Goal: Information Seeking & Learning: Find contact information

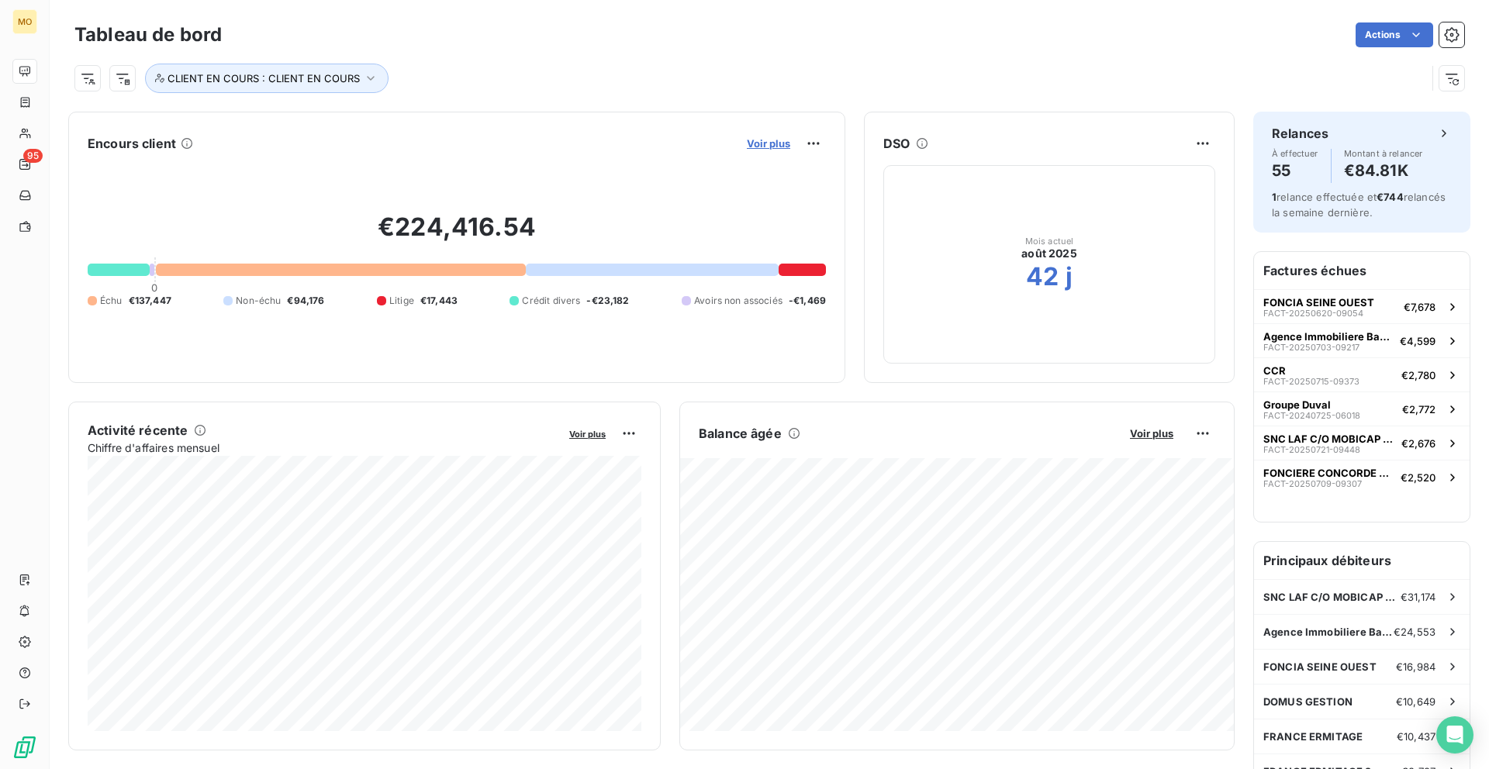
click at [756, 143] on span "Voir plus" at bounding box center [768, 143] width 43 height 12
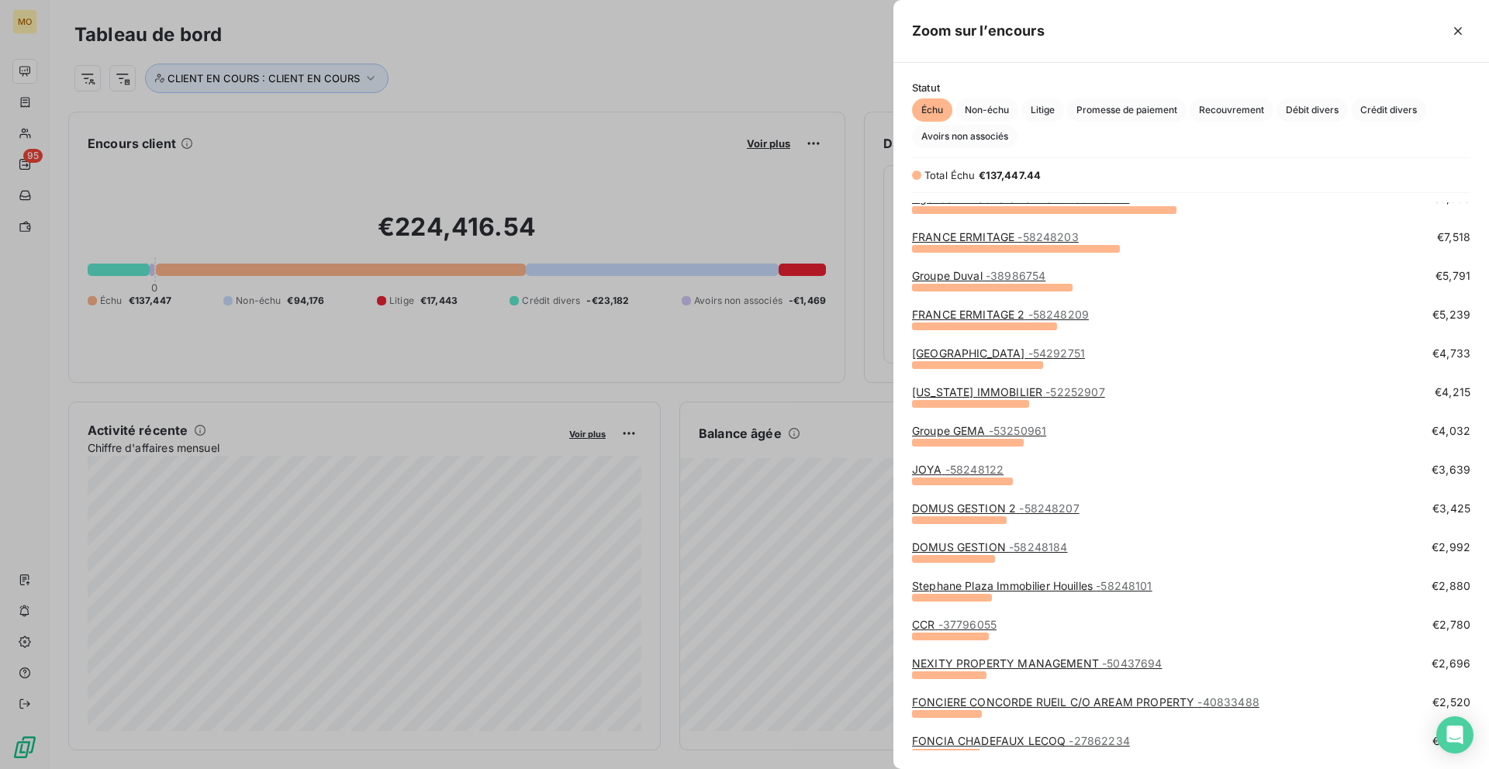
scroll to position [91, 0]
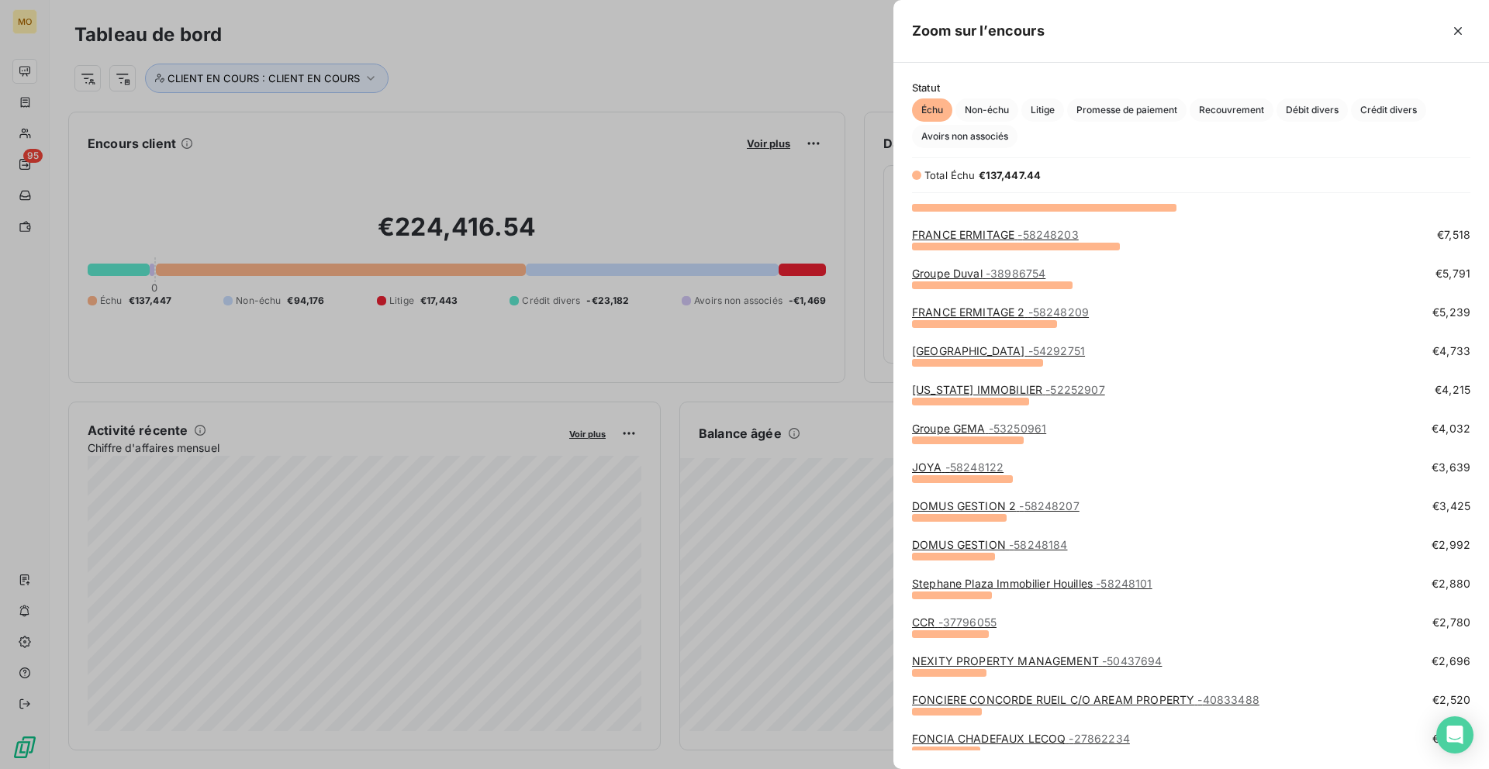
click at [1034, 272] on span "- 38986754" at bounding box center [1015, 273] width 60 height 13
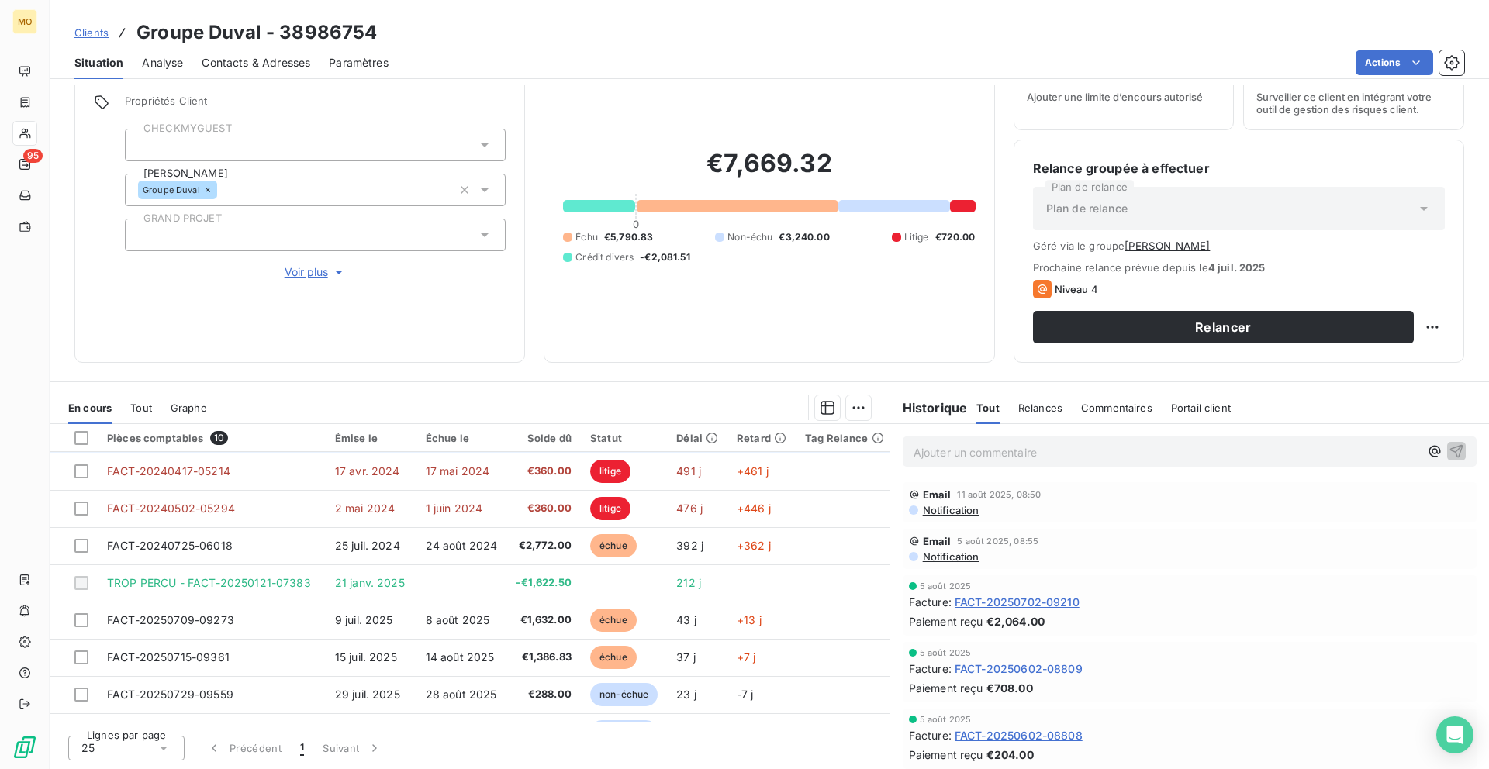
scroll to position [96, 0]
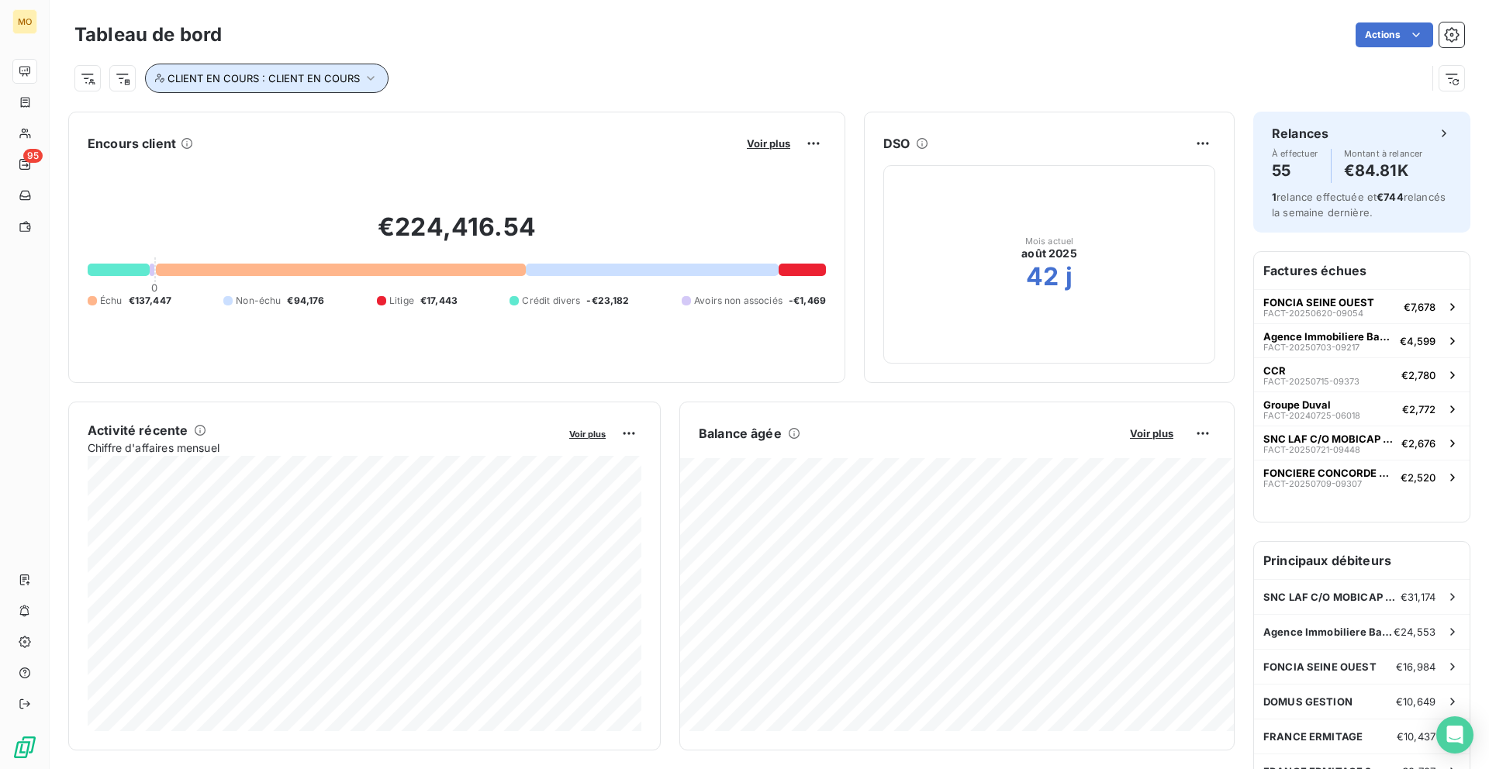
click at [218, 74] on span "CLIENT EN COURS : CLIENT EN COURS" at bounding box center [263, 78] width 192 height 12
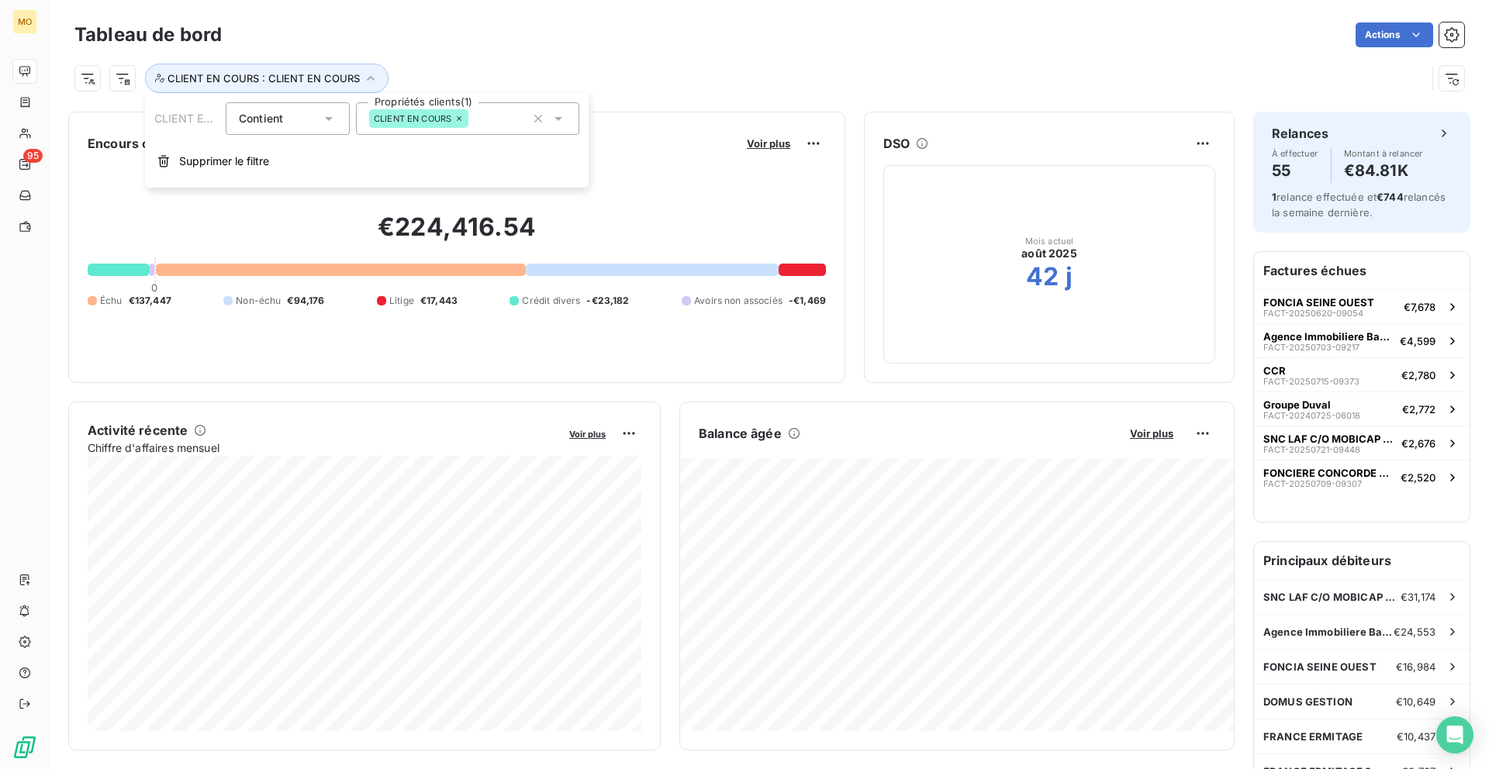
click at [433, 123] on span "CLIENT EN COURS" at bounding box center [413, 118] width 78 height 9
click at [461, 120] on icon at bounding box center [458, 118] width 9 height 9
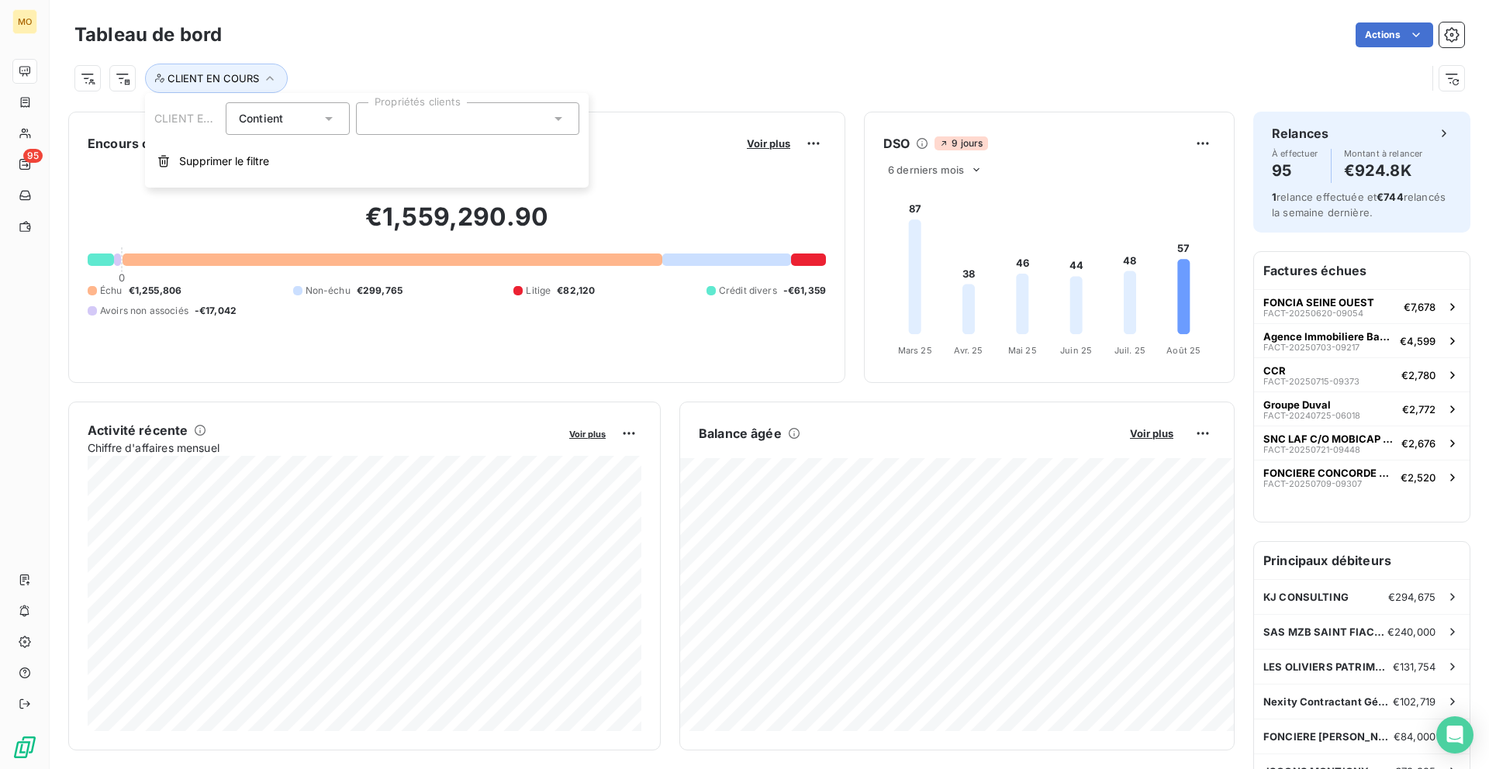
click at [559, 126] on div at bounding box center [467, 118] width 223 height 33
click at [447, 123] on input "duv" at bounding box center [459, 119] width 181 height 14
click at [447, 123] on div "duv" at bounding box center [467, 118] width 223 height 33
type input "duv"
click at [540, 123] on input "duv" at bounding box center [459, 119] width 181 height 14
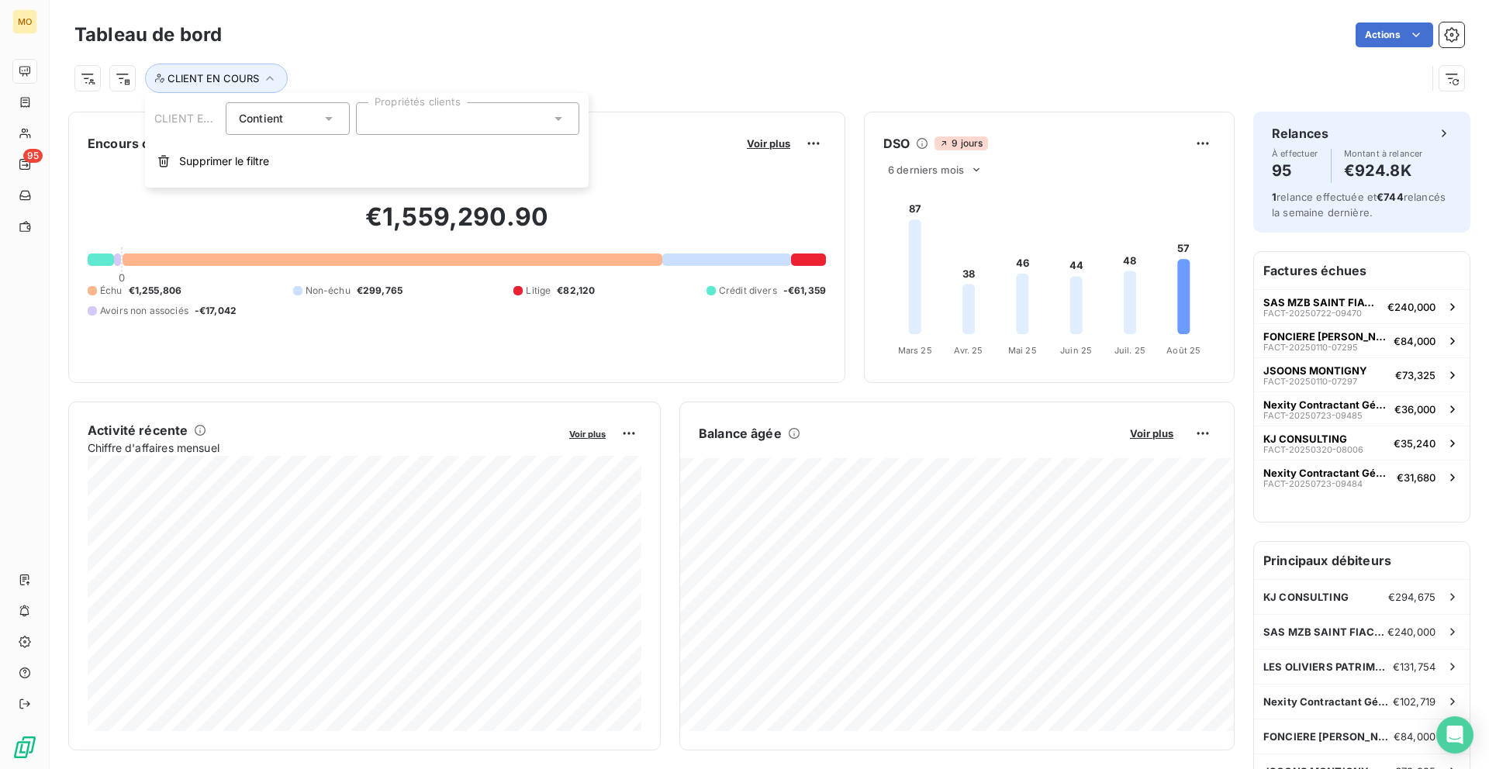
click at [561, 123] on icon at bounding box center [559, 119] width 16 height 16
type input "duv"
click at [470, 119] on input "duv" at bounding box center [459, 119] width 181 height 14
type input "a"
type input "duval"
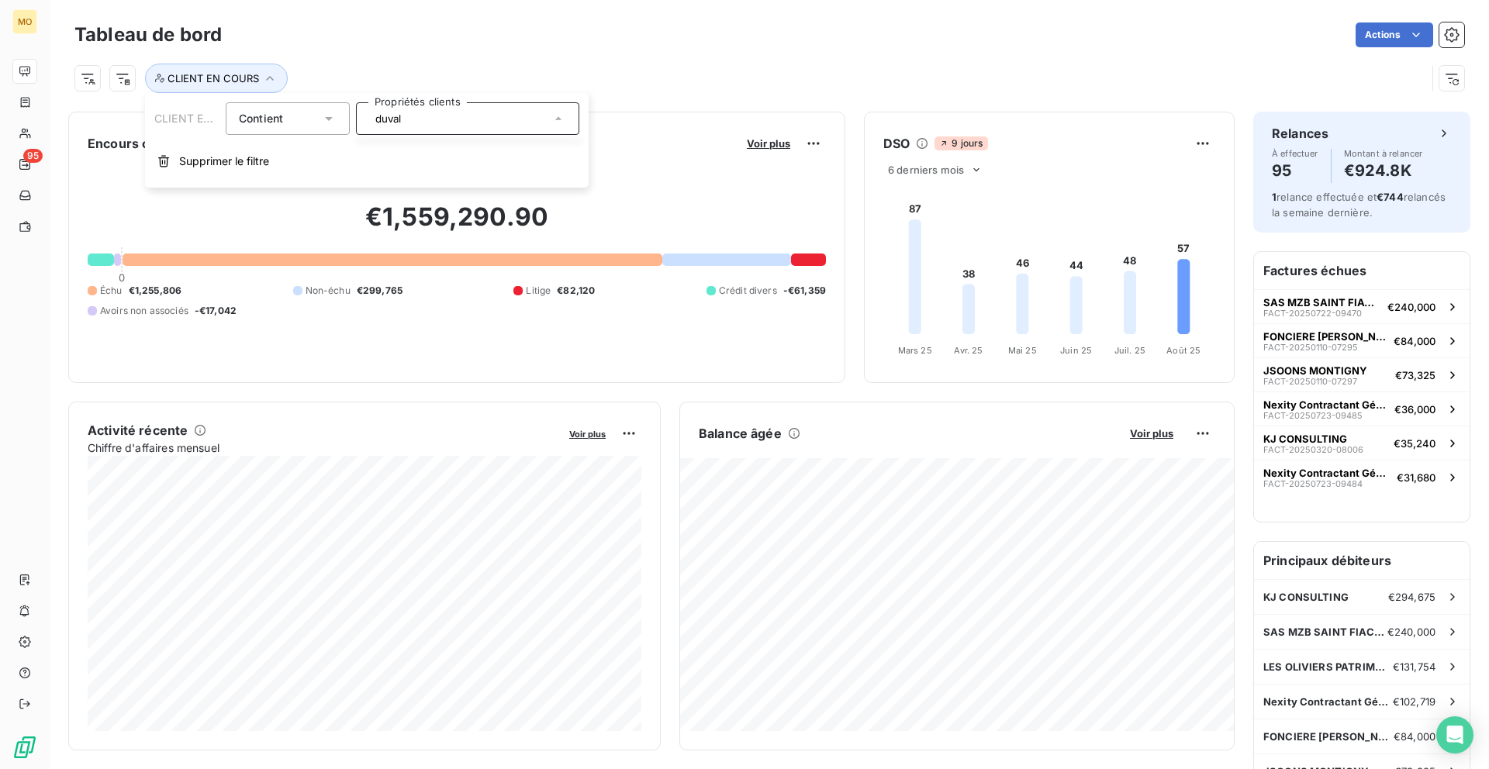
click at [352, 66] on div "CLIENT EN COURS" at bounding box center [749, 78] width 1351 height 29
click at [287, 78] on div "CLIENT EN COURS" at bounding box center [216, 78] width 144 height 29
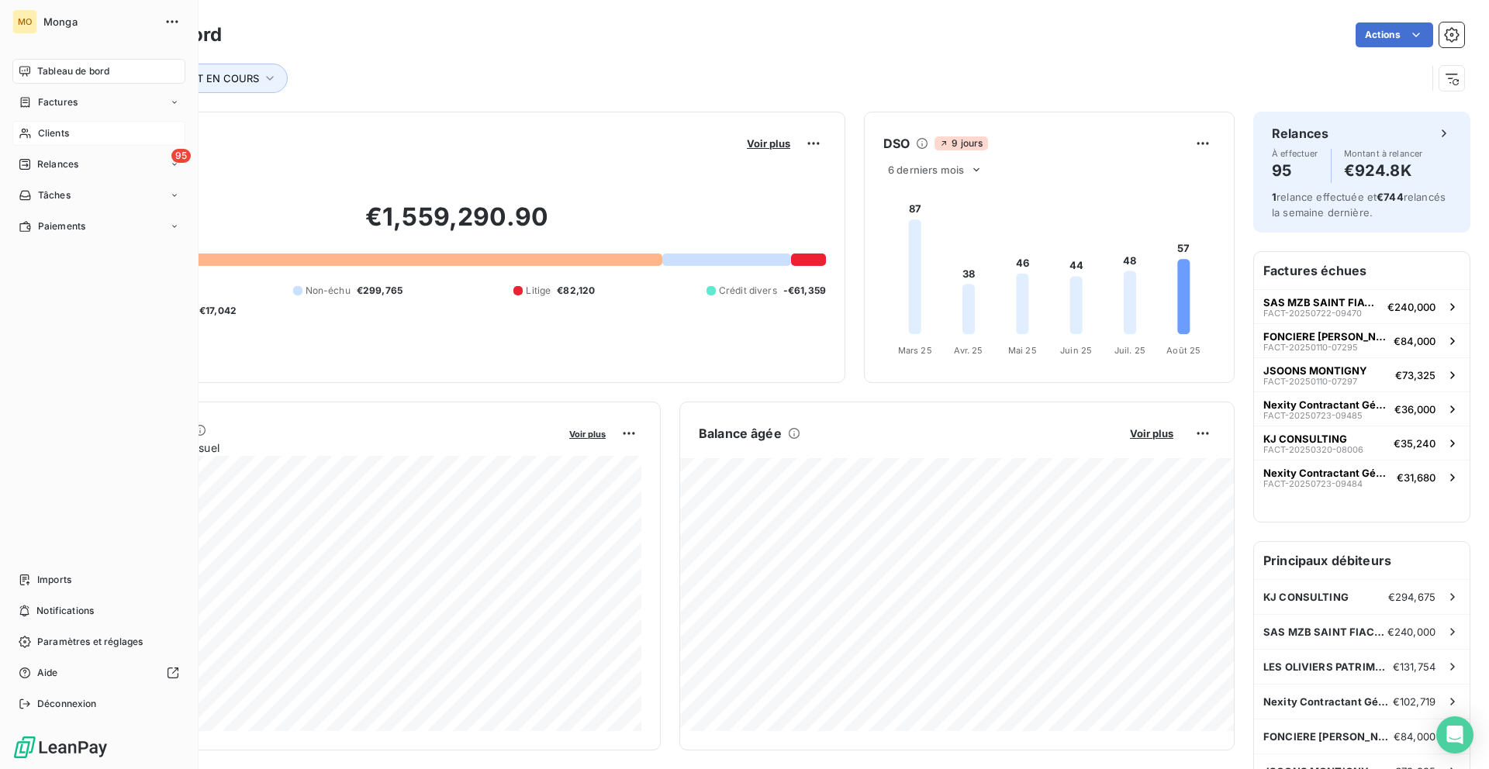
click at [62, 132] on span "Clients" at bounding box center [53, 133] width 31 height 14
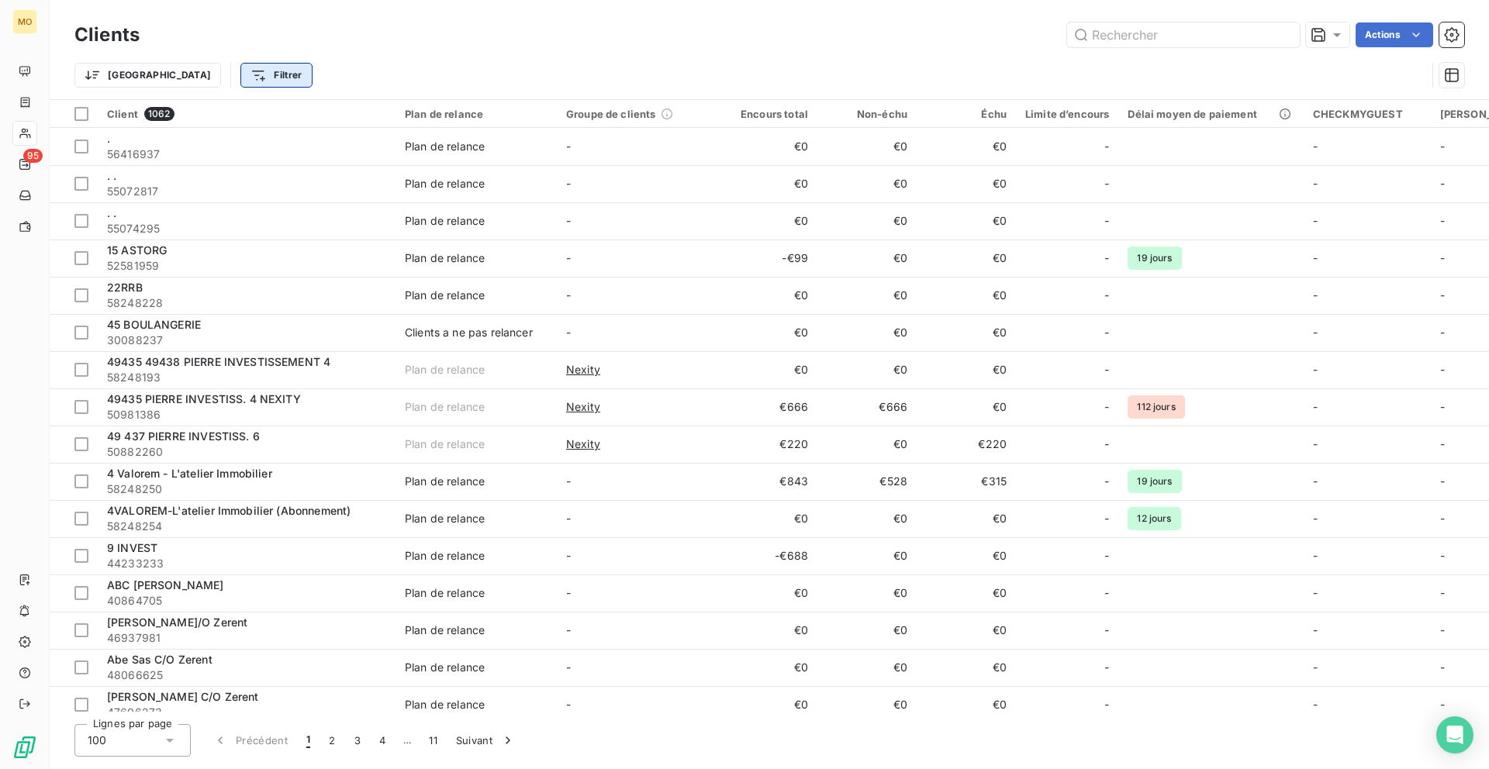
click at [198, 81] on html "MO 95 Clients Actions Trier Filtrer Client 1062 Plan de relance Groupe de clien…" at bounding box center [744, 384] width 1489 height 769
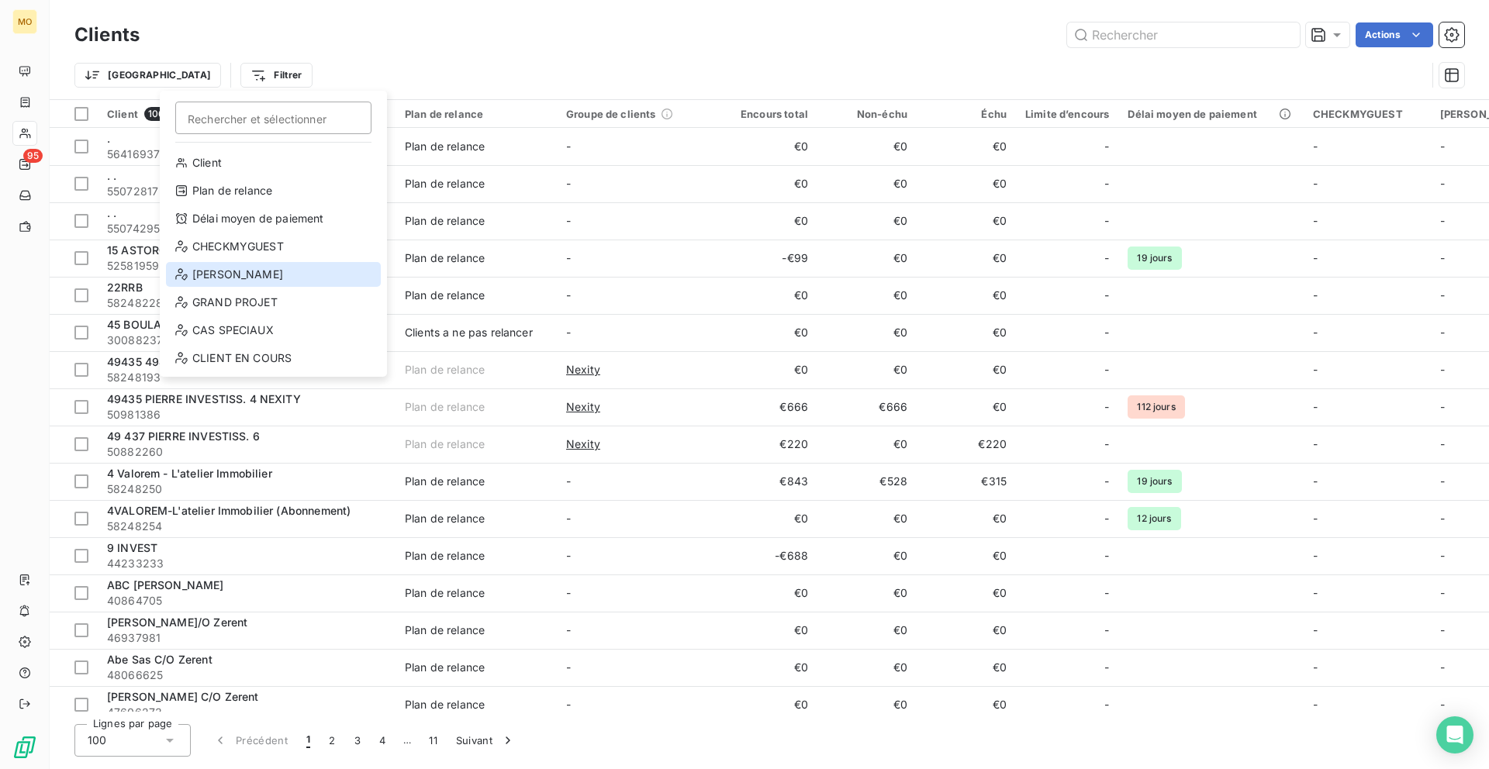
click at [226, 283] on div "[PERSON_NAME]" at bounding box center [273, 274] width 215 height 25
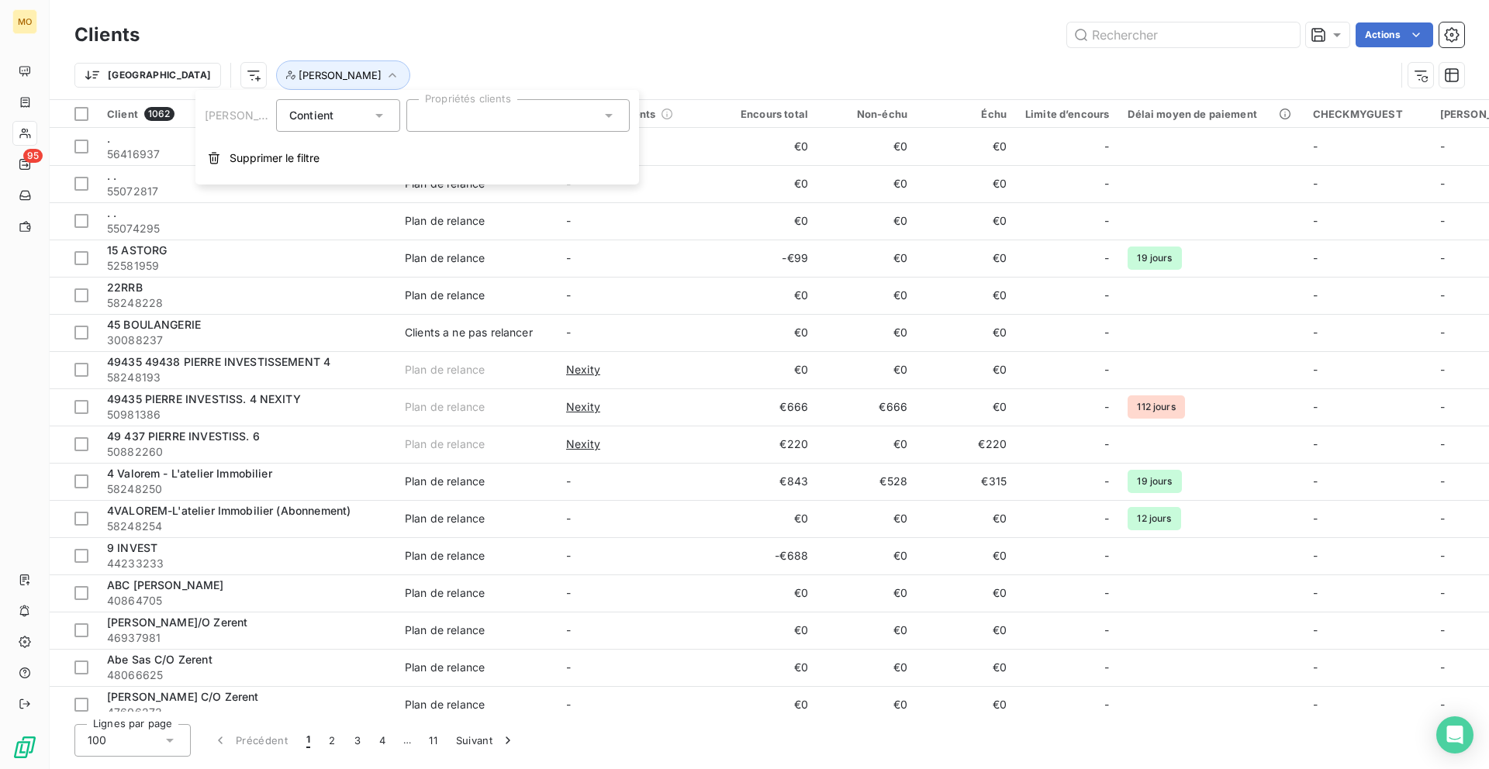
click at [460, 126] on div at bounding box center [517, 115] width 223 height 33
click at [419, 149] on div at bounding box center [426, 154] width 14 height 14
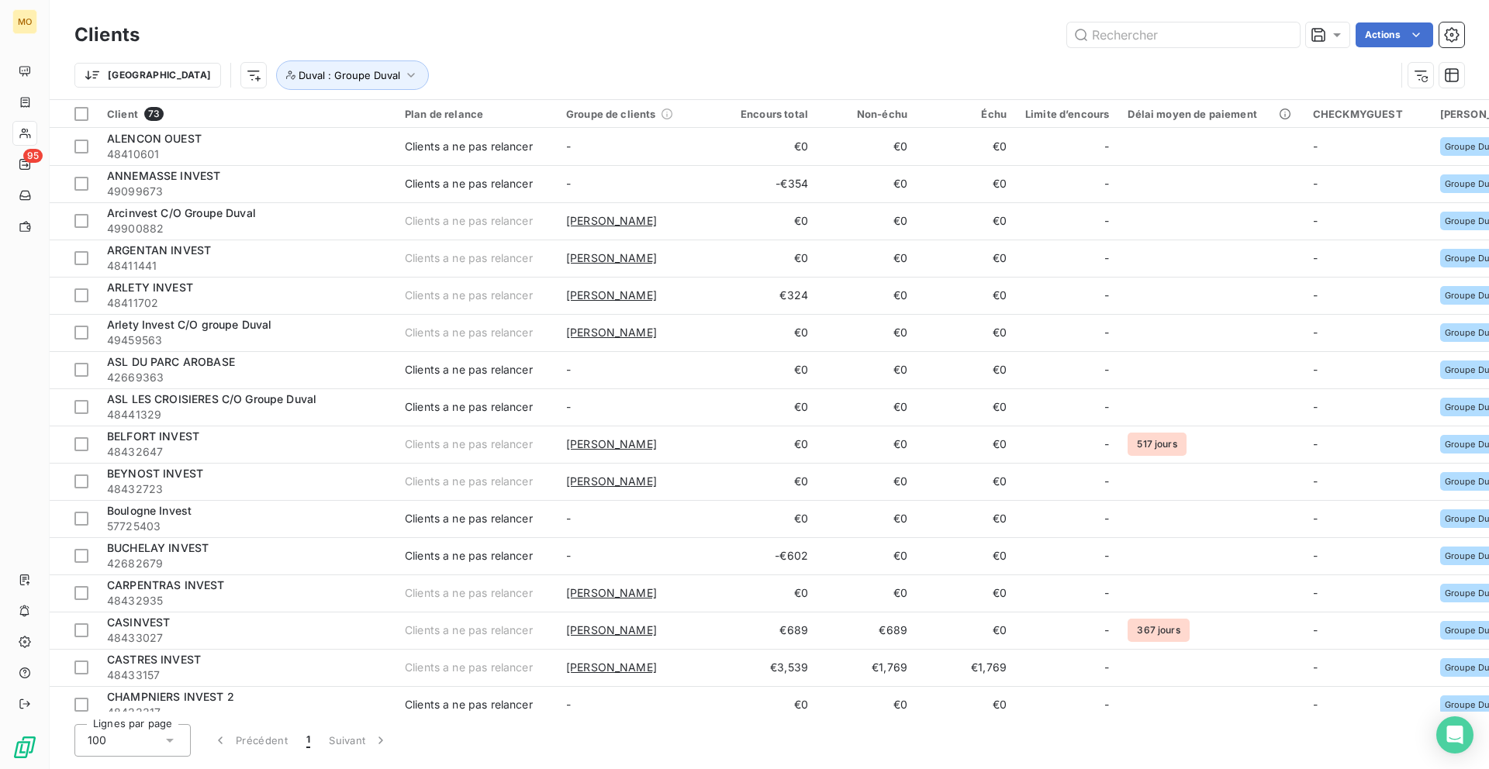
click at [407, 37] on div "Actions" at bounding box center [811, 34] width 1306 height 25
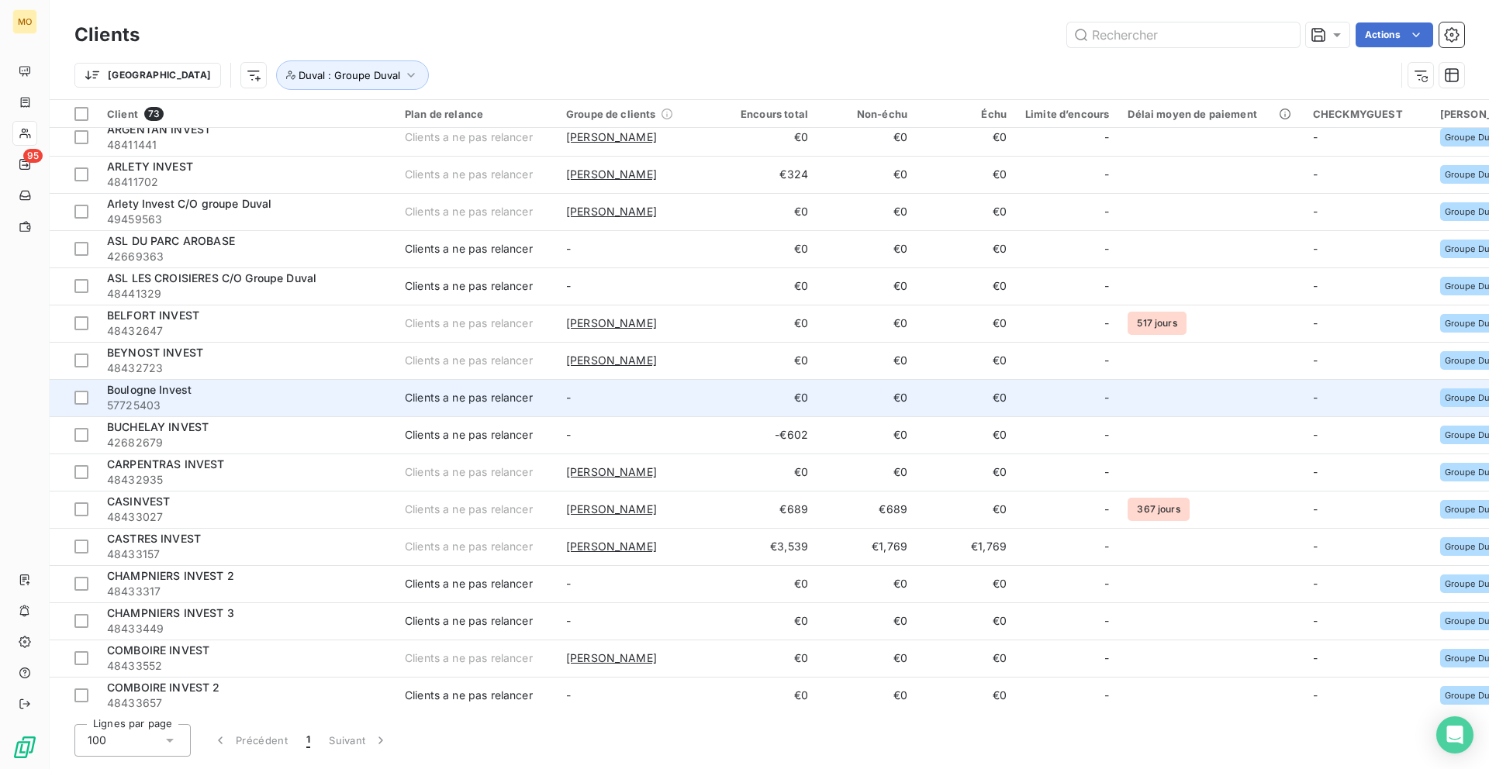
scroll to position [123, 0]
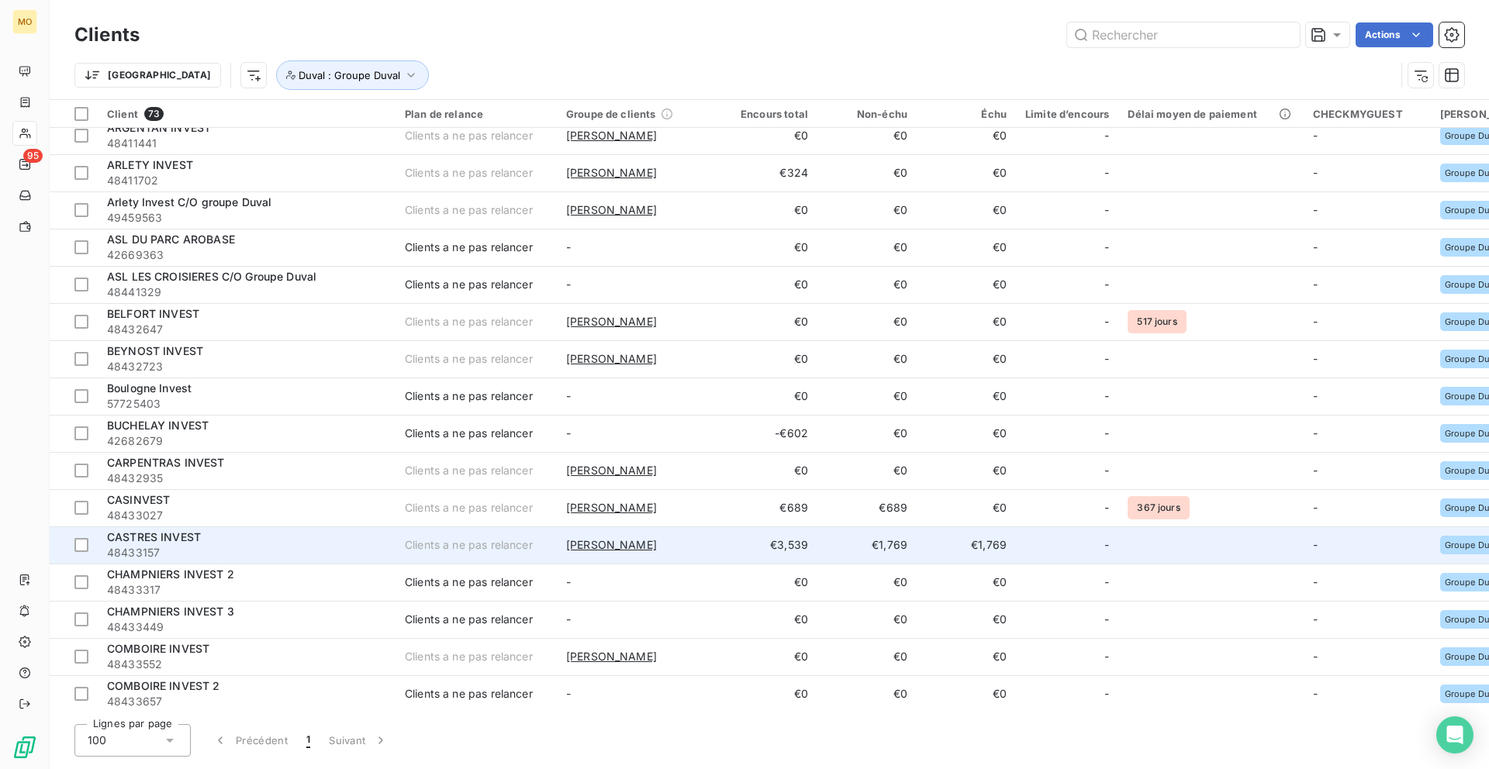
click at [372, 547] on span "48433157" at bounding box center [246, 553] width 279 height 16
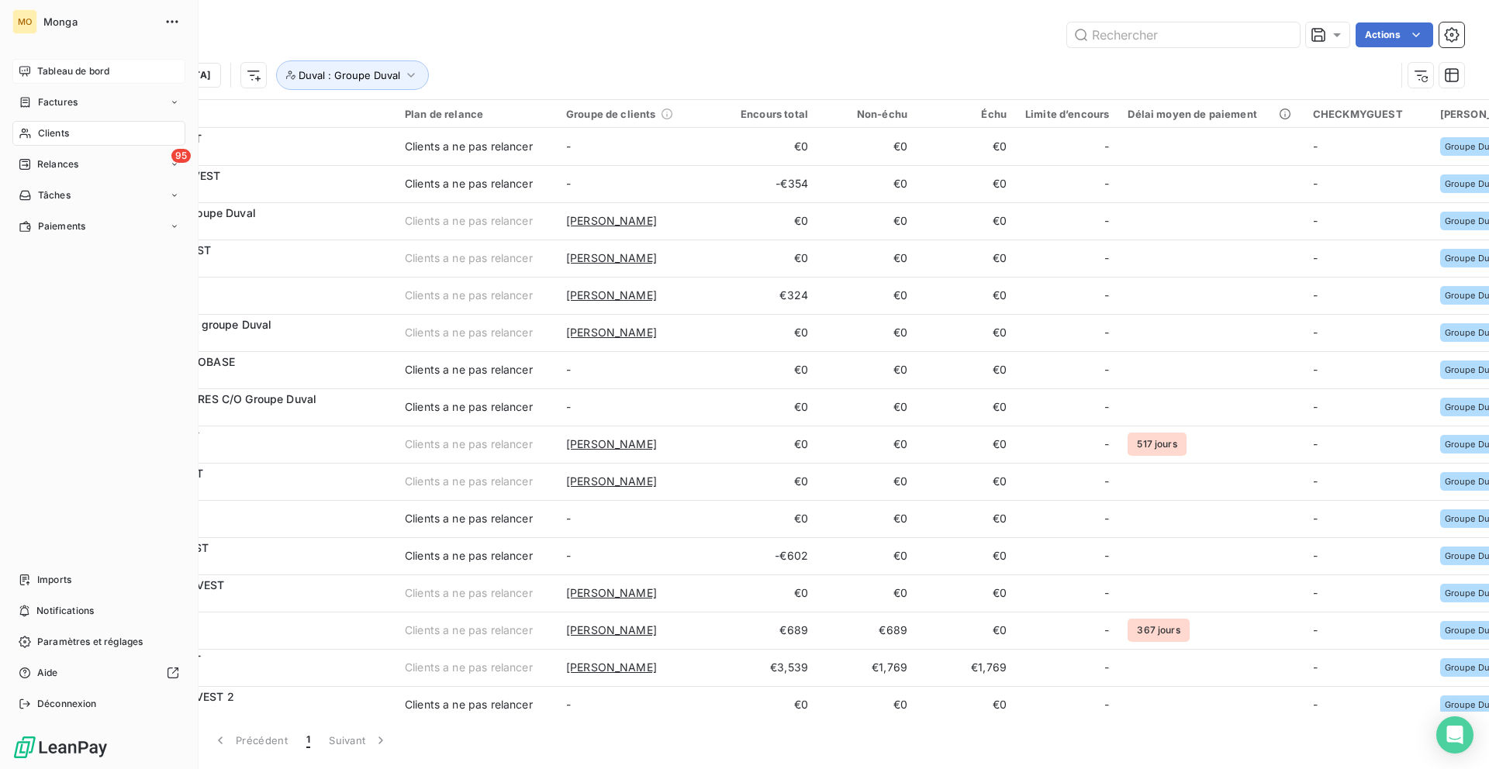
click at [33, 64] on div "Tableau de bord" at bounding box center [98, 71] width 173 height 25
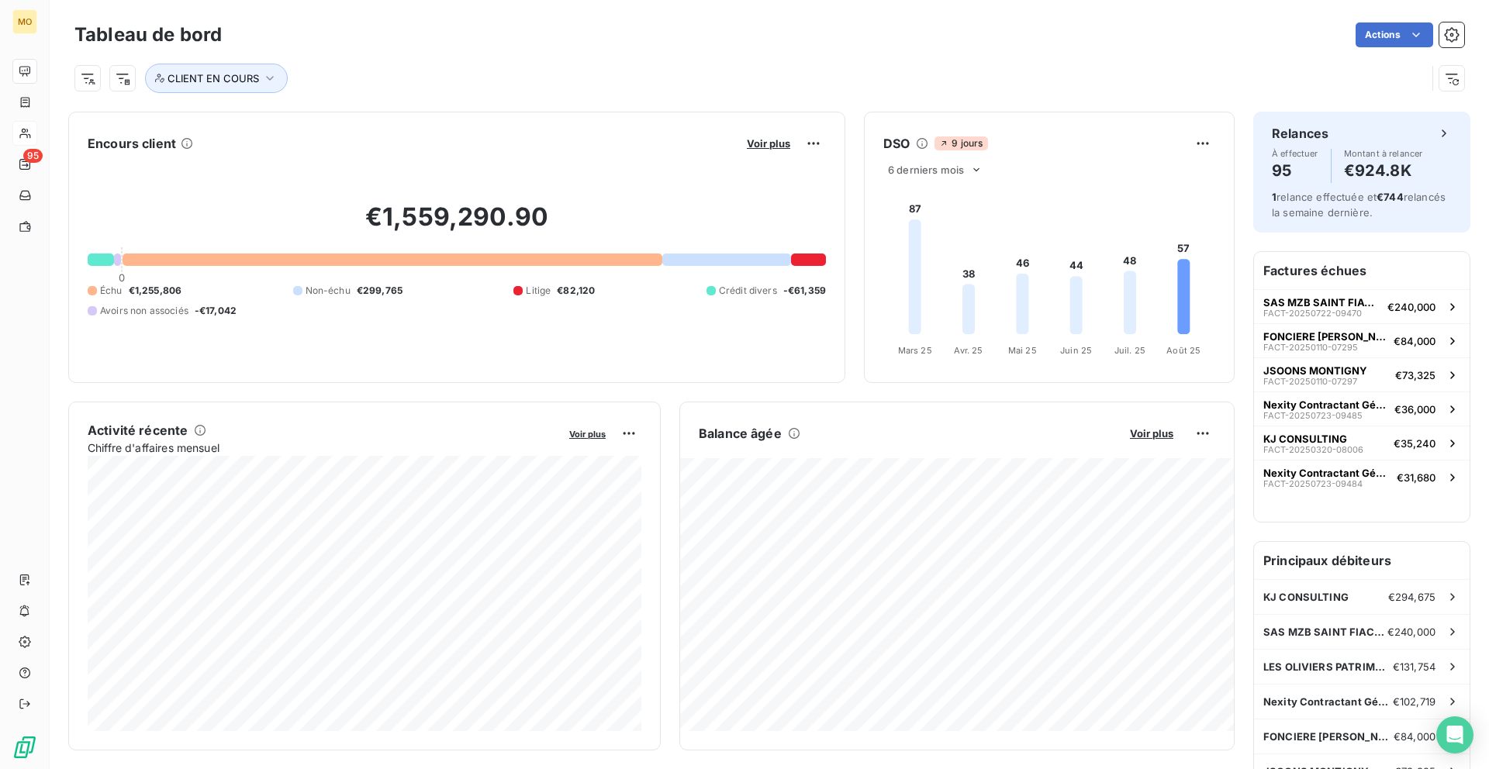
click at [761, 134] on div "Voir plus" at bounding box center [784, 143] width 84 height 25
click at [761, 137] on span "Voir plus" at bounding box center [768, 143] width 43 height 12
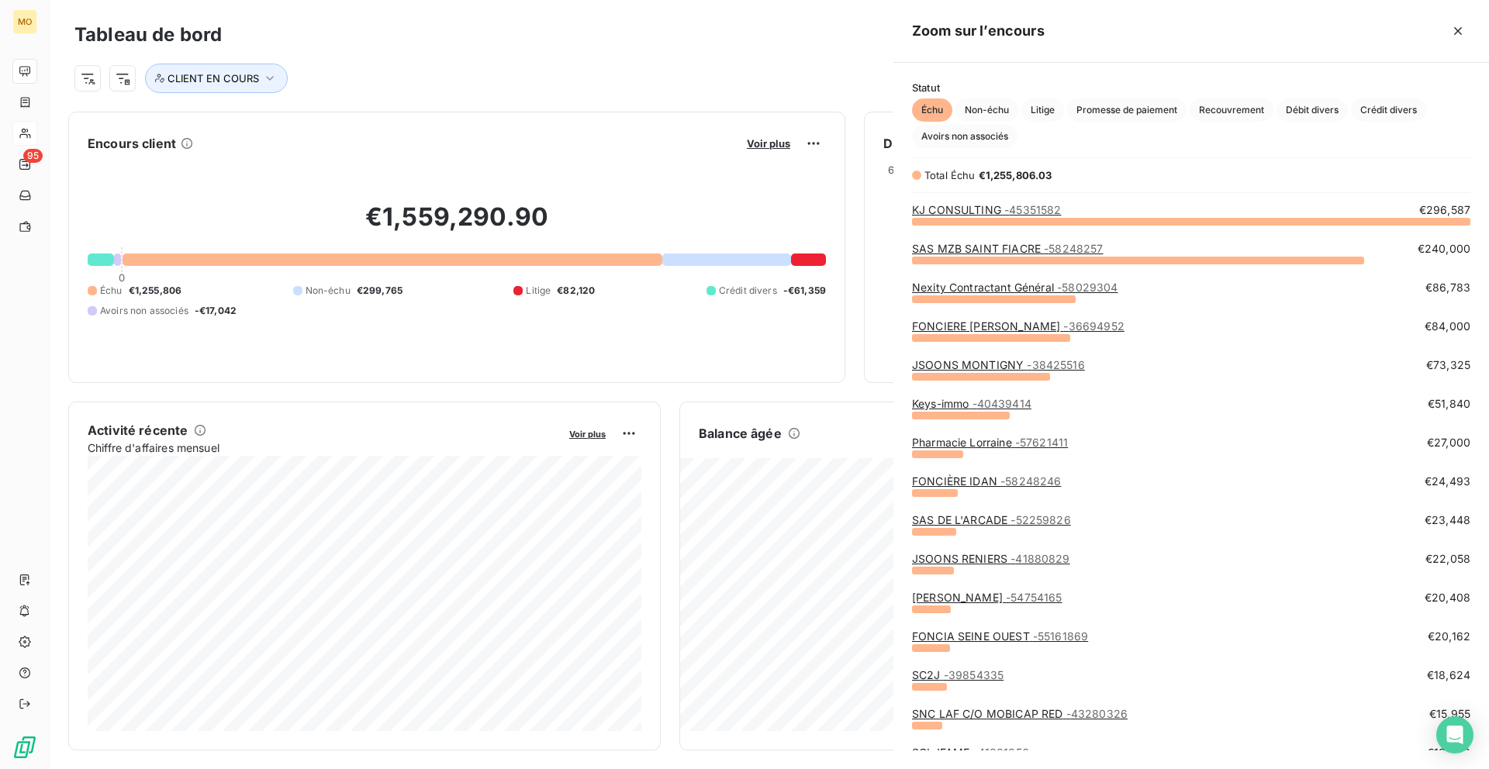
scroll to position [548, 595]
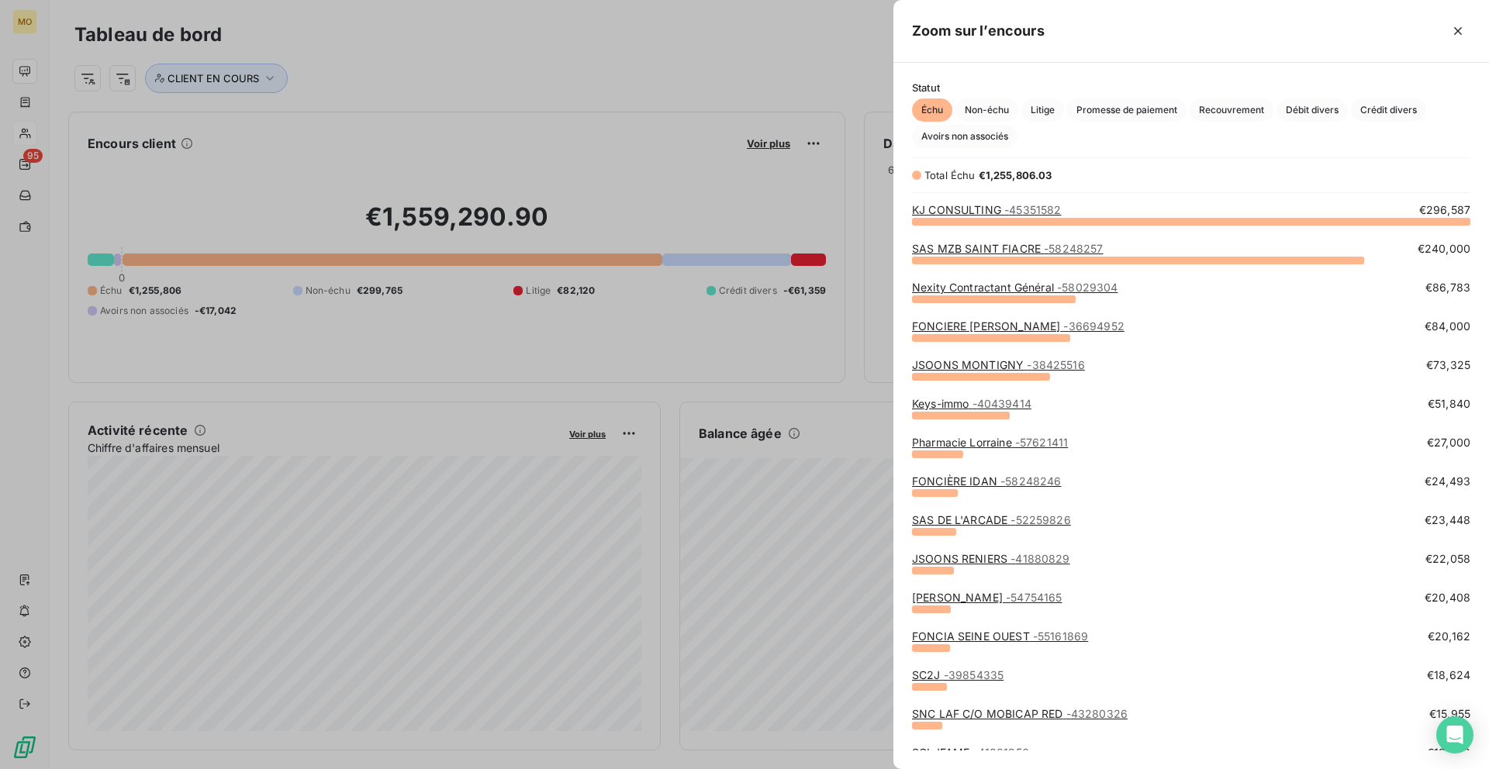
click at [385, 98] on div at bounding box center [744, 384] width 1489 height 769
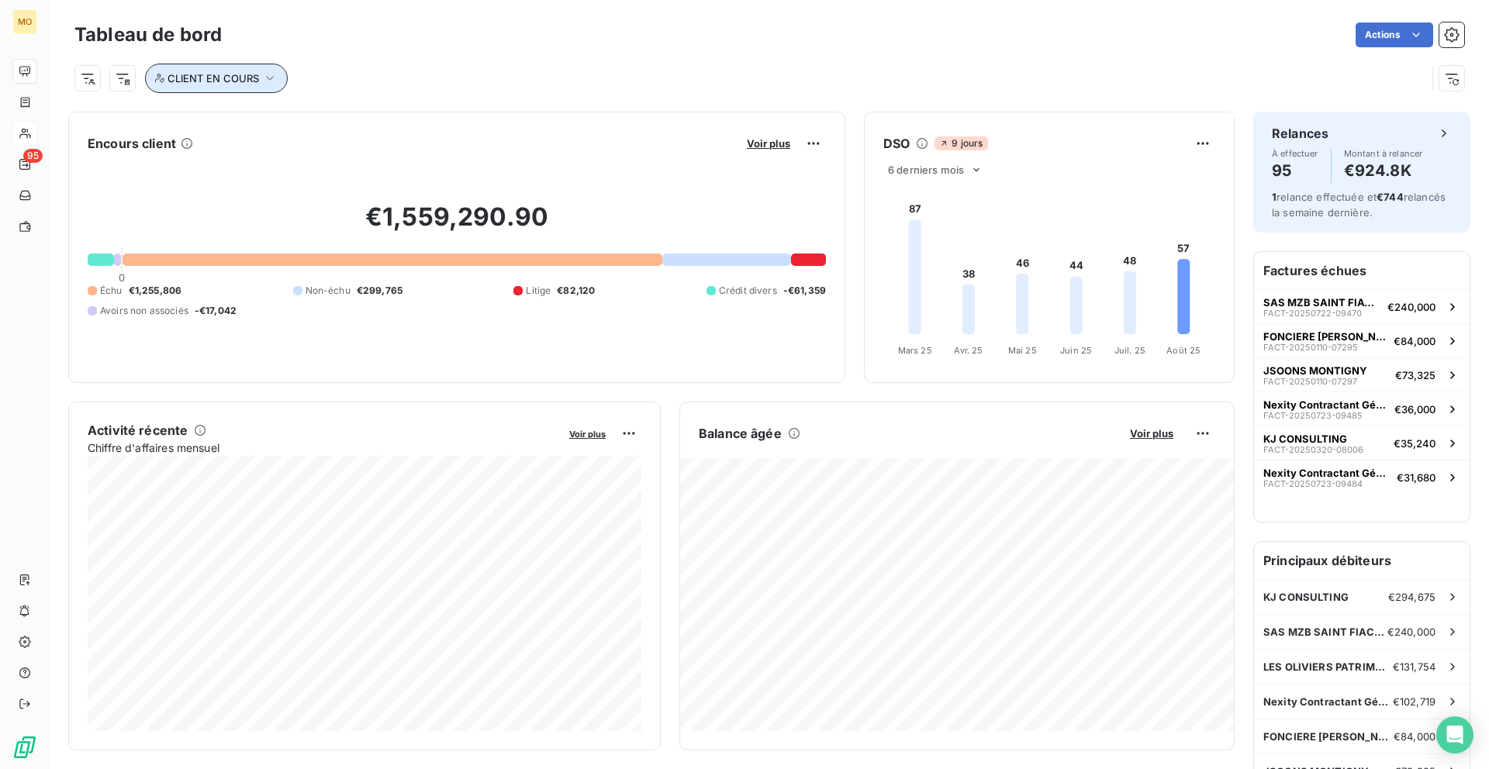
click at [244, 78] on span "CLIENT EN COURS" at bounding box center [212, 78] width 91 height 12
click at [383, 131] on div at bounding box center [467, 118] width 223 height 33
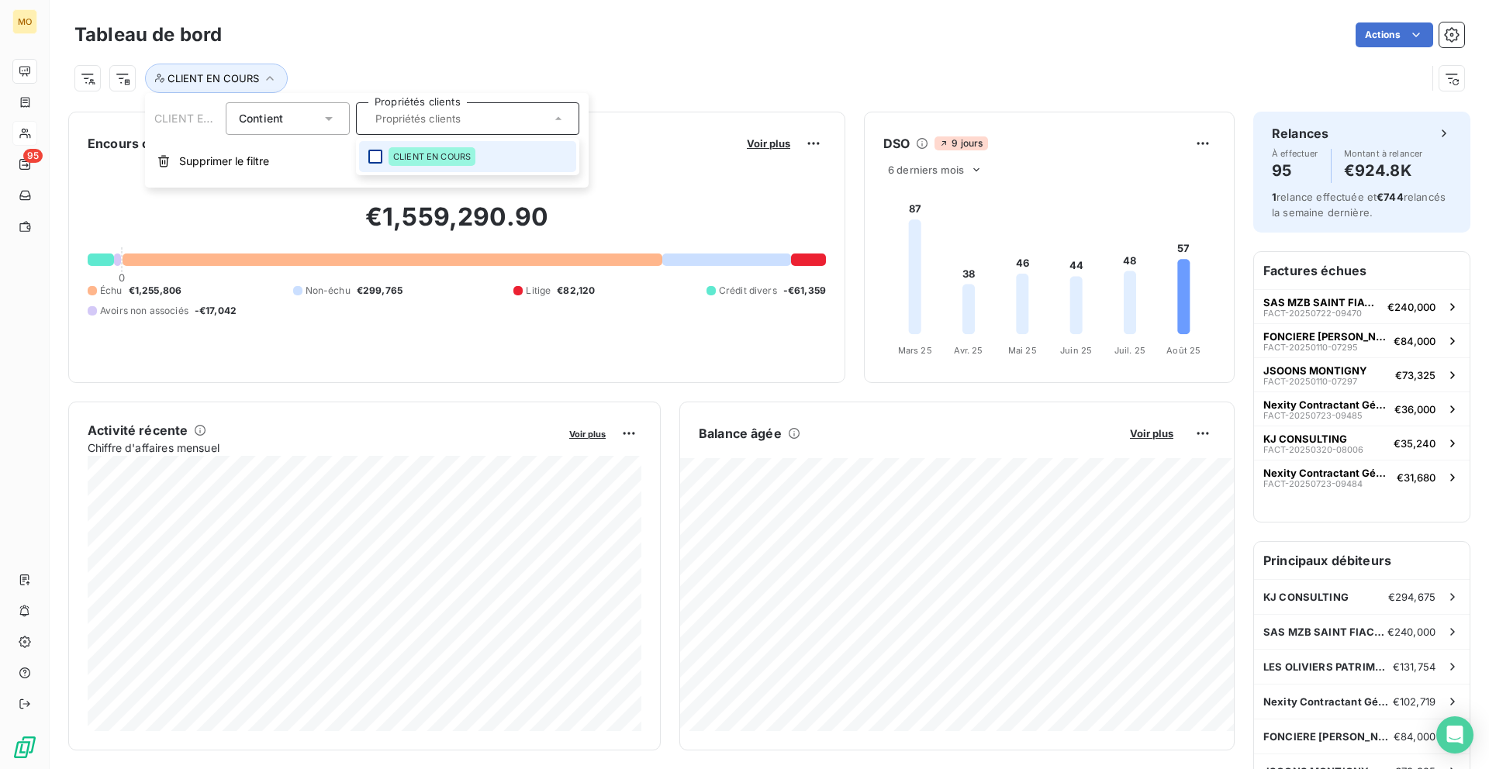
click at [380, 157] on div at bounding box center [375, 157] width 14 height 14
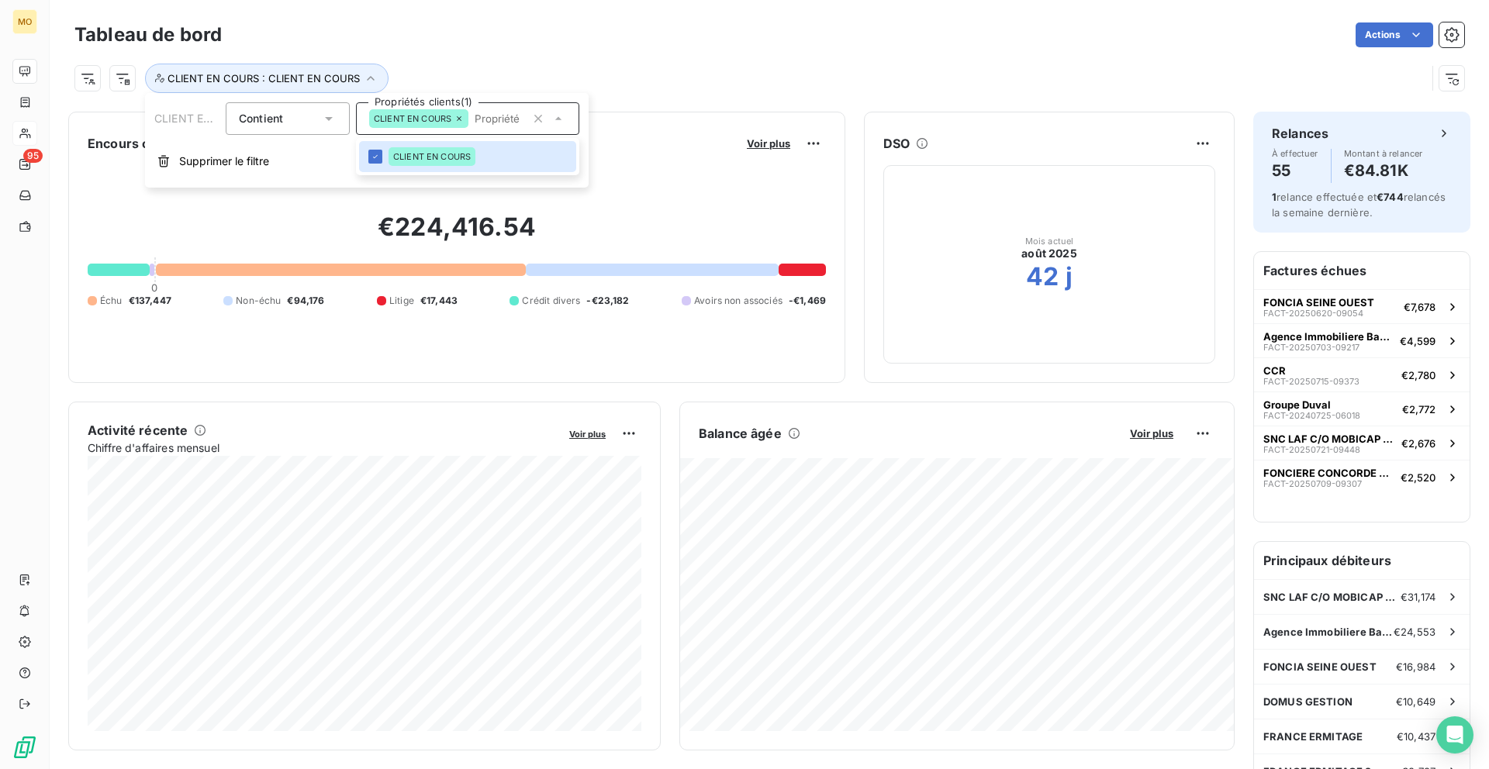
click at [702, 185] on div "€224,416.54 0 Échu €137,447 Non-échu €94,176 Litige €17,443 Crédit divers -€23,…" at bounding box center [457, 260] width 738 height 208
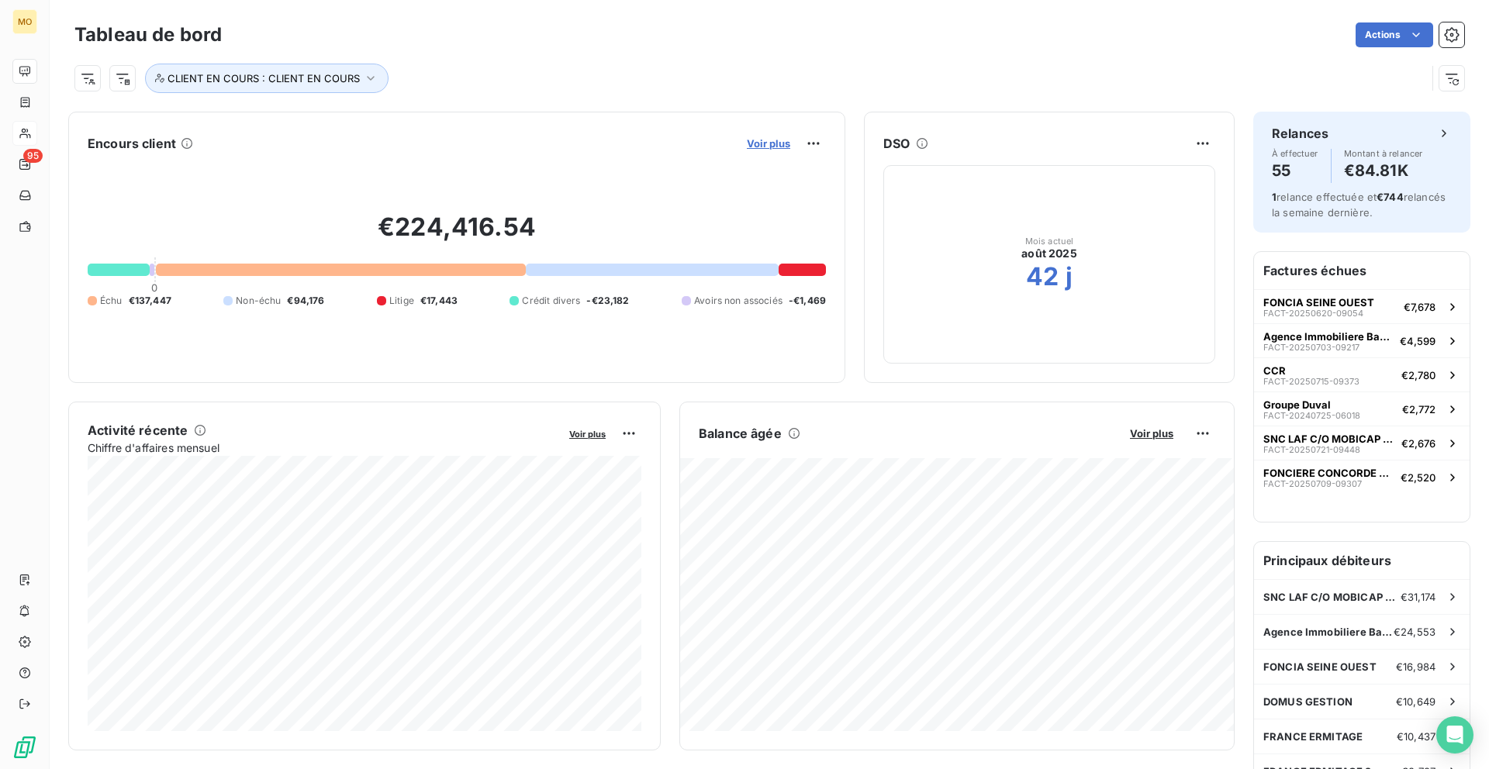
click at [762, 140] on span "Voir plus" at bounding box center [768, 143] width 43 height 12
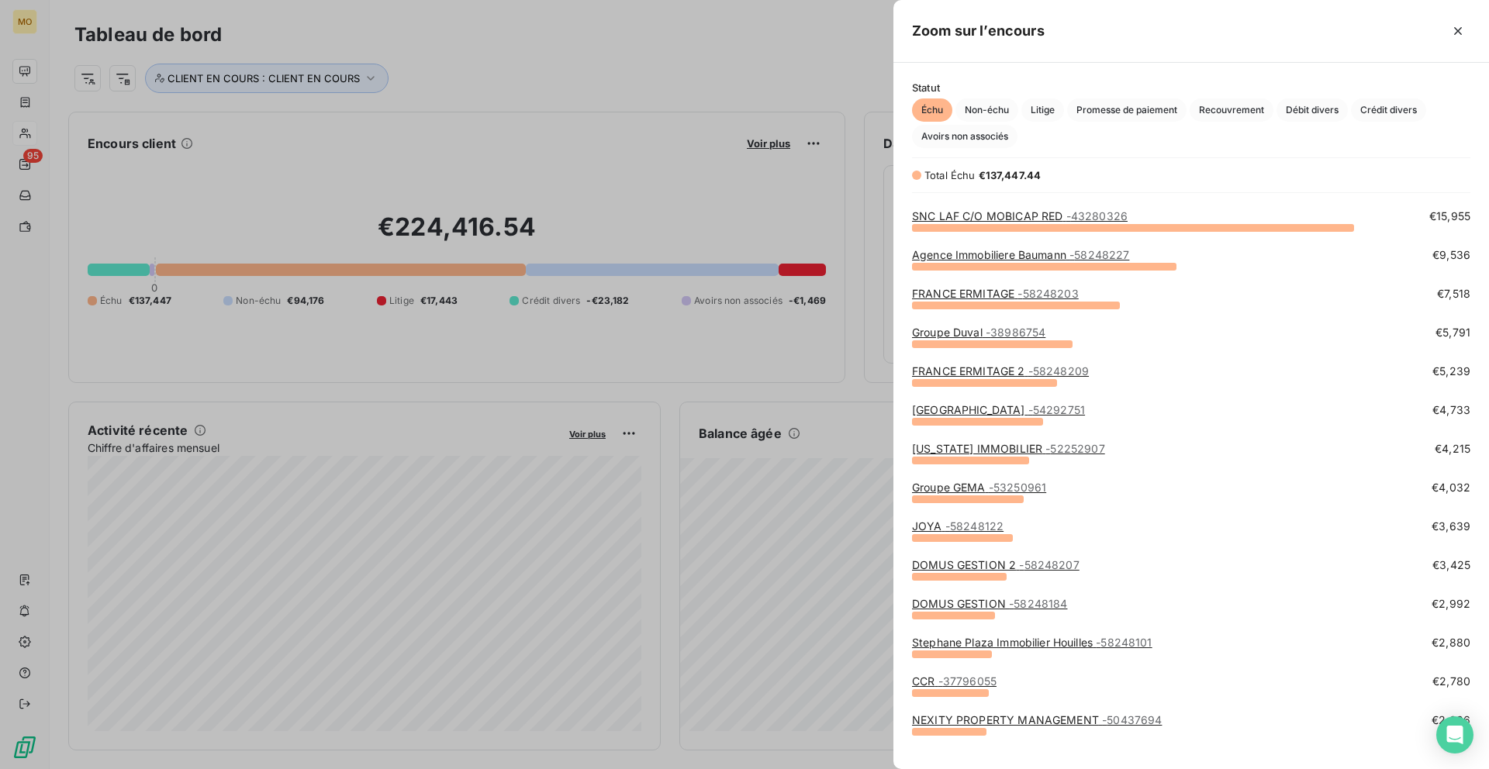
scroll to position [25, 0]
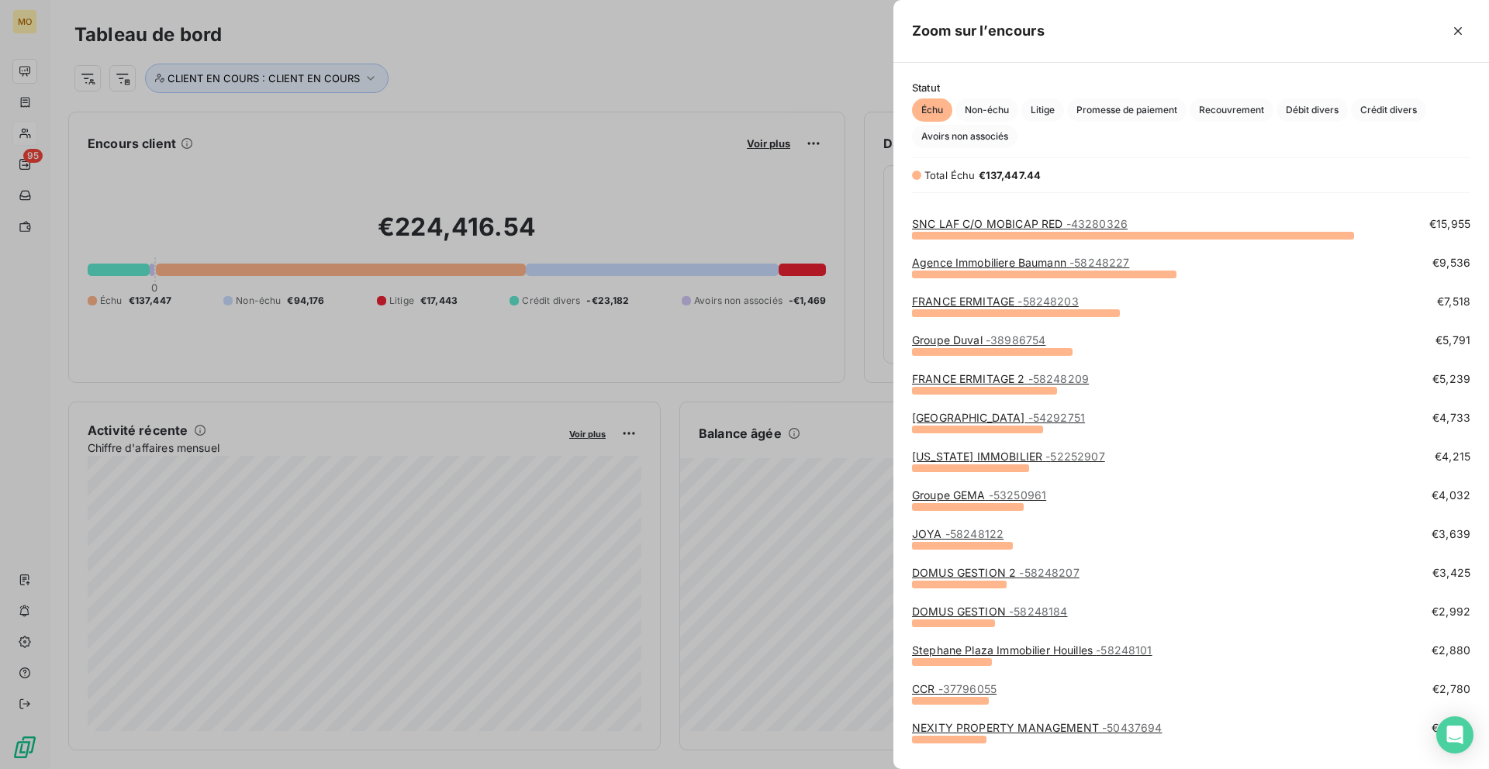
click at [1044, 406] on div "FRANCE ERMITAGE 2 - 58248209 €5,239" at bounding box center [1191, 390] width 558 height 39
click at [1044, 413] on link "Laforêt LE HAVRE CENTRE - 54292751" at bounding box center [998, 417] width 173 height 13
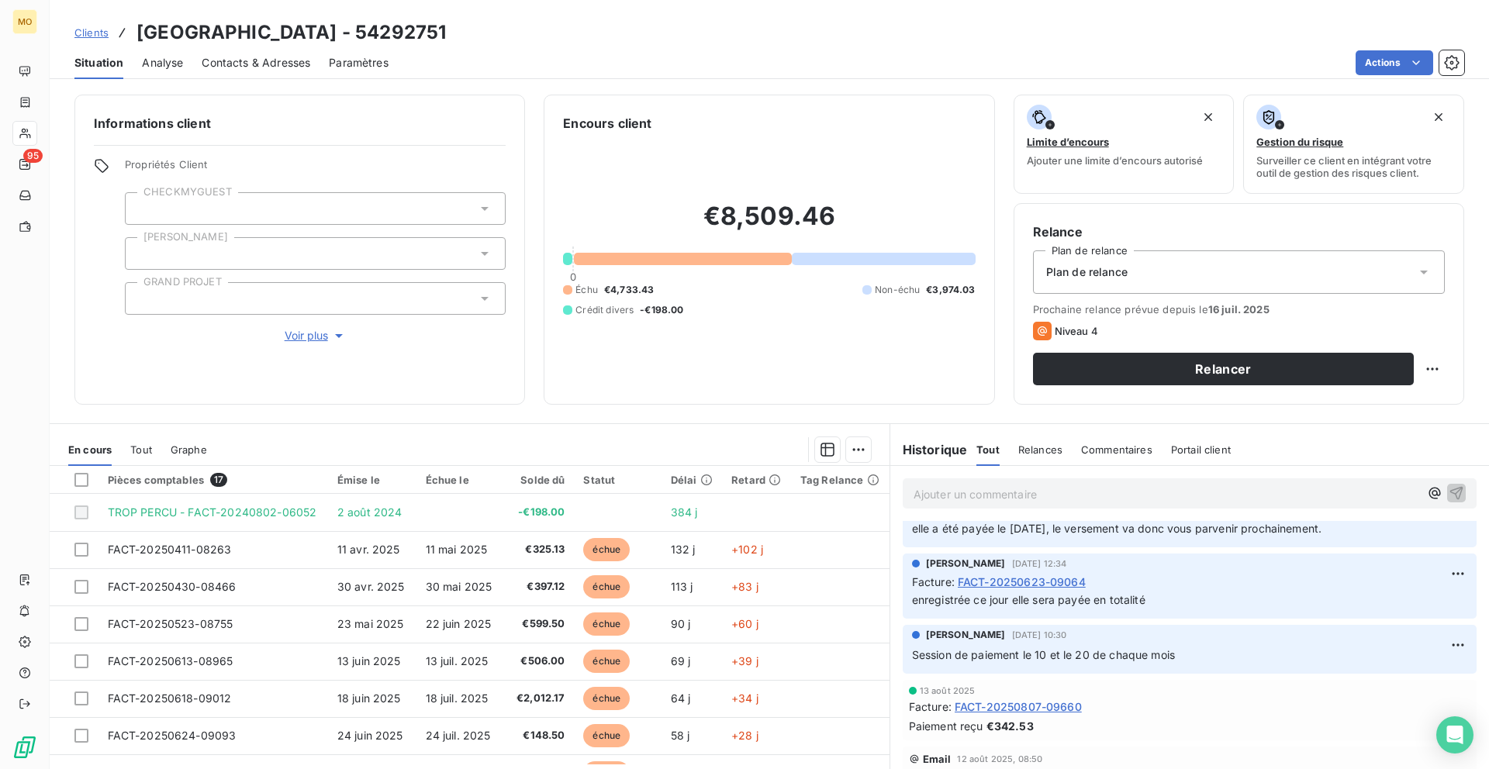
scroll to position [640, 0]
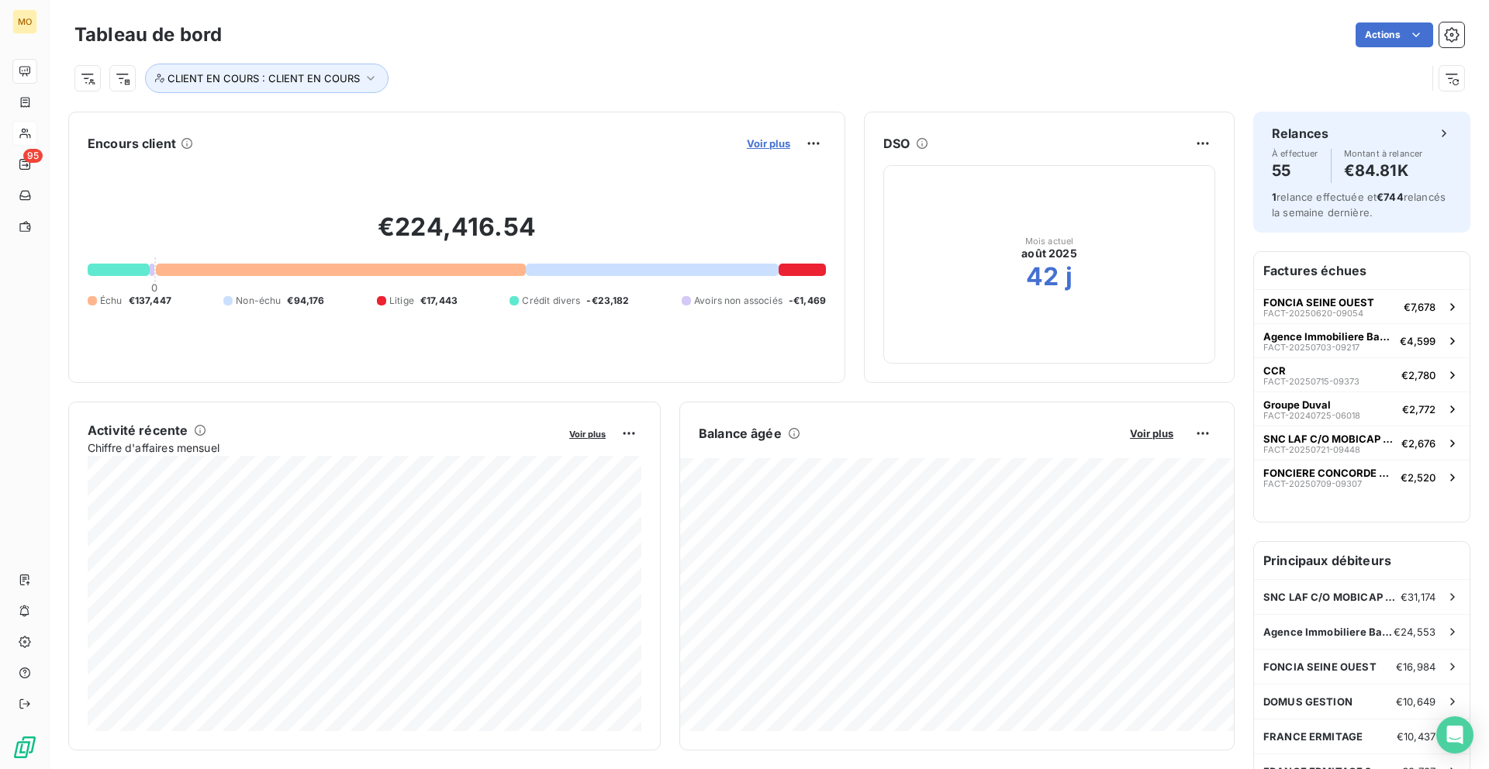
click at [768, 142] on span "Voir plus" at bounding box center [768, 143] width 43 height 12
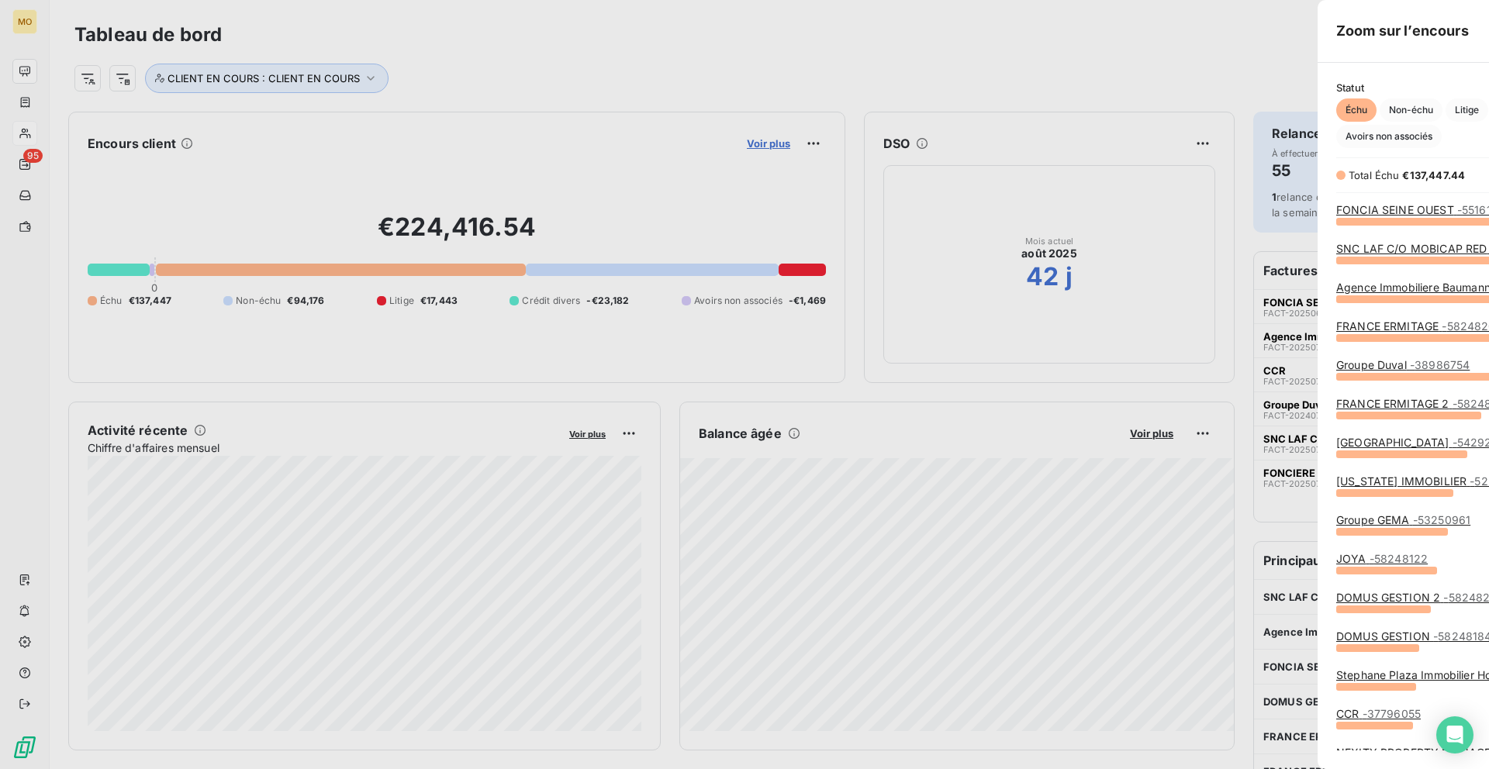
scroll to position [769, 595]
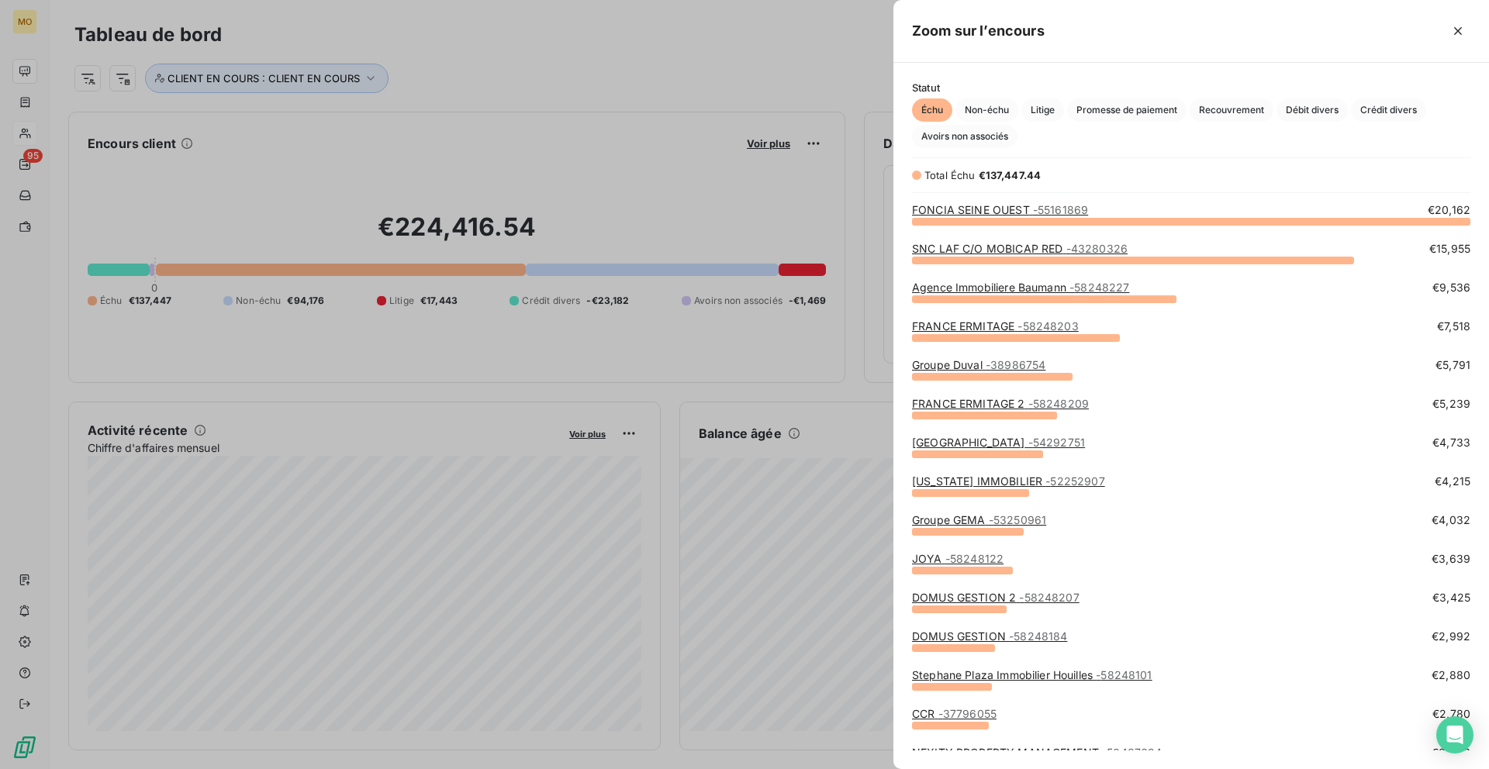
click at [932, 557] on link "JOYA - 58248122" at bounding box center [957, 558] width 91 height 13
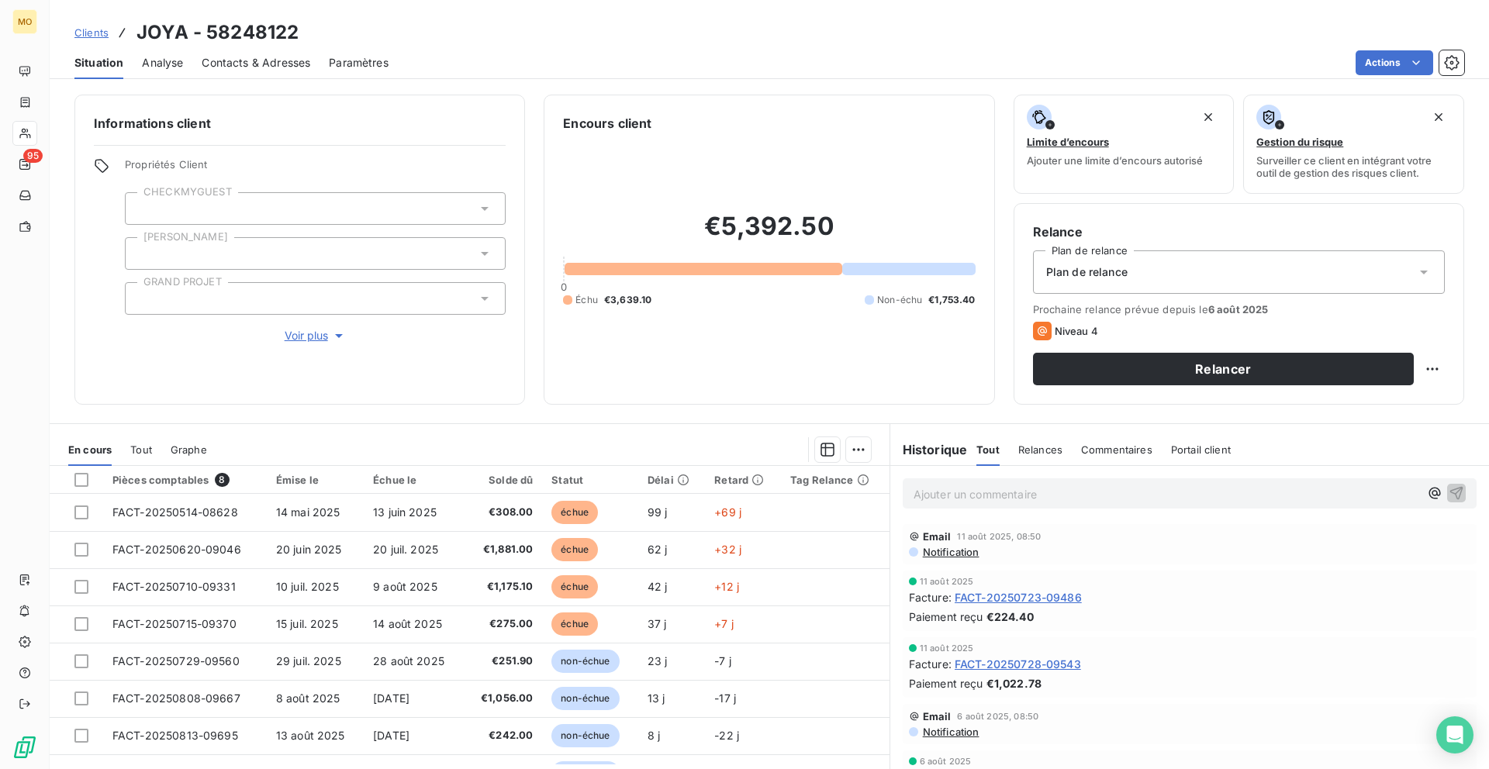
click at [252, 101] on div "Informations client Propriétés Client CHECKMYGUEST Duval GRAND PROJET Voir plus" at bounding box center [299, 250] width 450 height 310
click at [257, 70] on div "Contacts & Adresses" at bounding box center [256, 63] width 109 height 33
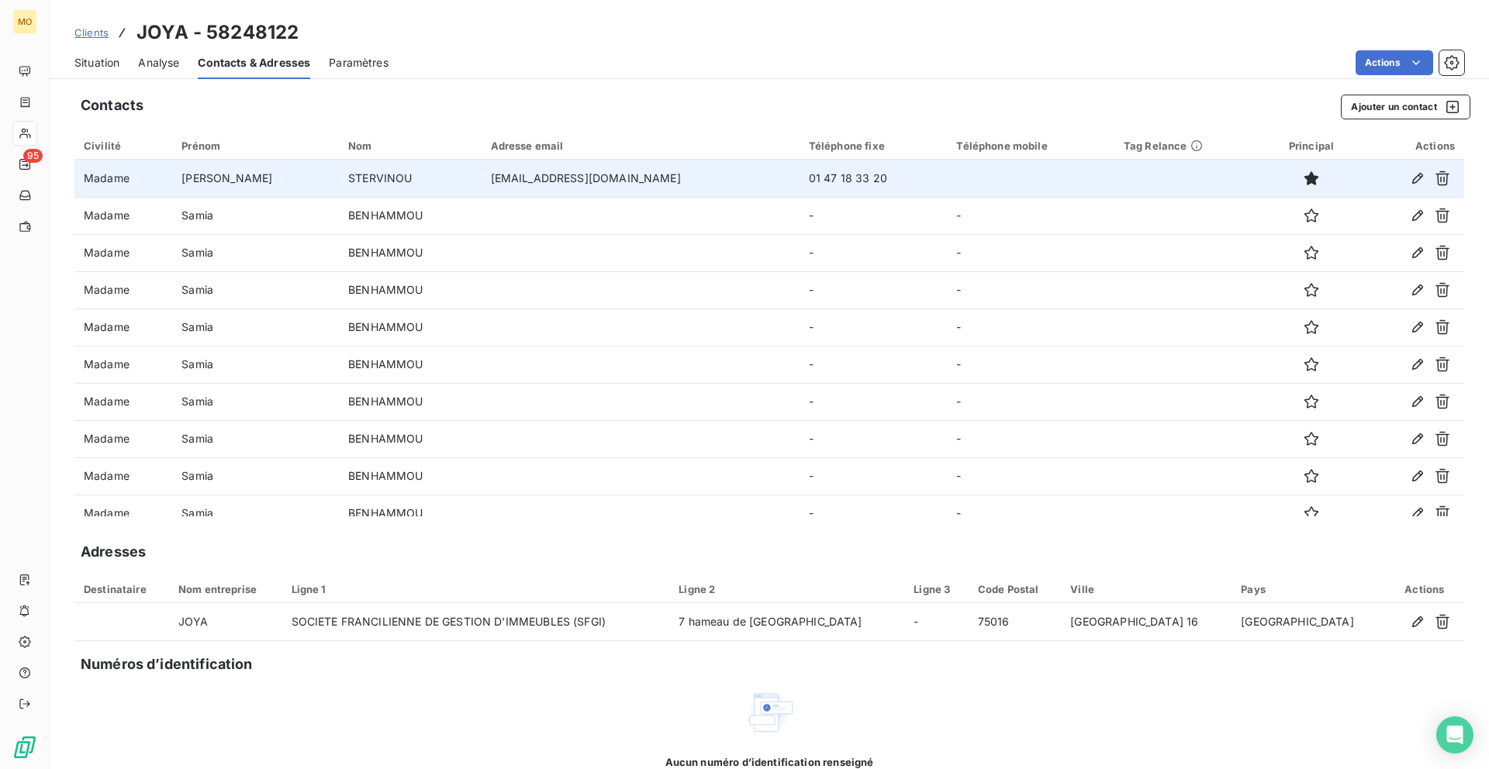
click at [516, 178] on td "zoe@joya.fr" at bounding box center [641, 178] width 318 height 37
copy td "zoe@joya.fr"
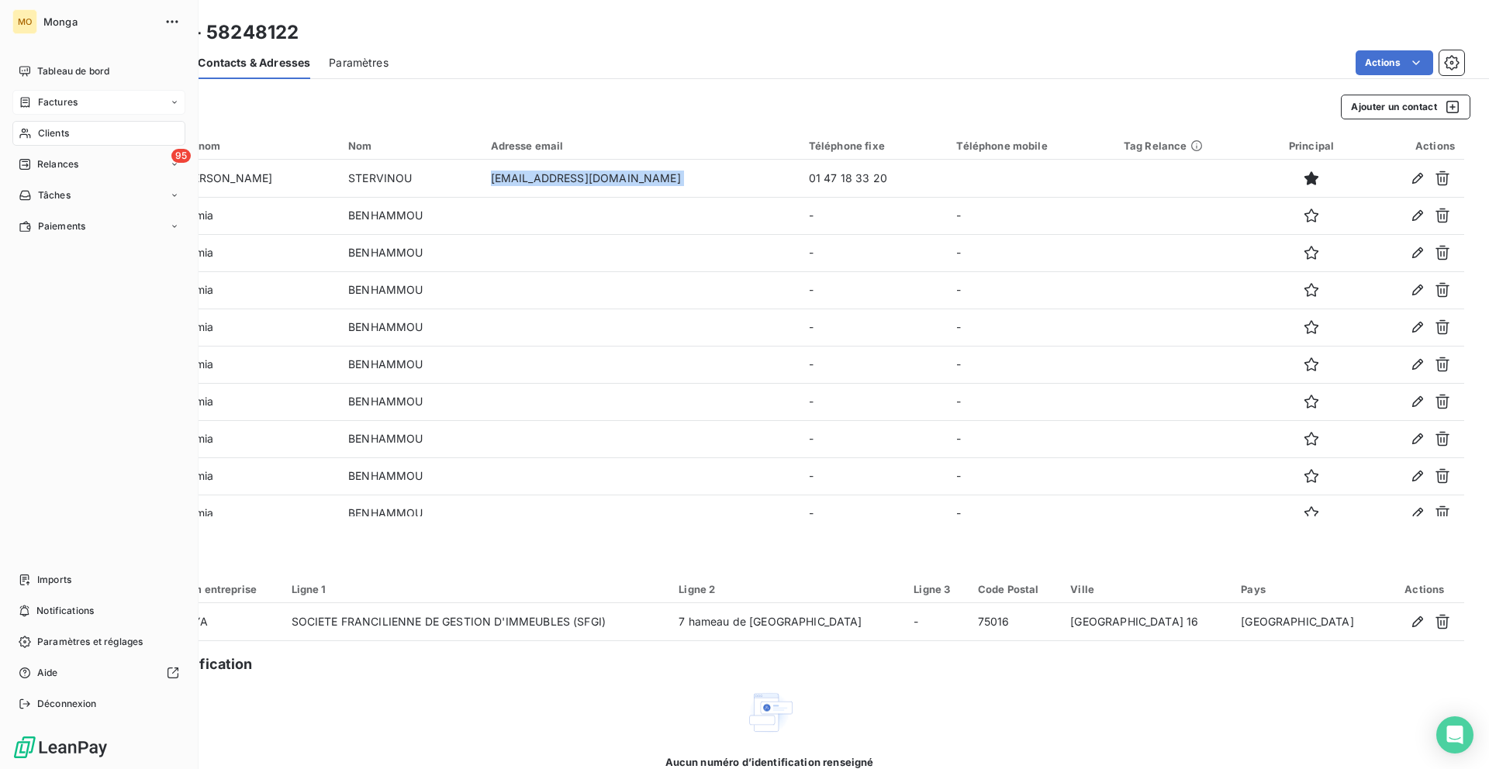
click at [27, 109] on div "Factures" at bounding box center [98, 102] width 173 height 25
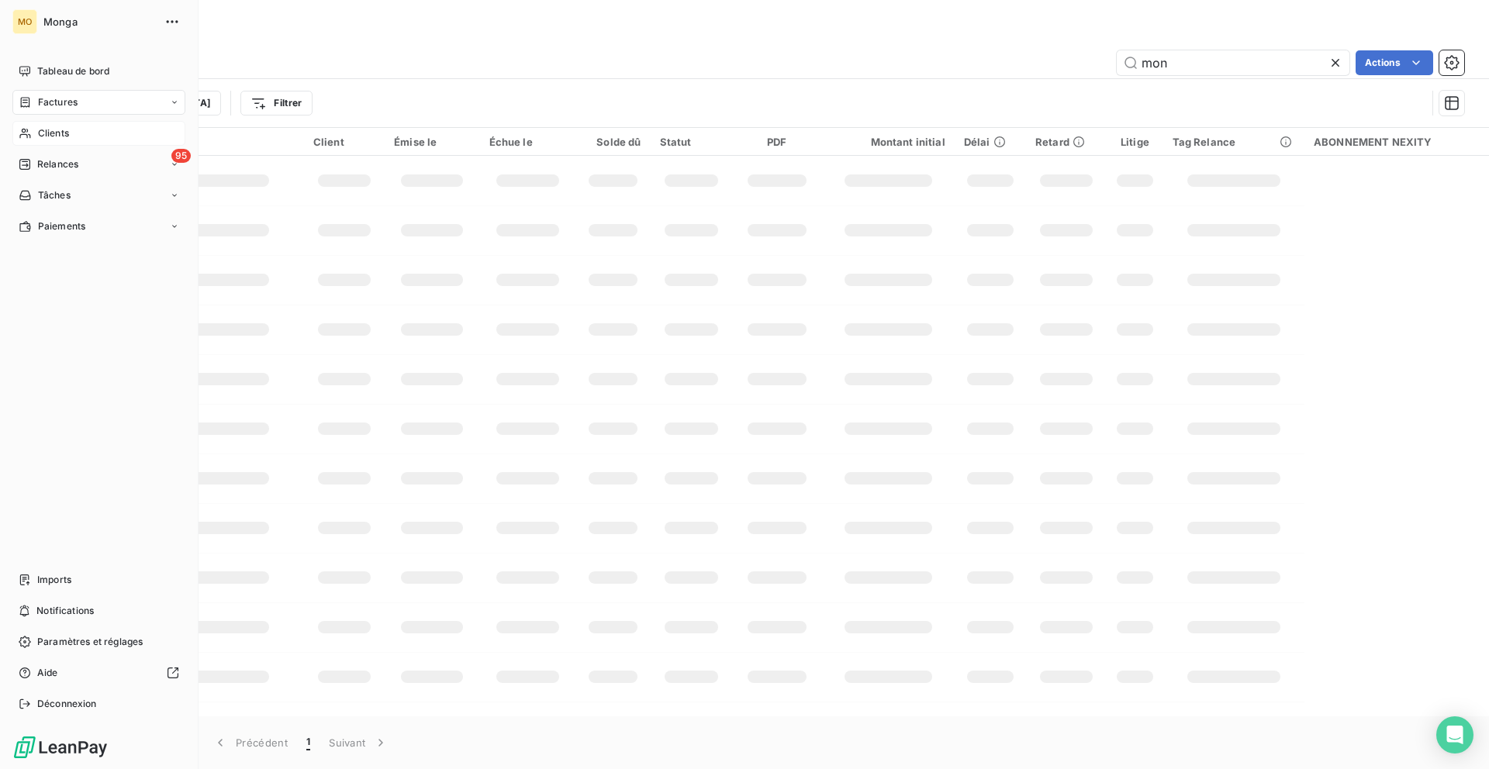
click at [54, 143] on div "Clients" at bounding box center [98, 133] width 173 height 25
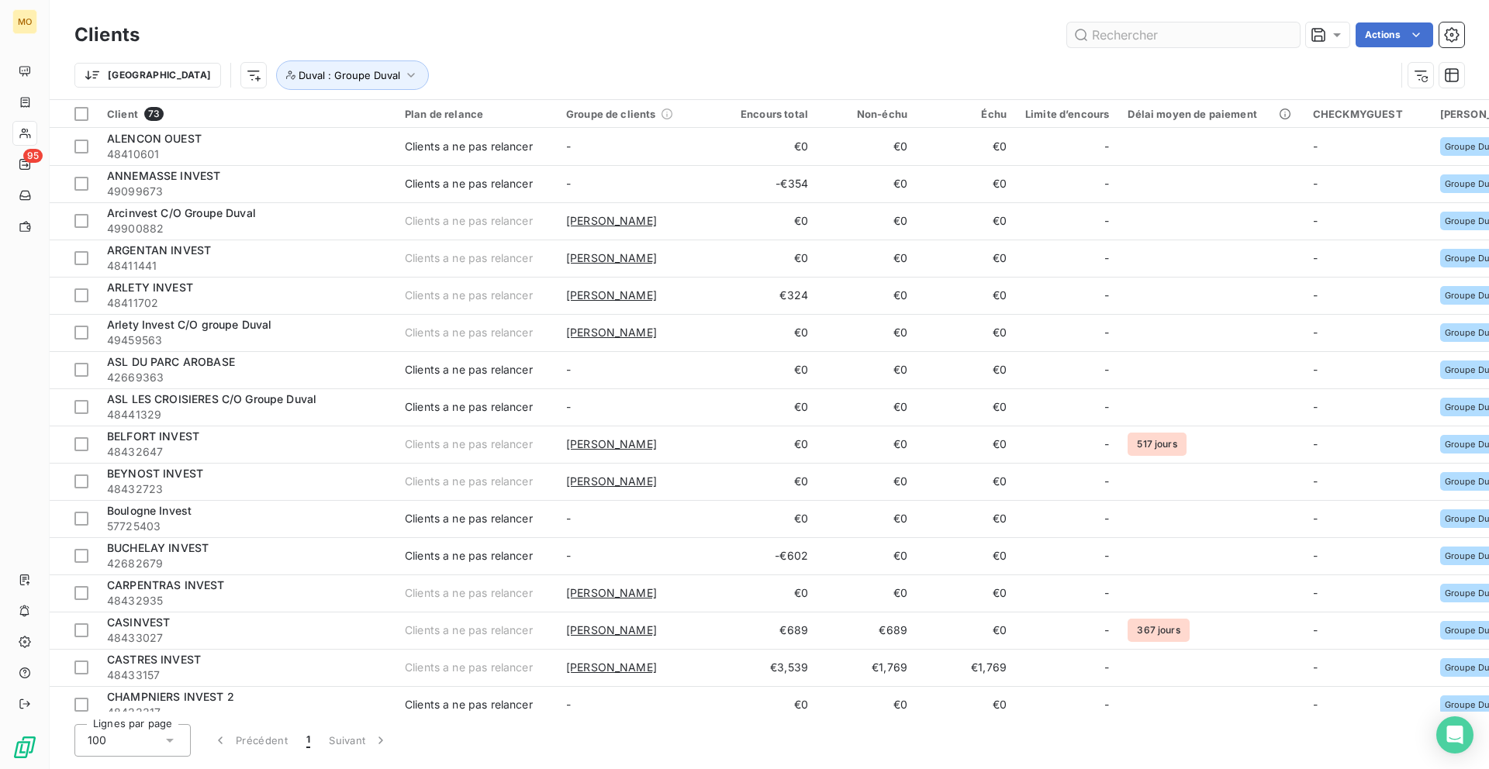
click at [1124, 44] on input "text" at bounding box center [1183, 34] width 233 height 25
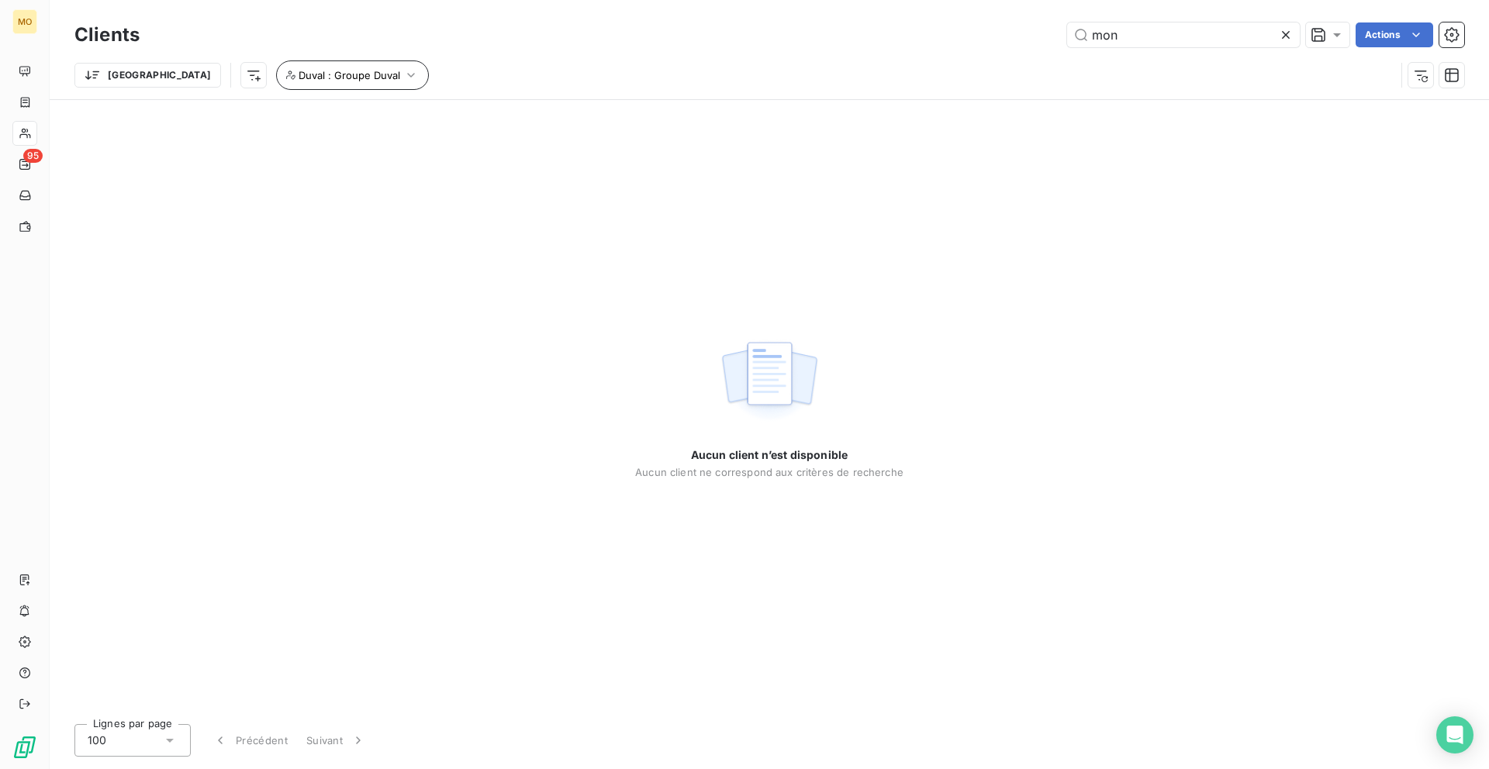
type input "mon"
click at [292, 81] on button "Duval : Groupe Duval" at bounding box center [352, 74] width 153 height 29
click at [485, 114] on icon at bounding box center [489, 115] width 9 height 9
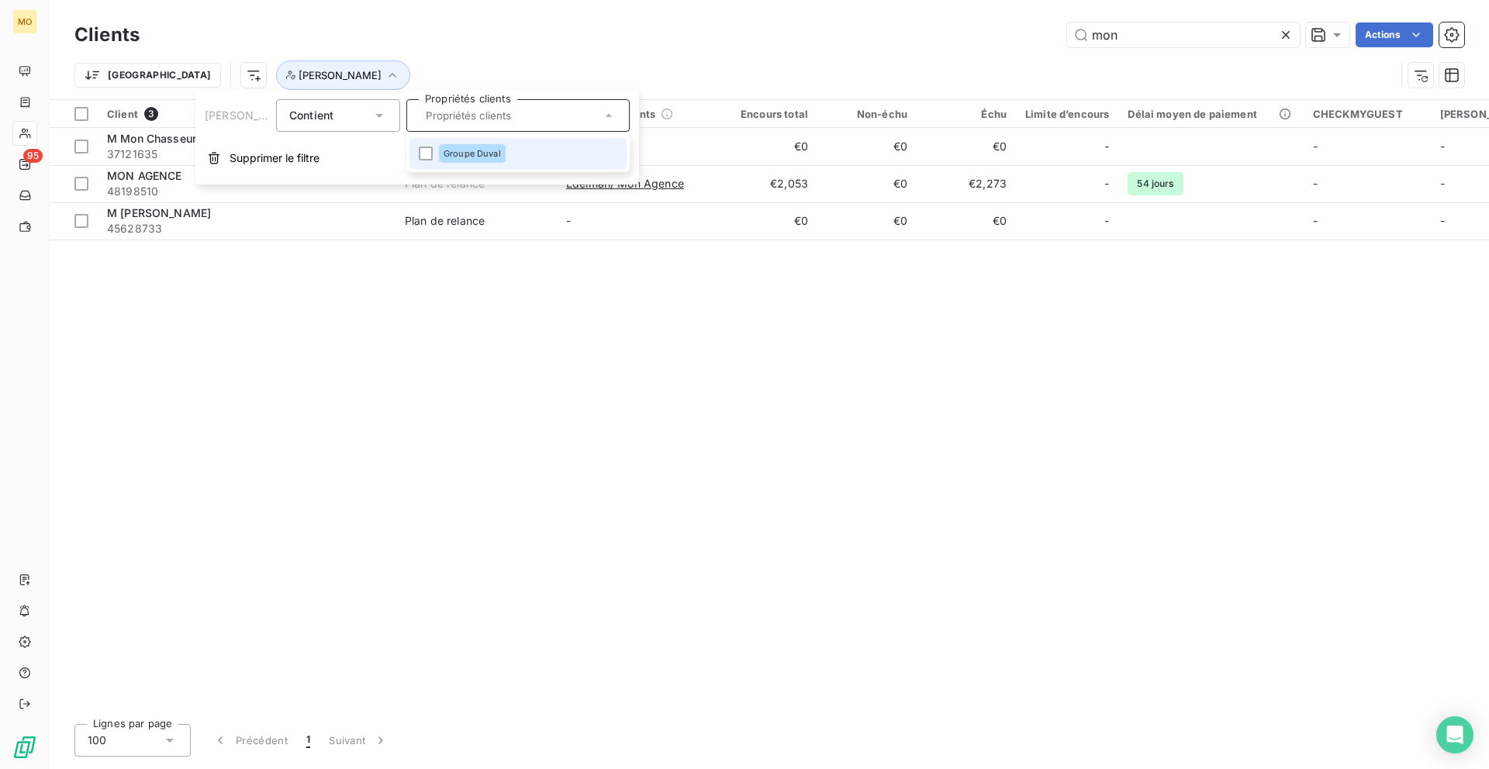
click at [502, 104] on div at bounding box center [517, 115] width 223 height 33
click at [471, 114] on div at bounding box center [517, 115] width 223 height 33
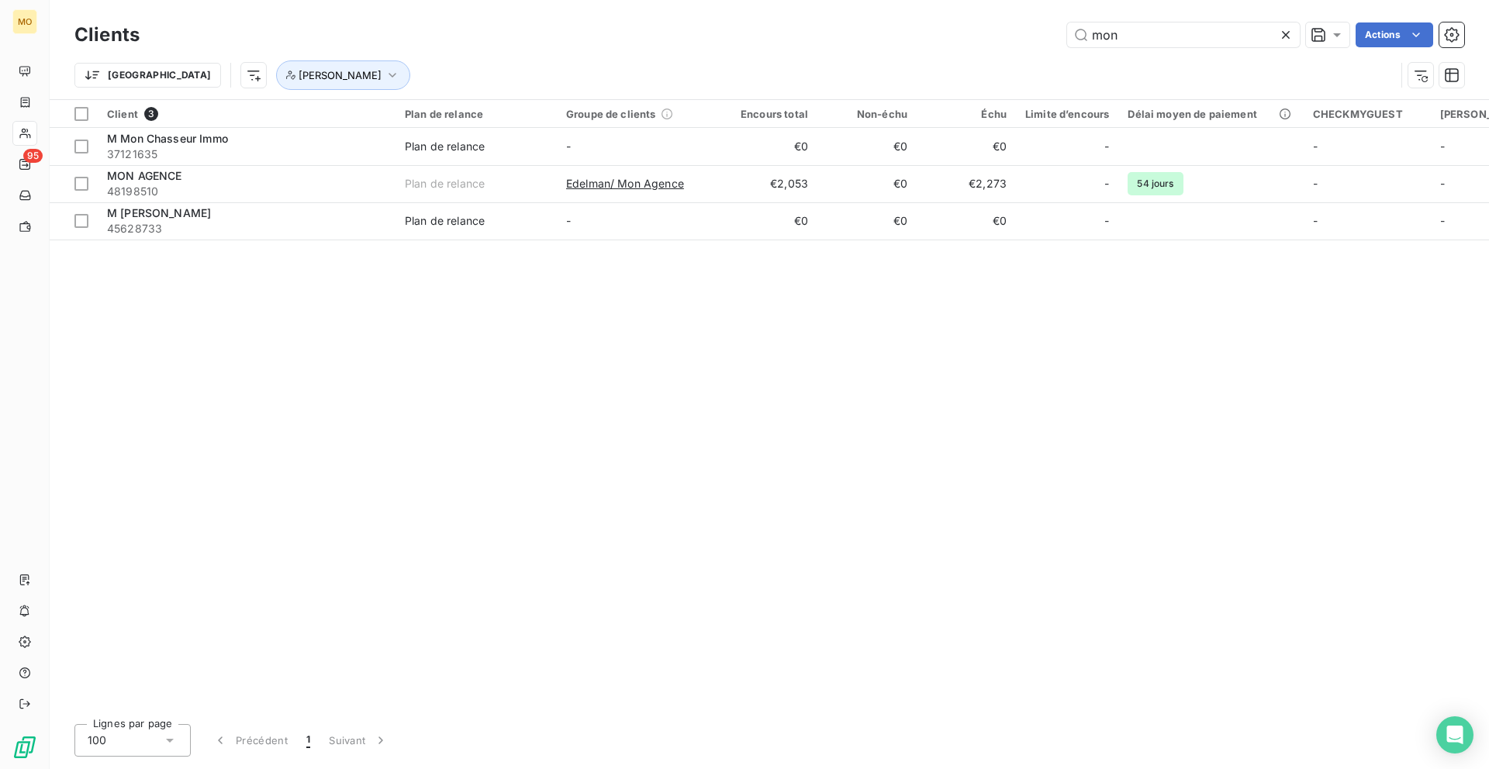
click at [373, 41] on div "mon Actions" at bounding box center [811, 34] width 1306 height 25
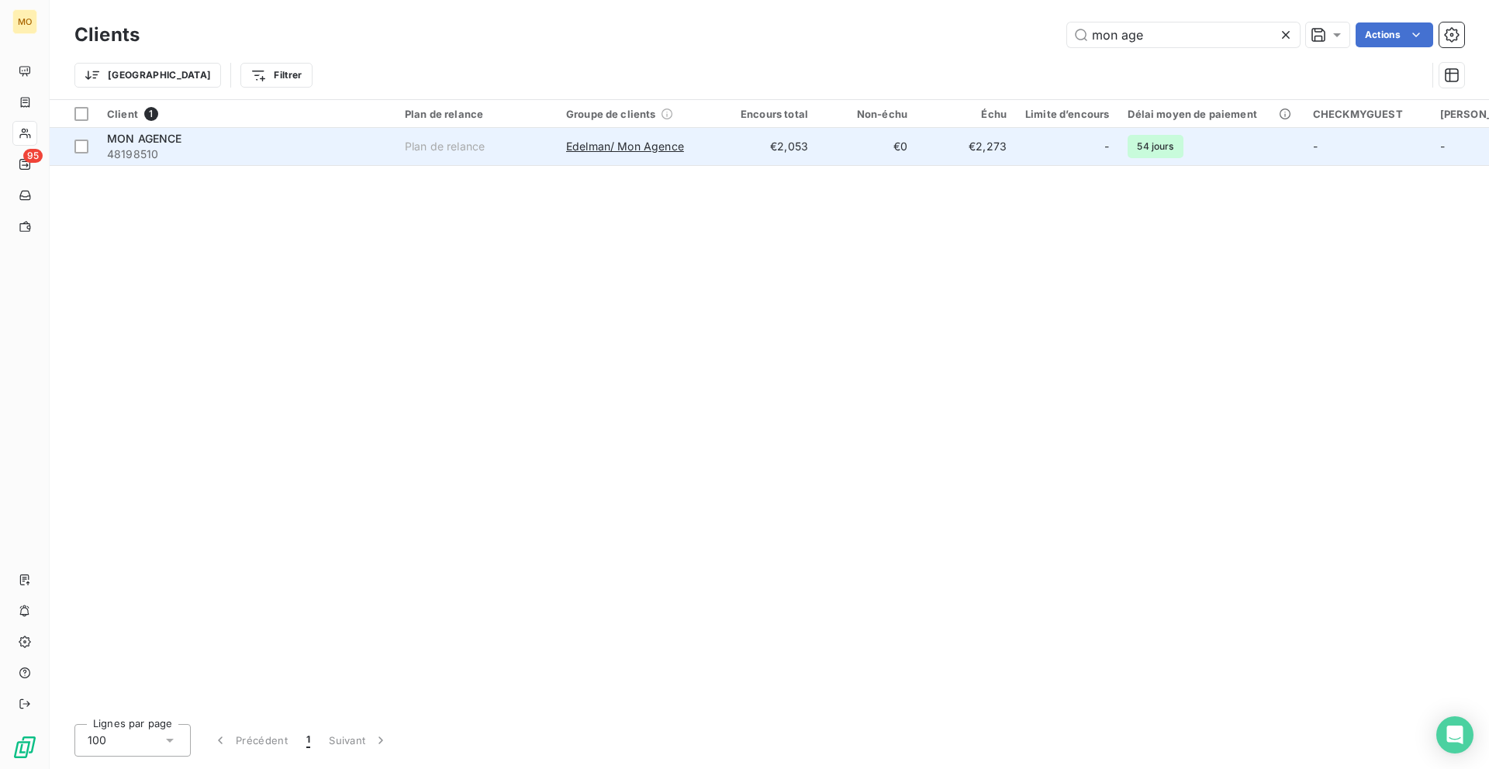
type input "mon age"
click at [1057, 159] on td "-" at bounding box center [1067, 146] width 102 height 37
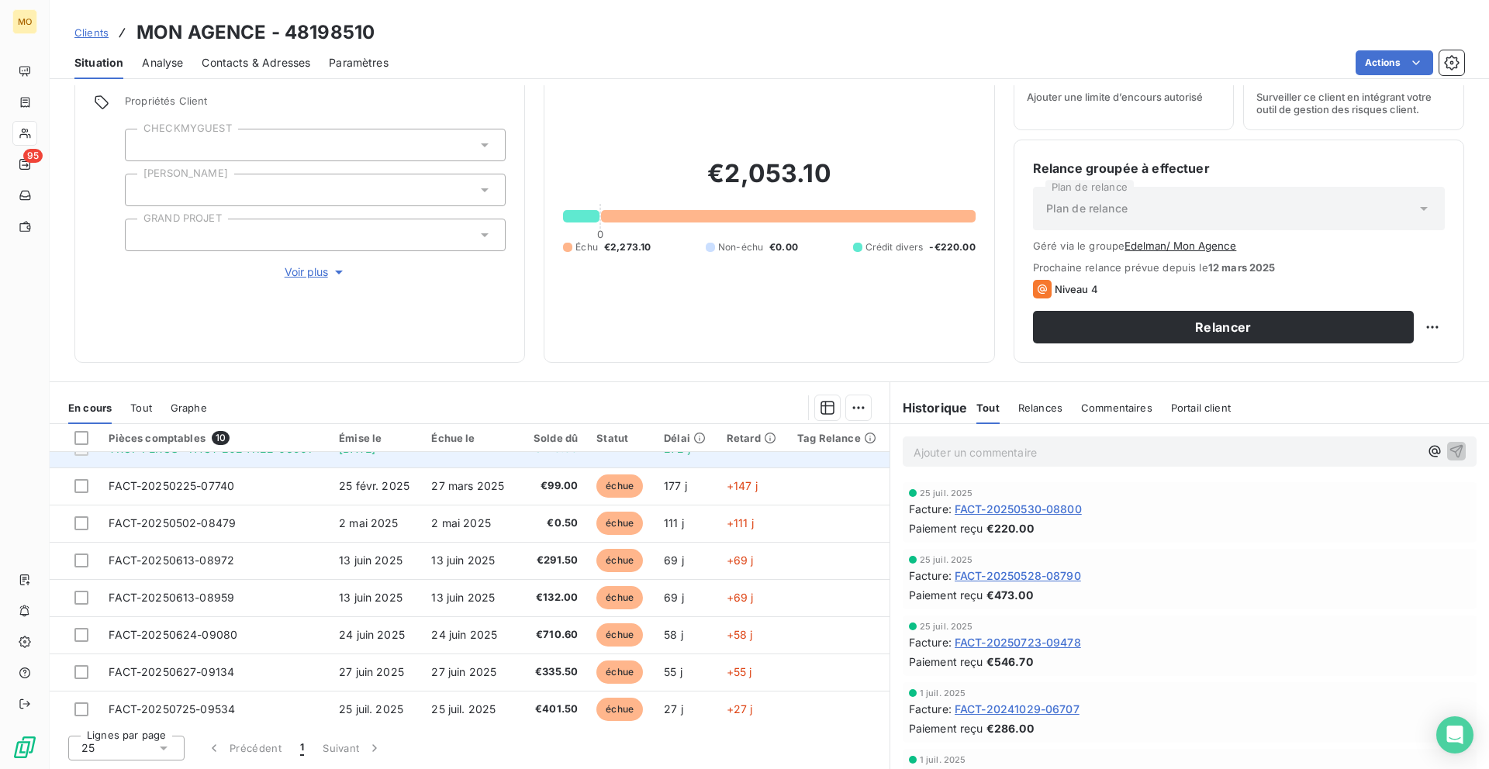
scroll to position [102, 0]
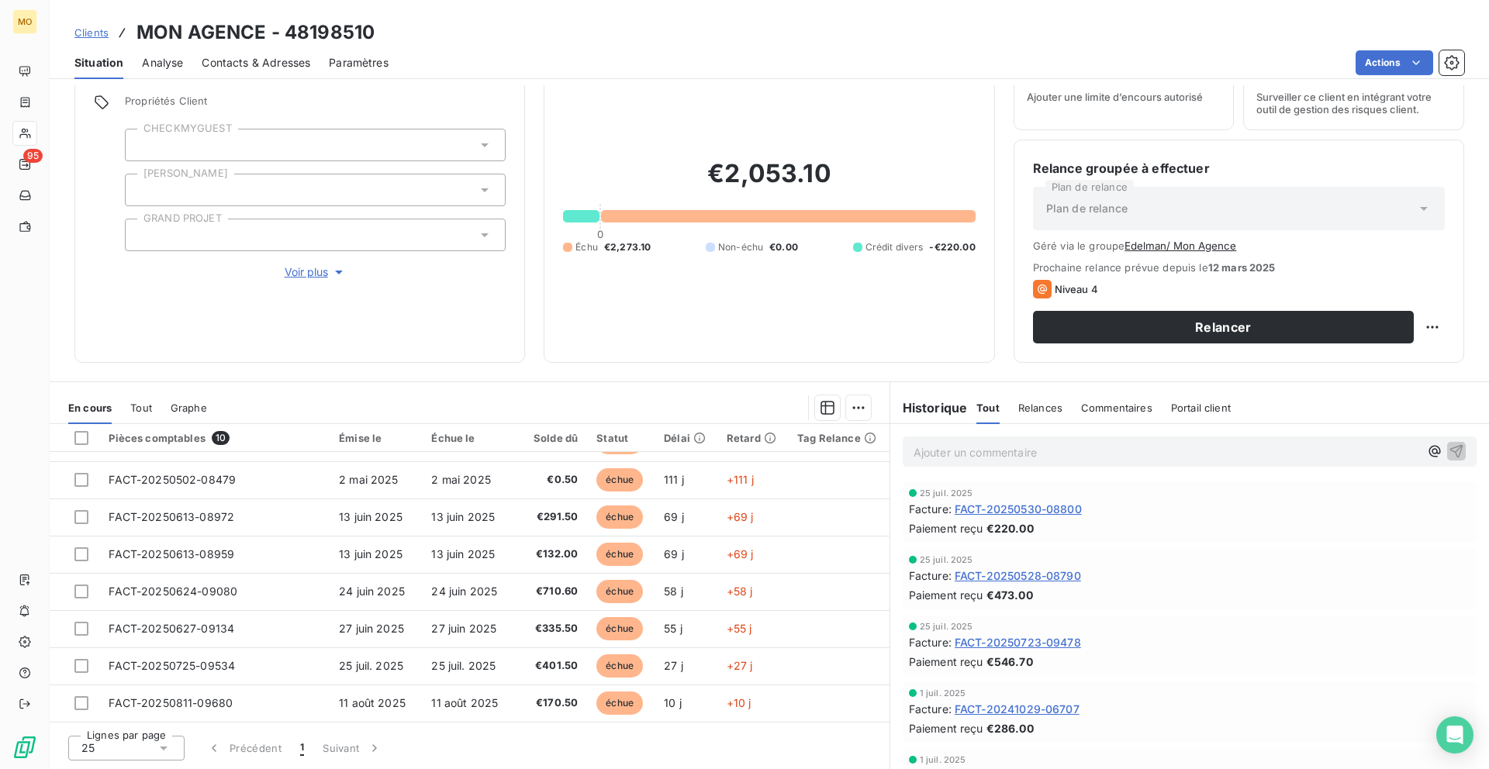
click at [317, 55] on div "Situation Analyse Contacts & Adresses Paramètres Actions" at bounding box center [769, 63] width 1439 height 33
click at [303, 55] on span "Contacts & Adresses" at bounding box center [256, 63] width 109 height 16
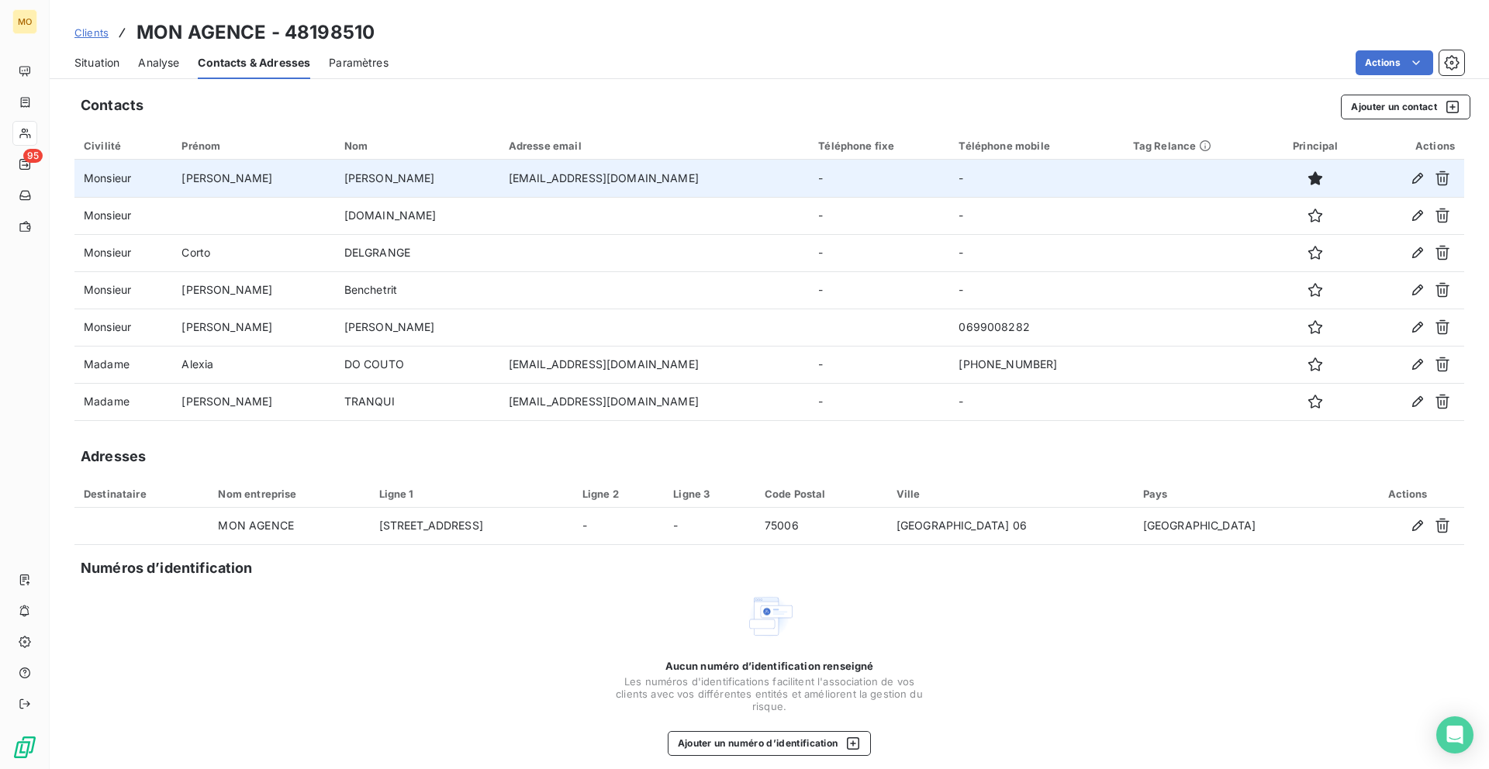
click at [534, 181] on td "[EMAIL_ADDRESS][DOMAIN_NAME]" at bounding box center [653, 178] width 309 height 37
copy td "[EMAIL_ADDRESS][DOMAIN_NAME]"
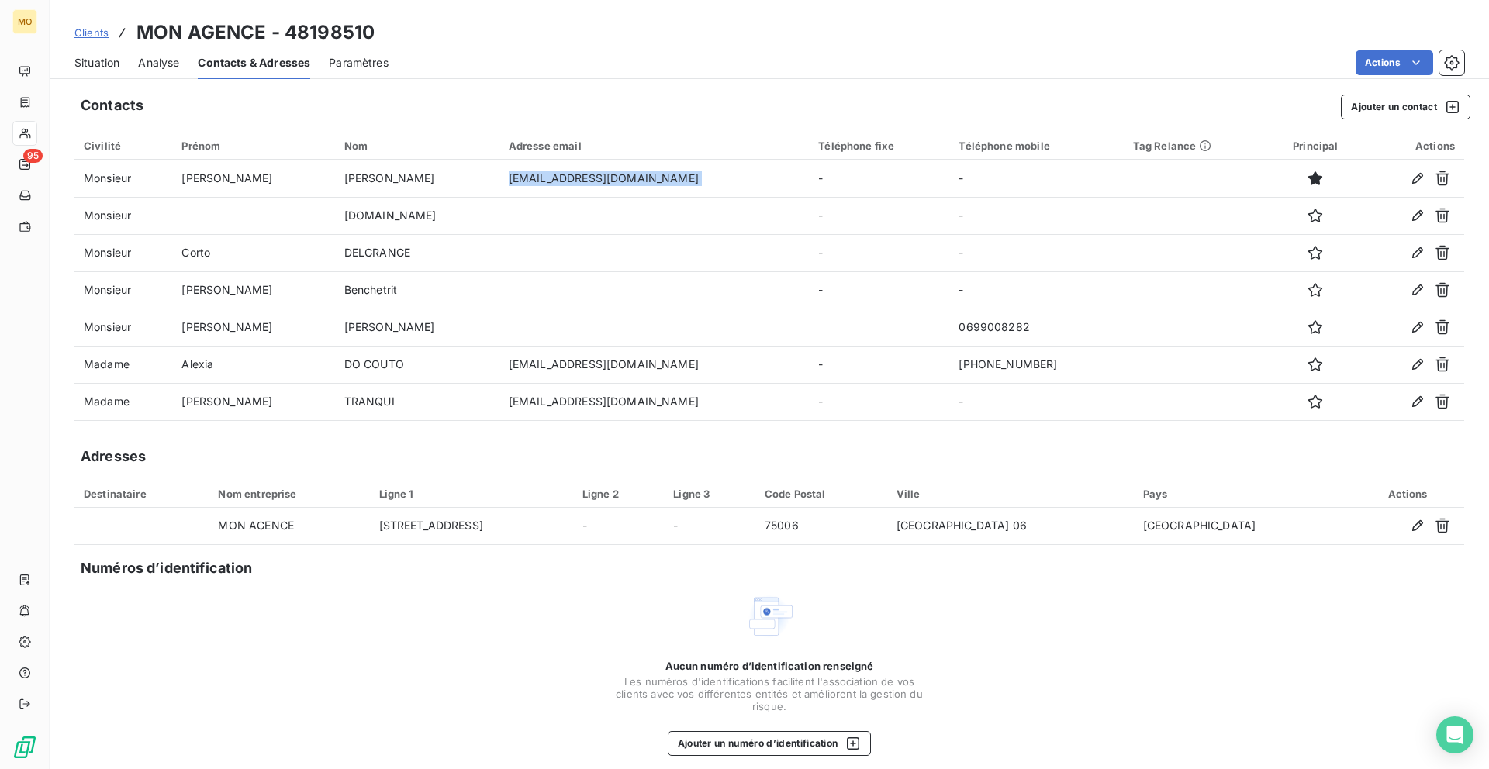
click at [104, 57] on span "Situation" at bounding box center [96, 63] width 45 height 16
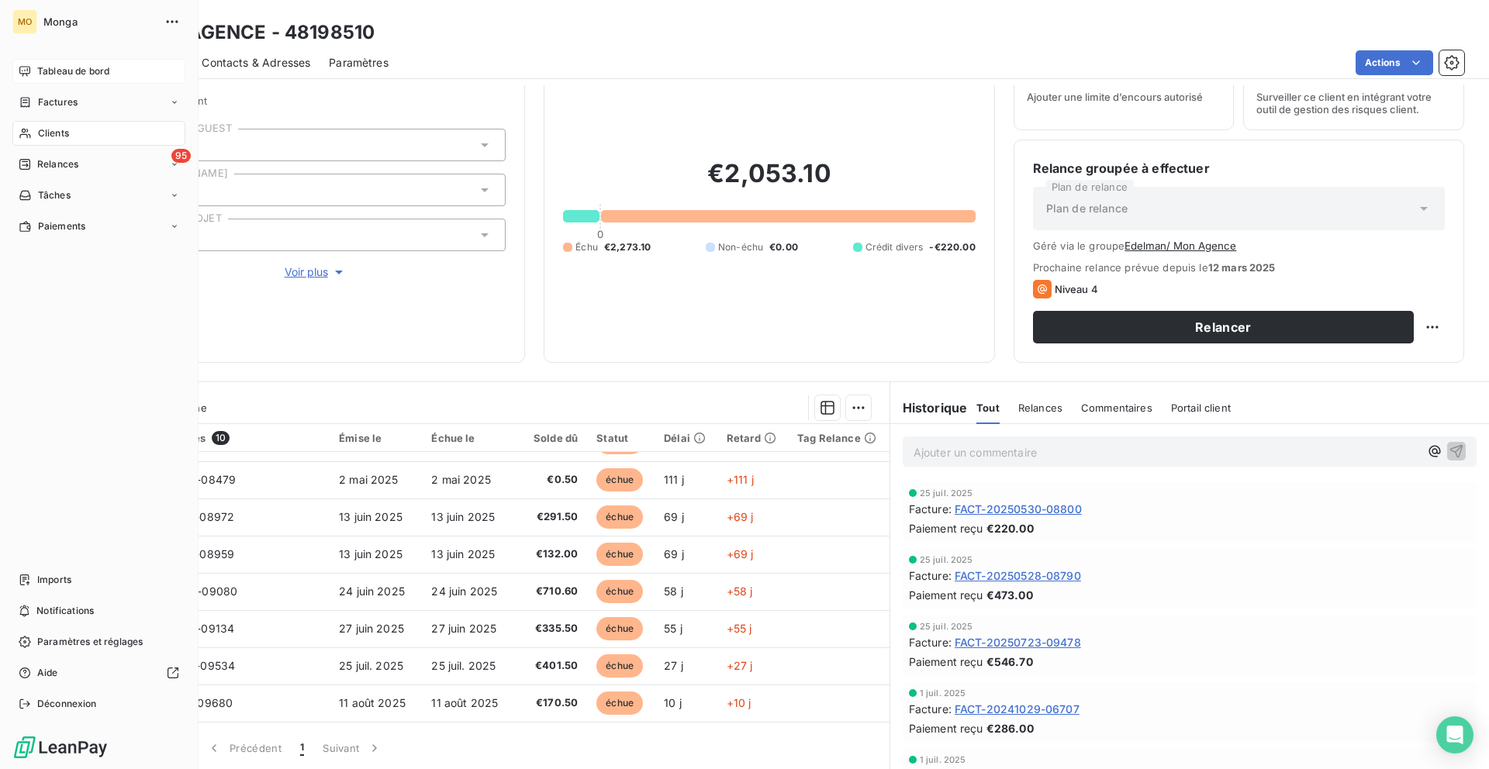
click at [29, 72] on icon at bounding box center [25, 71] width 12 height 12
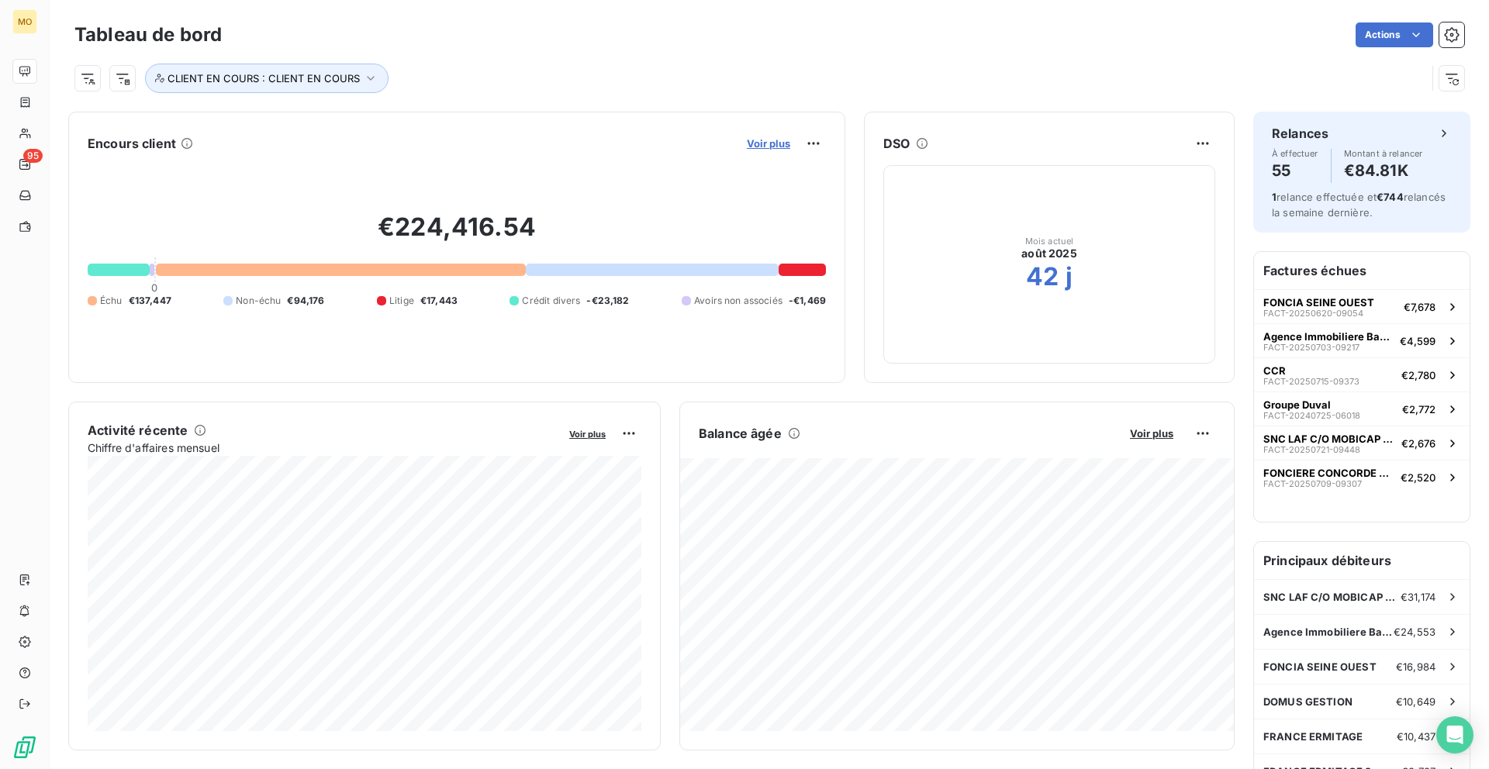
click at [786, 148] on span "Voir plus" at bounding box center [768, 143] width 43 height 12
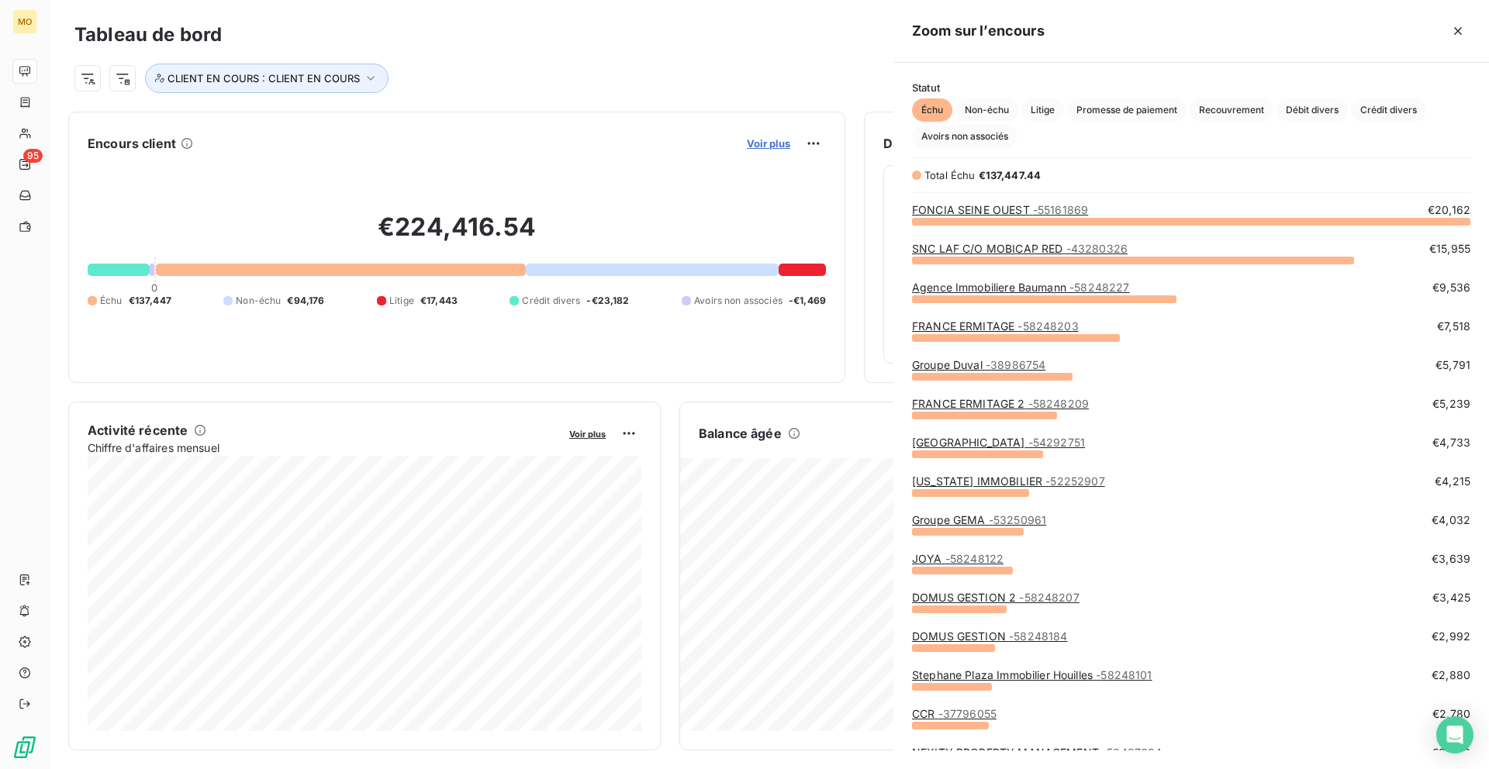
scroll to position [548, 595]
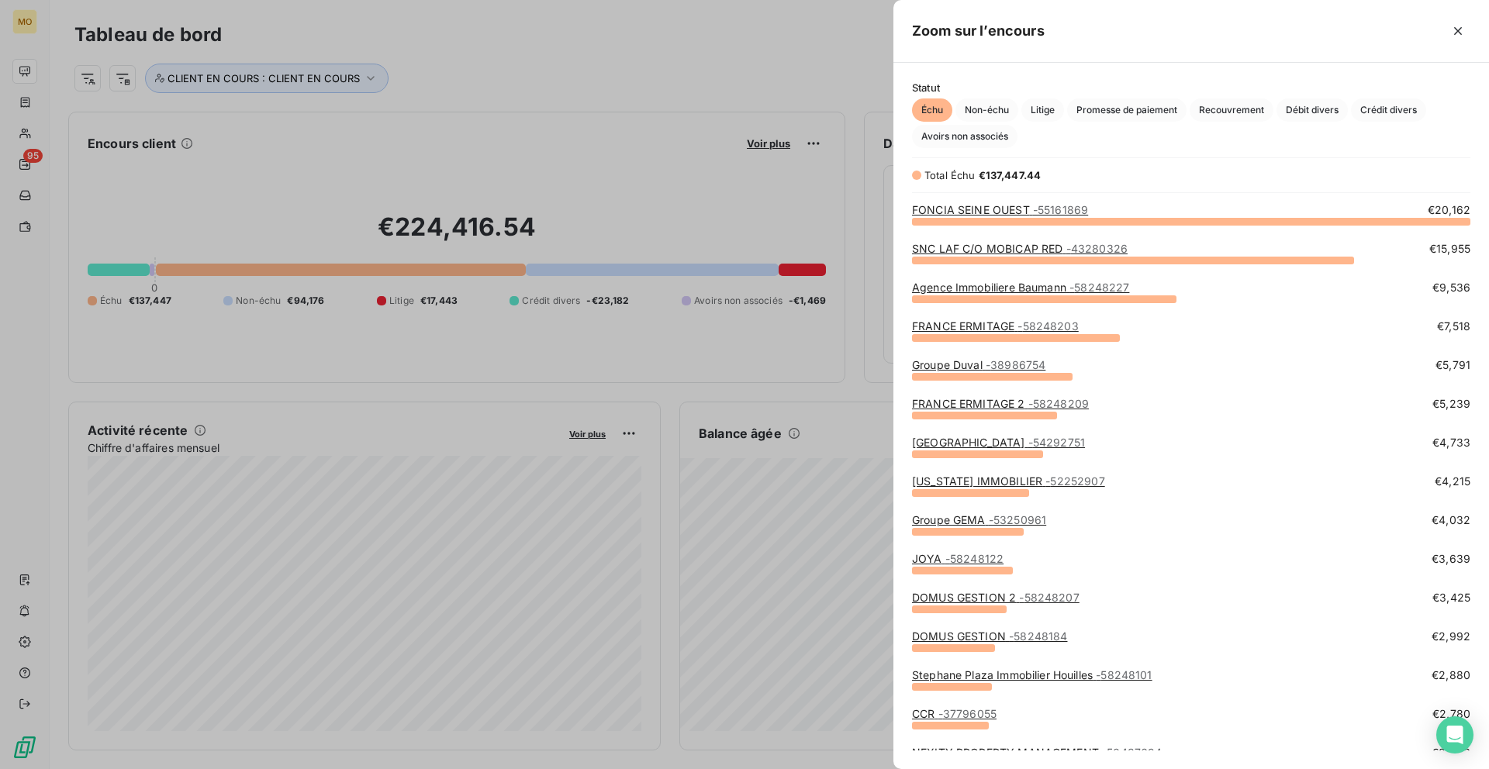
click at [357, 57] on div at bounding box center [744, 384] width 1489 height 769
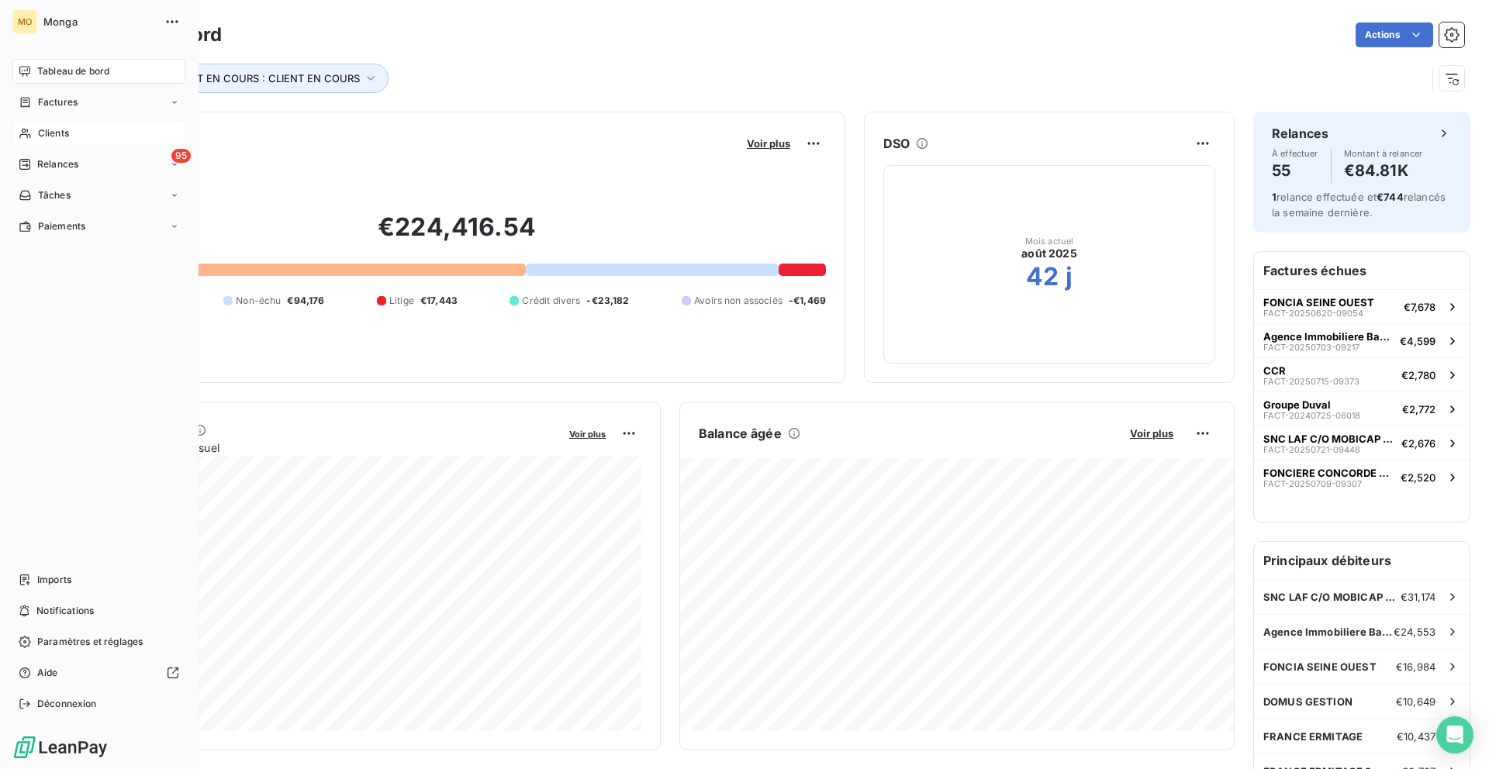
click at [33, 127] on div "Clients" at bounding box center [98, 133] width 173 height 25
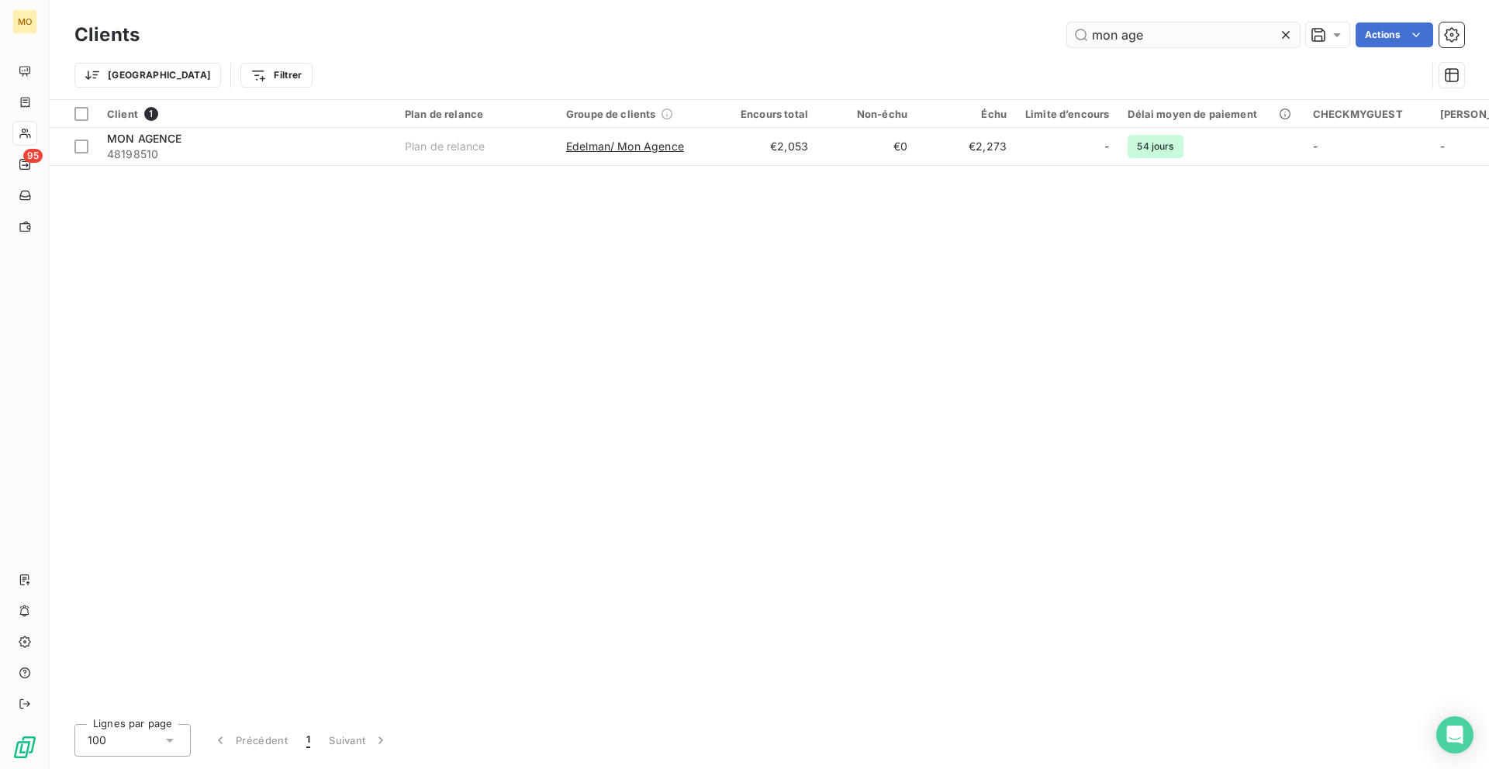
click at [1161, 28] on input "mon age" at bounding box center [1183, 34] width 233 height 25
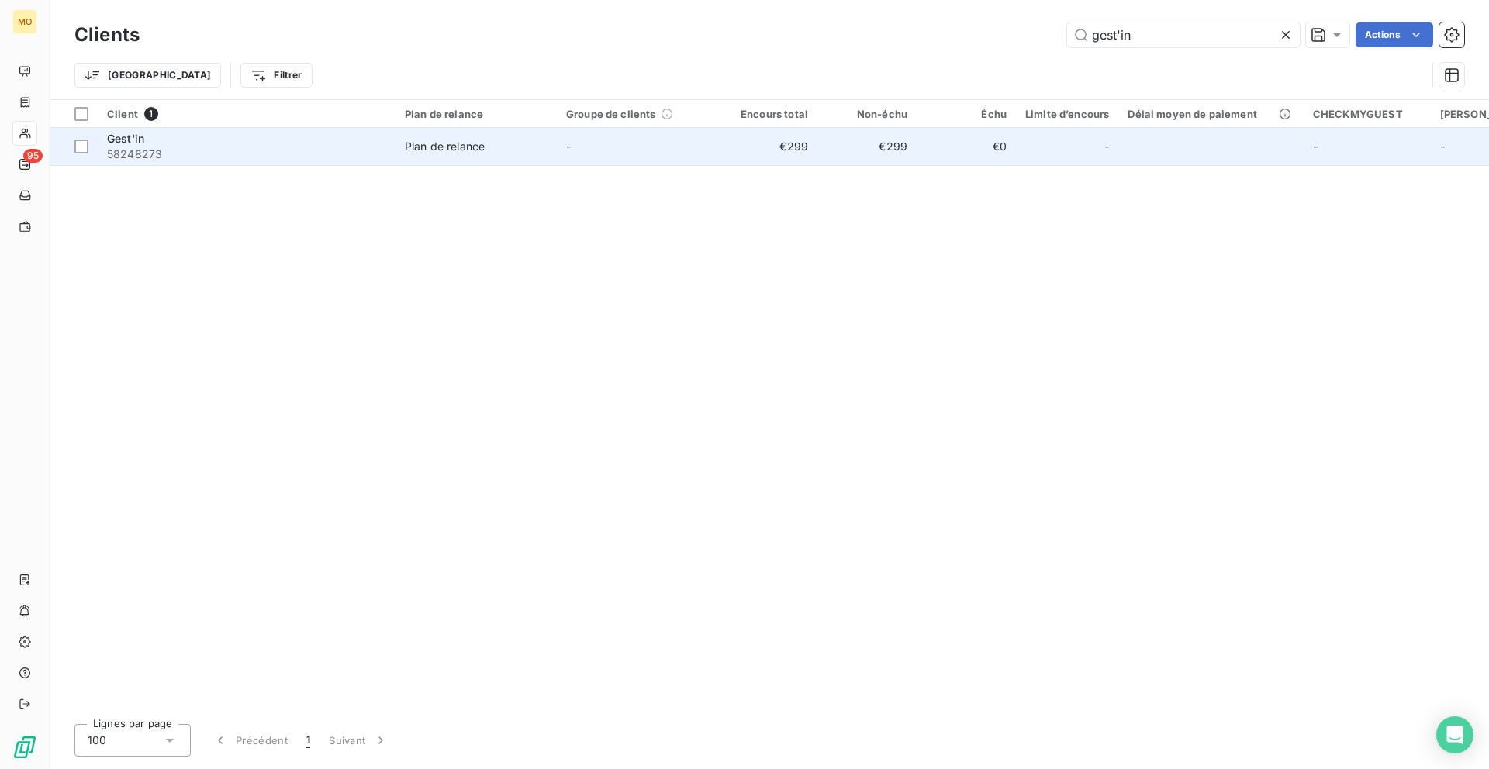
type input "gest'in"
click at [181, 138] on div "Gest'in" at bounding box center [246, 139] width 279 height 16
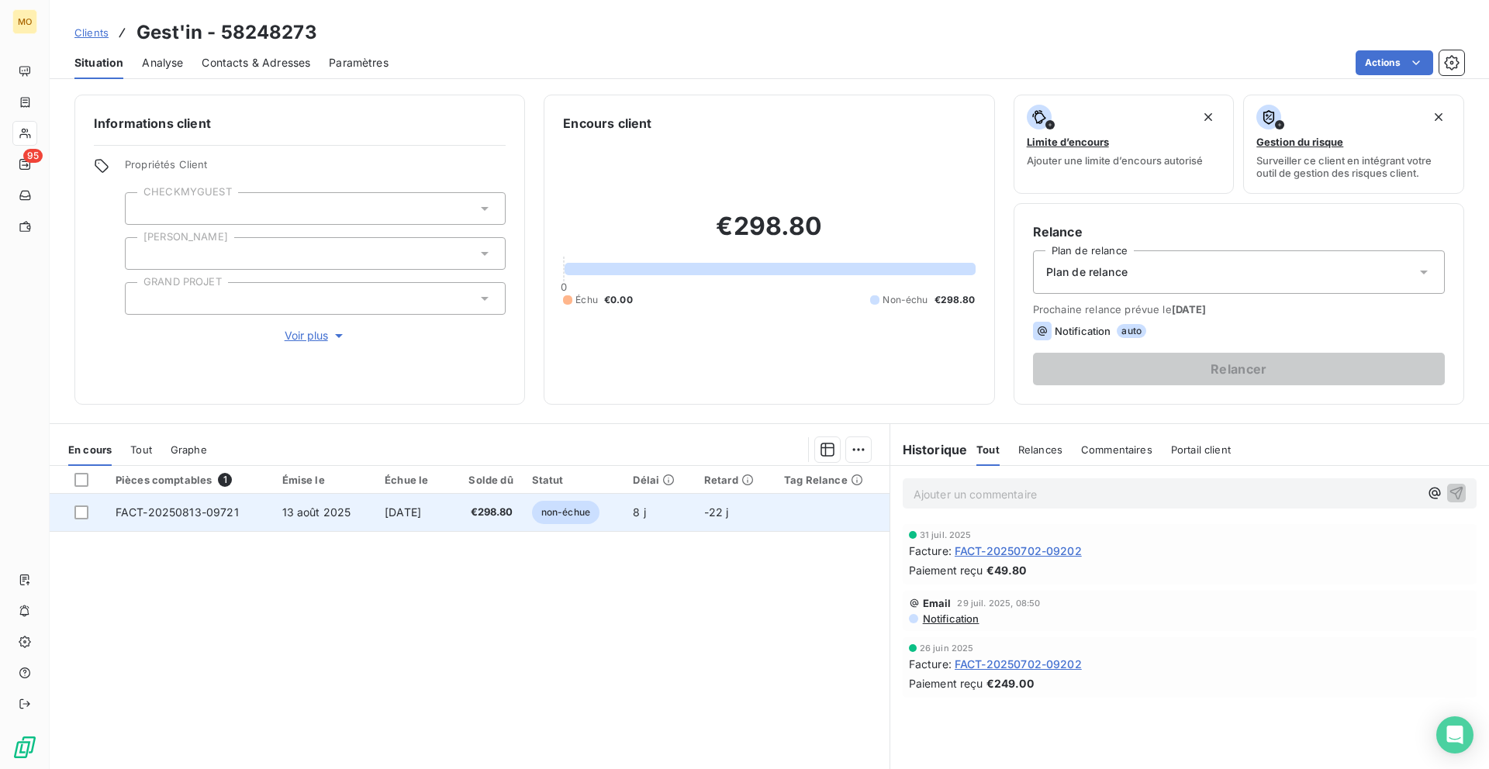
click at [278, 502] on td "13 août 2025" at bounding box center [324, 512] width 103 height 37
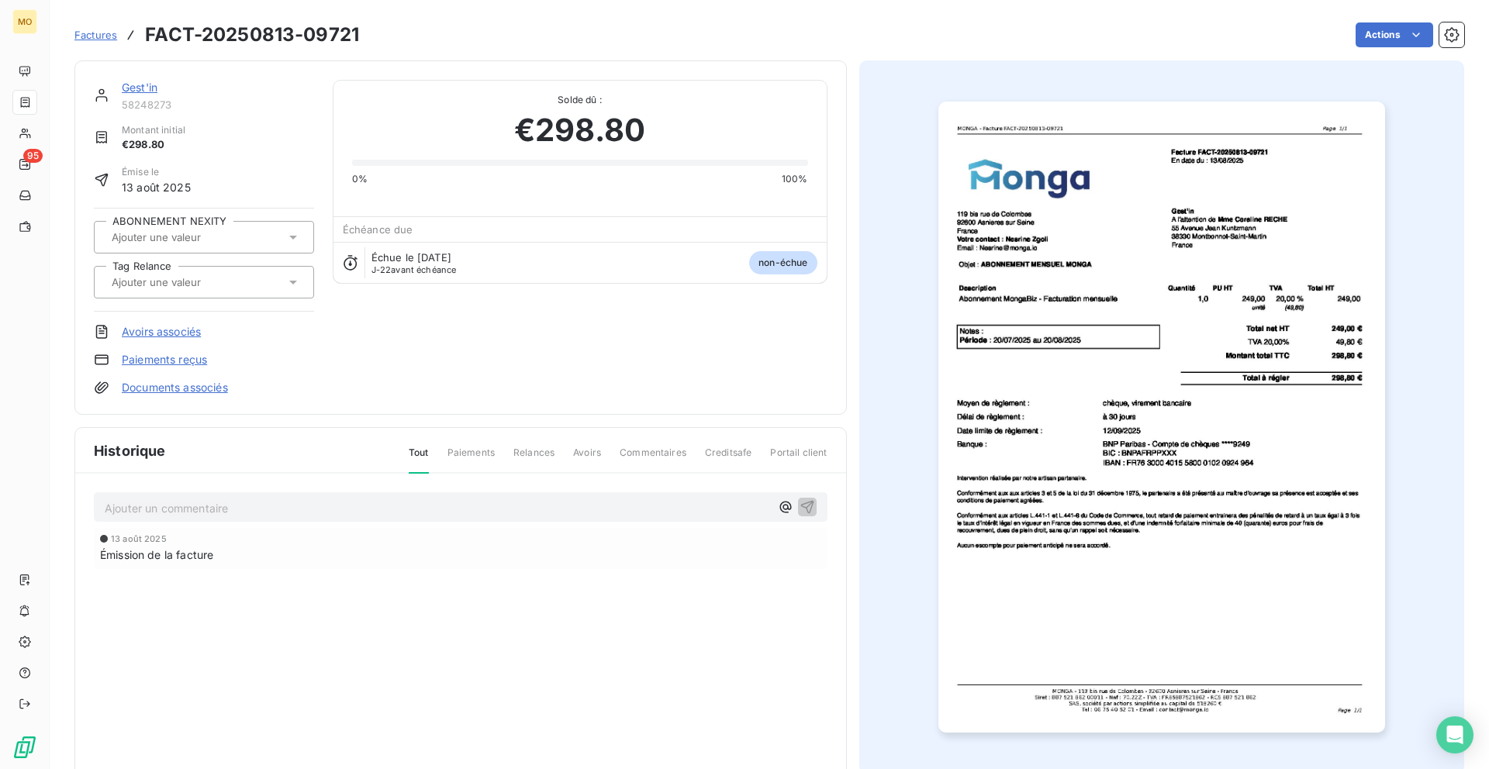
click at [312, 19] on div "Factures FACT-20250813-09721 Actions" at bounding box center [768, 35] width 1389 height 33
click at [337, 41] on h3 "FACT-20250813-09721" at bounding box center [252, 35] width 214 height 28
copy h3 "09721"
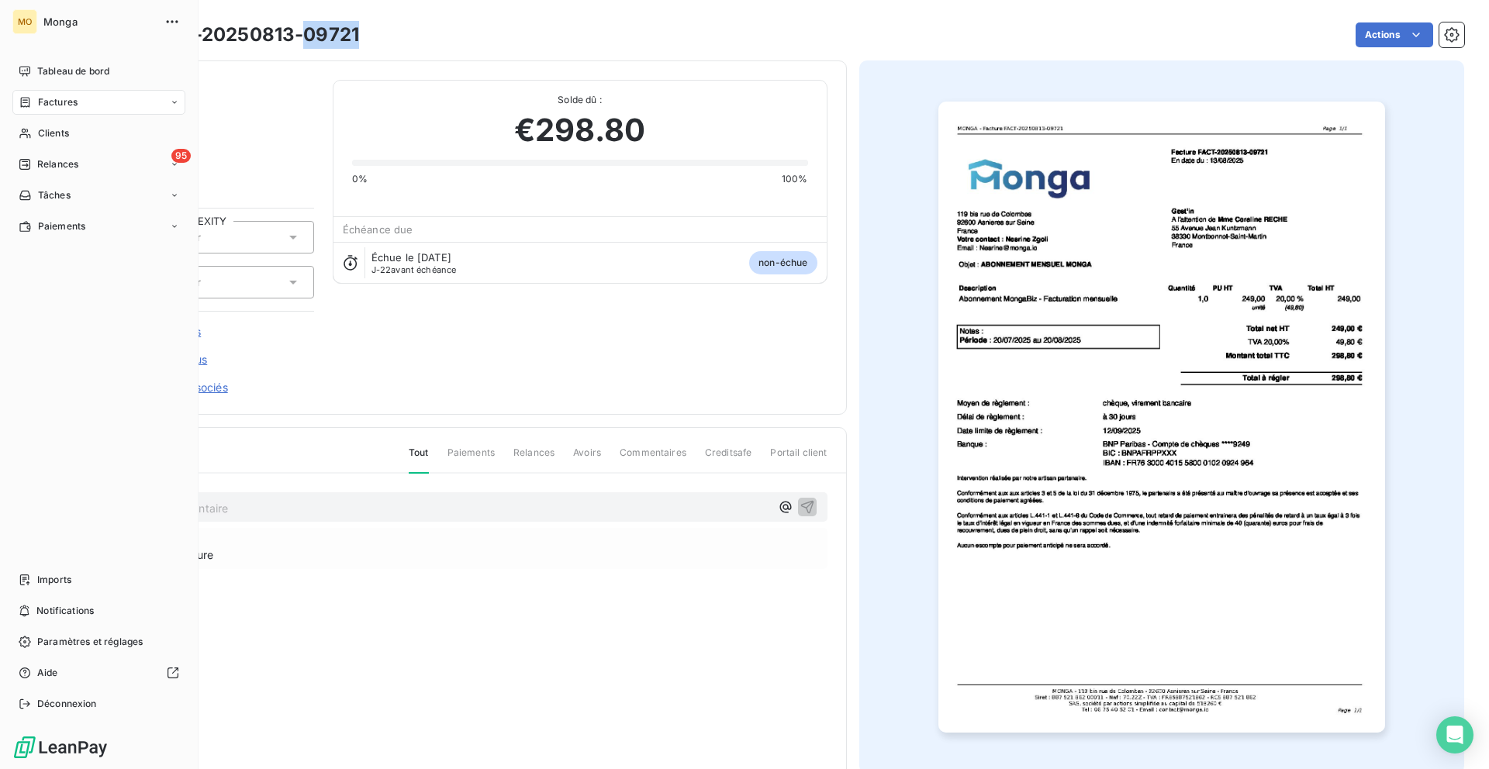
click at [45, 139] on span "Clients" at bounding box center [53, 133] width 31 height 14
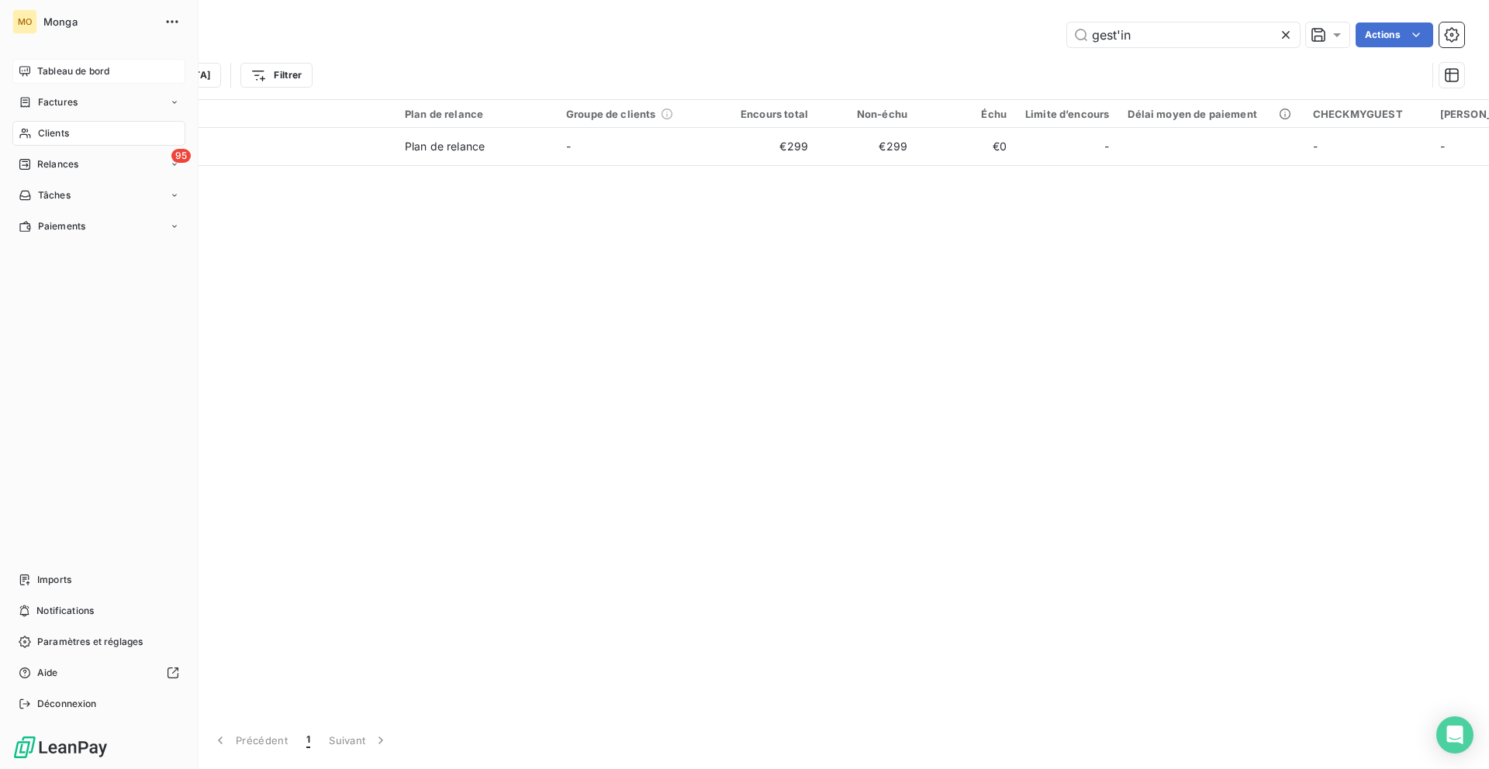
click at [45, 74] on span "Tableau de bord" at bounding box center [73, 71] width 72 height 14
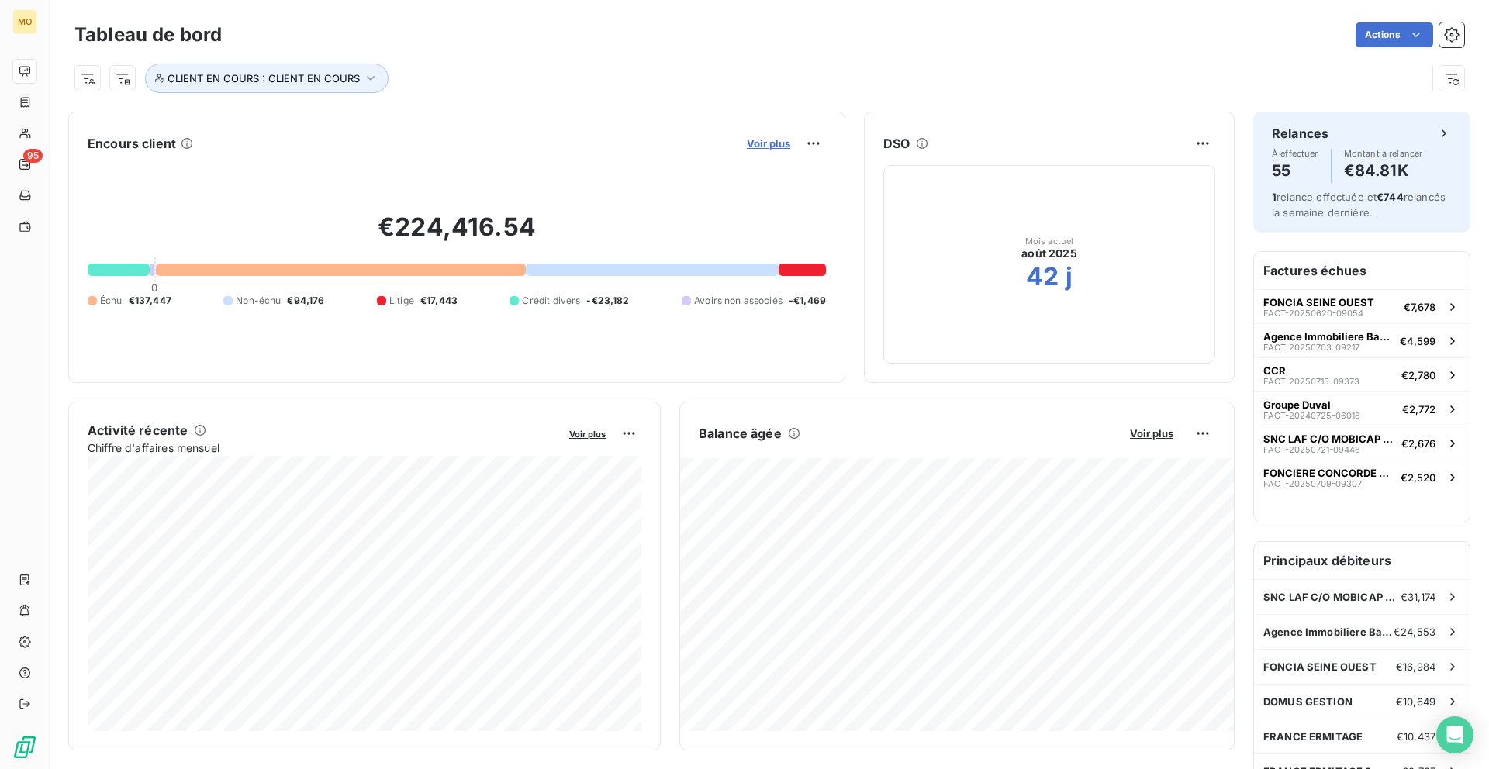
click at [760, 137] on span "Voir plus" at bounding box center [768, 143] width 43 height 12
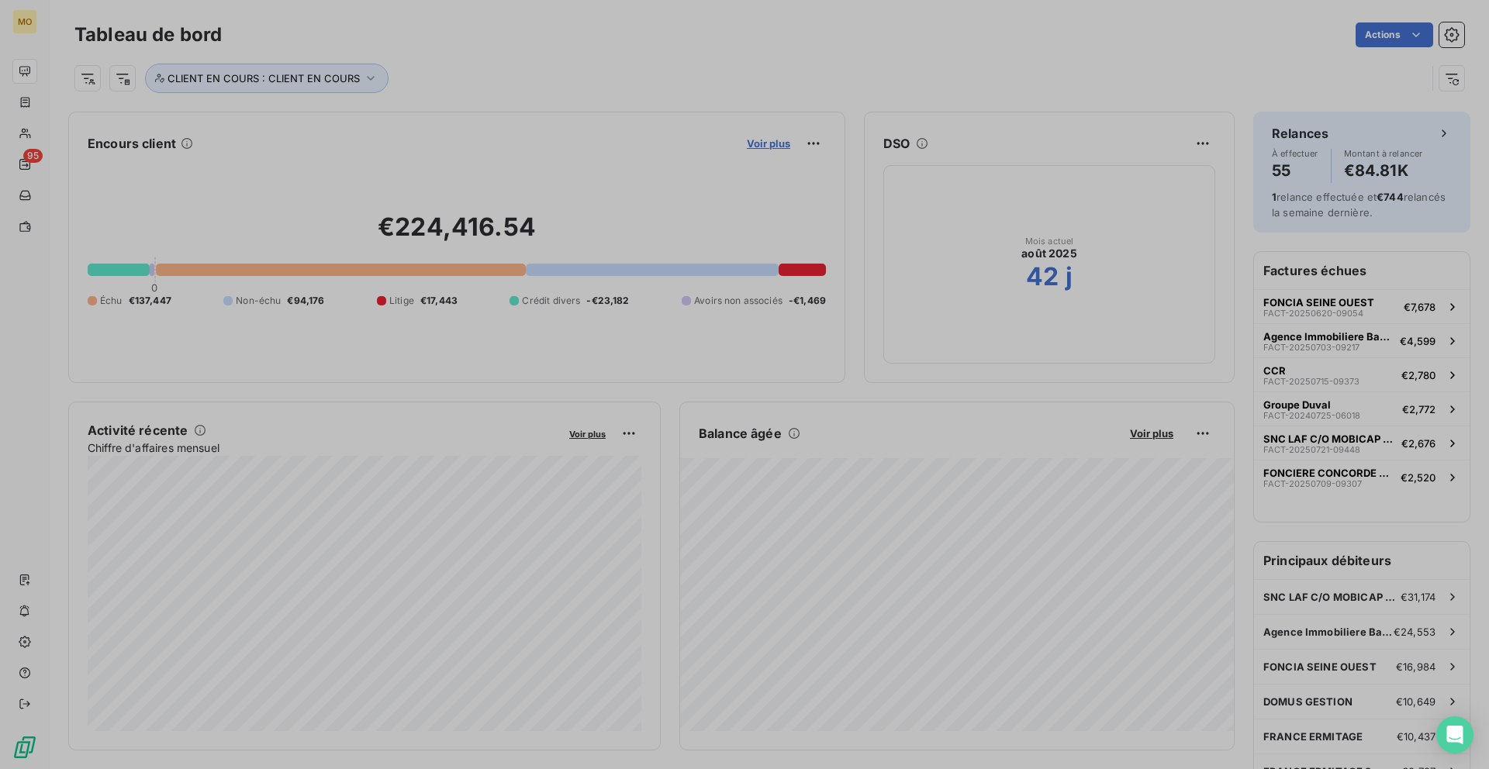
scroll to position [769, 595]
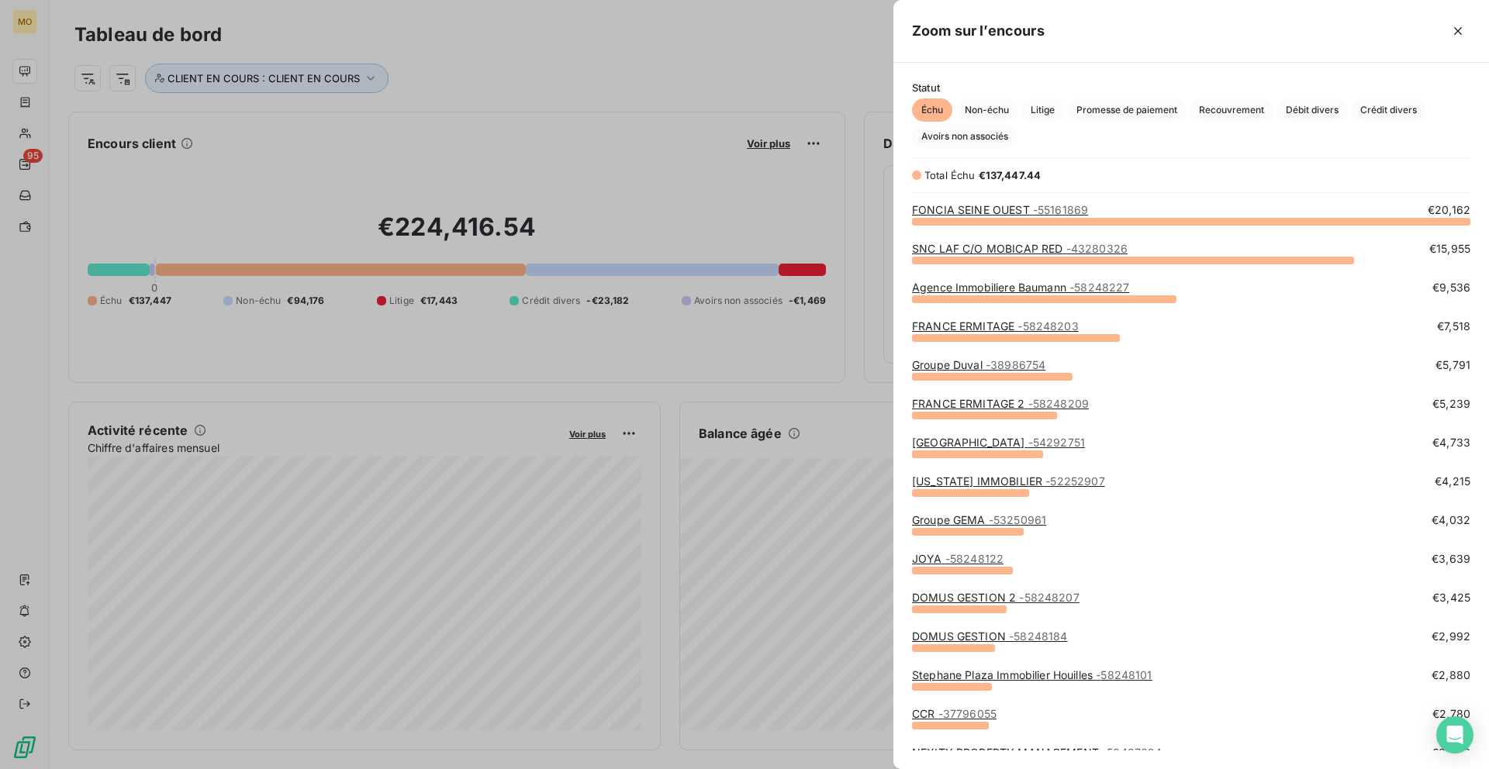
click at [1037, 339] on div "grid" at bounding box center [1016, 338] width 208 height 8
click at [1037, 330] on span "- 58248203" at bounding box center [1047, 325] width 60 height 13
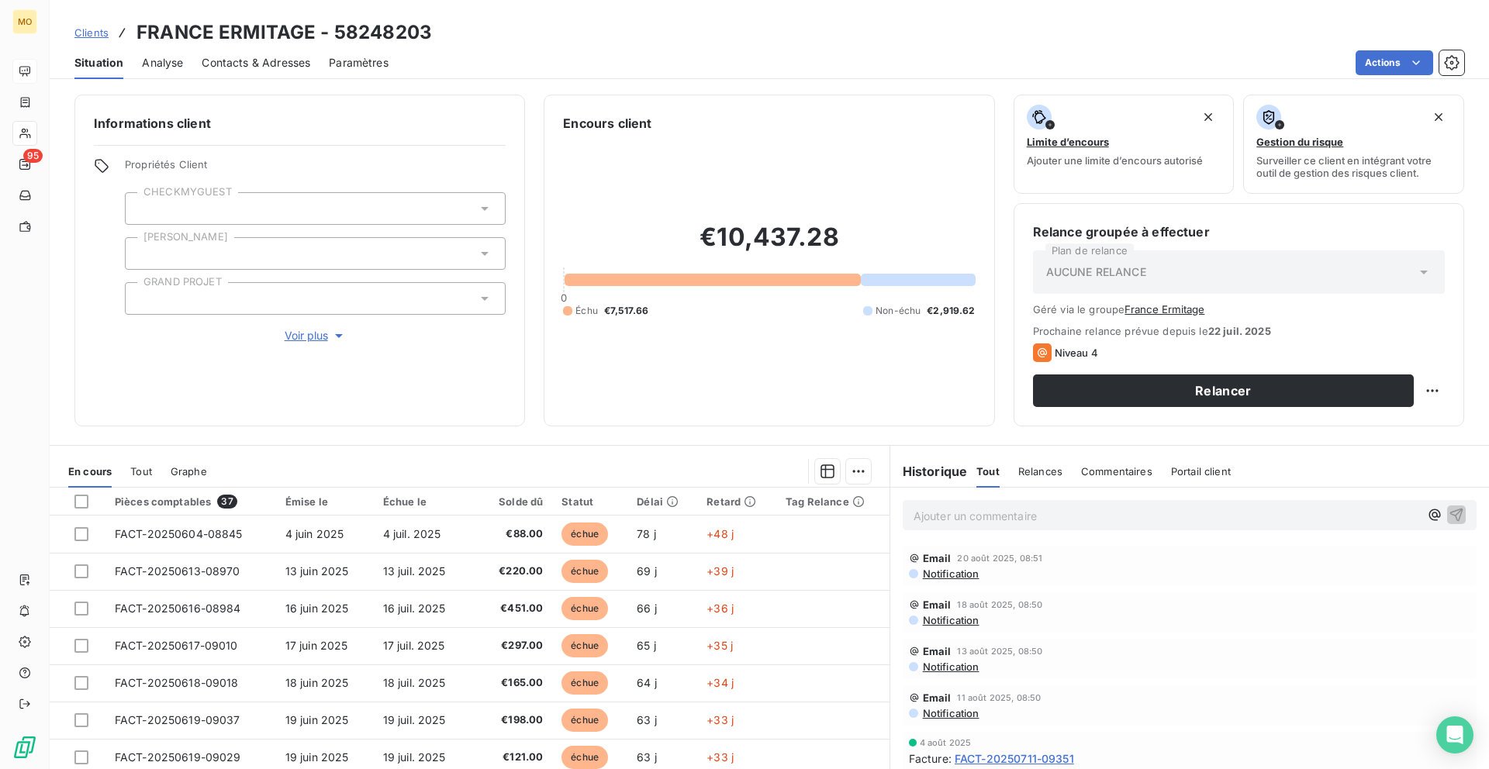
click at [257, 39] on h3 "FRANCE ERMITAGE - 58248203" at bounding box center [283, 33] width 295 height 28
click at [262, 52] on div "Contacts & Adresses" at bounding box center [256, 63] width 109 height 33
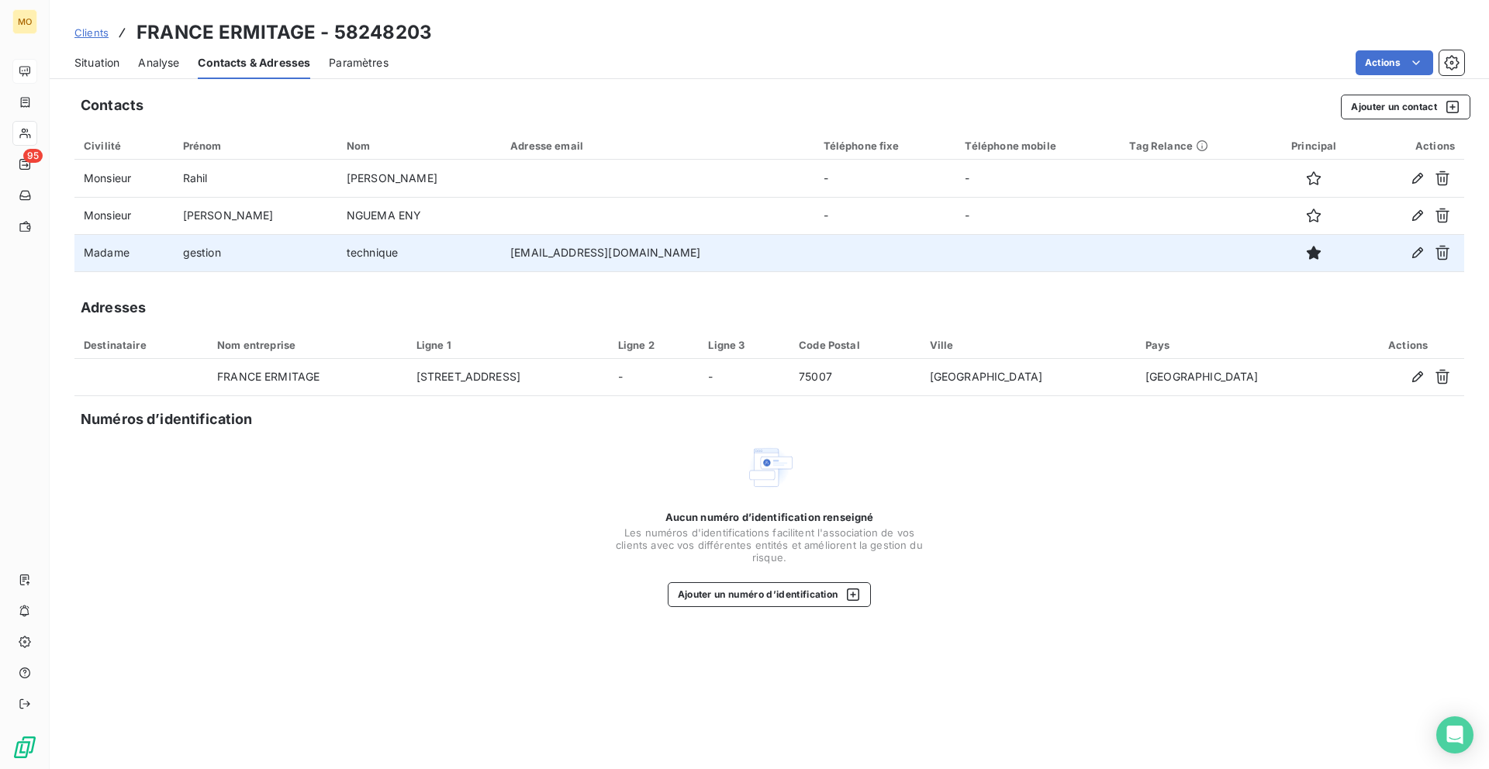
click at [501, 261] on td "[EMAIL_ADDRESS][DOMAIN_NAME]" at bounding box center [657, 252] width 312 height 37
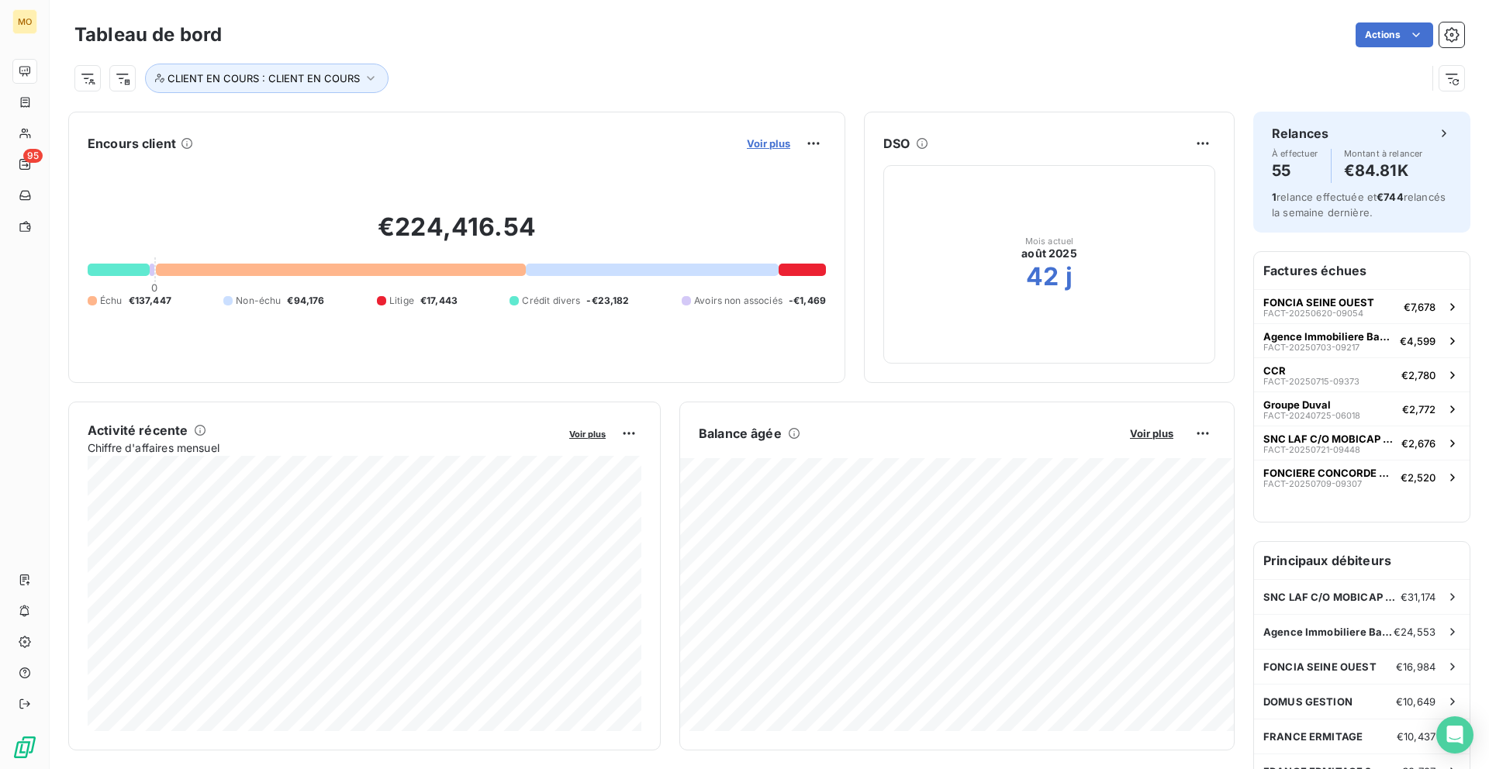
click at [767, 140] on span "Voir plus" at bounding box center [768, 143] width 43 height 12
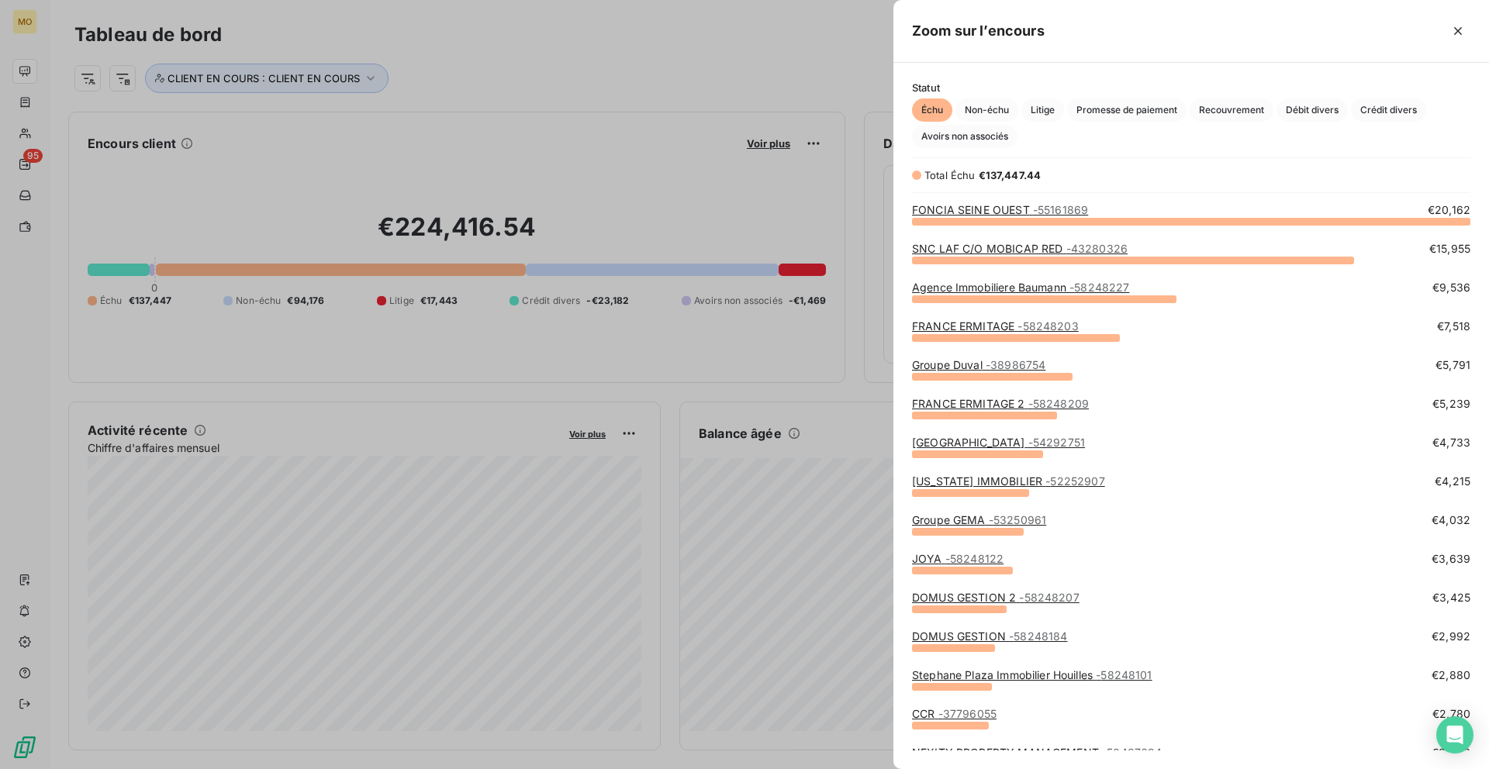
scroll to position [769, 595]
click at [951, 723] on div "grid" at bounding box center [950, 726] width 77 height 8
click at [951, 716] on span "- 37796055" at bounding box center [967, 713] width 58 height 13
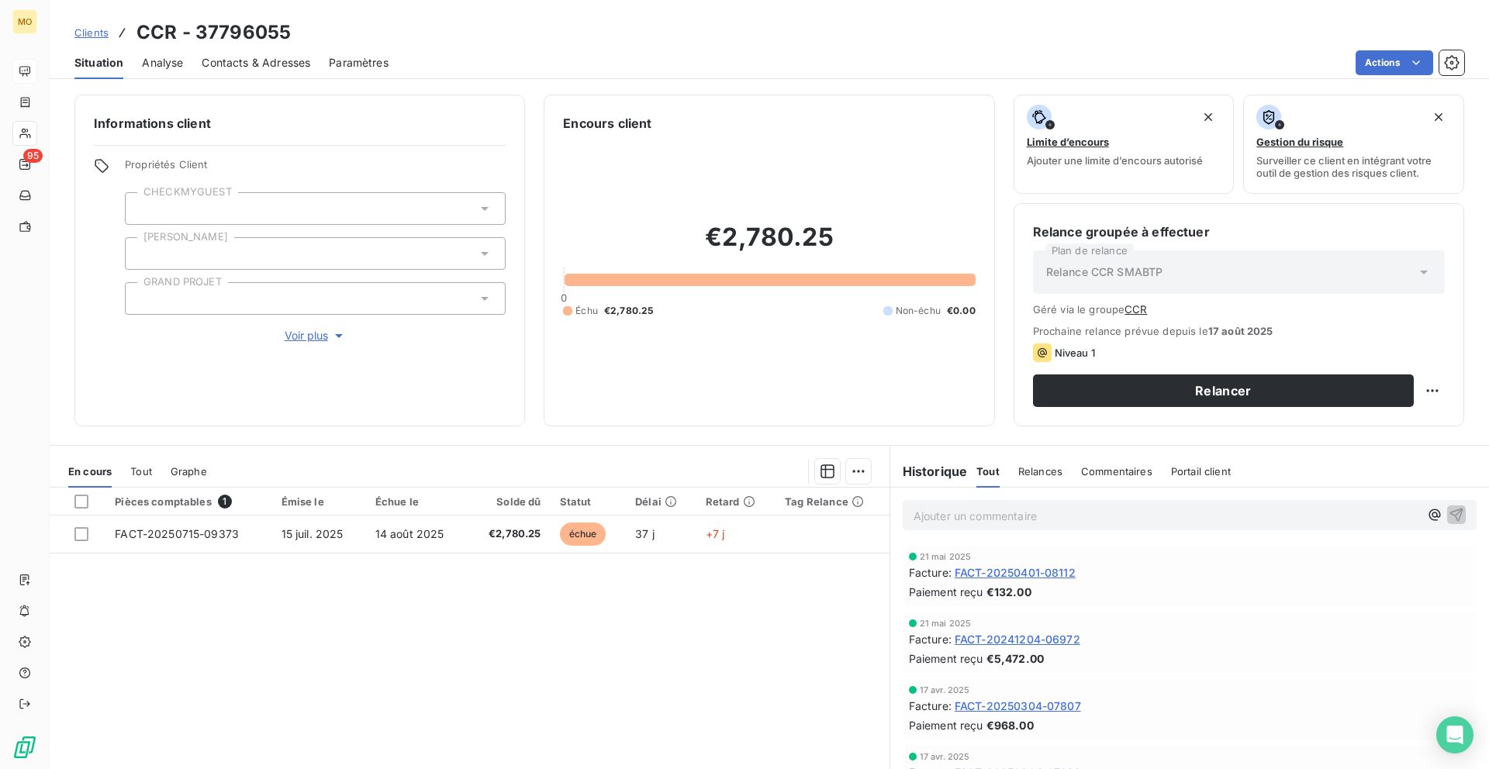
click at [103, 33] on span "Clients" at bounding box center [91, 32] width 34 height 12
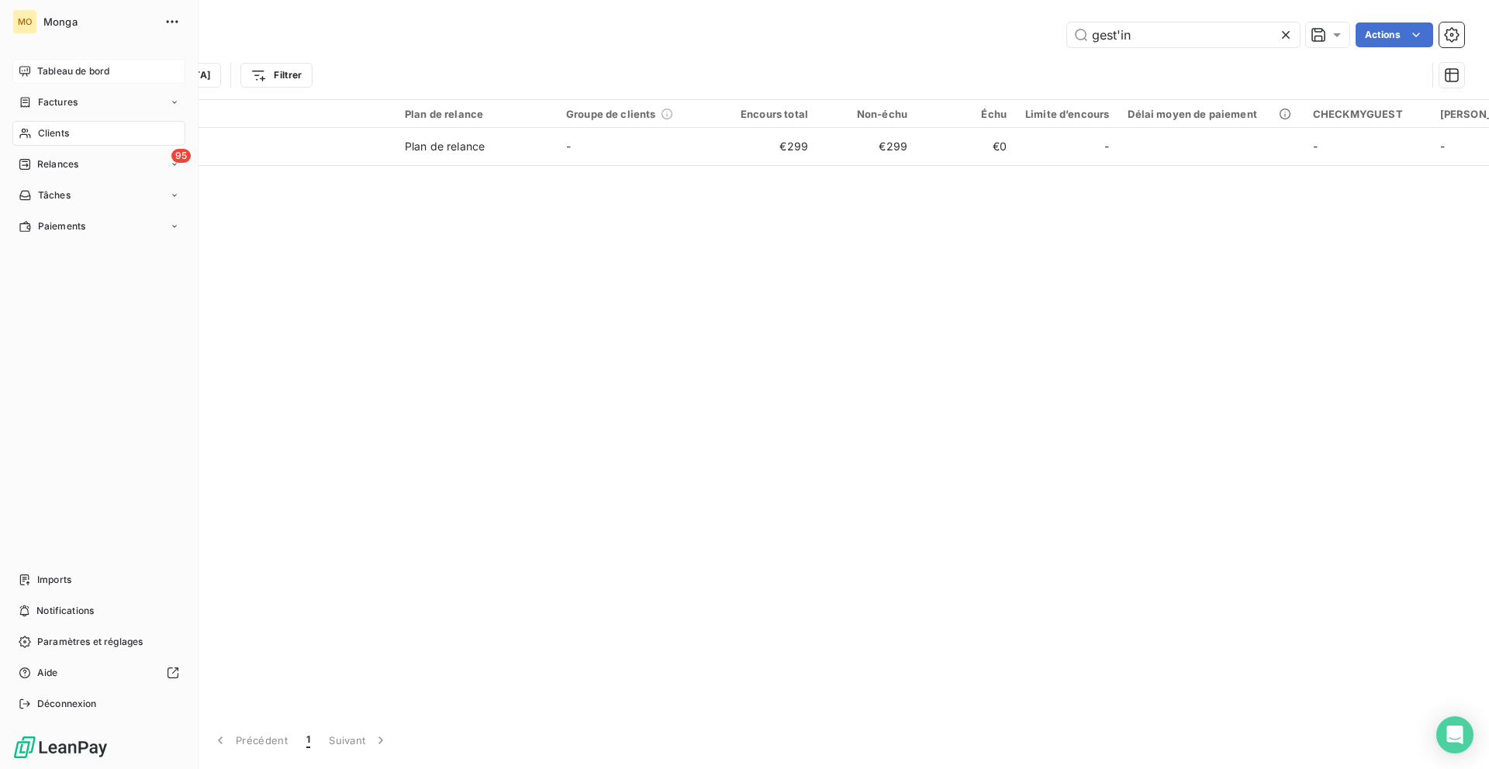
click at [28, 74] on icon at bounding box center [24, 71] width 11 height 10
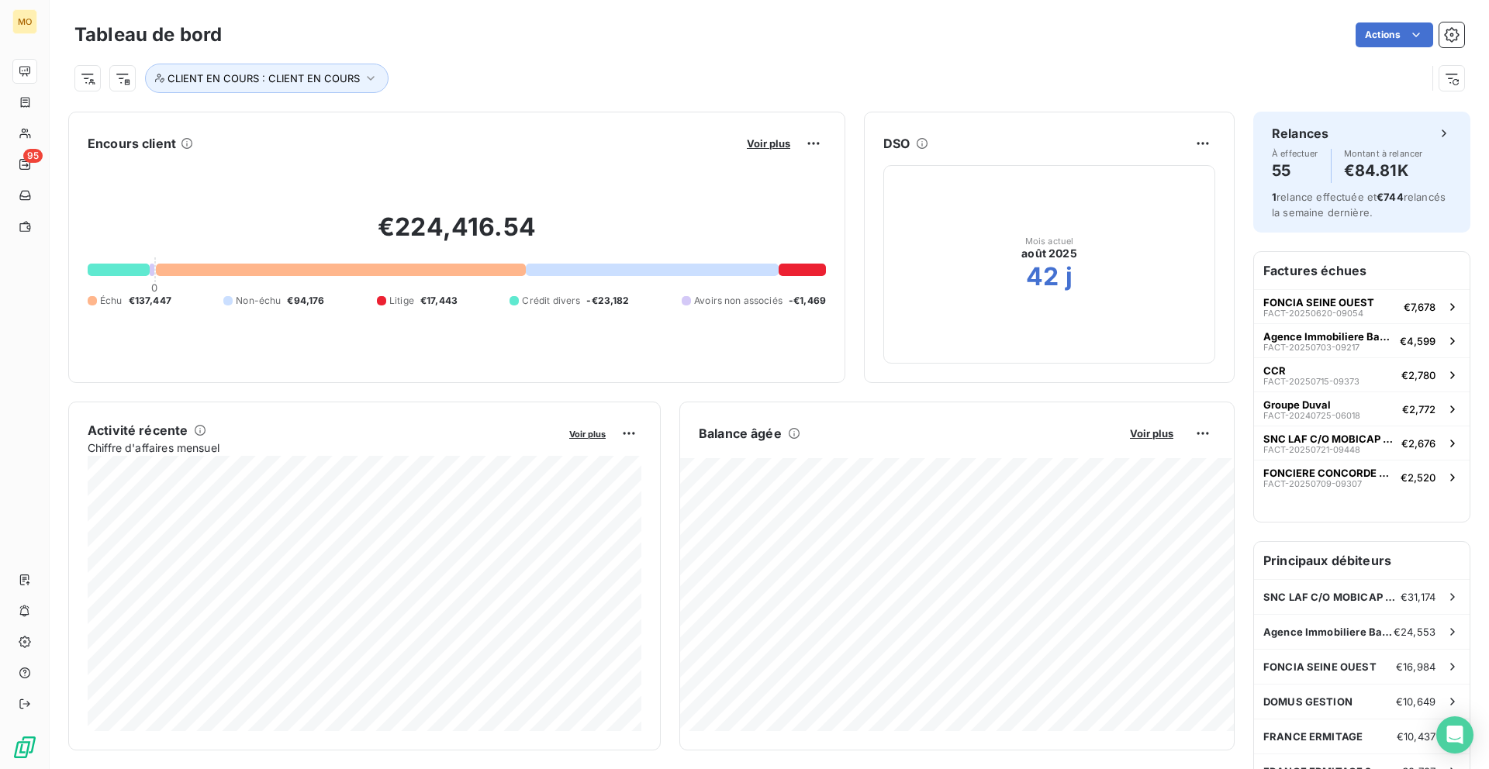
click at [771, 150] on button "Voir plus" at bounding box center [768, 143] width 53 height 14
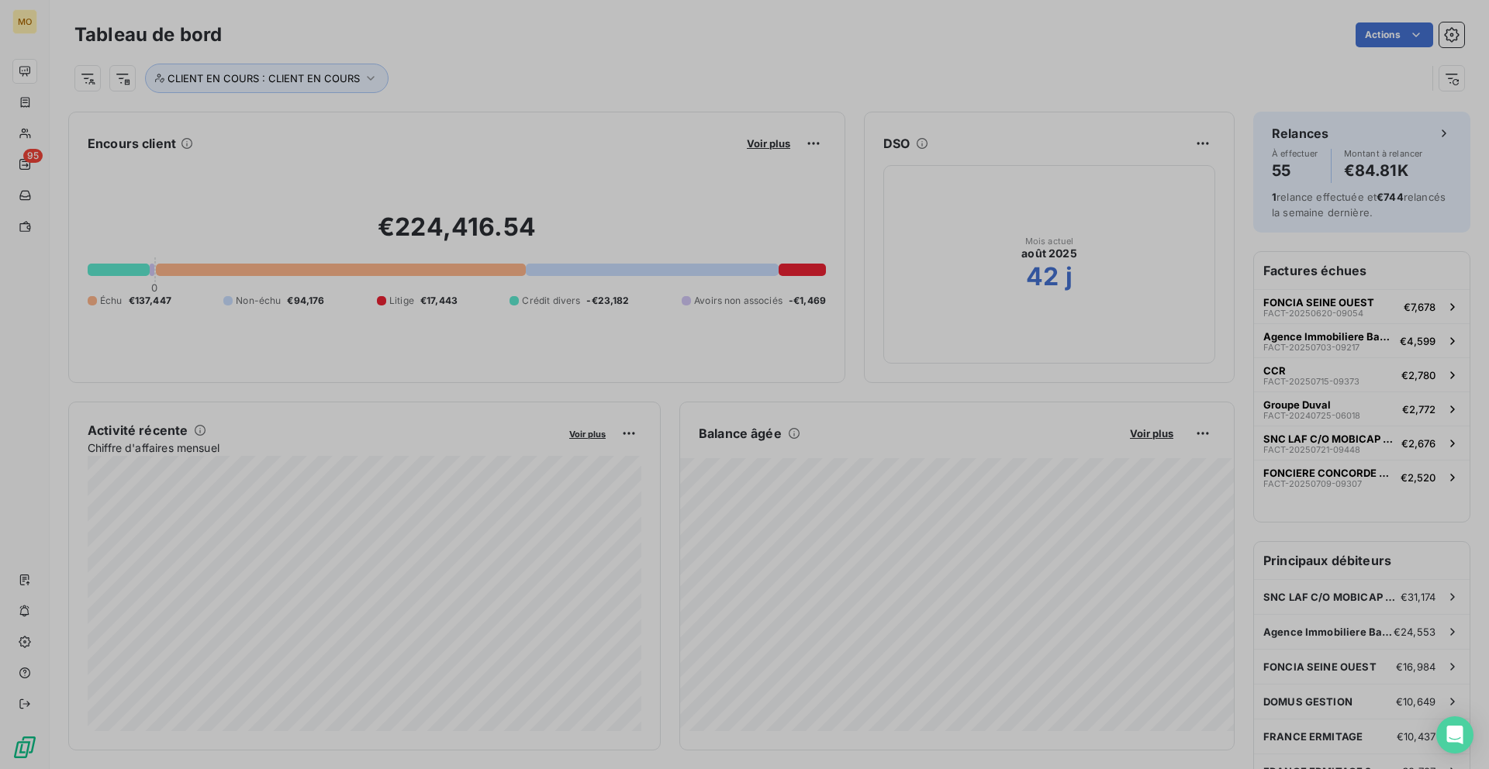
scroll to position [1, 1]
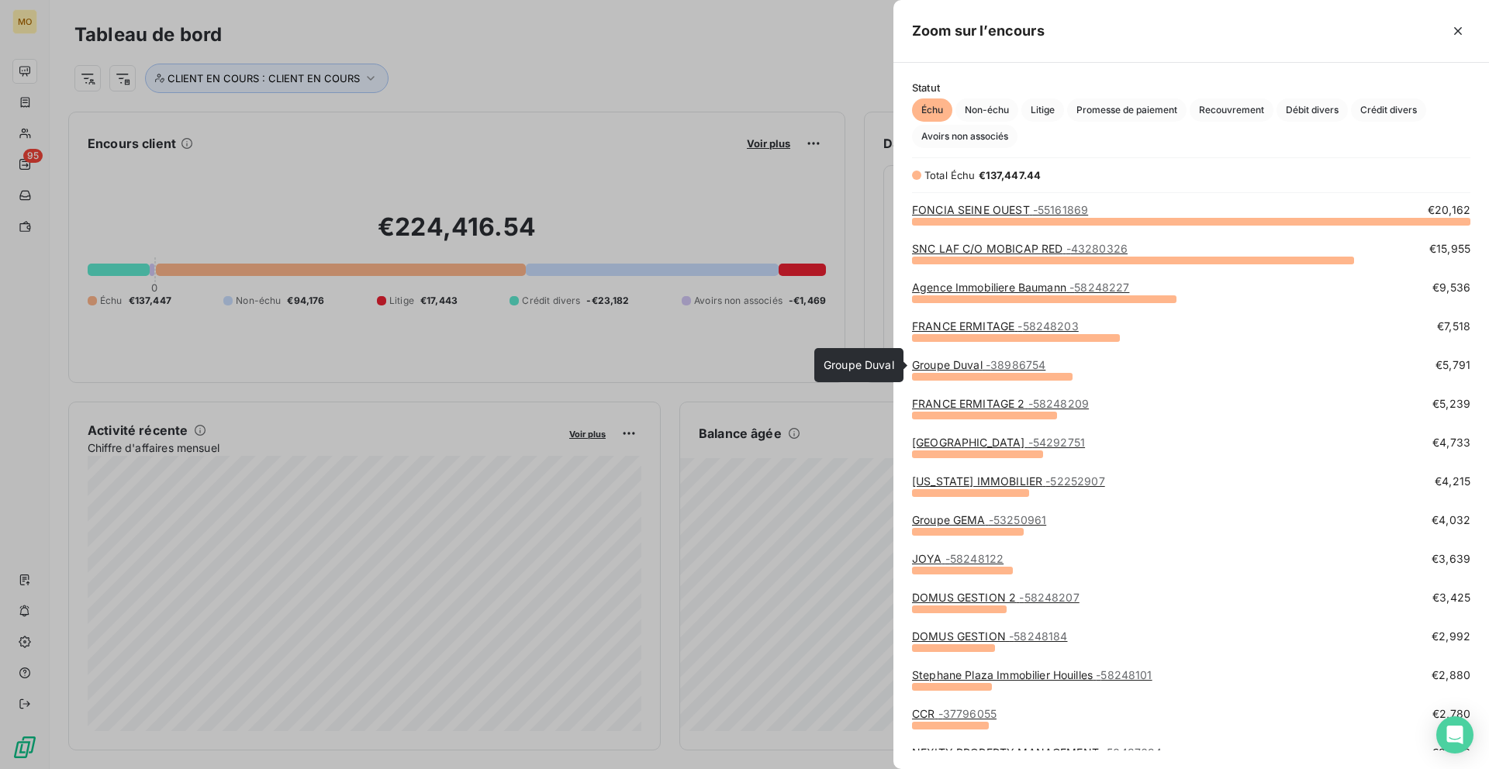
click at [952, 365] on link "Groupe Duval - 38986754" at bounding box center [978, 364] width 133 height 13
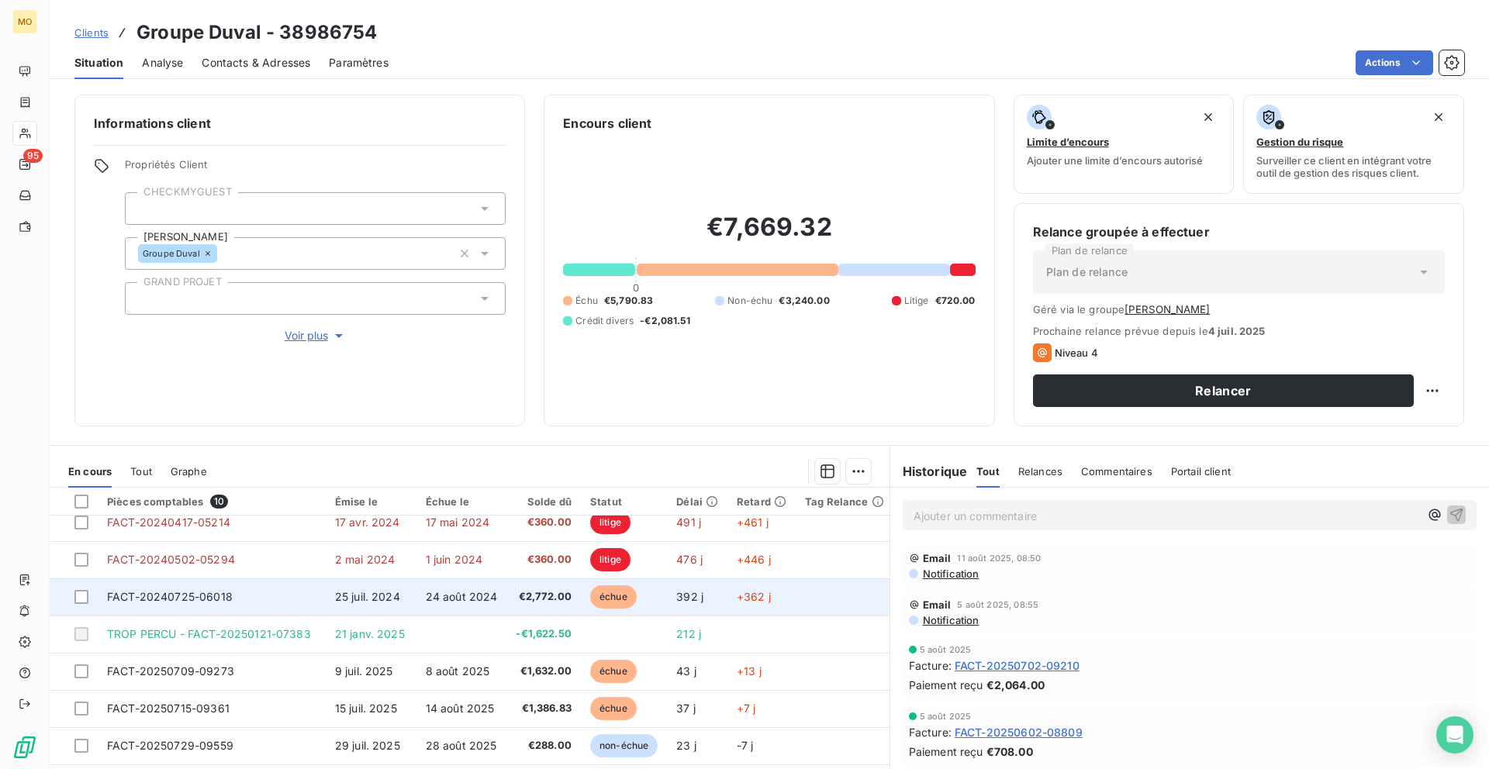
scroll to position [87, 0]
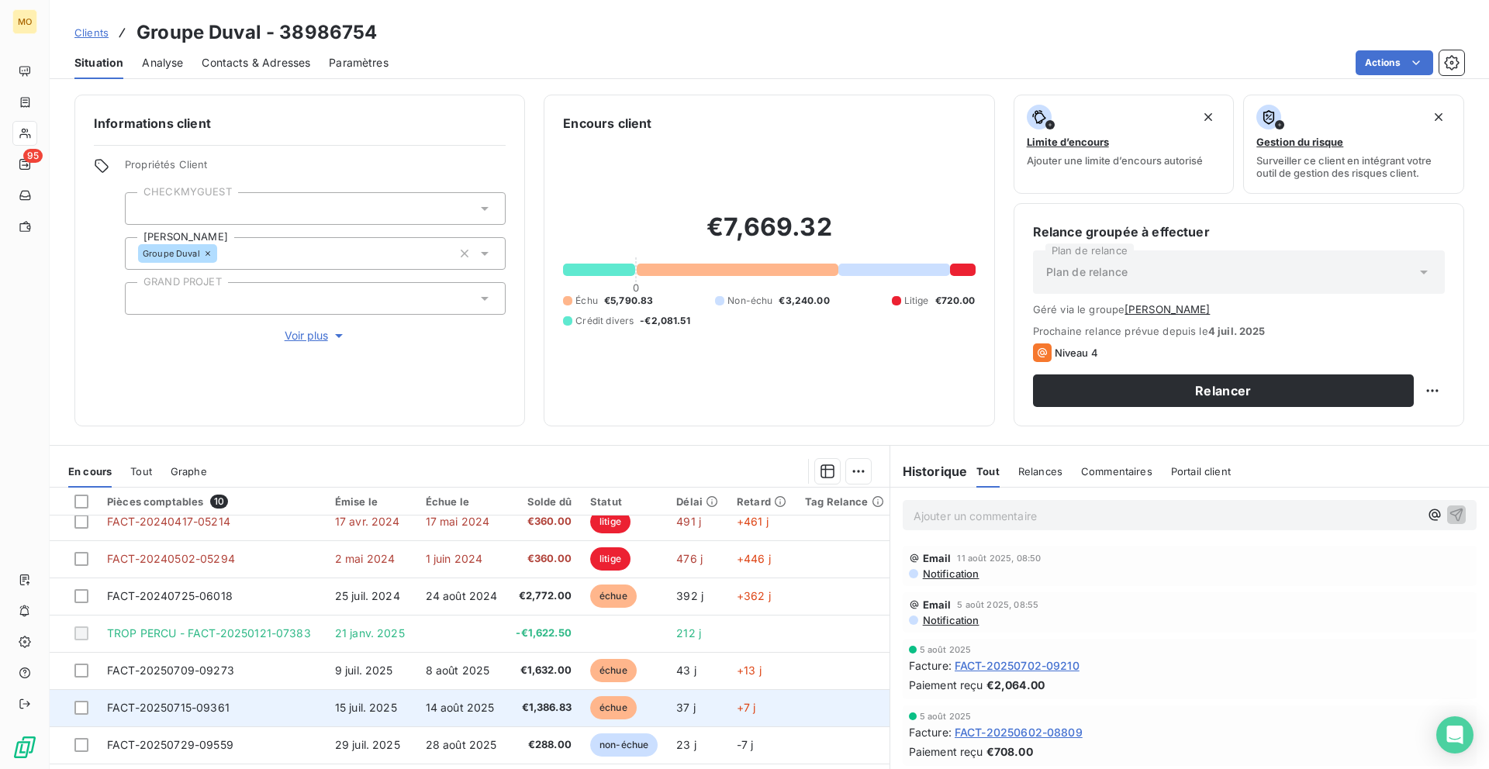
click at [737, 712] on span "+7 j" at bounding box center [746, 707] width 19 height 13
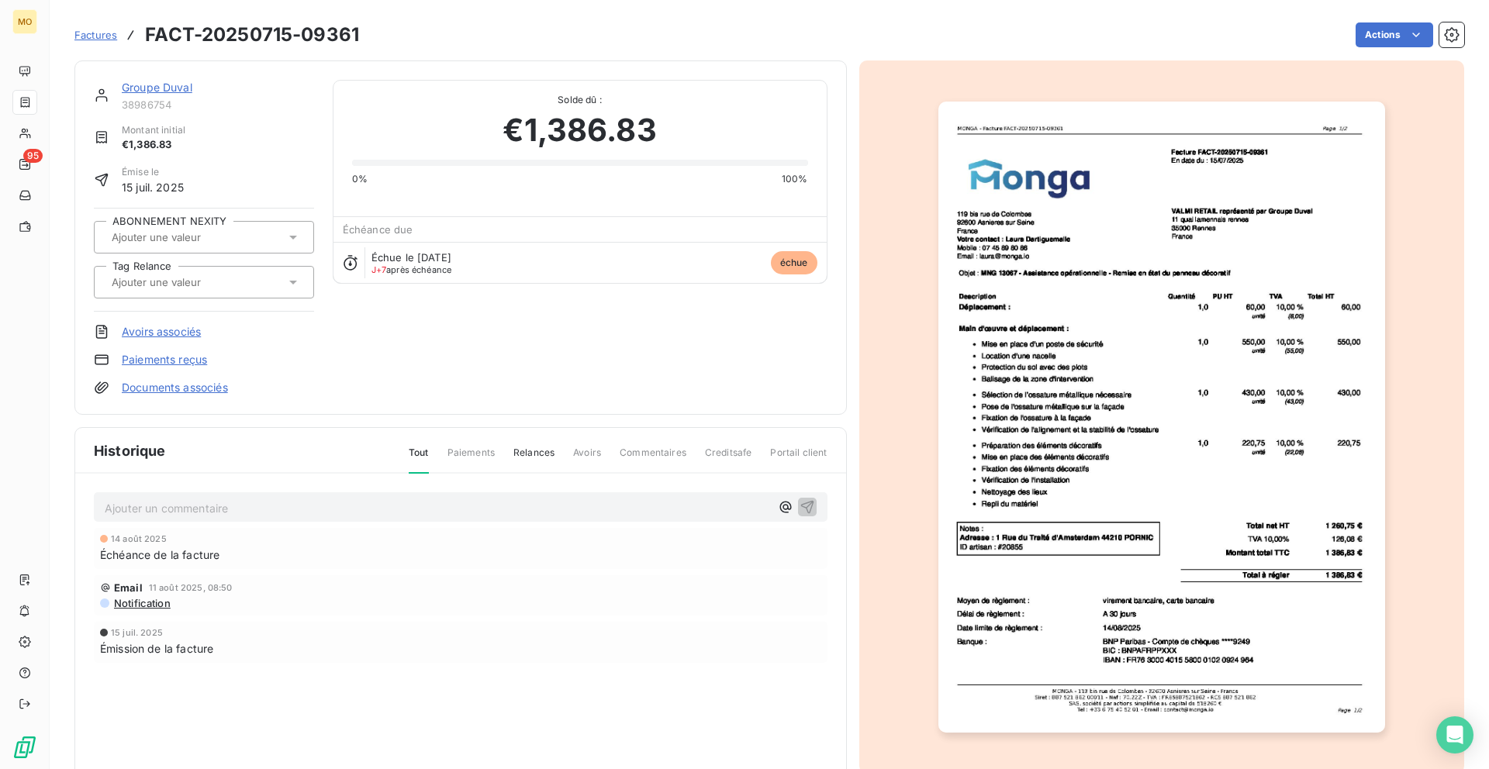
click at [1038, 321] on img "button" at bounding box center [1161, 417] width 447 height 631
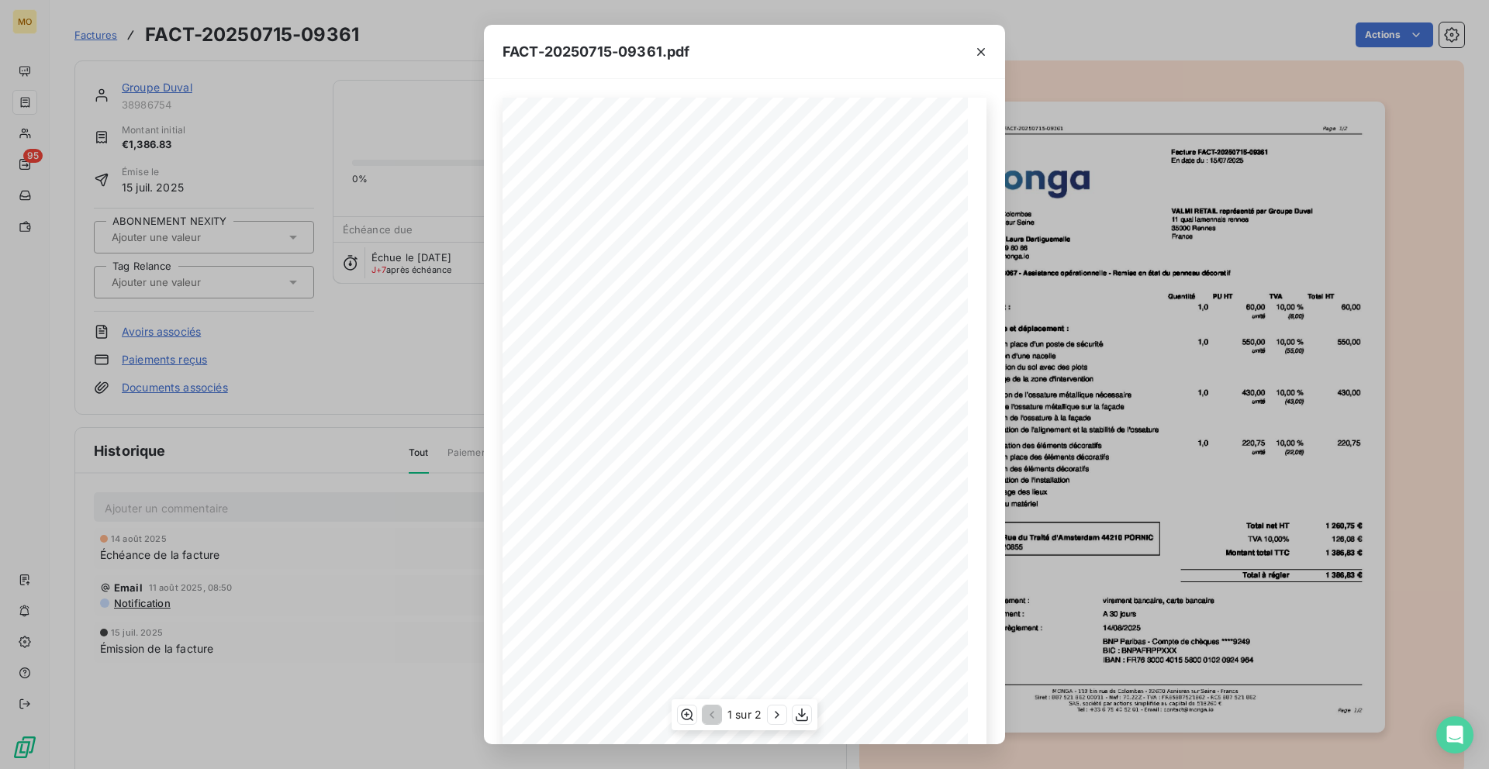
click at [577, 275] on span "MNG 13067 - Assistance opérationnelle - Remise en état du panneau décoratif" at bounding box center [685, 274] width 259 height 7
click at [368, 248] on div "FACT-20250715-09361.pdf [STREET_ADDRESS] Votre contact : [PERSON_NAME] Mobile :…" at bounding box center [744, 384] width 1489 height 769
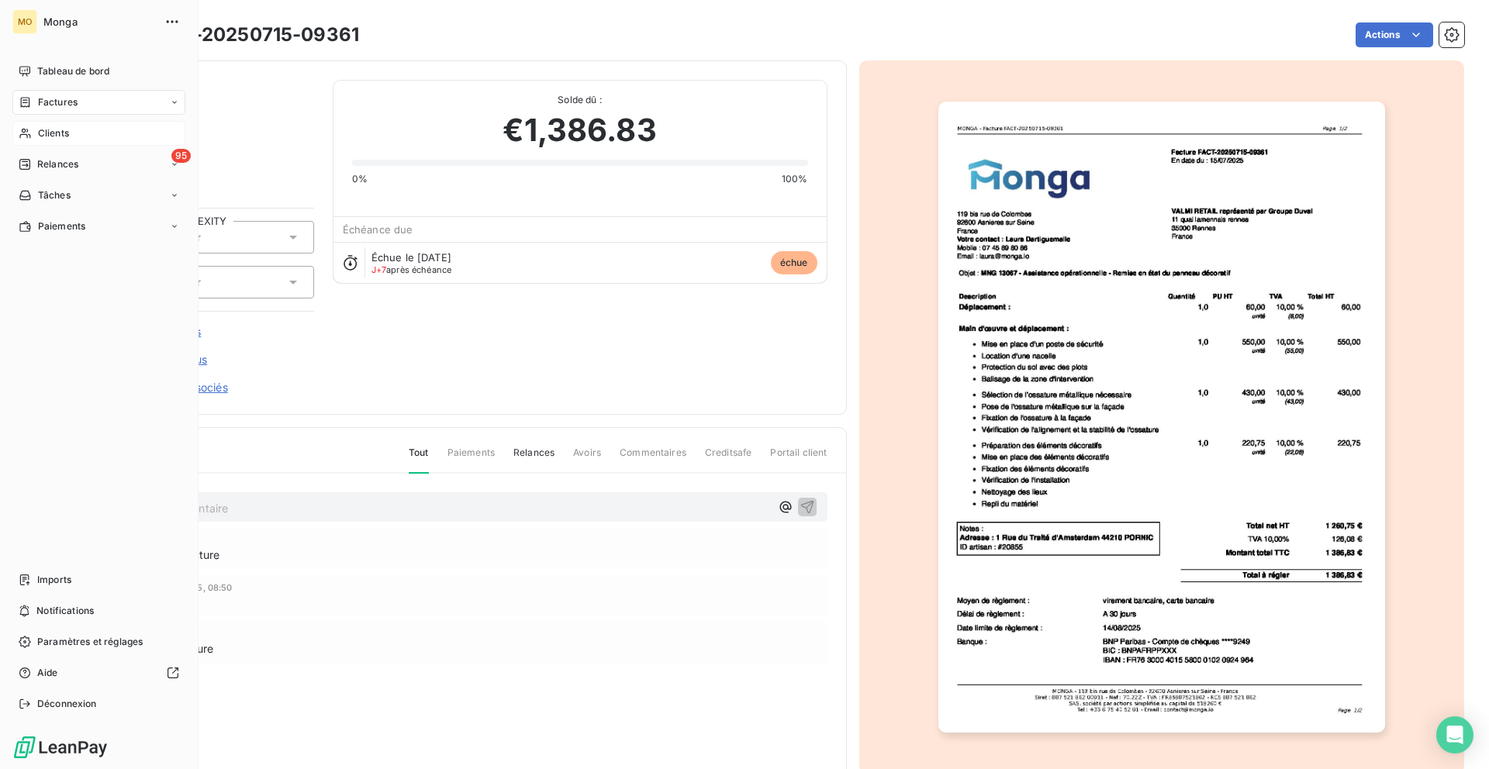
click at [23, 127] on icon at bounding box center [25, 133] width 13 height 12
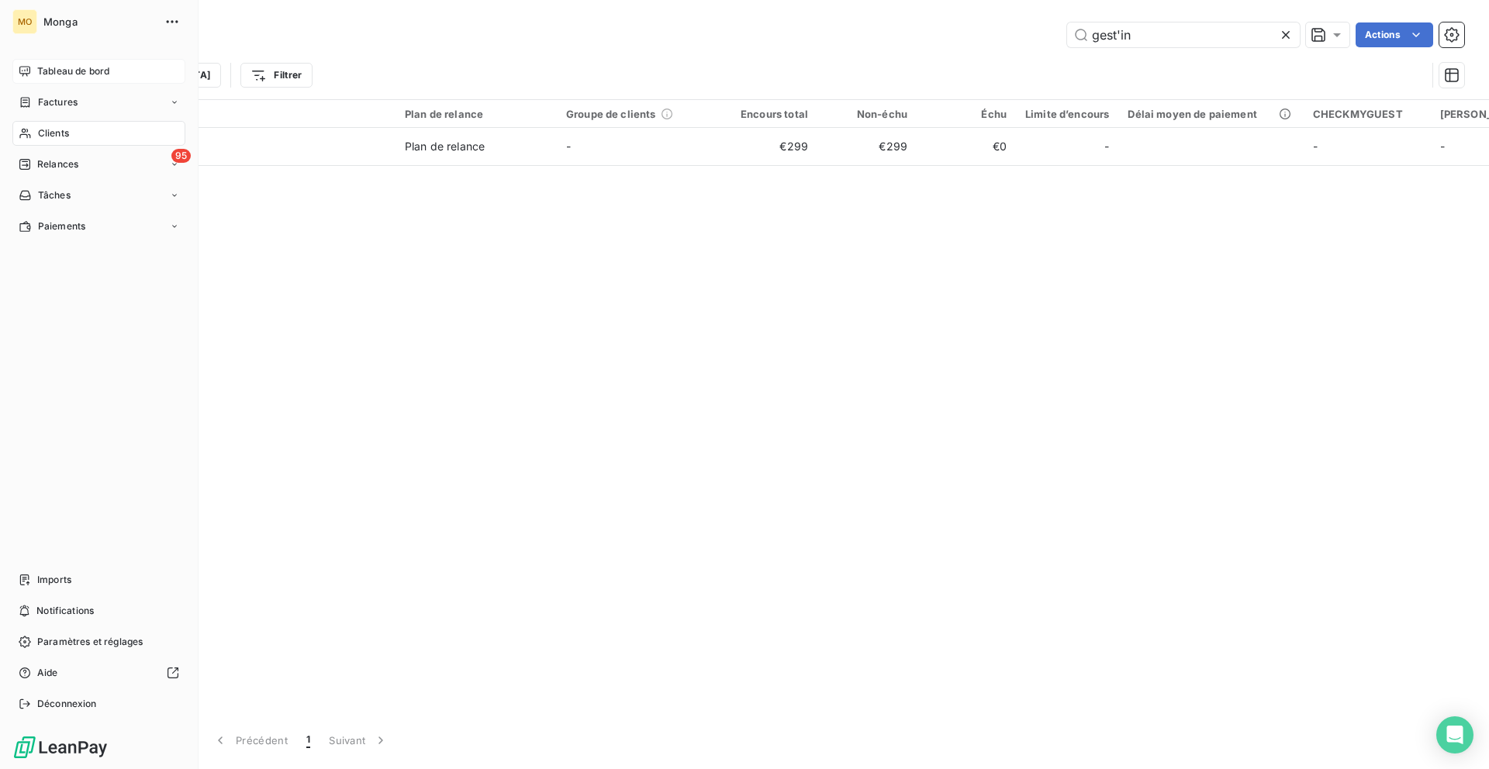
click at [23, 67] on icon at bounding box center [24, 71] width 11 height 10
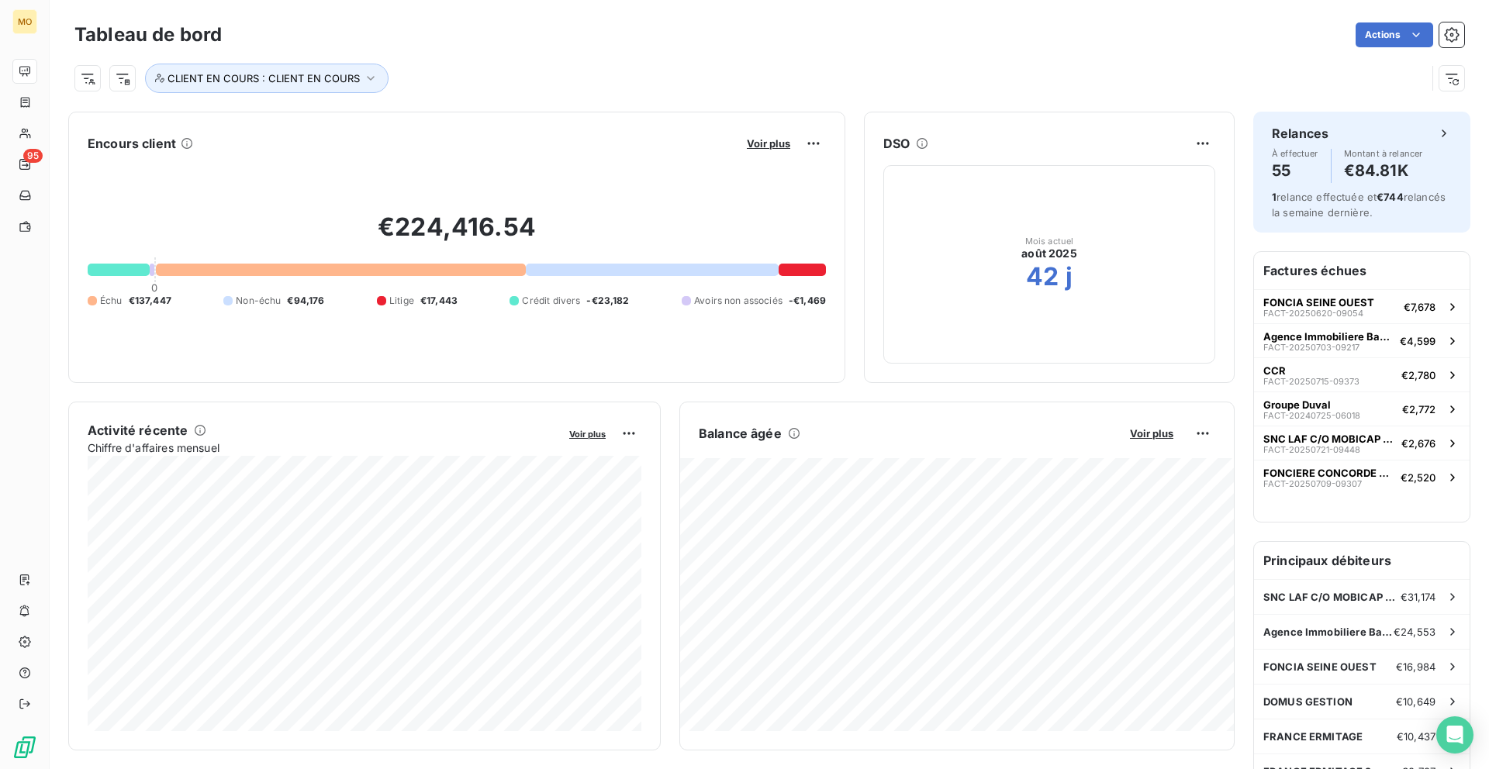
click at [754, 150] on div "Voir plus" at bounding box center [784, 143] width 84 height 25
click at [754, 148] on span "Voir plus" at bounding box center [768, 143] width 43 height 12
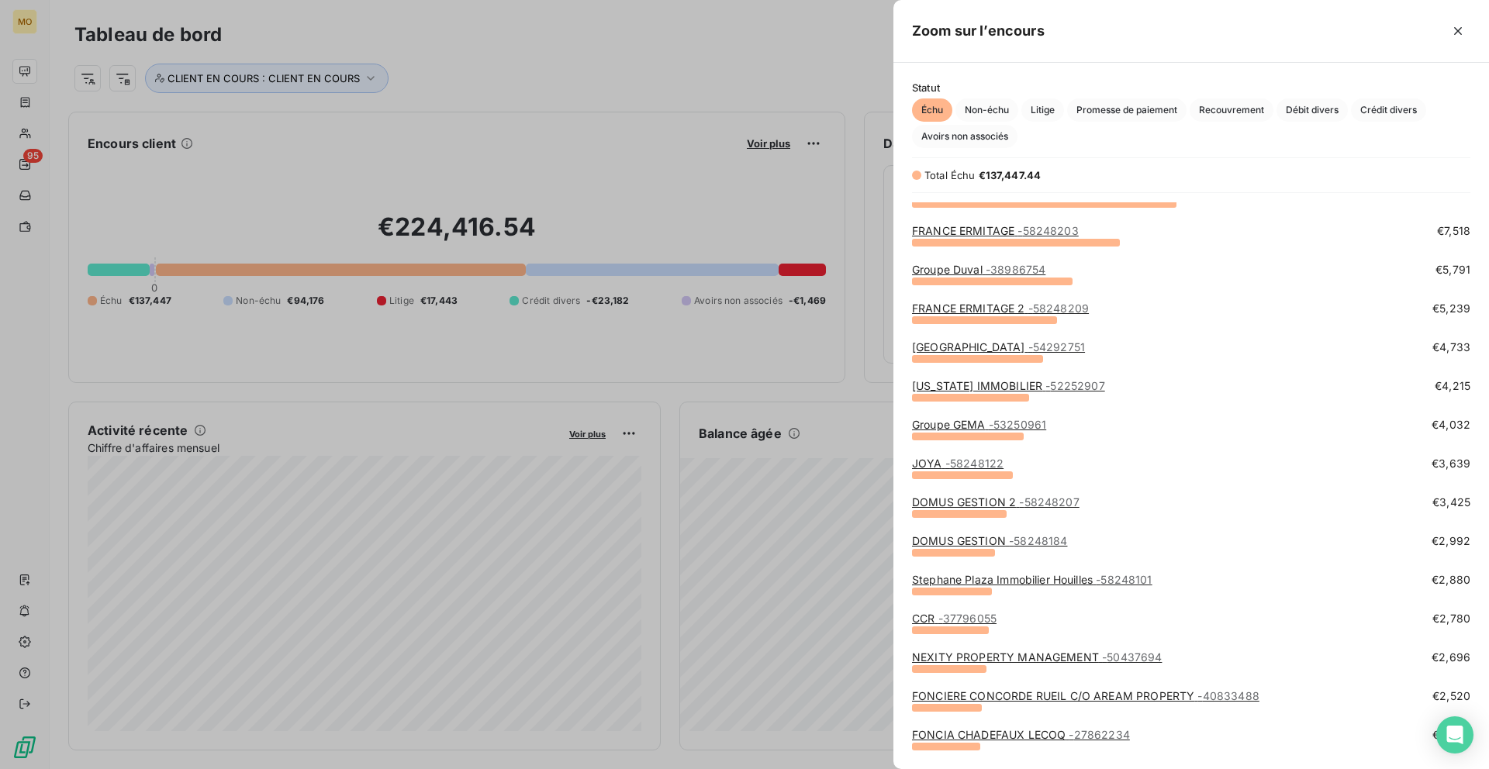
scroll to position [94, 0]
click at [1024, 692] on link "FONCIERE CONCORDE RUEIL C/O AREAM PROPERTY - 40833488" at bounding box center [1085, 697] width 347 height 13
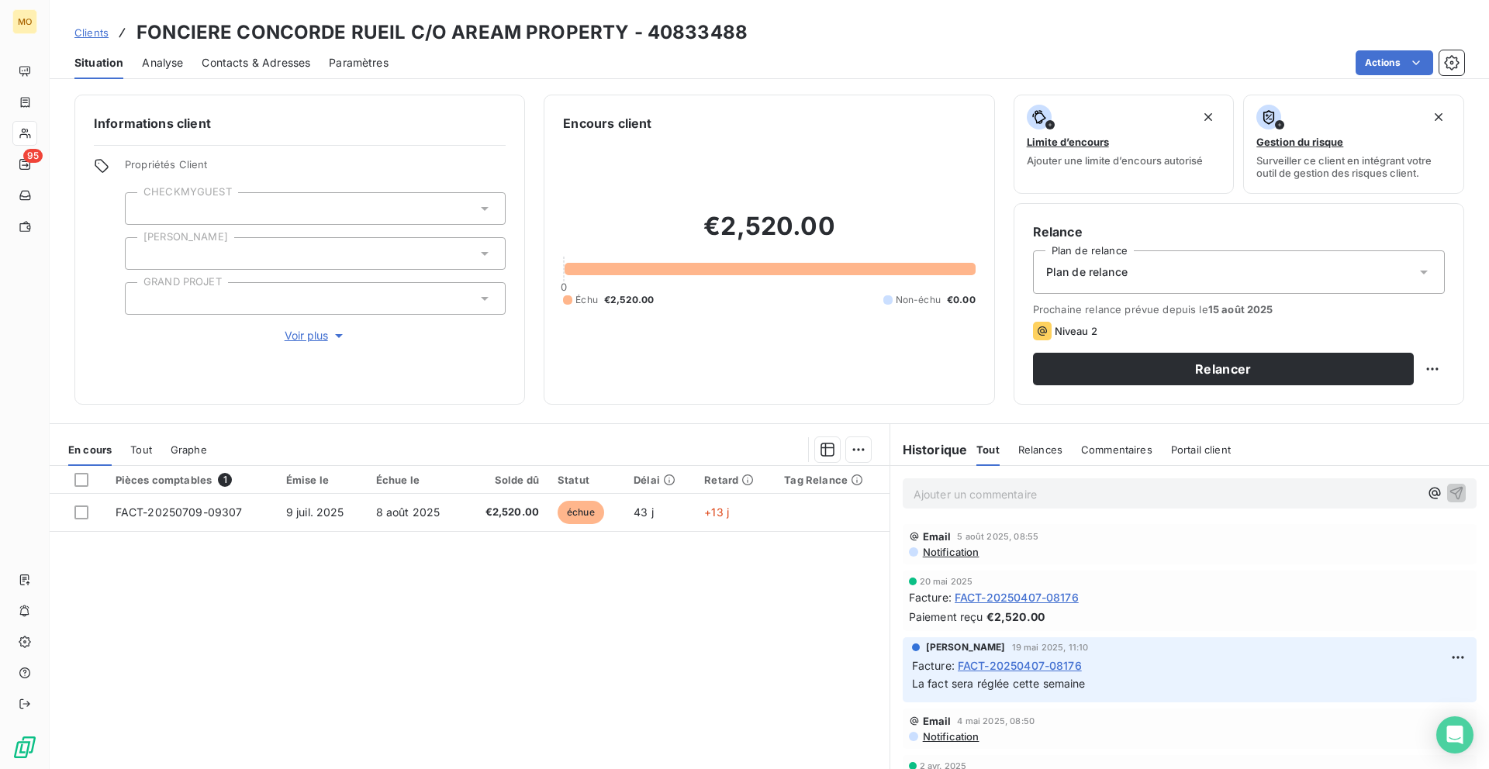
click at [257, 64] on span "Contacts & Adresses" at bounding box center [256, 63] width 109 height 16
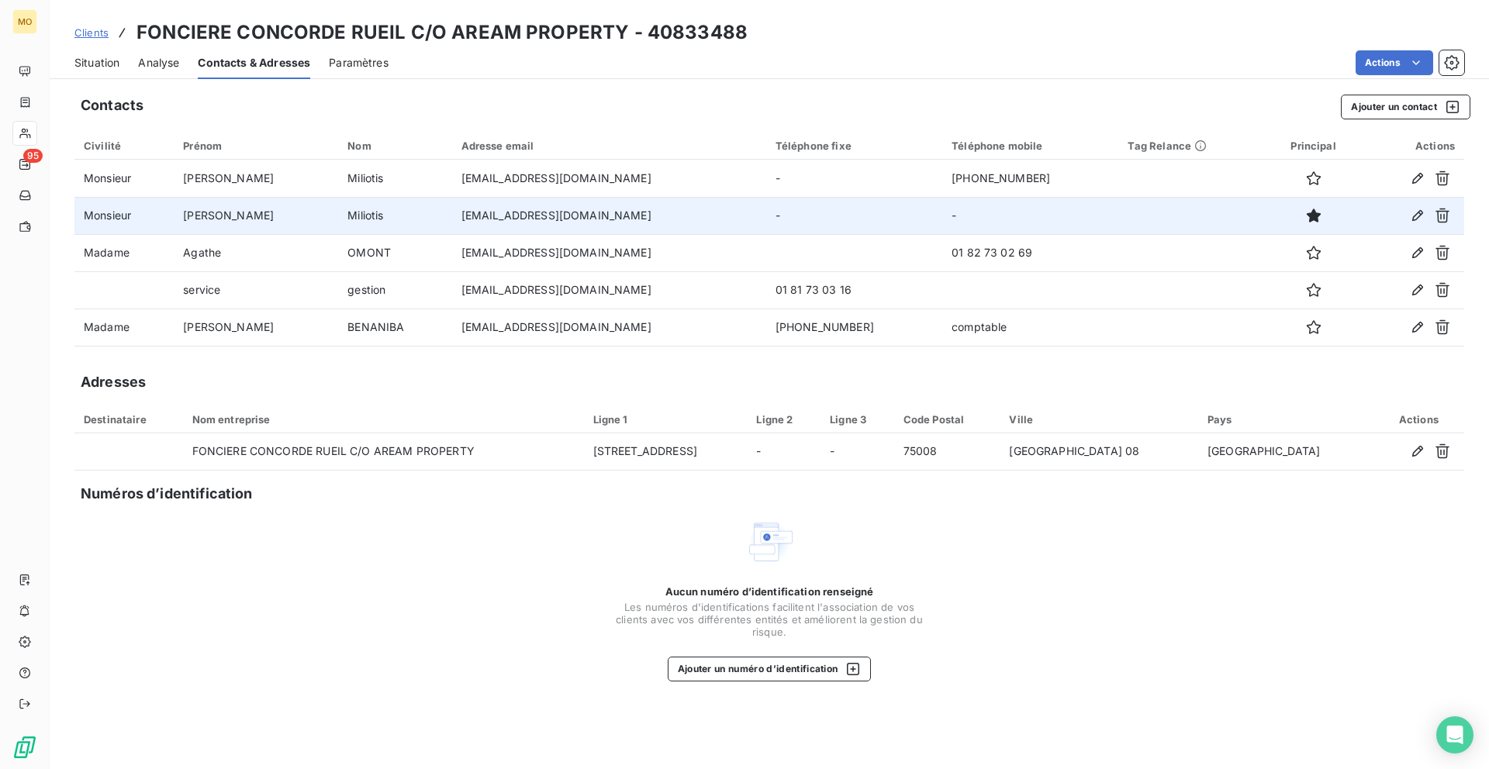
click at [494, 223] on td "[EMAIL_ADDRESS][DOMAIN_NAME]" at bounding box center [609, 215] width 314 height 37
copy td "[EMAIL_ADDRESS][DOMAIN_NAME]"
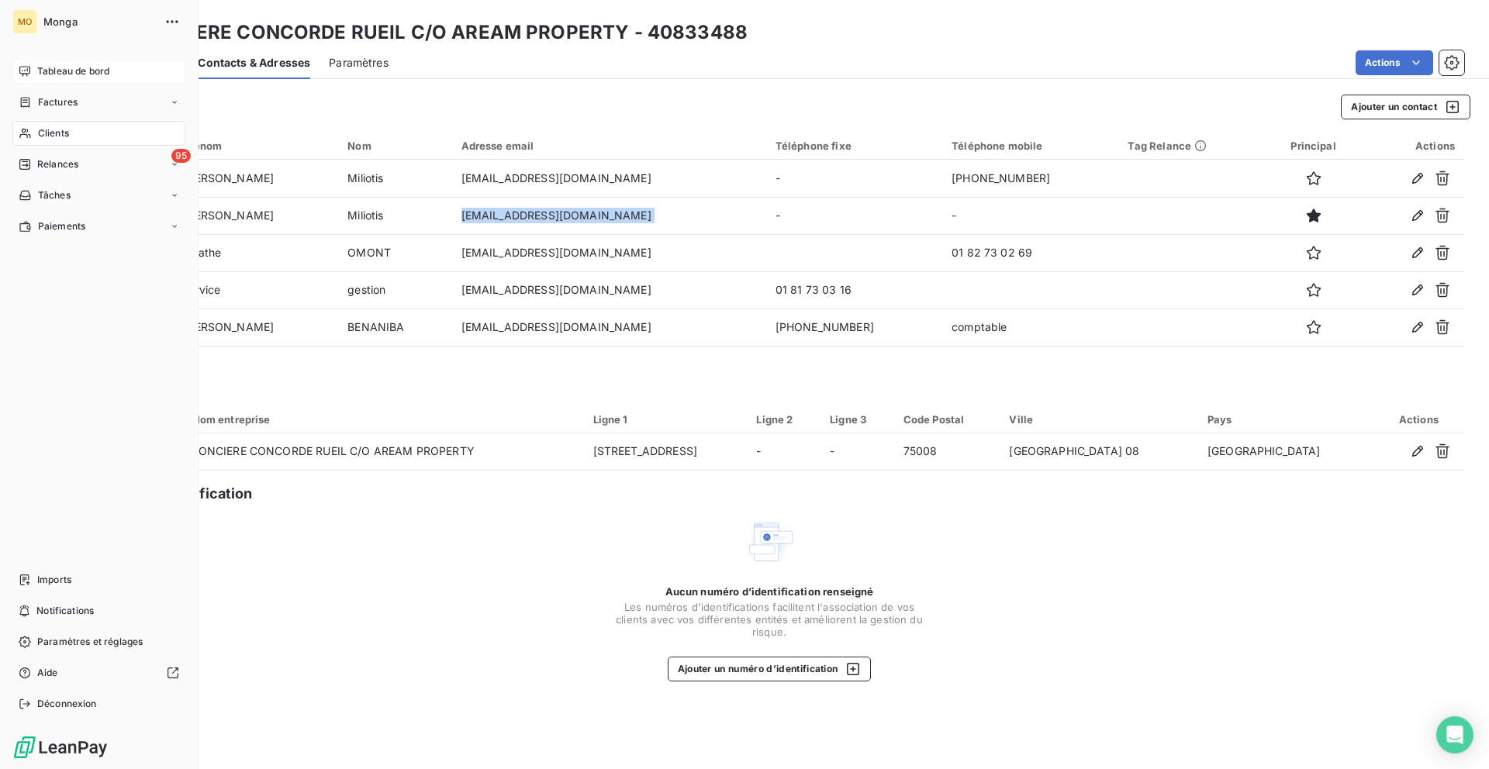
click at [27, 70] on icon at bounding box center [24, 71] width 11 height 10
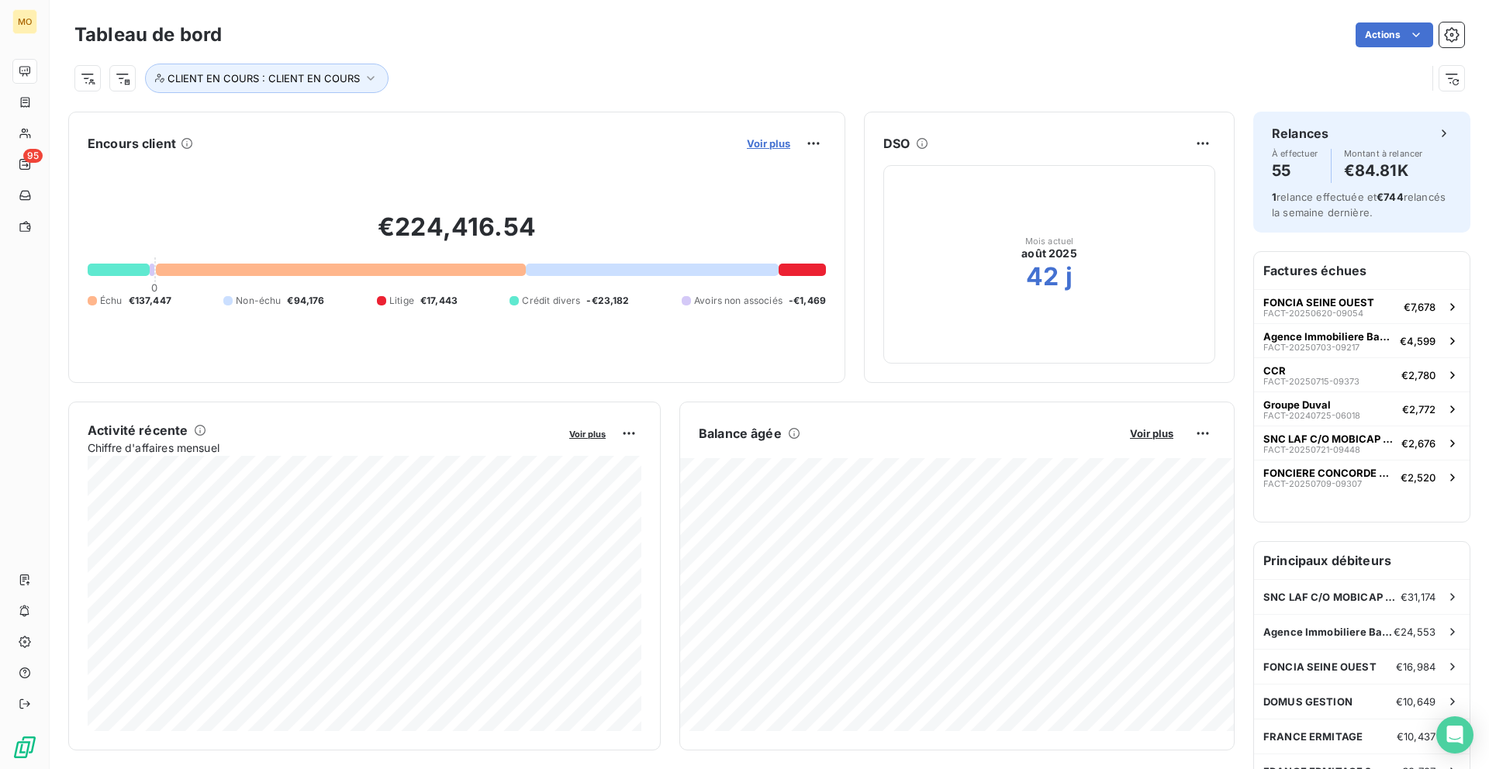
click at [761, 141] on span "Voir plus" at bounding box center [768, 143] width 43 height 12
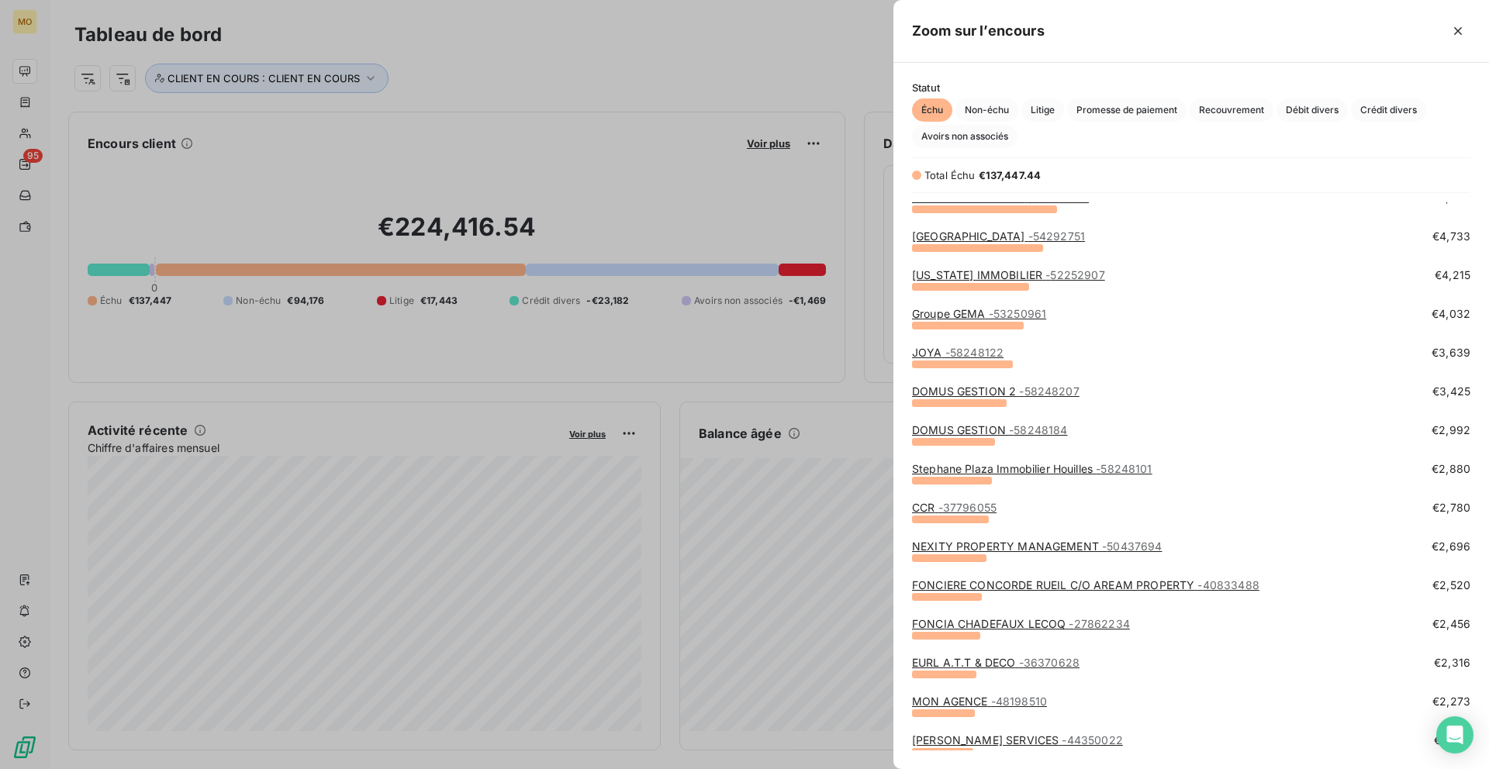
scroll to position [207, 0]
click at [976, 622] on link "FONCIA CHADEFAUX LECOQ - 27862234" at bounding box center [1021, 622] width 218 height 13
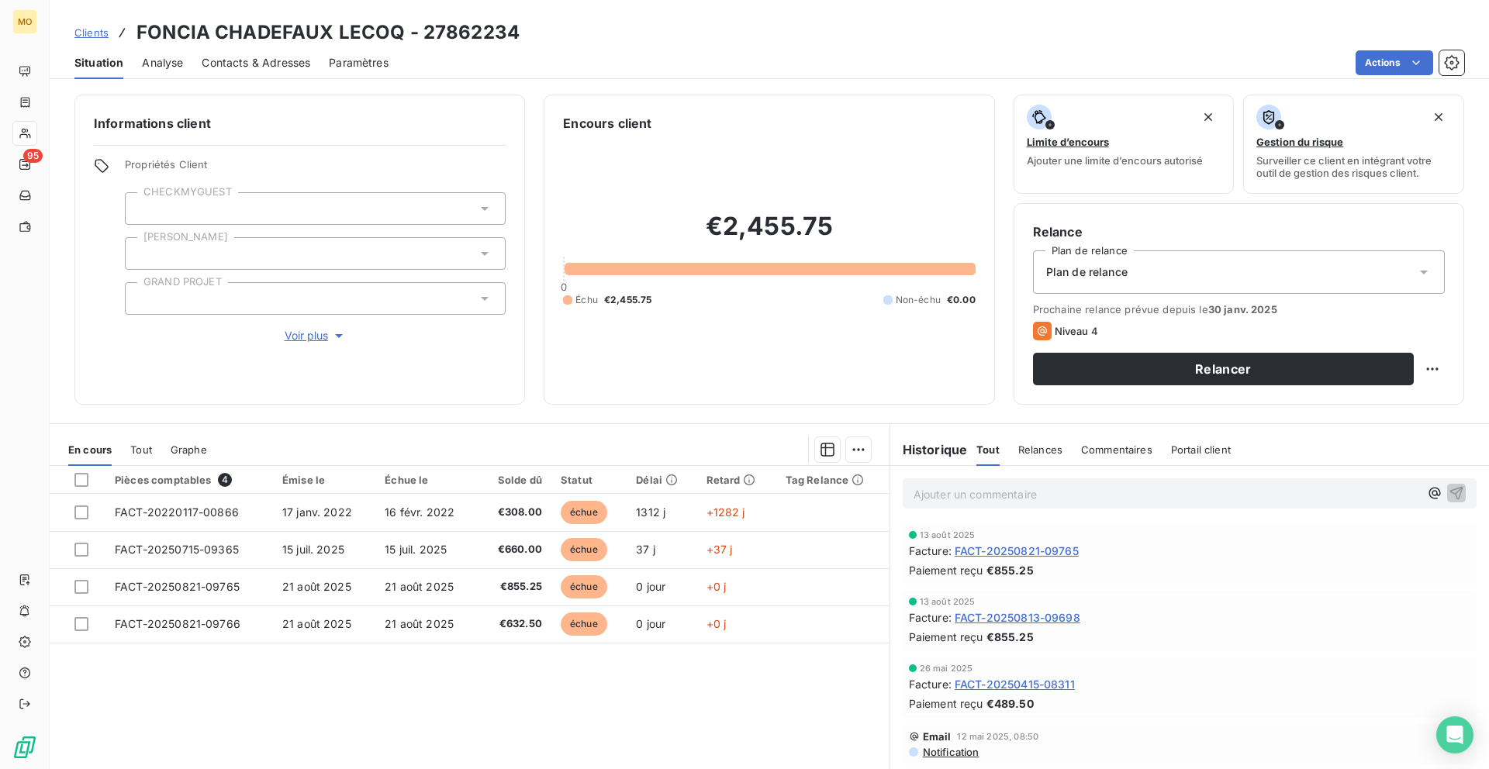
click at [304, 70] on span "Contacts & Adresses" at bounding box center [256, 63] width 109 height 16
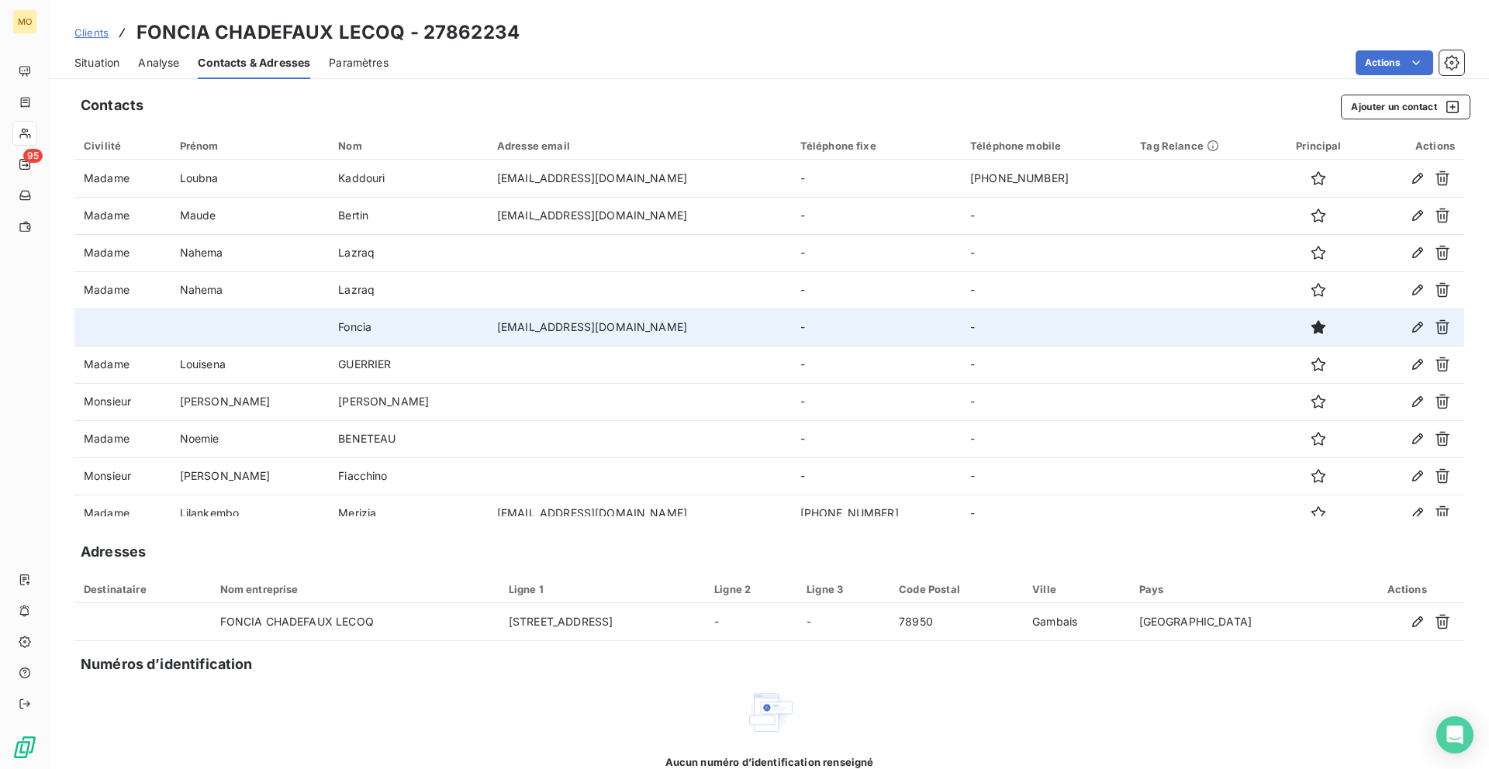
click at [488, 330] on td "[EMAIL_ADDRESS][DOMAIN_NAME]" at bounding box center [639, 327] width 303 height 37
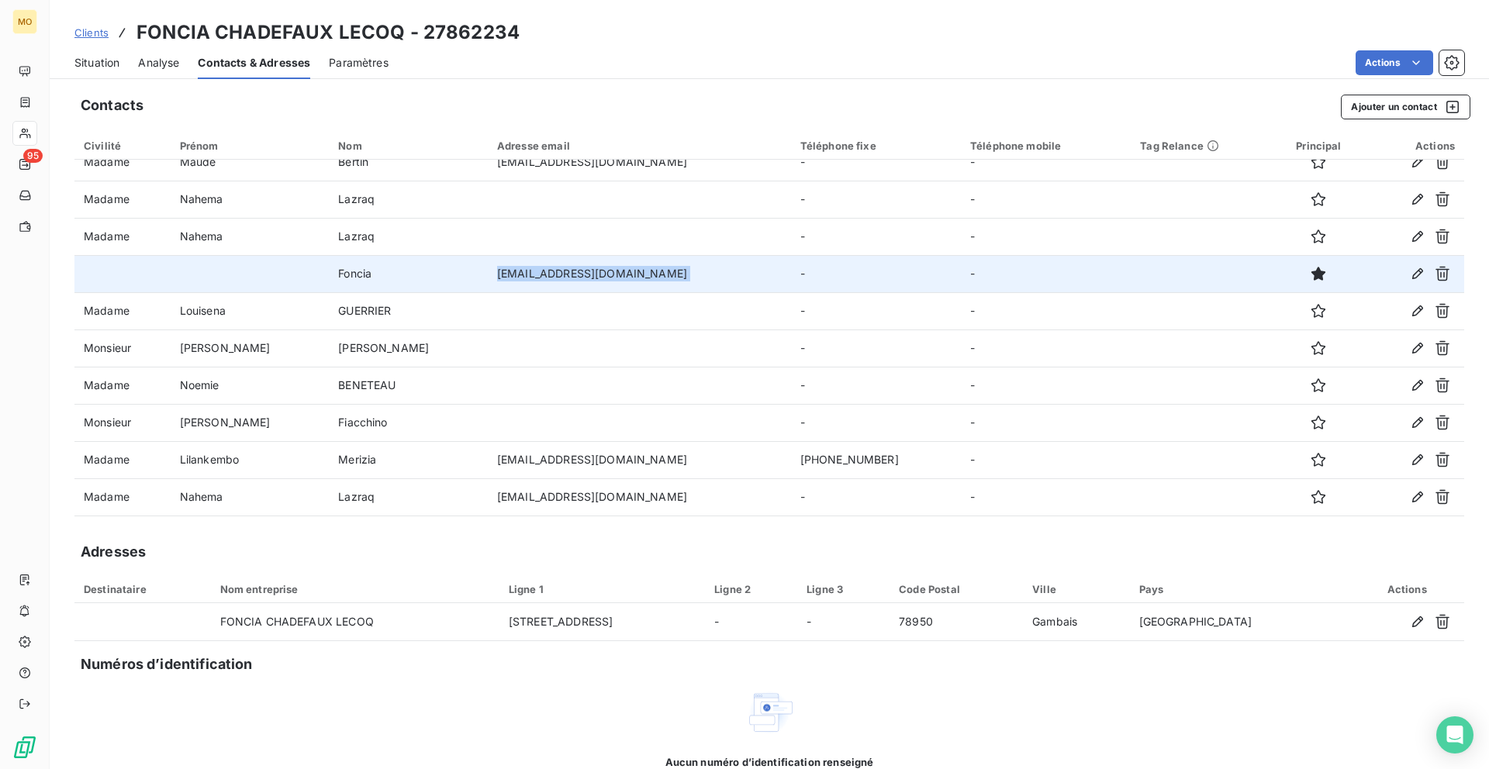
copy td "[EMAIL_ADDRESS][DOMAIN_NAME]"
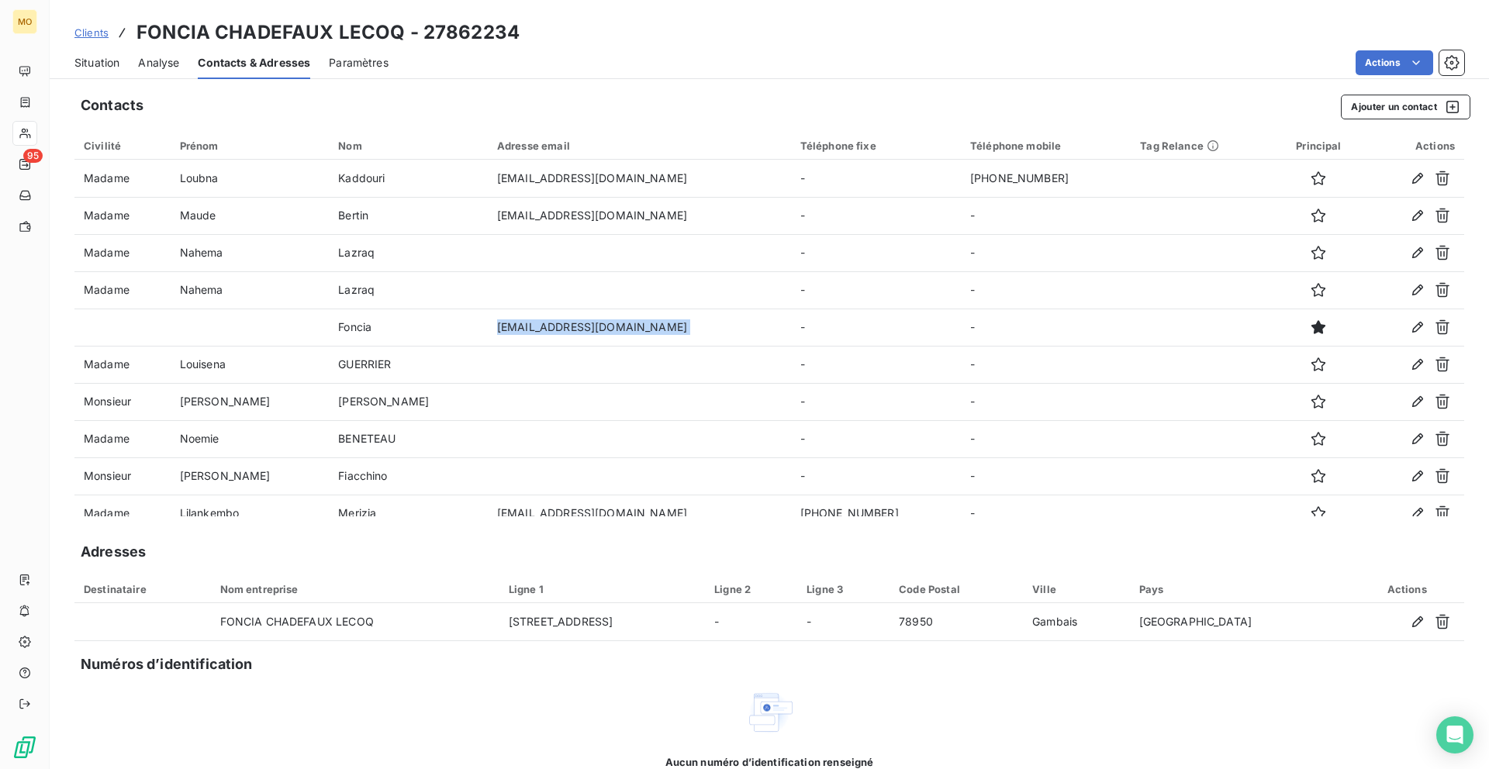
click at [116, 64] on span "Situation" at bounding box center [96, 63] width 45 height 16
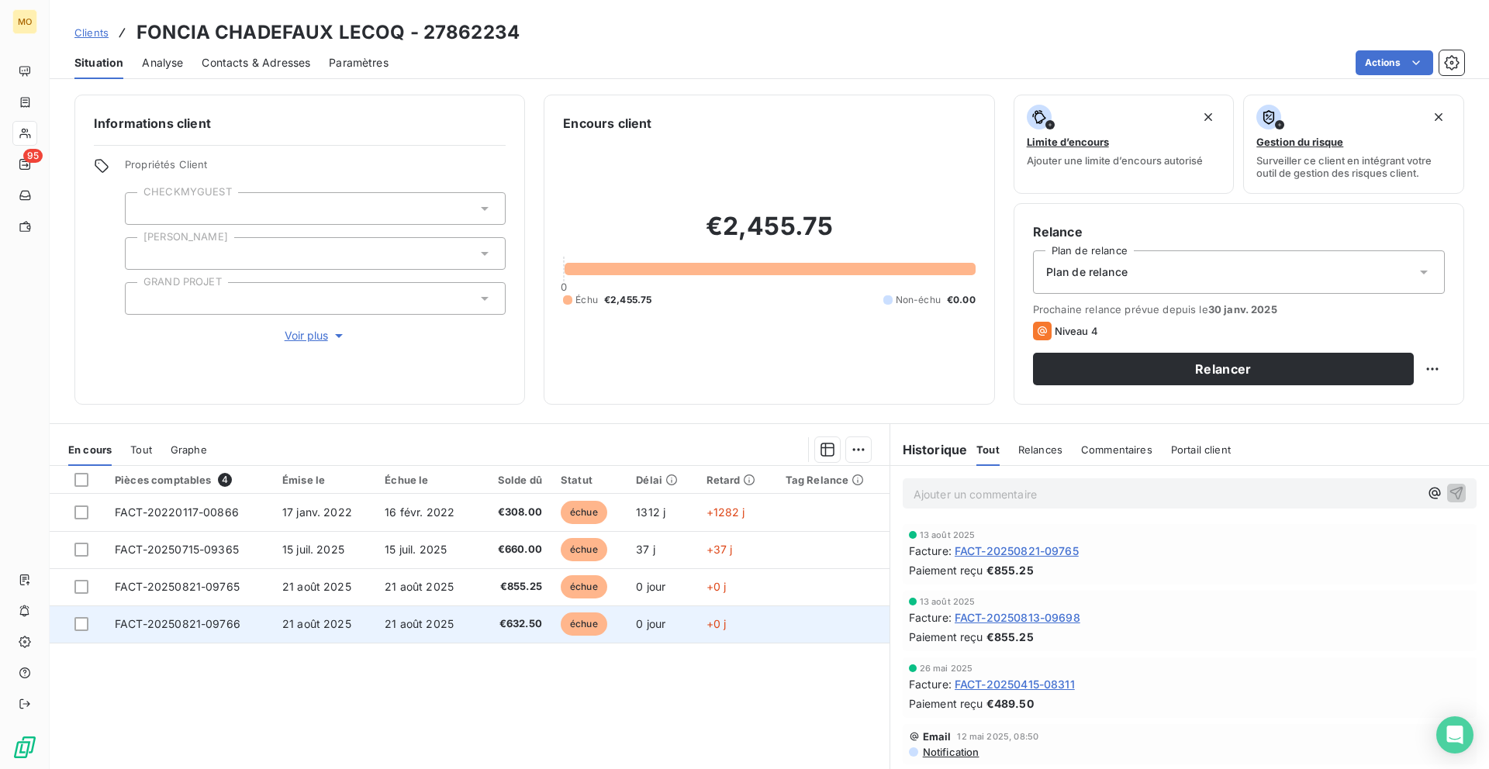
click at [268, 607] on td "FACT-20250821-09766" at bounding box center [188, 624] width 167 height 37
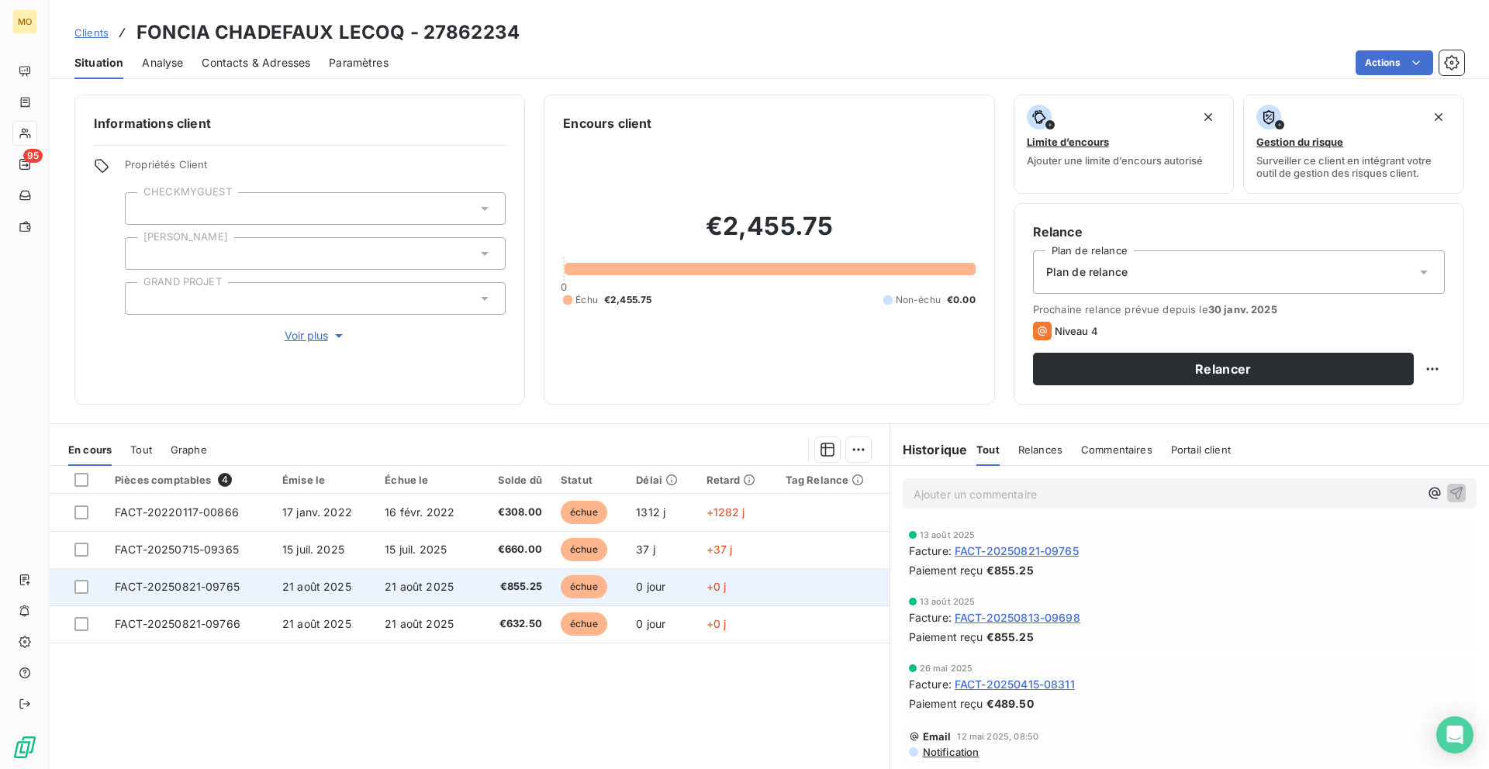
click at [375, 577] on td "21 août 2025" at bounding box center [426, 586] width 102 height 37
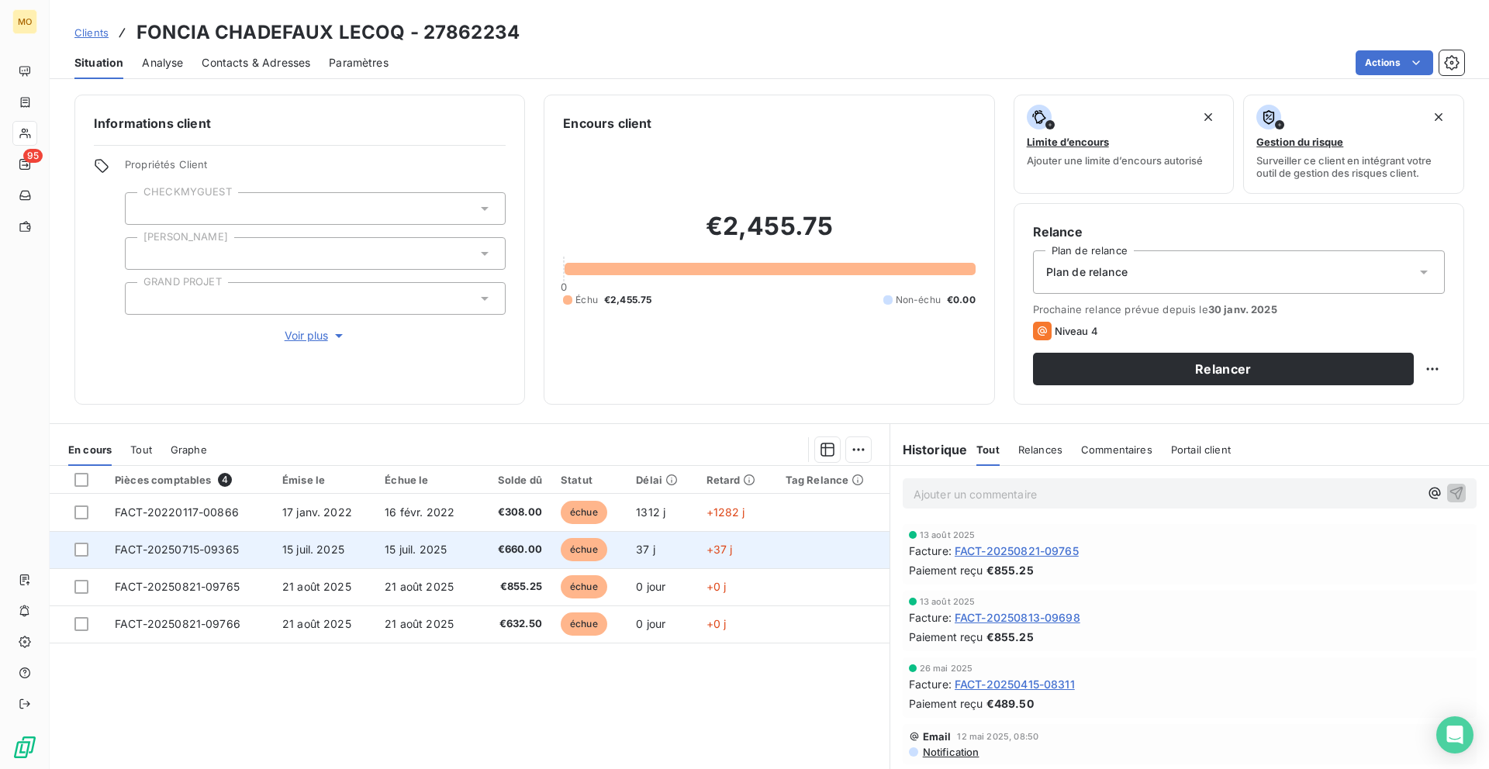
click at [375, 549] on td "15 juil. 2025" at bounding box center [426, 549] width 102 height 37
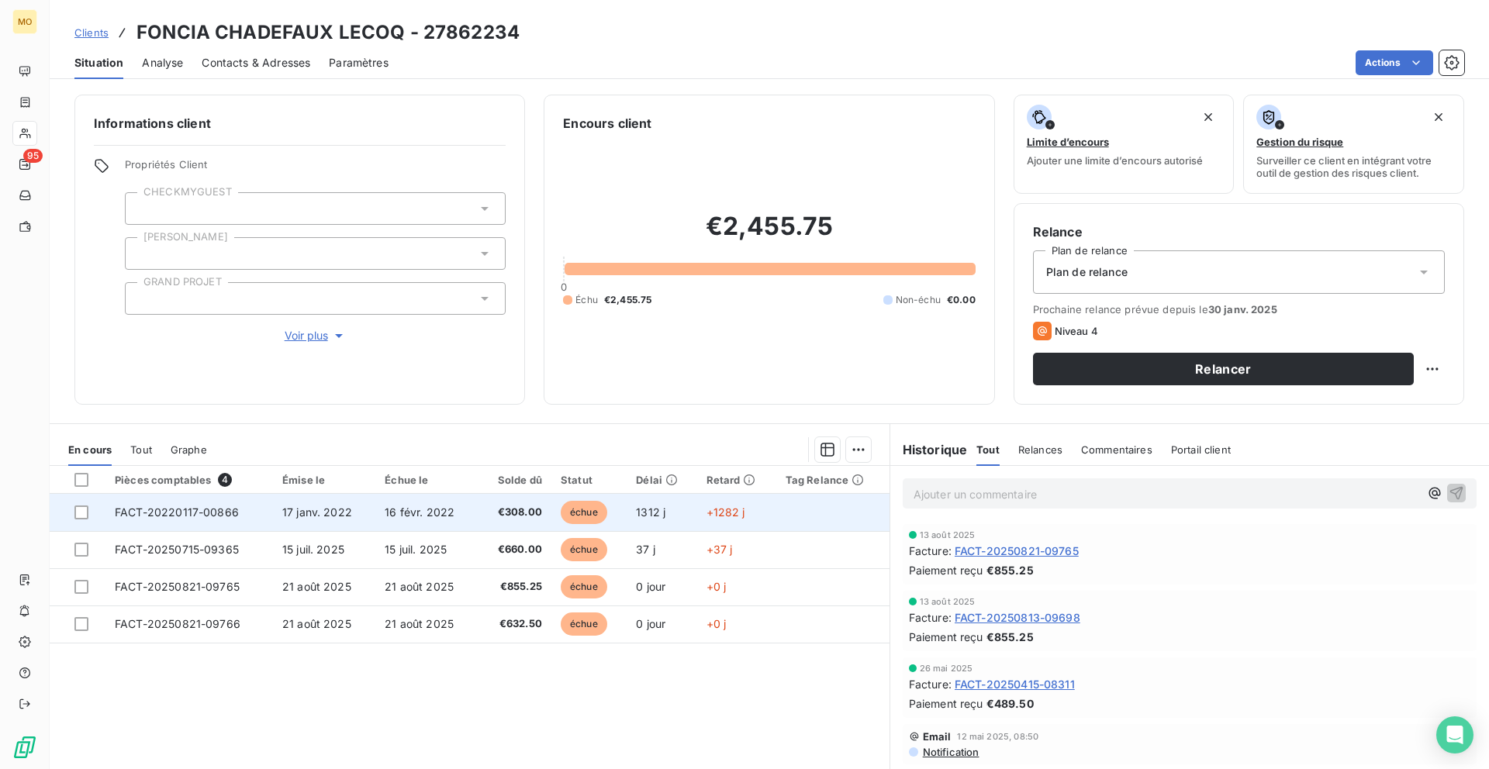
click at [372, 526] on td "17 janv. 2022" at bounding box center [324, 512] width 102 height 37
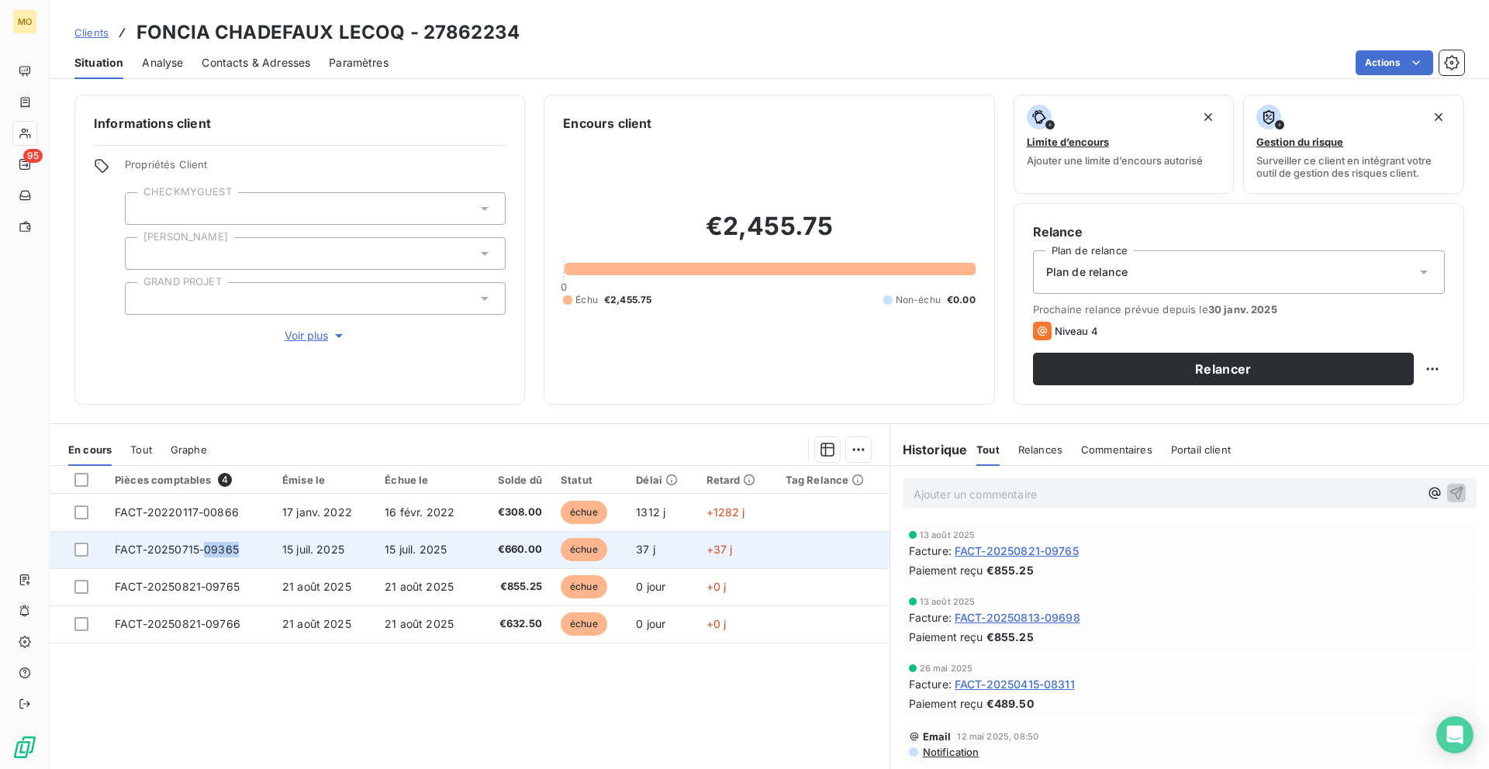
drag, startPoint x: 236, startPoint y: 551, endPoint x: 200, endPoint y: 554, distance: 36.6
click at [200, 554] on span "FACT-20250715-09365" at bounding box center [177, 549] width 124 height 13
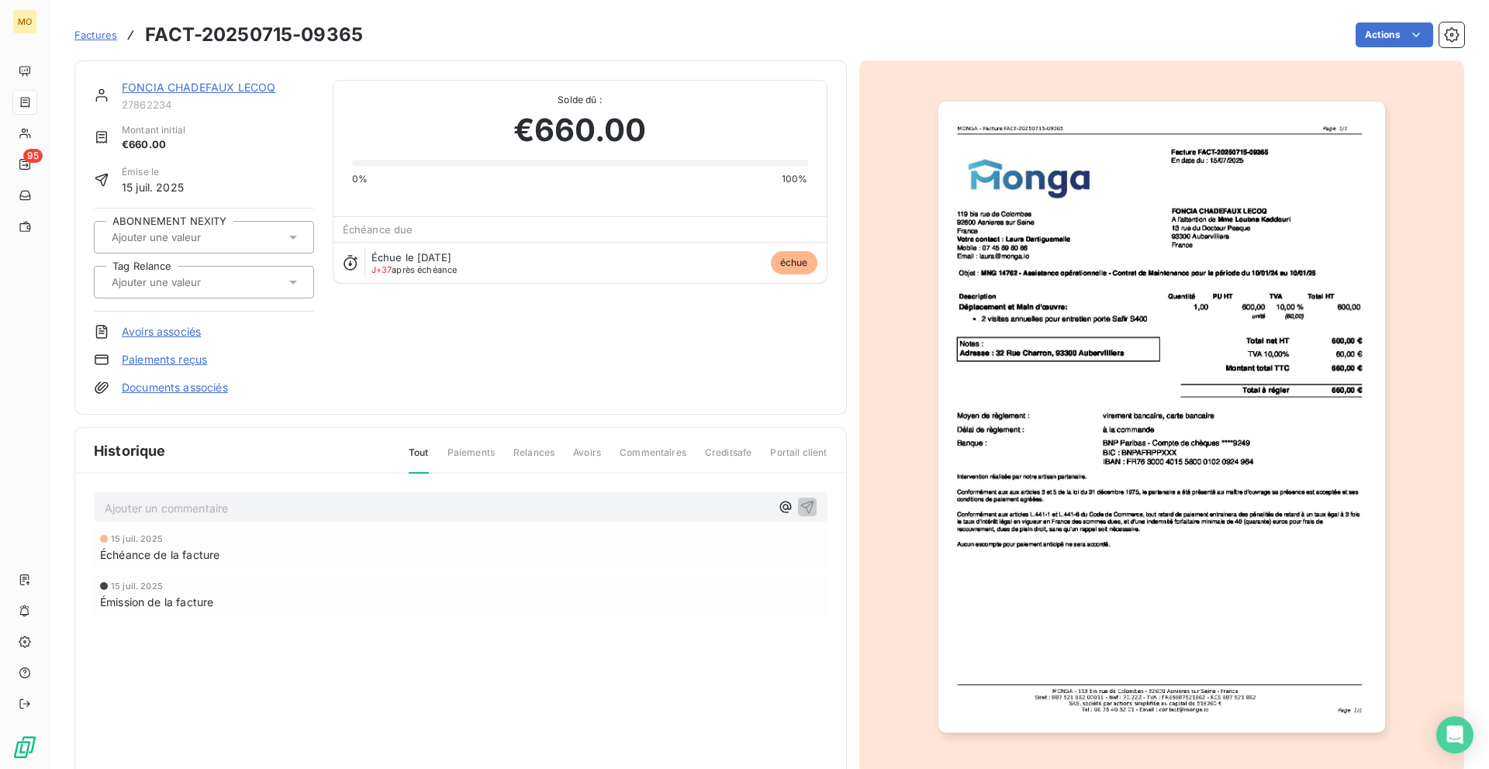
click at [353, 36] on h3 "FACT-20250715-09365" at bounding box center [254, 35] width 218 height 28
copy h3 "09365"
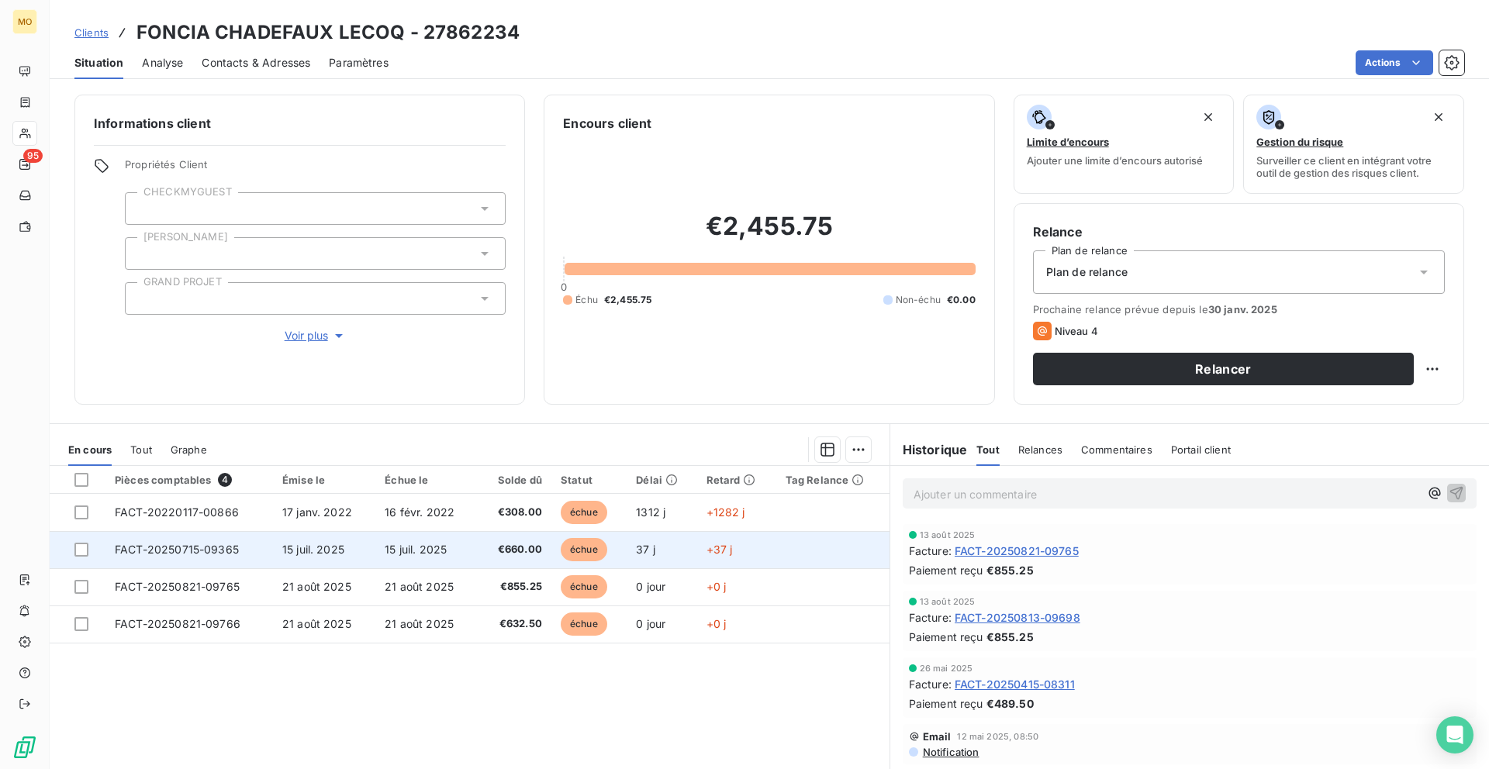
click at [302, 551] on span "15 juil. 2025" at bounding box center [313, 549] width 62 height 13
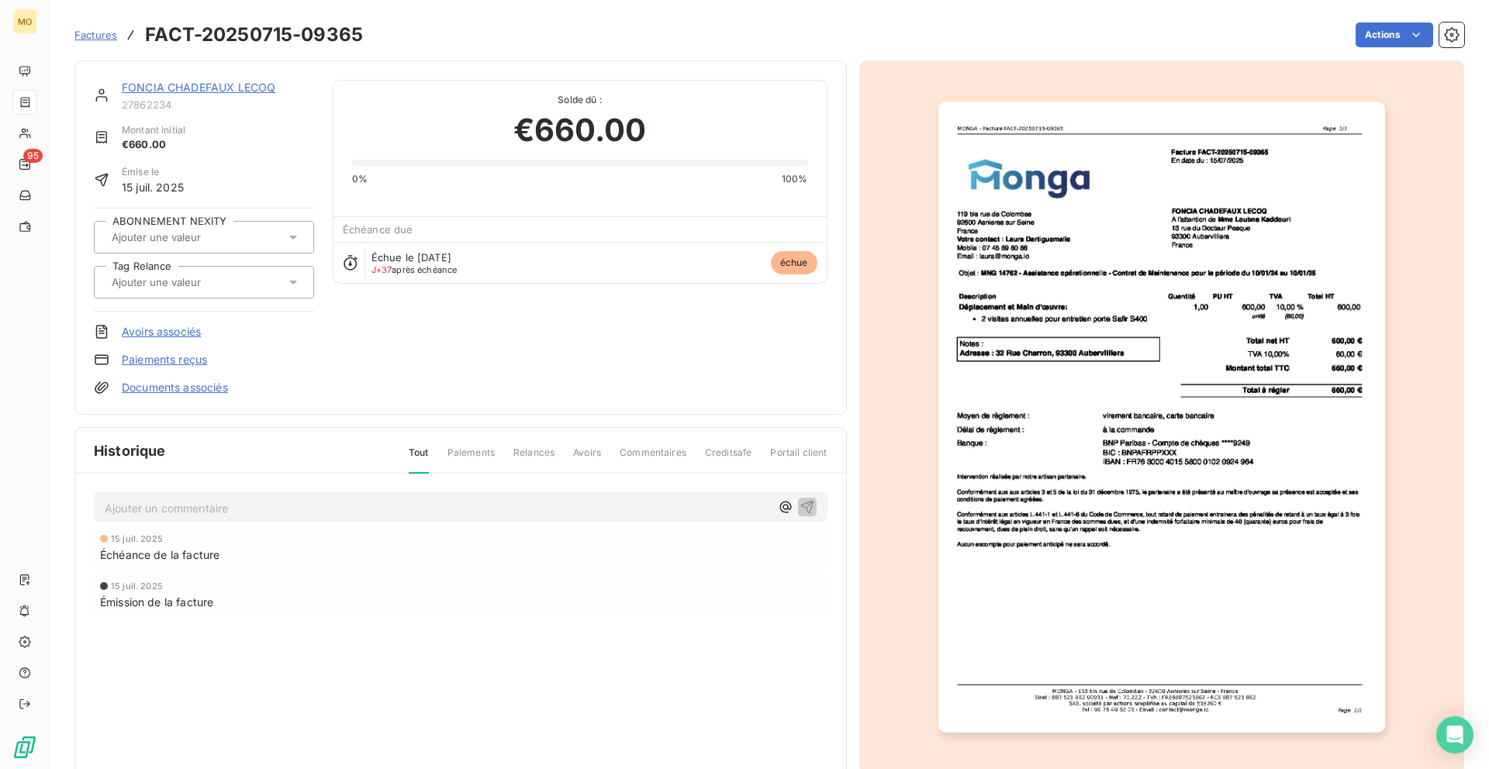
click at [1006, 268] on img "button" at bounding box center [1161, 417] width 447 height 631
click at [1058, 254] on img "button" at bounding box center [1161, 417] width 447 height 631
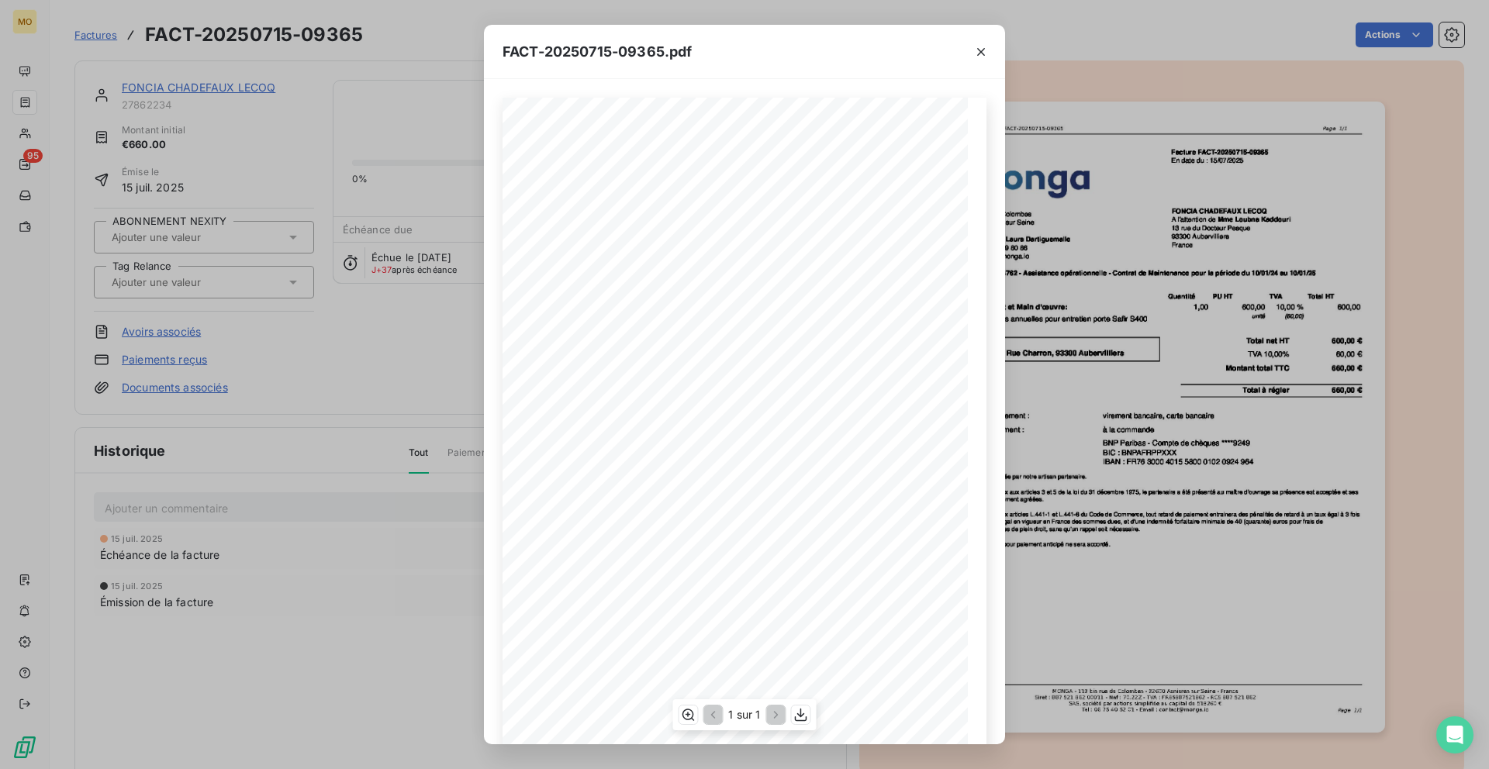
click at [578, 277] on span "MNG 14762 - Assistance opérationnelle - Contrat de Maintenance pour la période …" at bounding box center [724, 274] width 337 height 7
drag, startPoint x: 561, startPoint y: 278, endPoint x: 583, endPoint y: 278, distance: 22.5
click at [583, 278] on span "MNG 14762 - Assistance opérationnelle - Contrat de Maintenance pour la période …" at bounding box center [724, 274] width 337 height 7
copy span "NG 14"
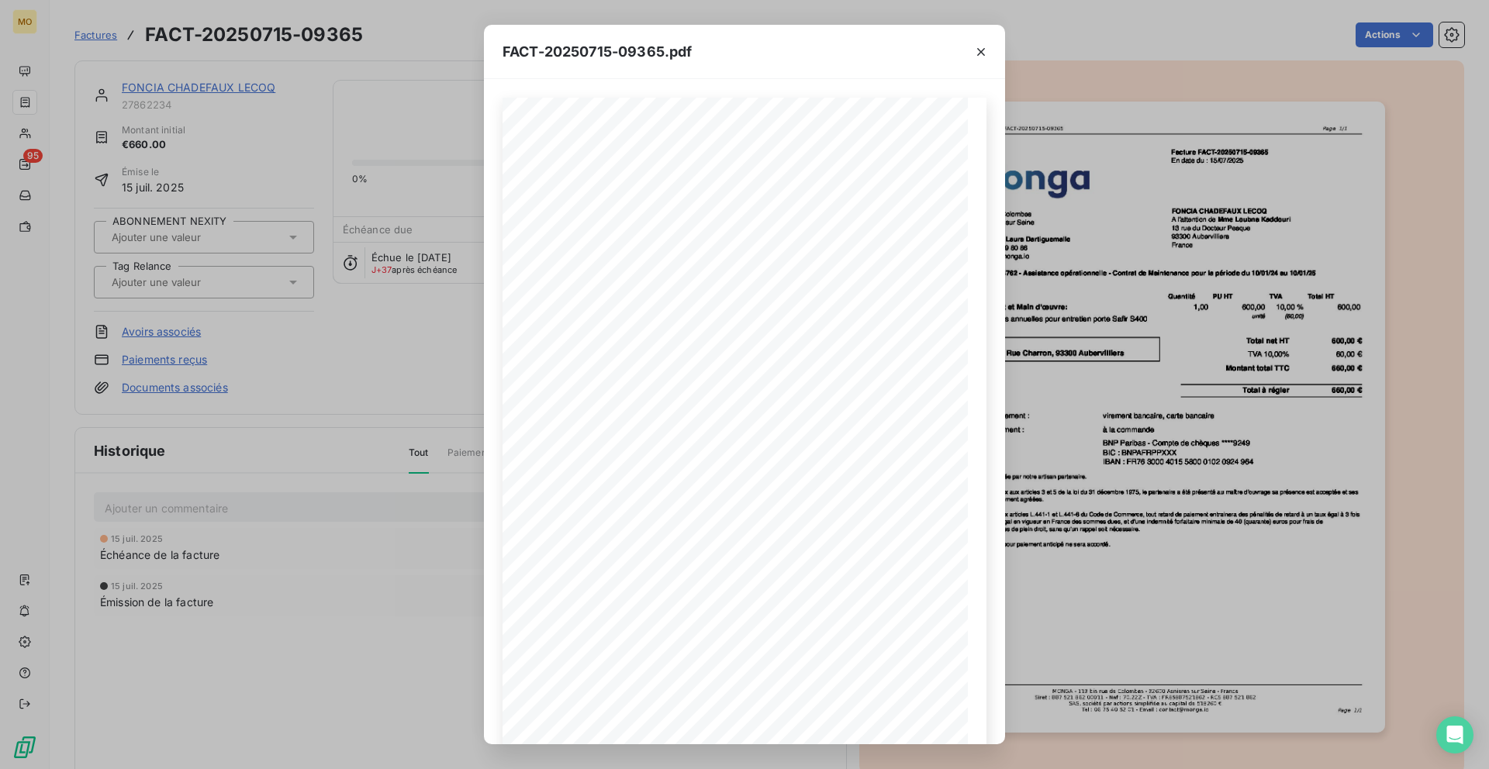
click at [453, 65] on div "FACT-20250715-09365.pdf [STREET_ADDRESS] Votre contact : [PERSON_NAME] Mobile :…" at bounding box center [744, 384] width 1489 height 769
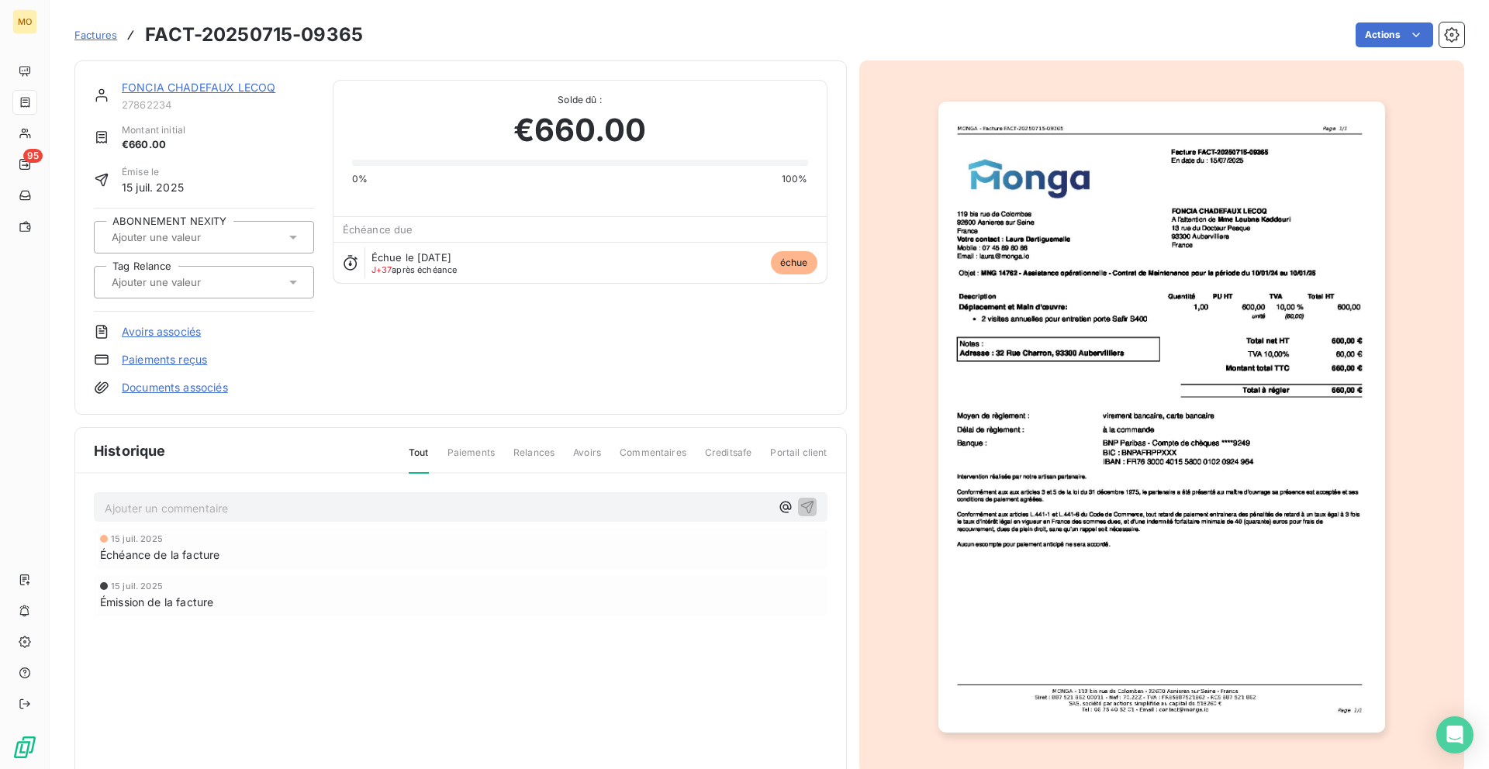
click at [222, 93] on link "FONCIA CHADEFAUX LECOQ" at bounding box center [199, 87] width 154 height 13
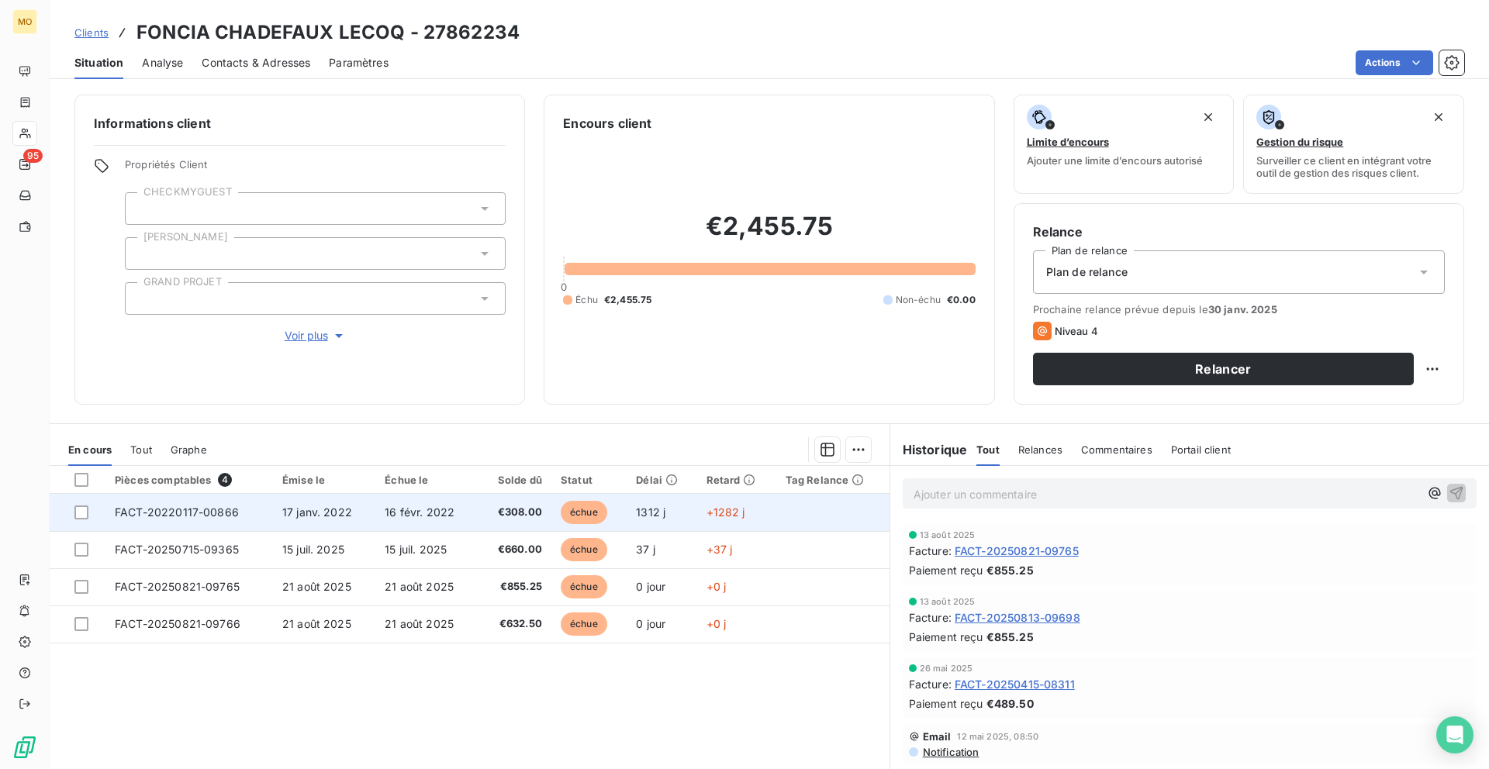
click at [247, 511] on td "FACT-20220117-00866" at bounding box center [188, 512] width 167 height 37
drag, startPoint x: 240, startPoint y: 512, endPoint x: 106, endPoint y: 523, distance: 133.8
click at [106, 523] on td "FACT-20220117-00866" at bounding box center [188, 512] width 167 height 37
copy span "FACT-20220117-00866"
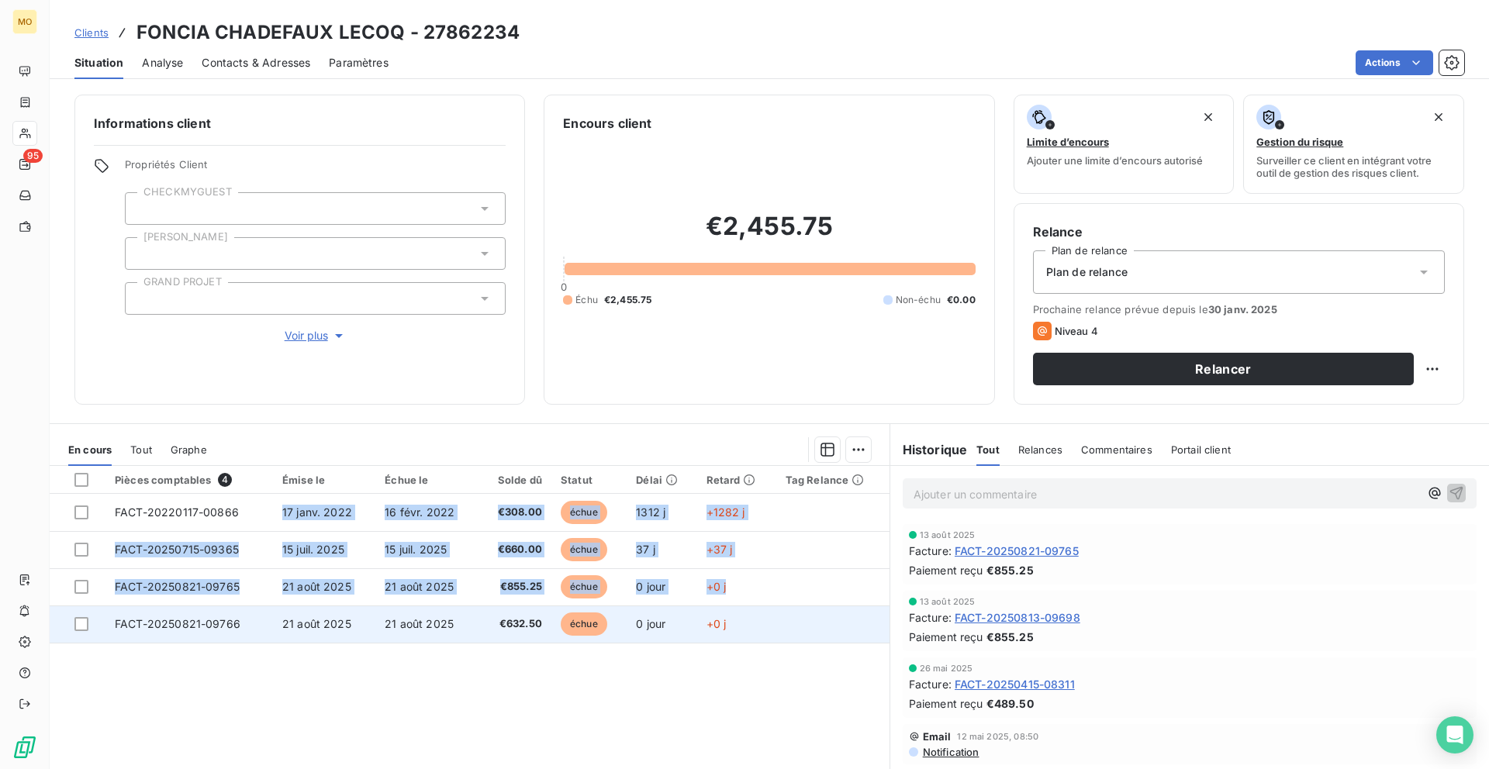
drag, startPoint x: 258, startPoint y: 524, endPoint x: 97, endPoint y: 618, distance: 186.6
click at [97, 618] on tbody "FACT-20220117-00866 [DATE] [DATE] €308.00 échue 1312 j +1282 j FACT-20250715-09…" at bounding box center [470, 568] width 840 height 149
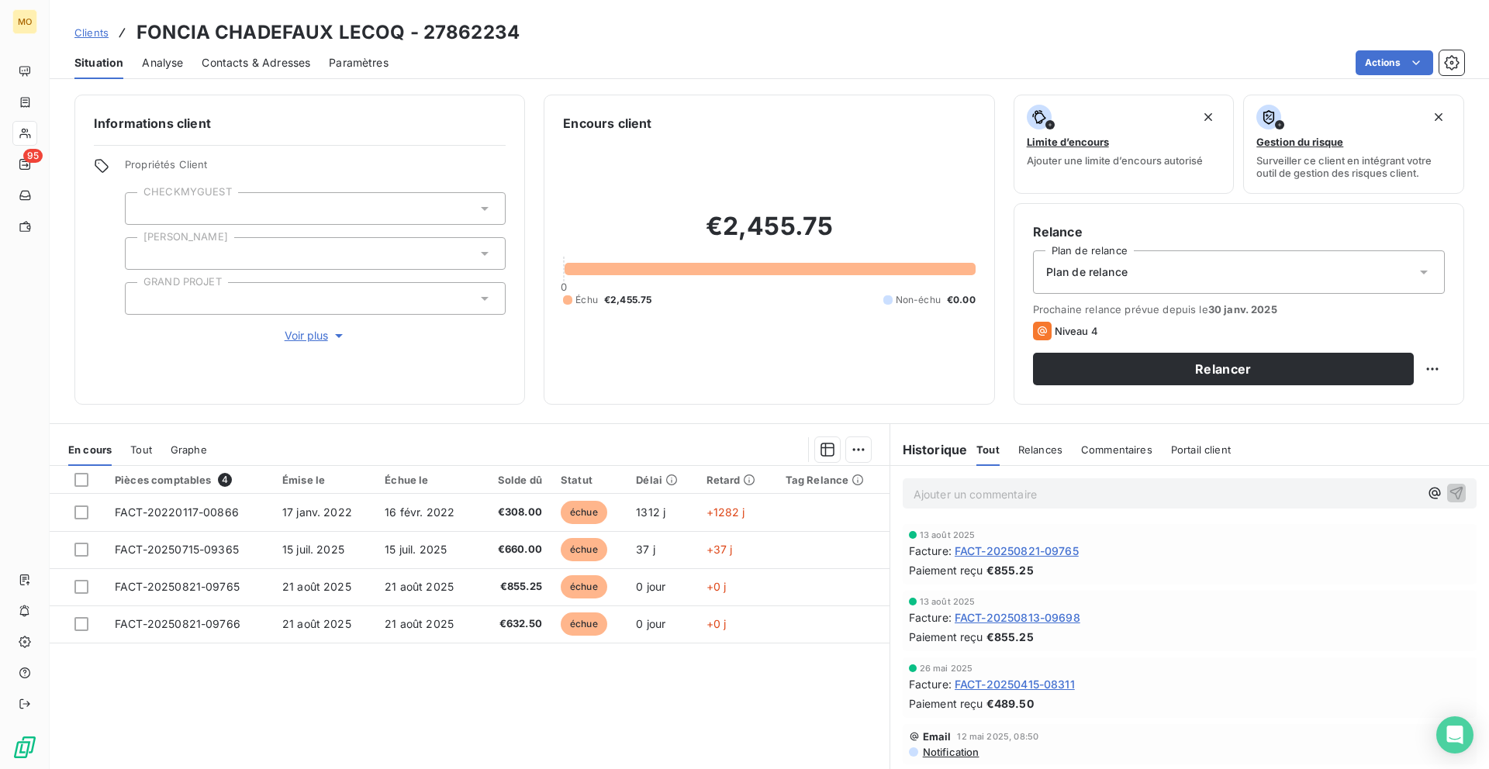
click at [158, 675] on div "Pièces comptables 4 Émise le Échue le Solde dû Statut Délai Retard Tag Relance …" at bounding box center [470, 615] width 840 height 299
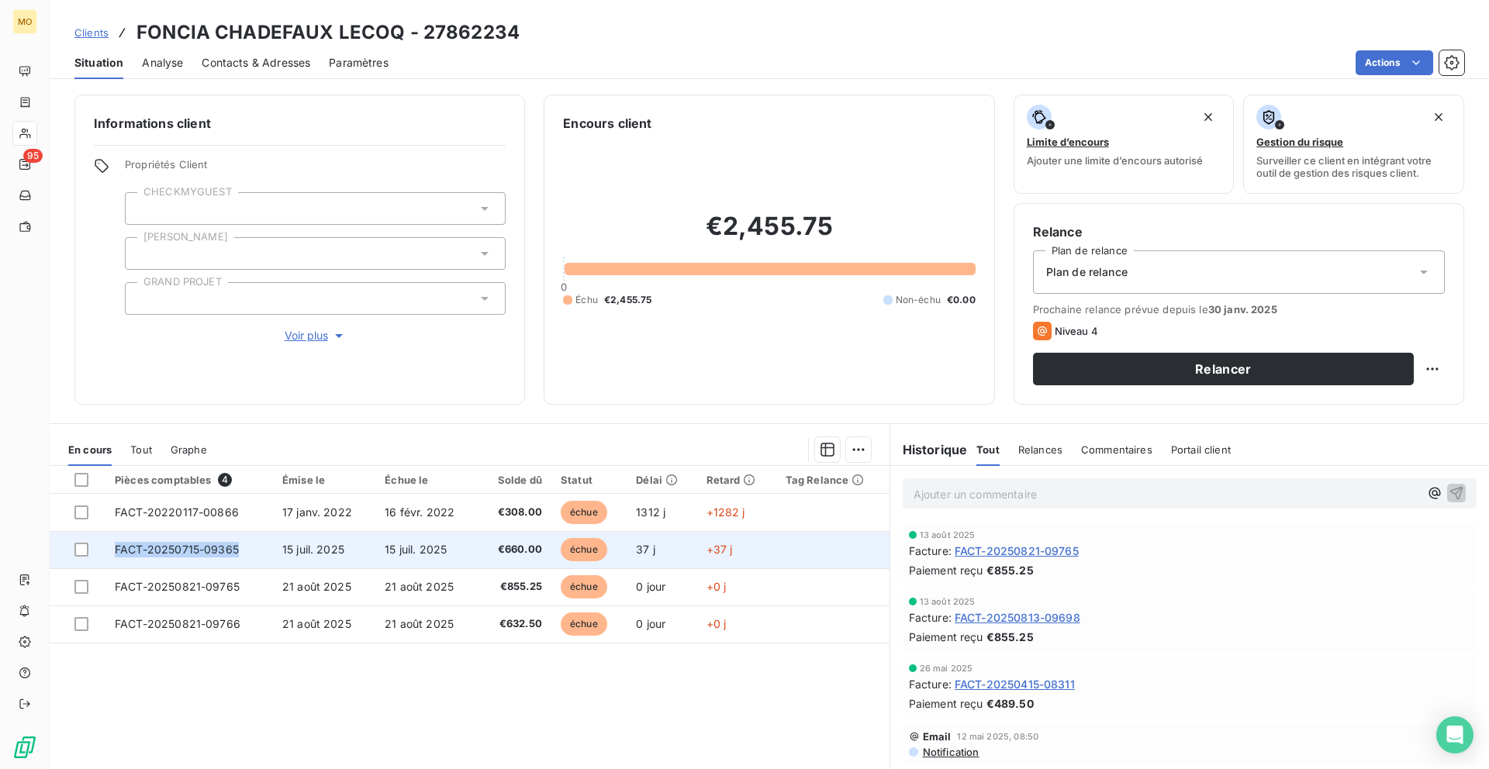
copy tr "FACT-20250715-09365"
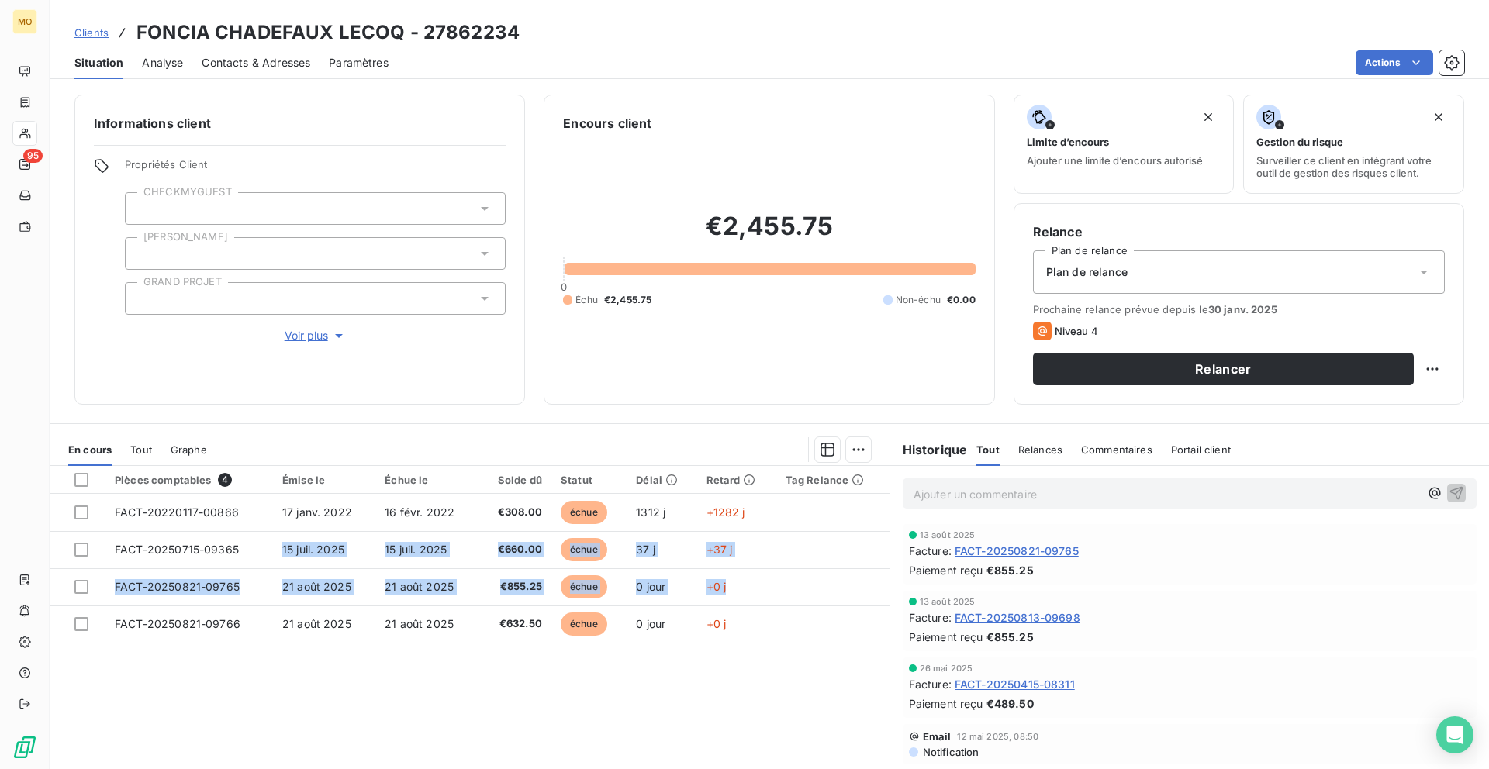
drag, startPoint x: 250, startPoint y: 542, endPoint x: 111, endPoint y: 662, distance: 183.6
click at [111, 662] on div "Pièces comptables 4 Émise le Échue le Solde dû Statut Délai Retard Tag Relance …" at bounding box center [470, 615] width 840 height 299
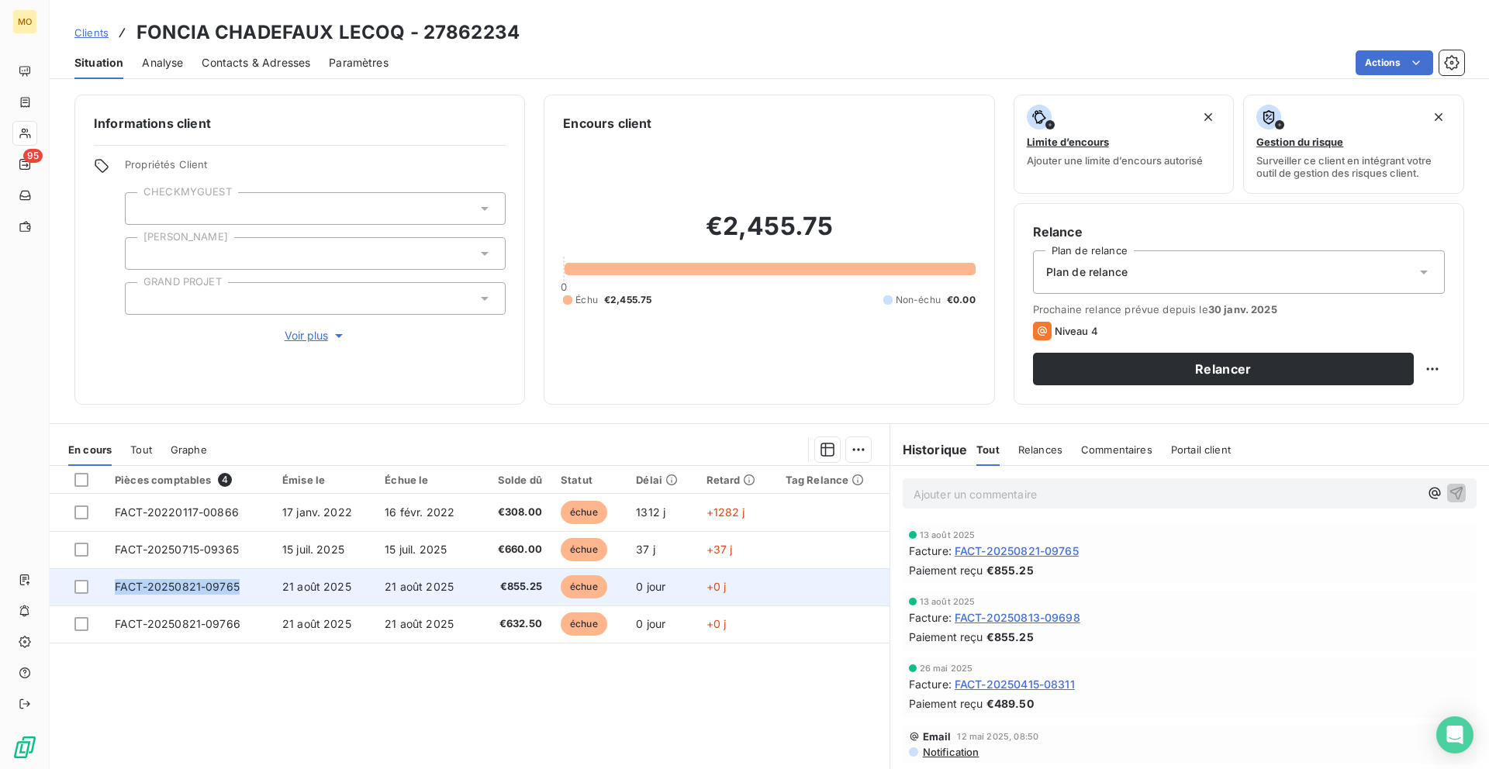
copy span "FACT-20250821-09765"
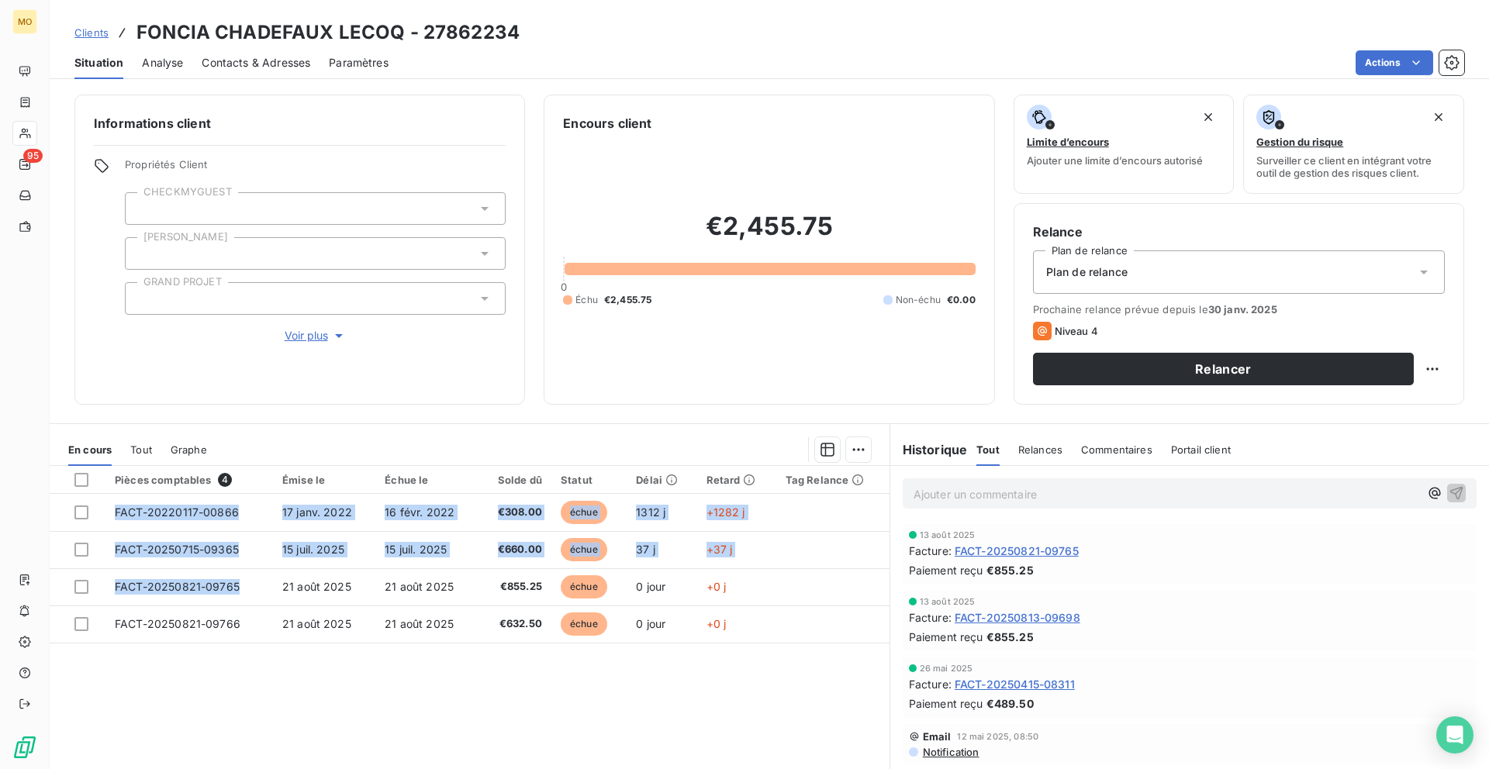
drag, startPoint x: 243, startPoint y: 583, endPoint x: 106, endPoint y: 699, distance: 179.4
click at [106, 699] on div "Pièces comptables 4 Émise le Échue le Solde dû Statut Délai Retard Tag Relance …" at bounding box center [470, 615] width 840 height 299
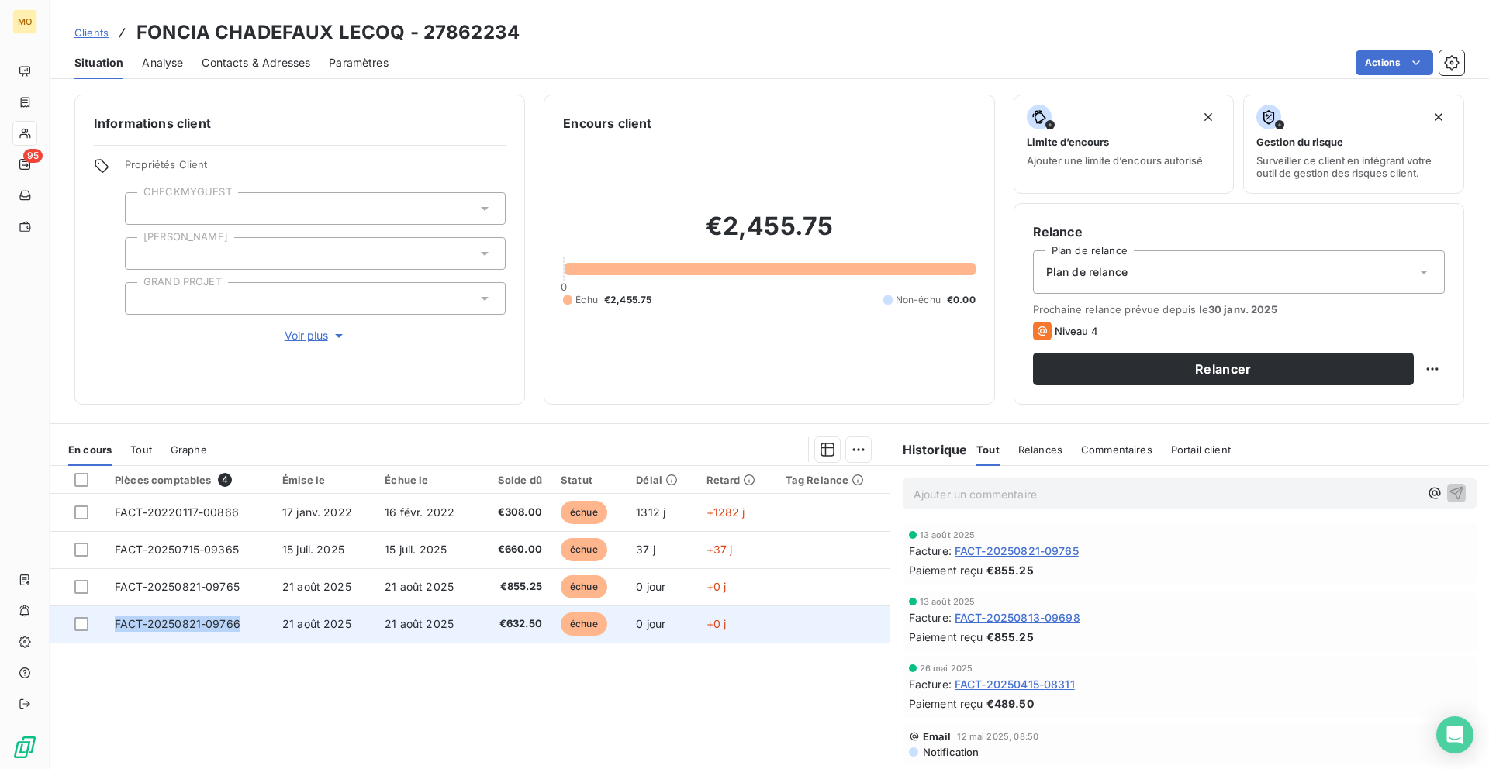
copy tr "FACT-20250821-09766"
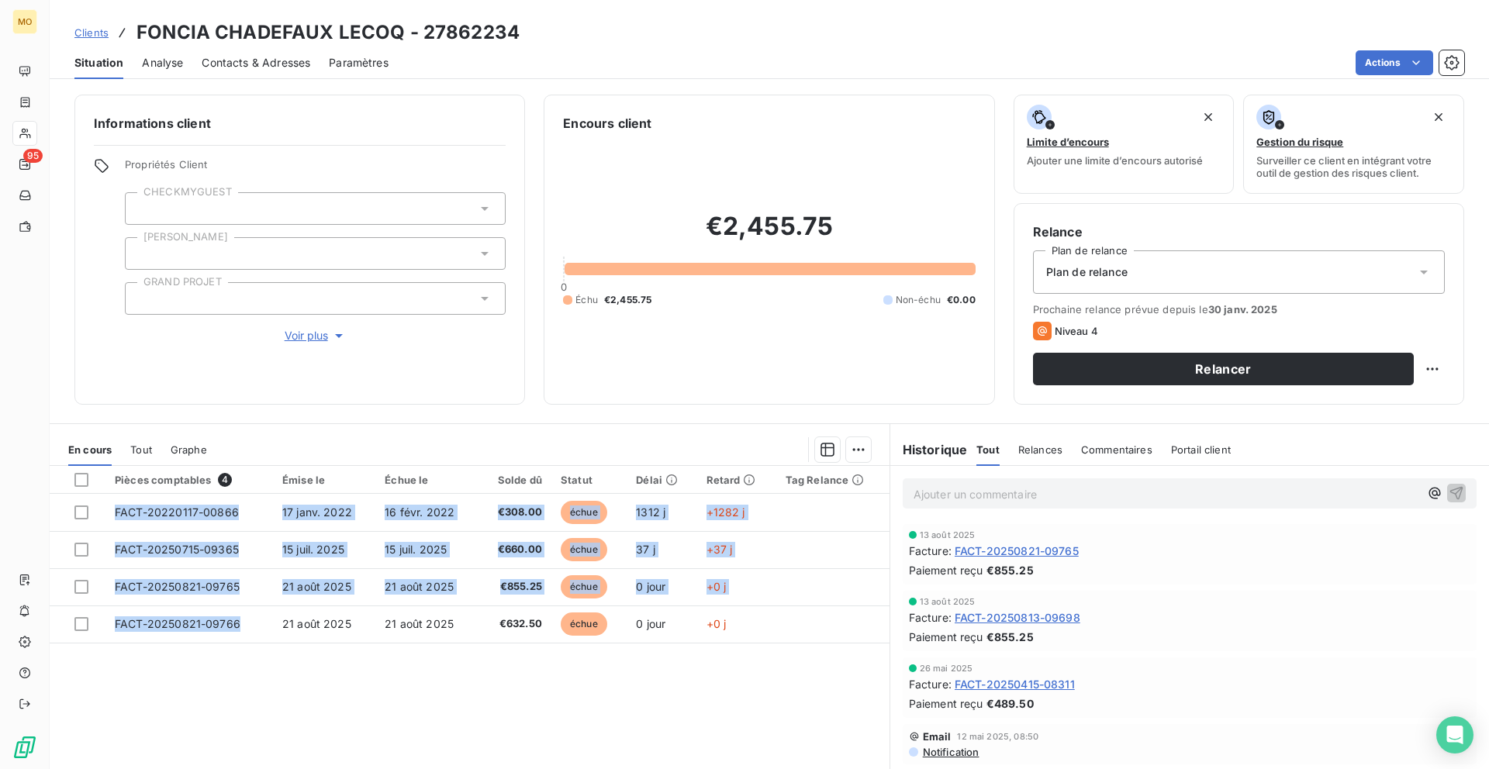
drag, startPoint x: 255, startPoint y: 624, endPoint x: 113, endPoint y: 721, distance: 171.8
click at [113, 721] on div "Pièces comptables 4 Émise le Échue le Solde dû Statut Délai Retard Tag Relance …" at bounding box center [470, 615] width 840 height 299
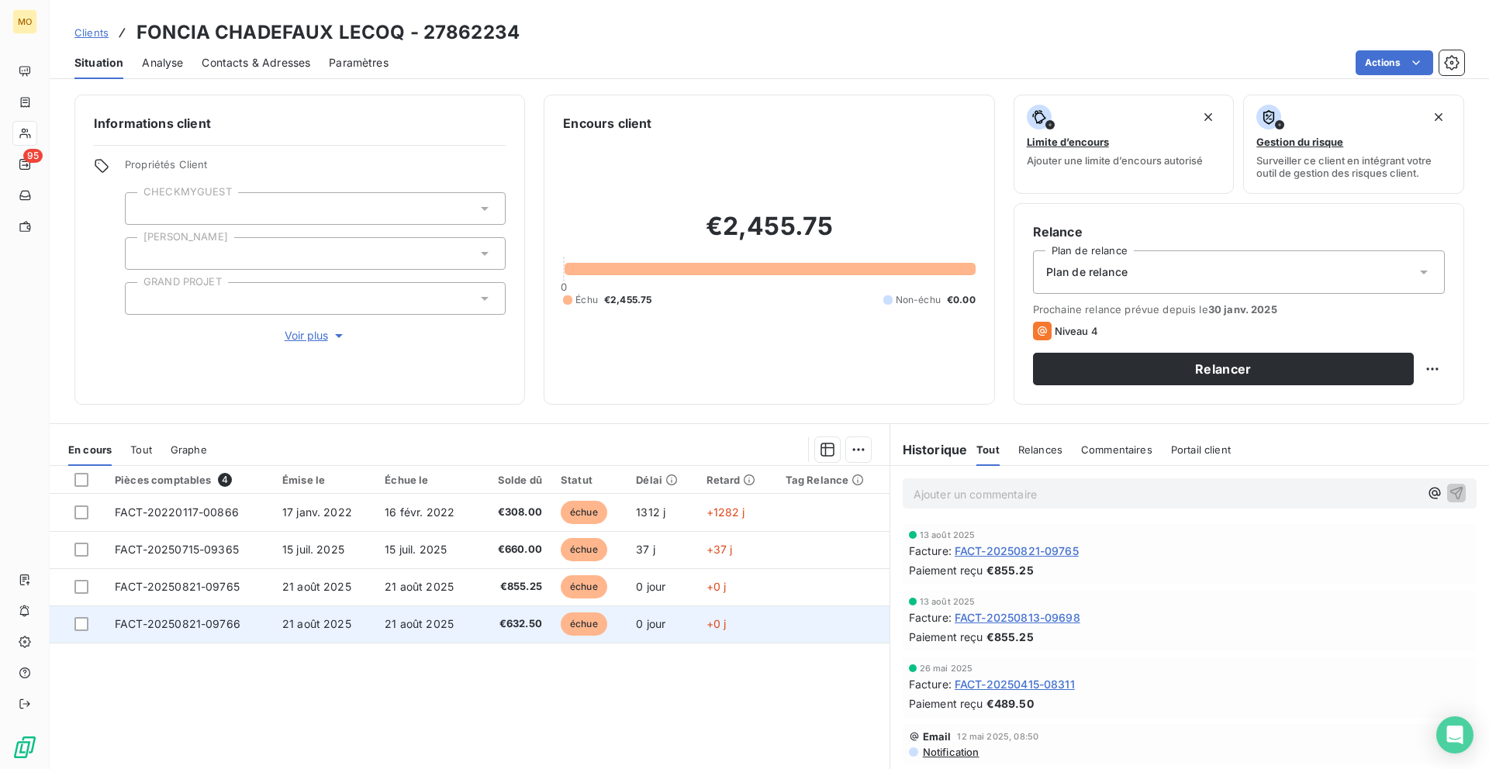
click at [317, 624] on span "21 août 2025" at bounding box center [316, 623] width 69 height 13
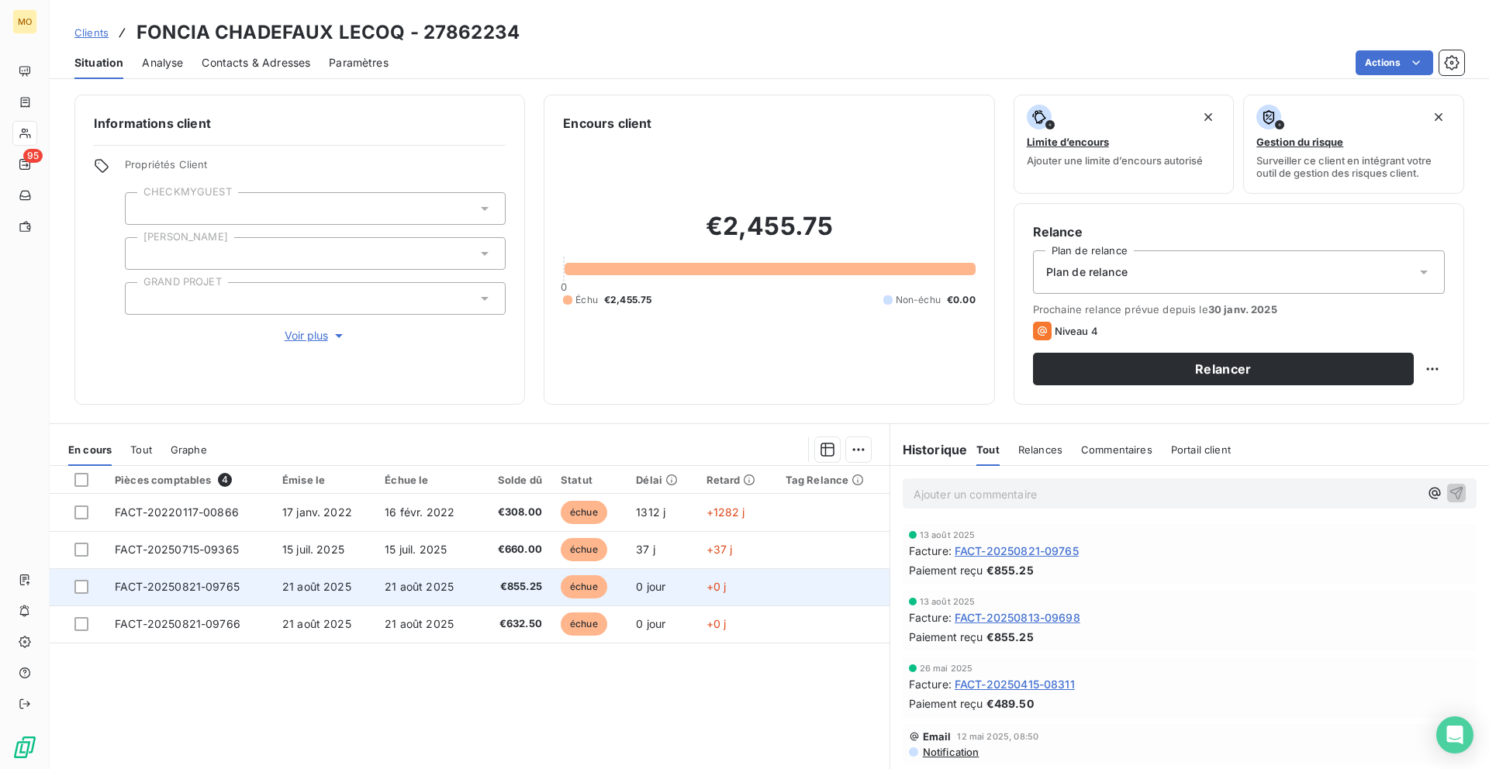
click at [318, 595] on td "21 août 2025" at bounding box center [324, 586] width 102 height 37
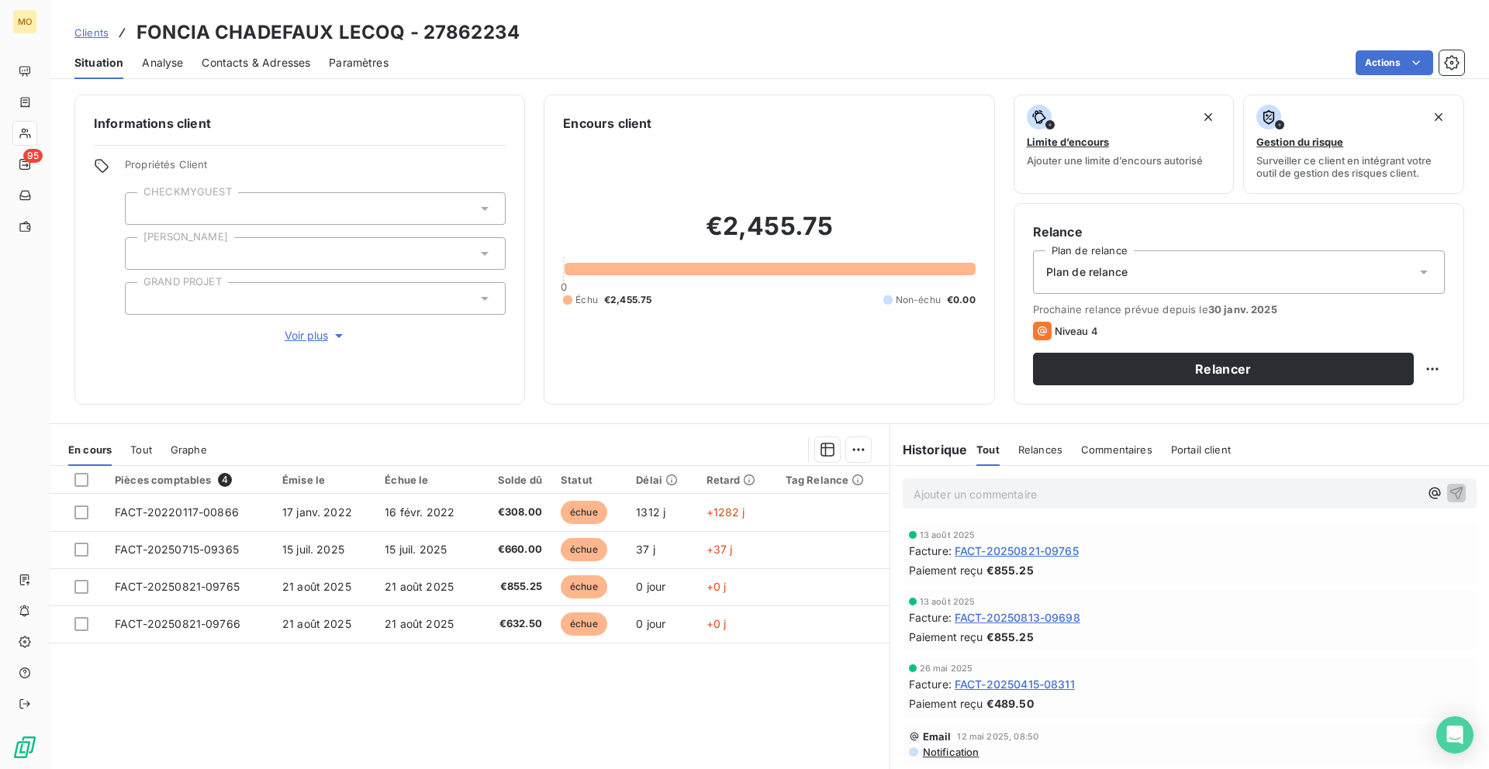
click at [292, 57] on span "Contacts & Adresses" at bounding box center [256, 63] width 109 height 16
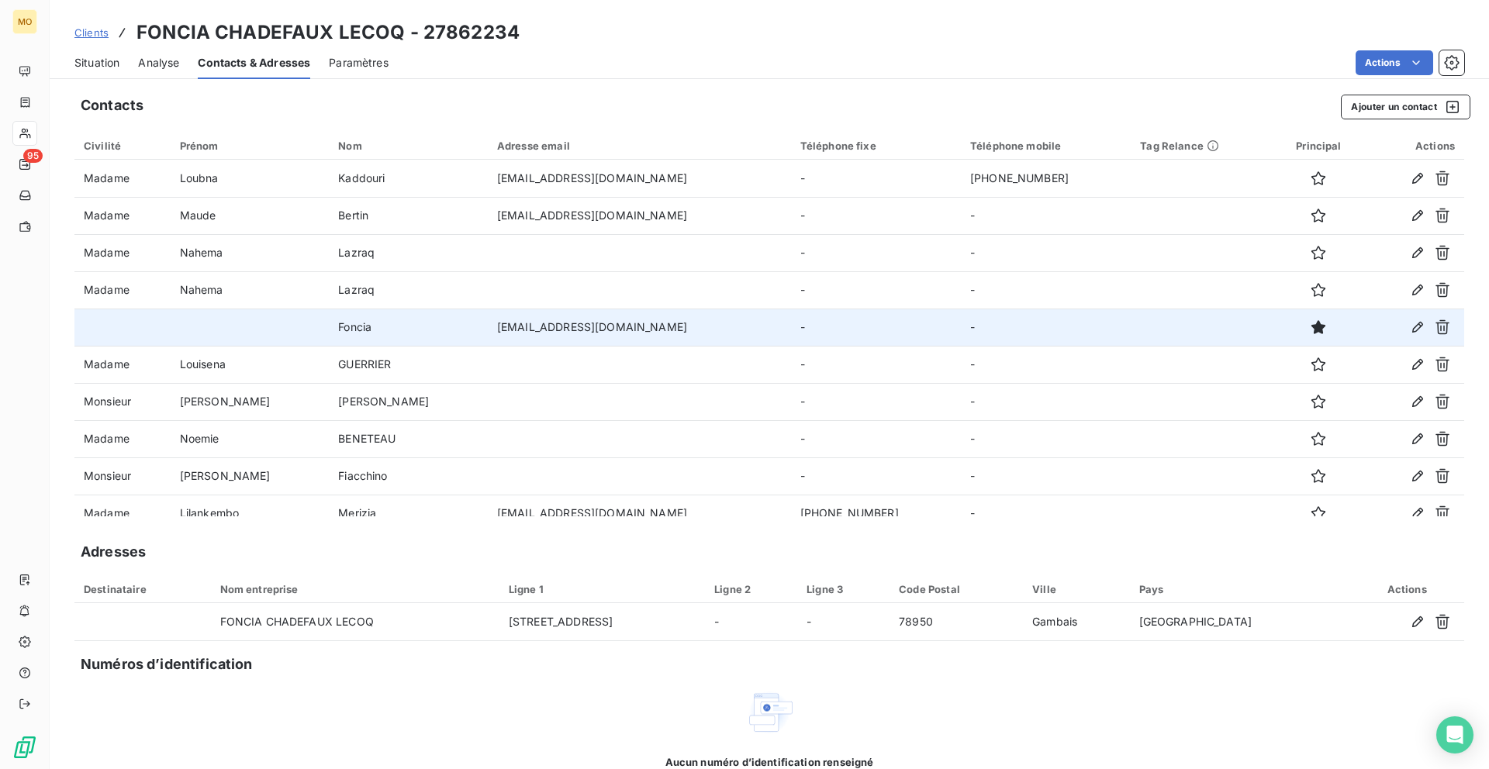
click at [488, 327] on td "[EMAIL_ADDRESS][DOMAIN_NAME]" at bounding box center [639, 327] width 303 height 37
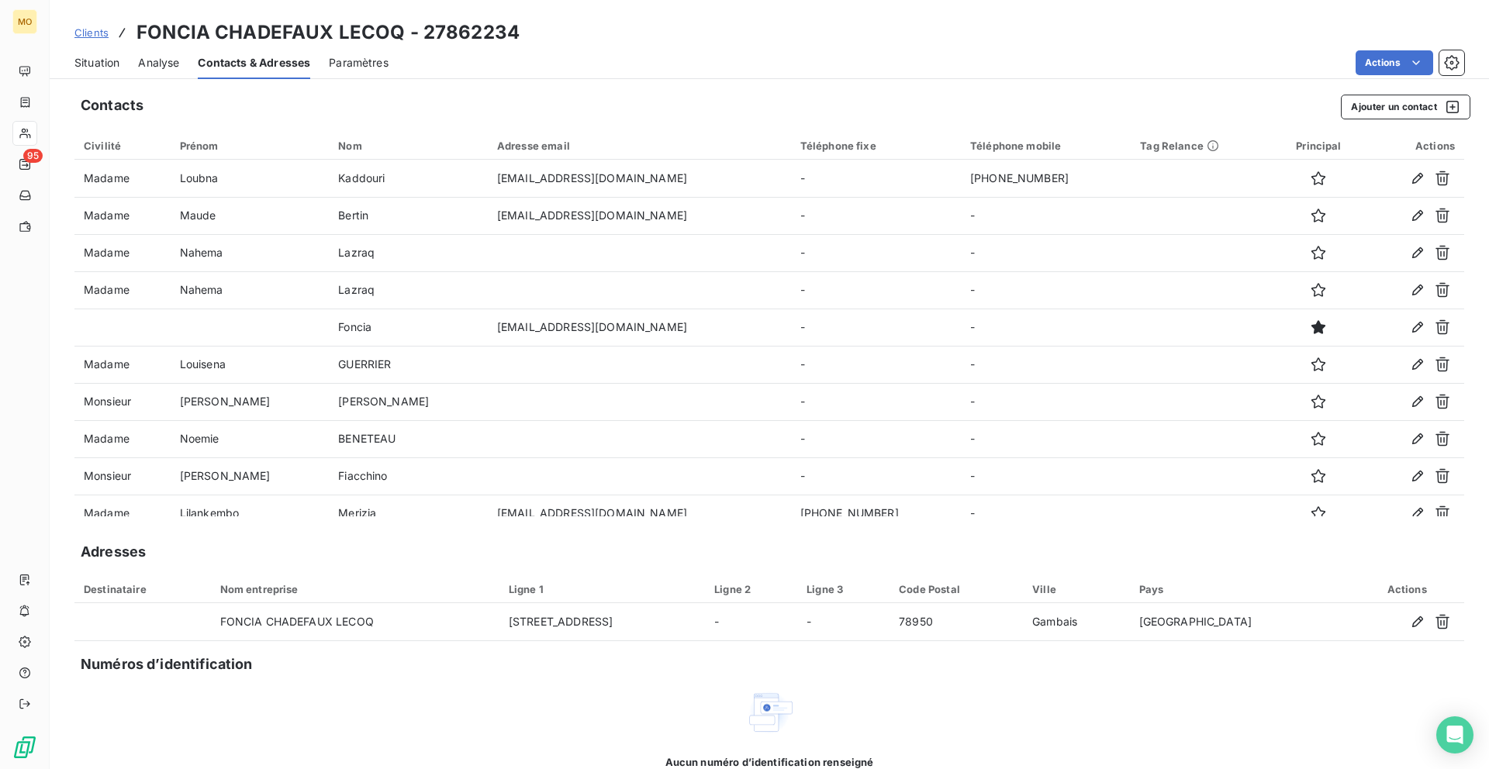
click at [106, 66] on span "Situation" at bounding box center [96, 63] width 45 height 16
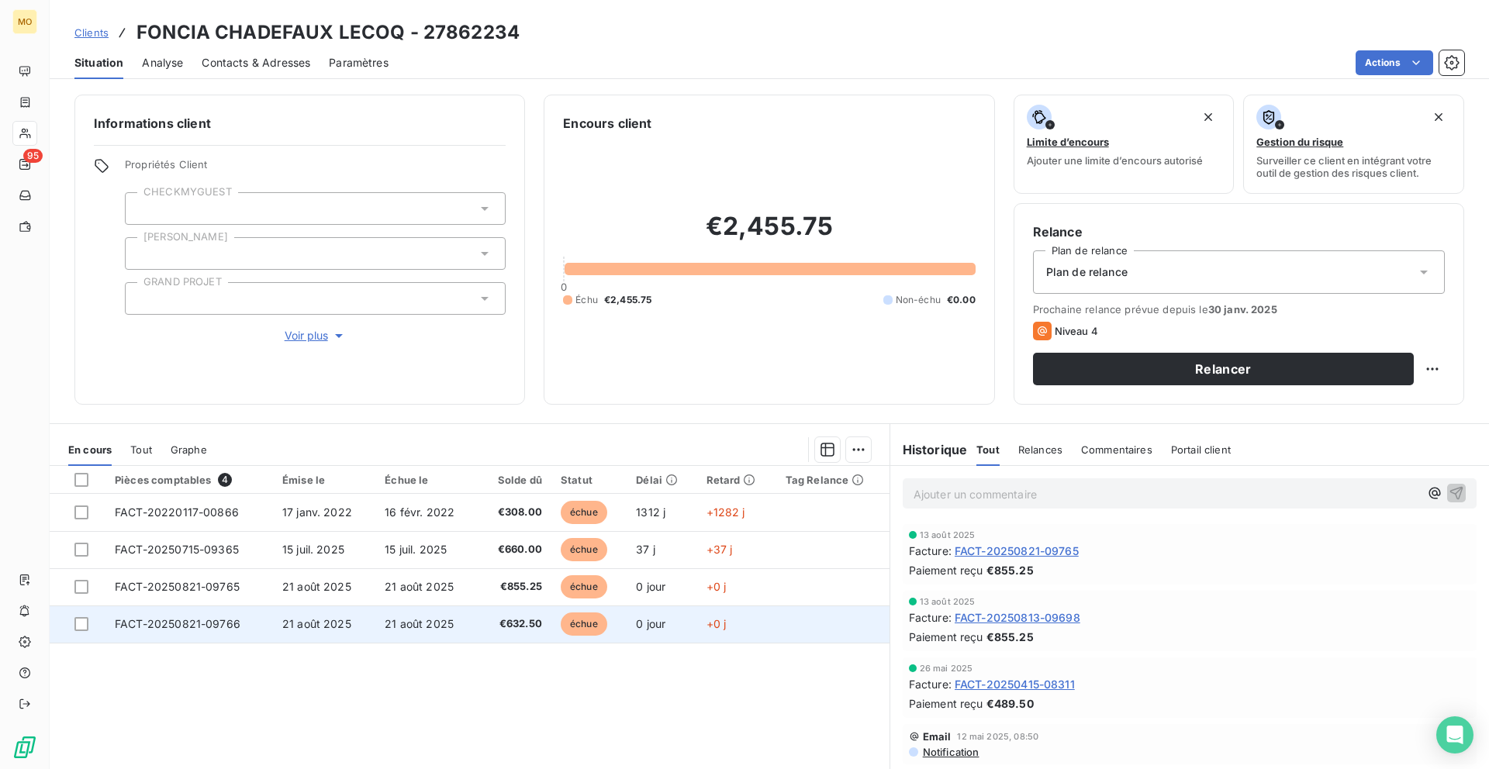
click at [307, 623] on span "21 août 2025" at bounding box center [316, 623] width 69 height 13
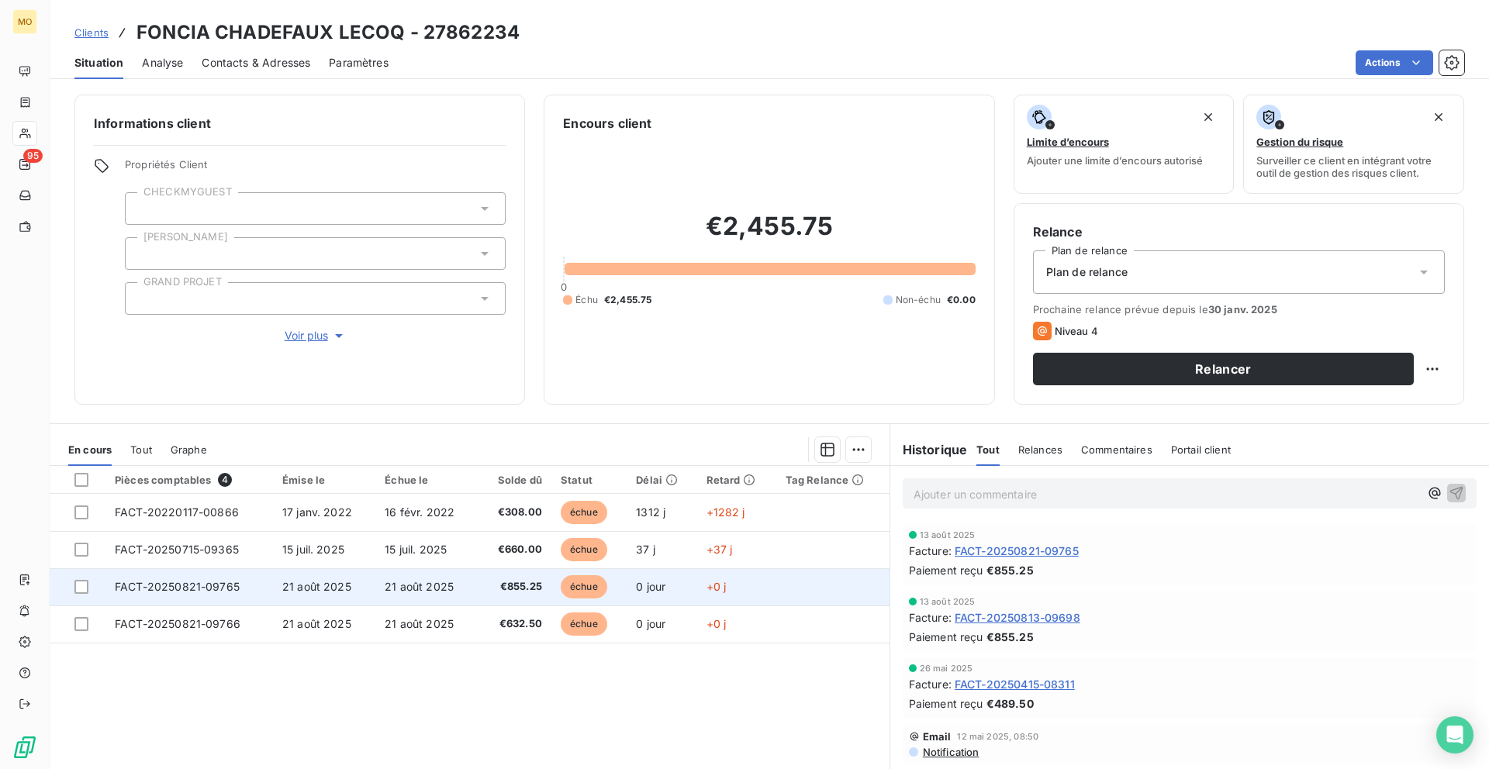
click at [372, 578] on td "21 août 2025" at bounding box center [324, 586] width 102 height 37
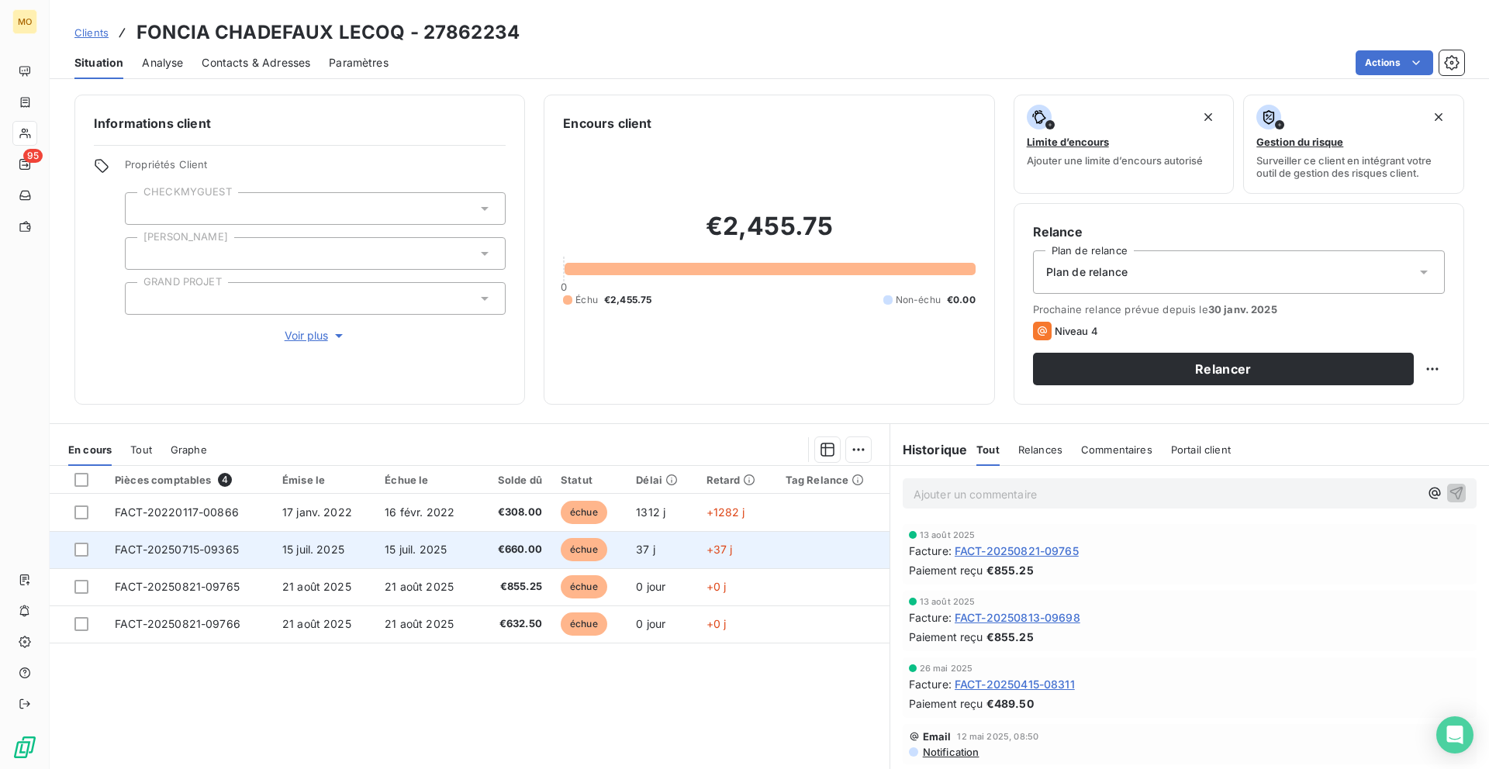
click at [450, 542] on td "15 juil. 2025" at bounding box center [426, 549] width 102 height 37
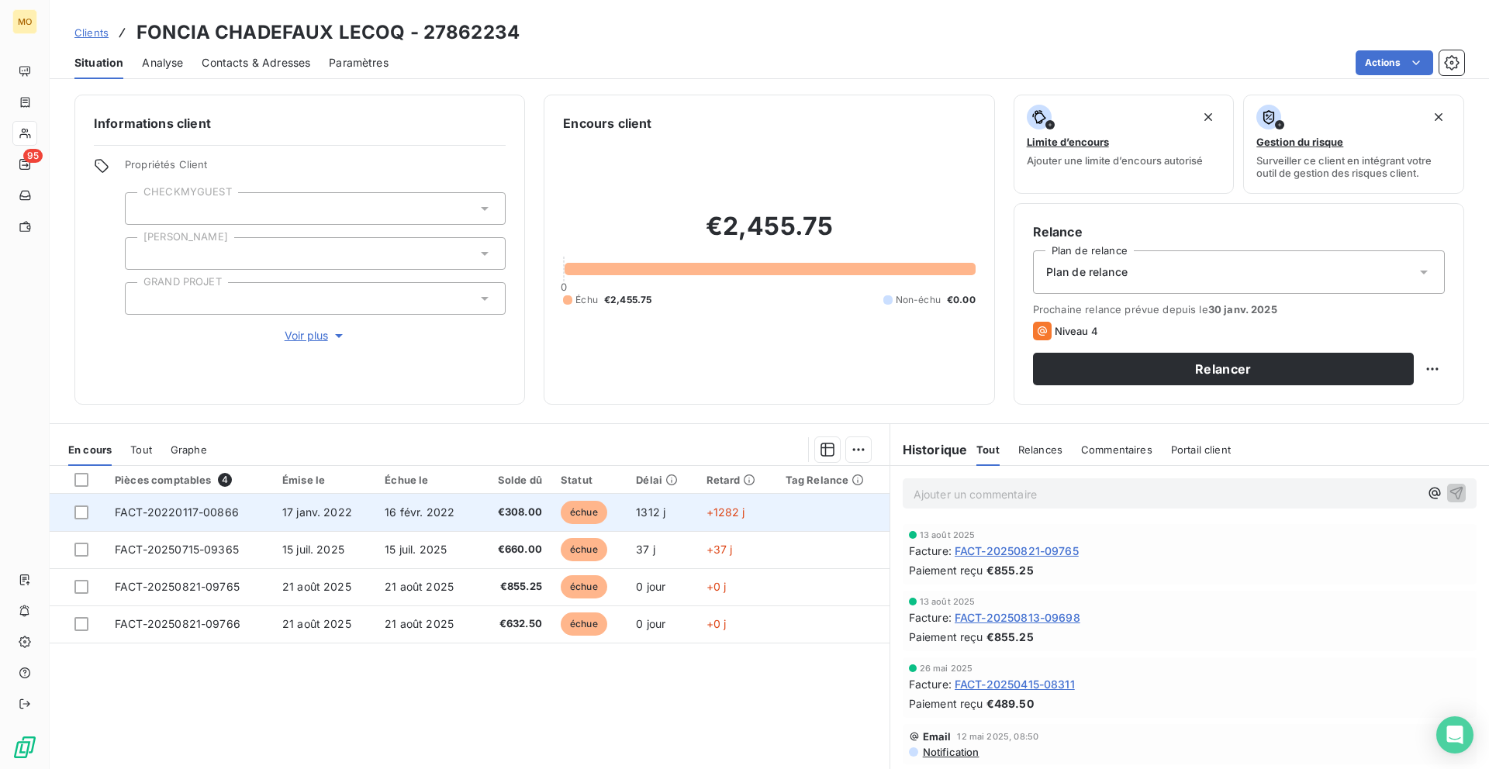
click at [494, 508] on span "€308.00" at bounding box center [515, 513] width 54 height 16
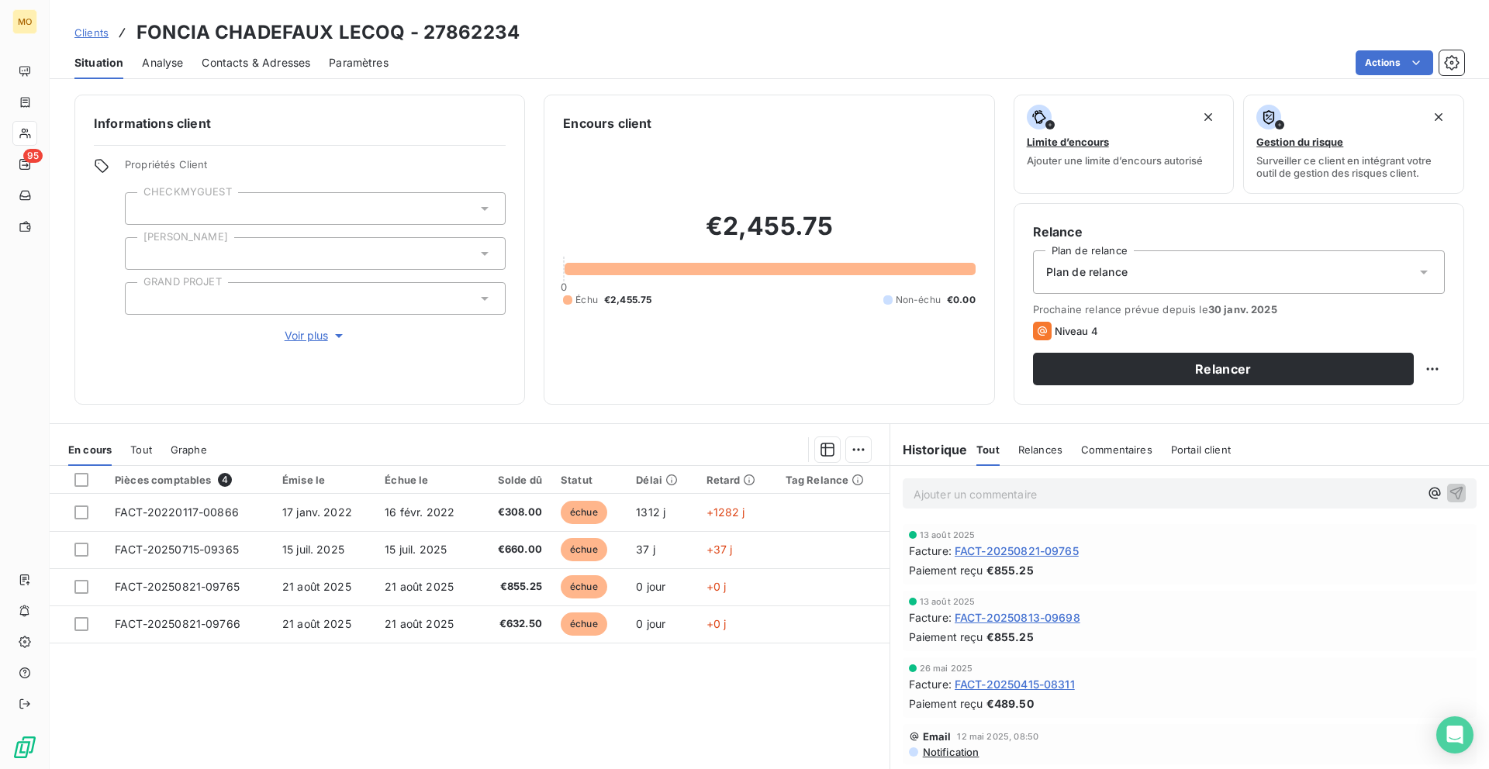
click at [268, 60] on span "Contacts & Adresses" at bounding box center [256, 63] width 109 height 16
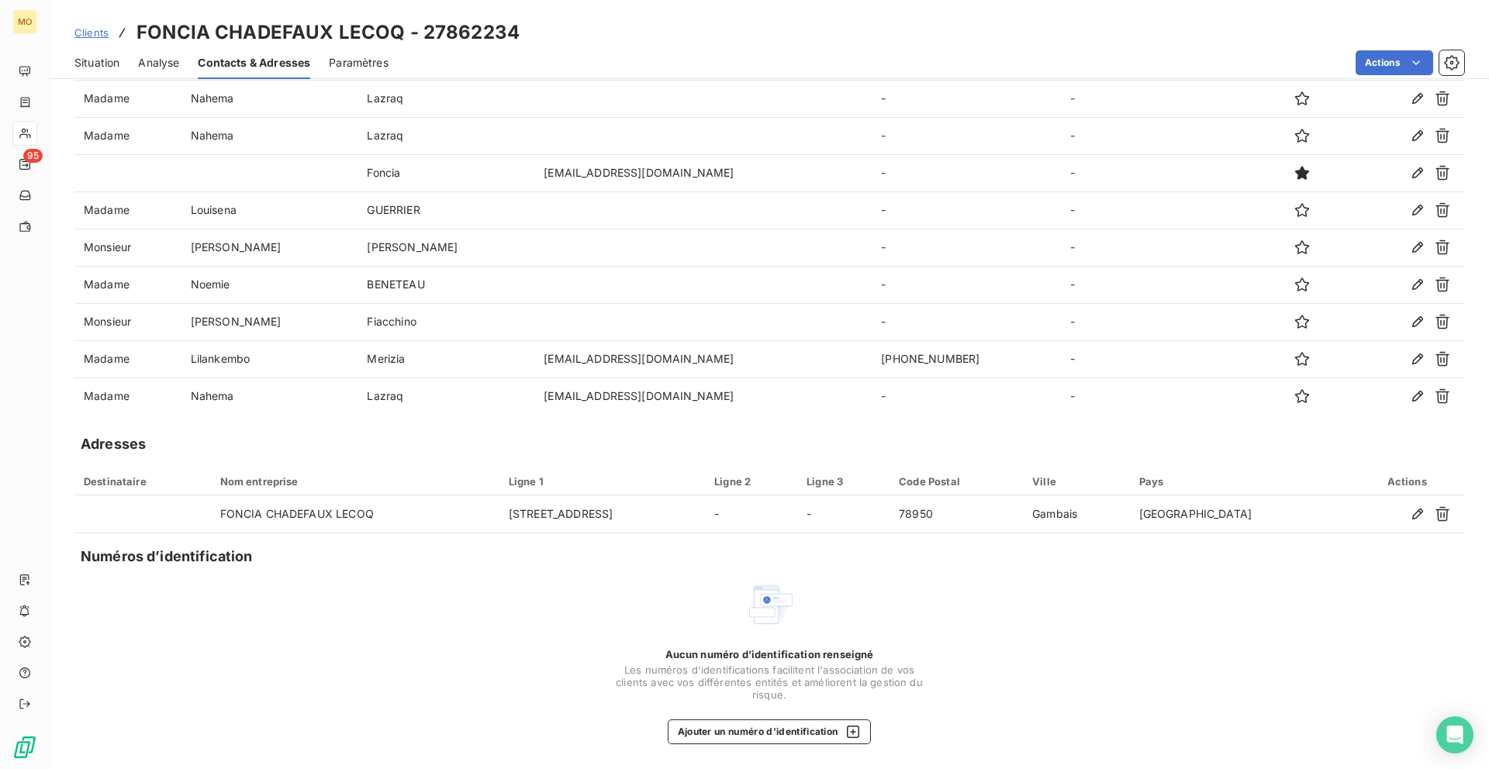
scroll to position [54, 0]
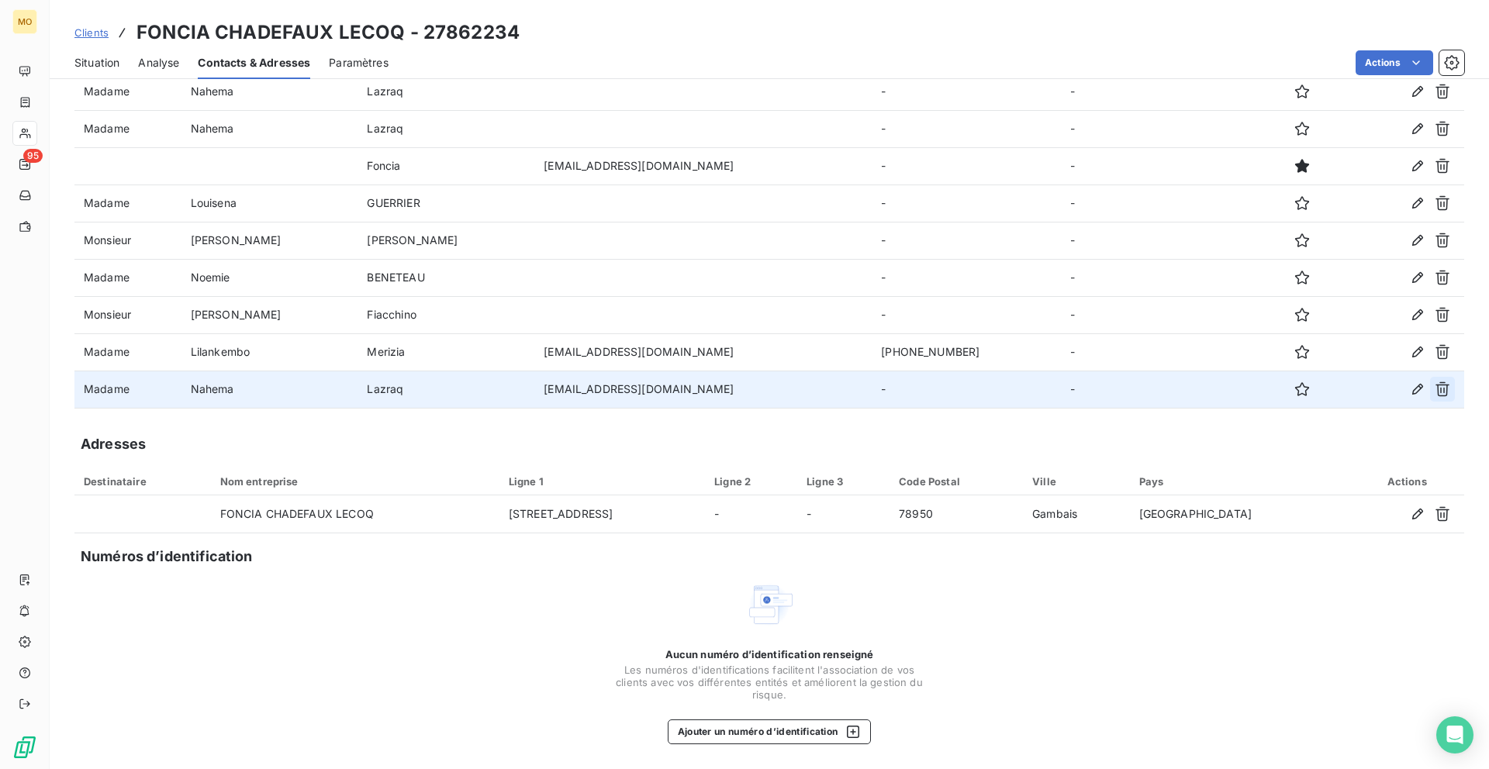
click at [1436, 387] on icon "button" at bounding box center [1442, 389] width 16 height 16
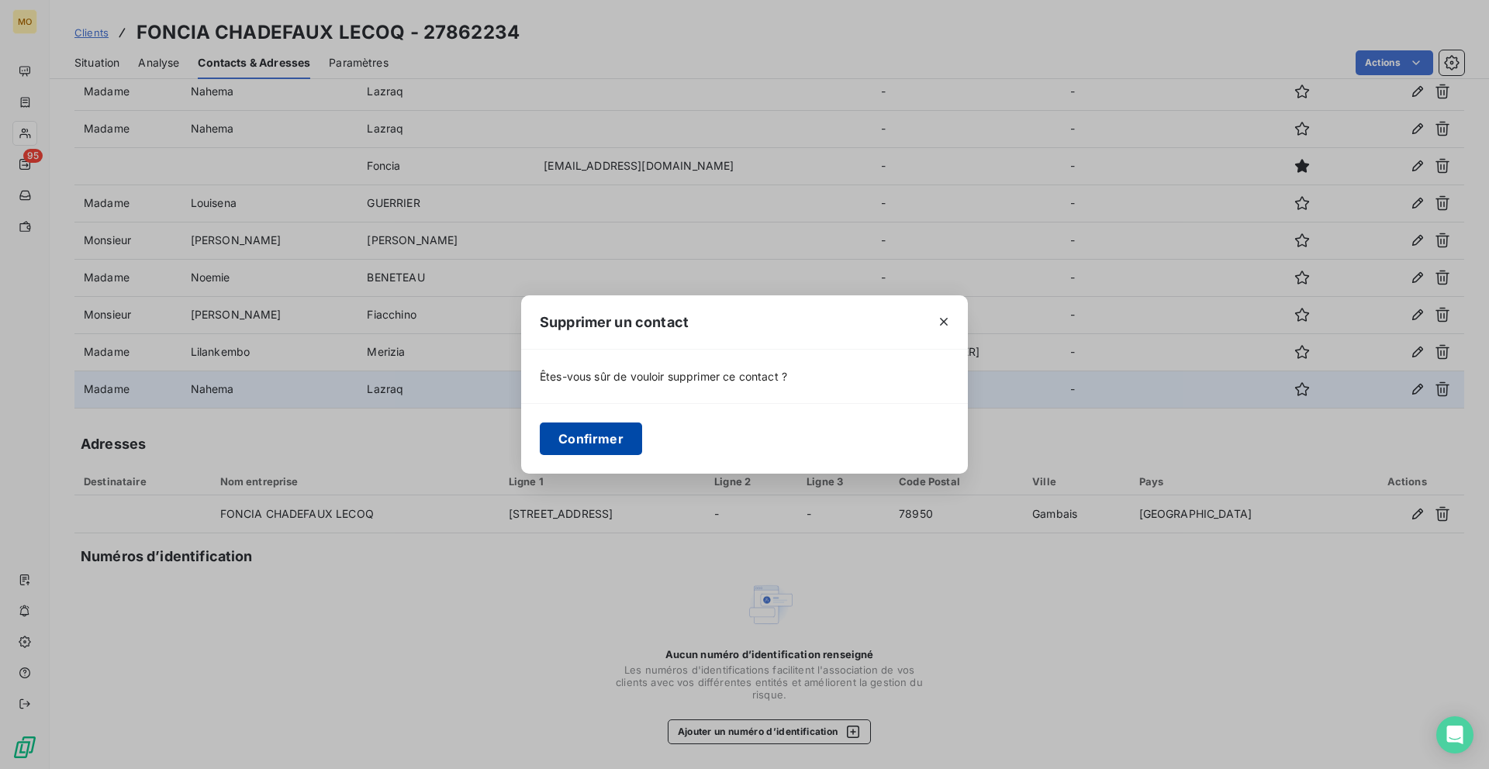
click at [634, 435] on button "Confirmer" at bounding box center [591, 439] width 102 height 33
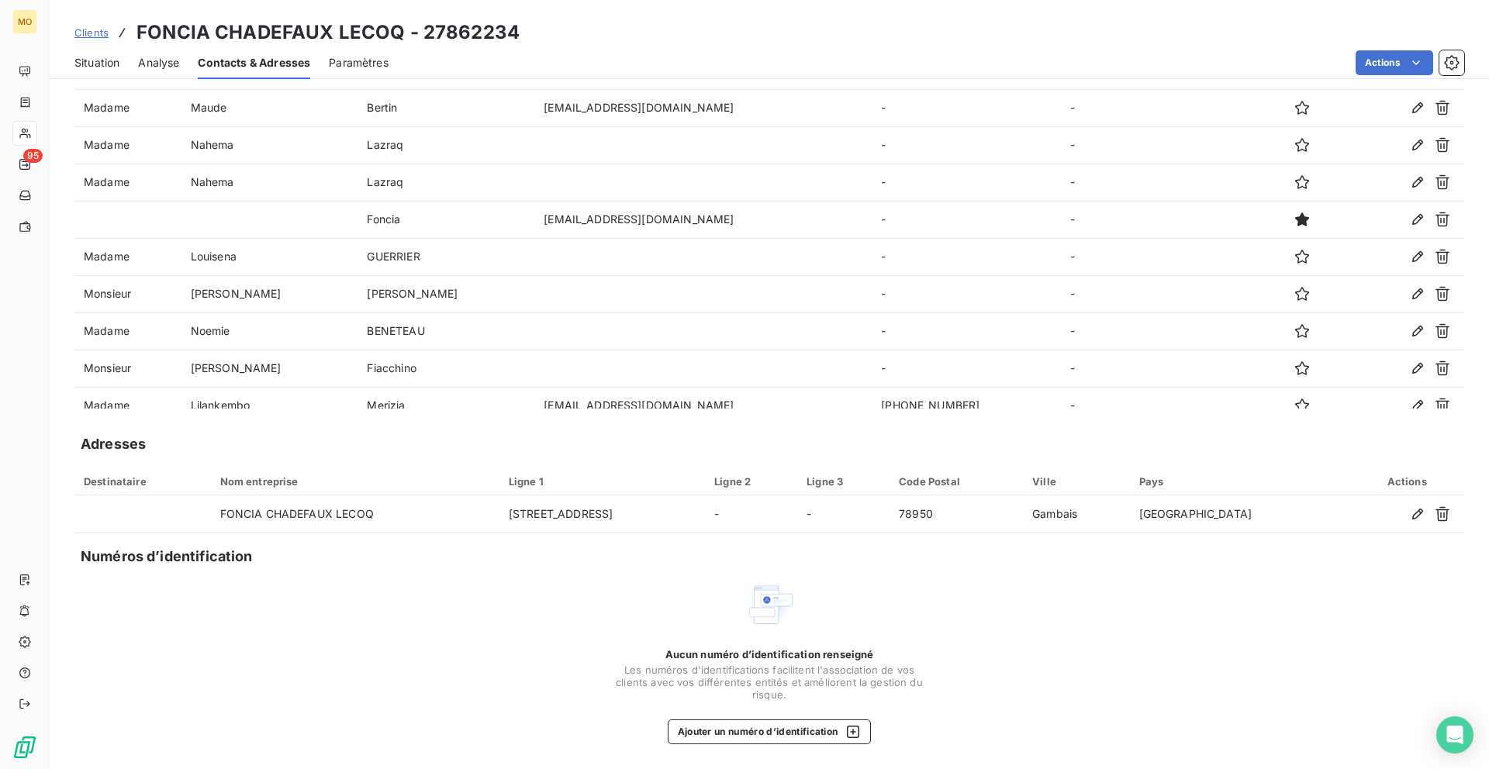
scroll to position [104, 0]
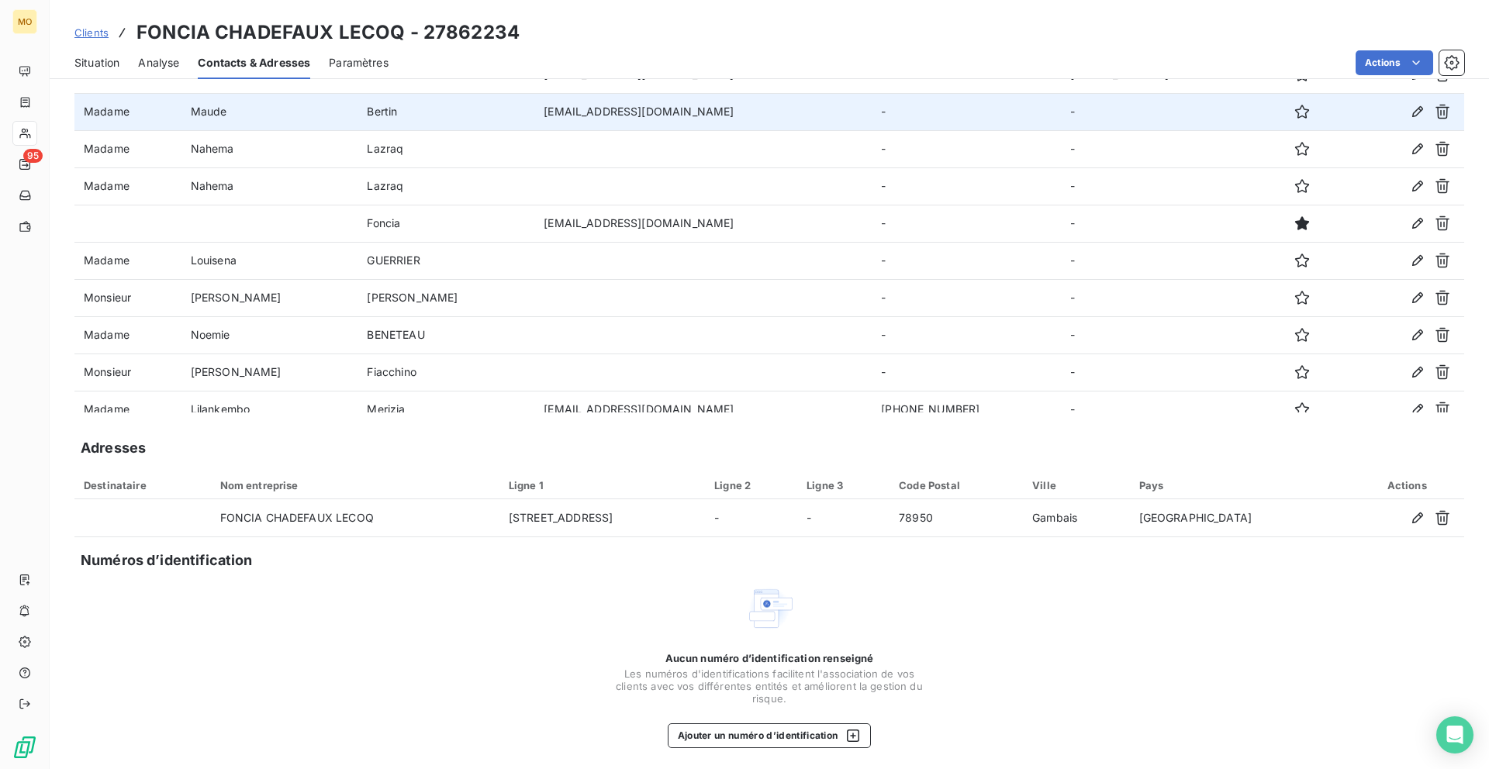
click at [534, 112] on td "[EMAIL_ADDRESS][DOMAIN_NAME]" at bounding box center [702, 111] width 337 height 37
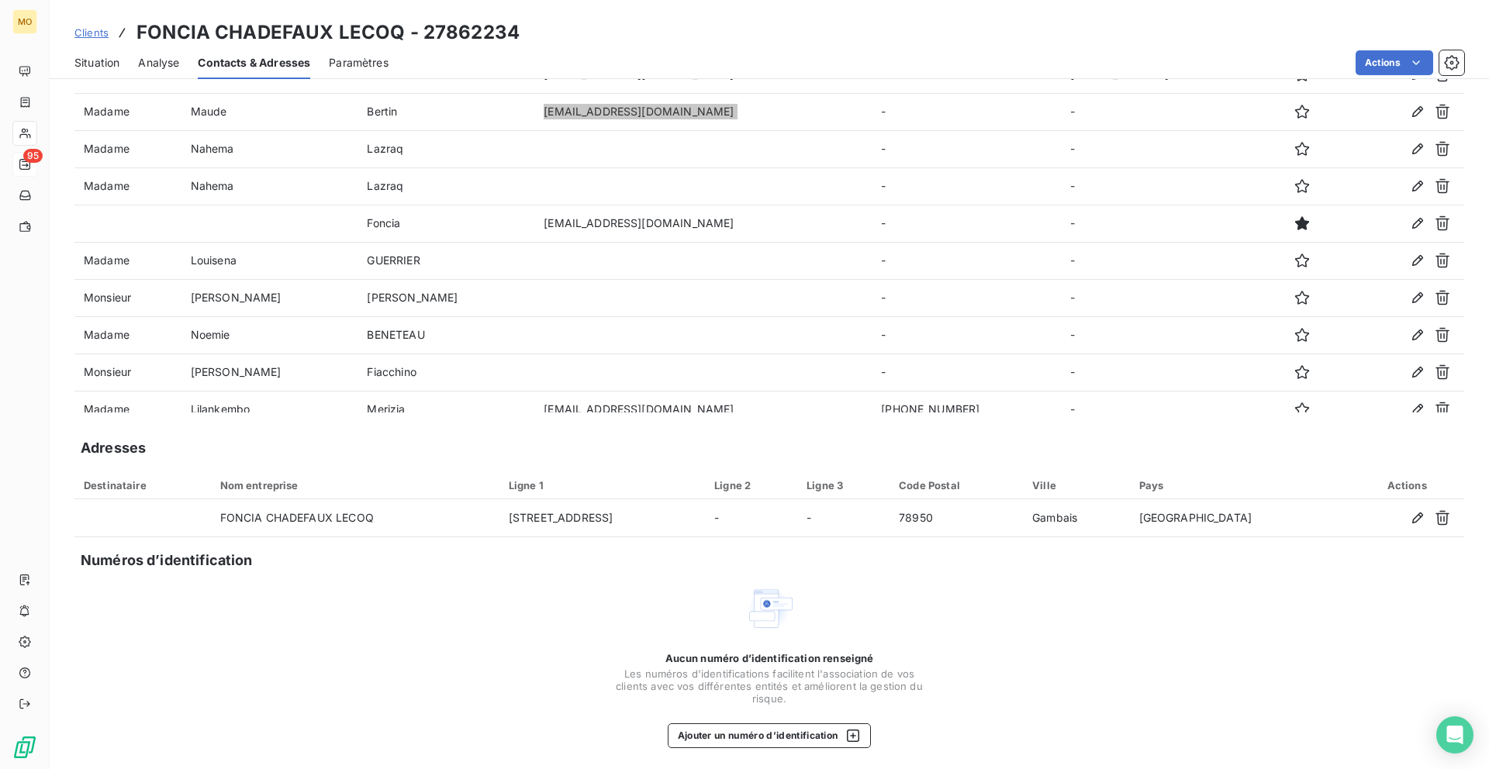
scroll to position [16, 0]
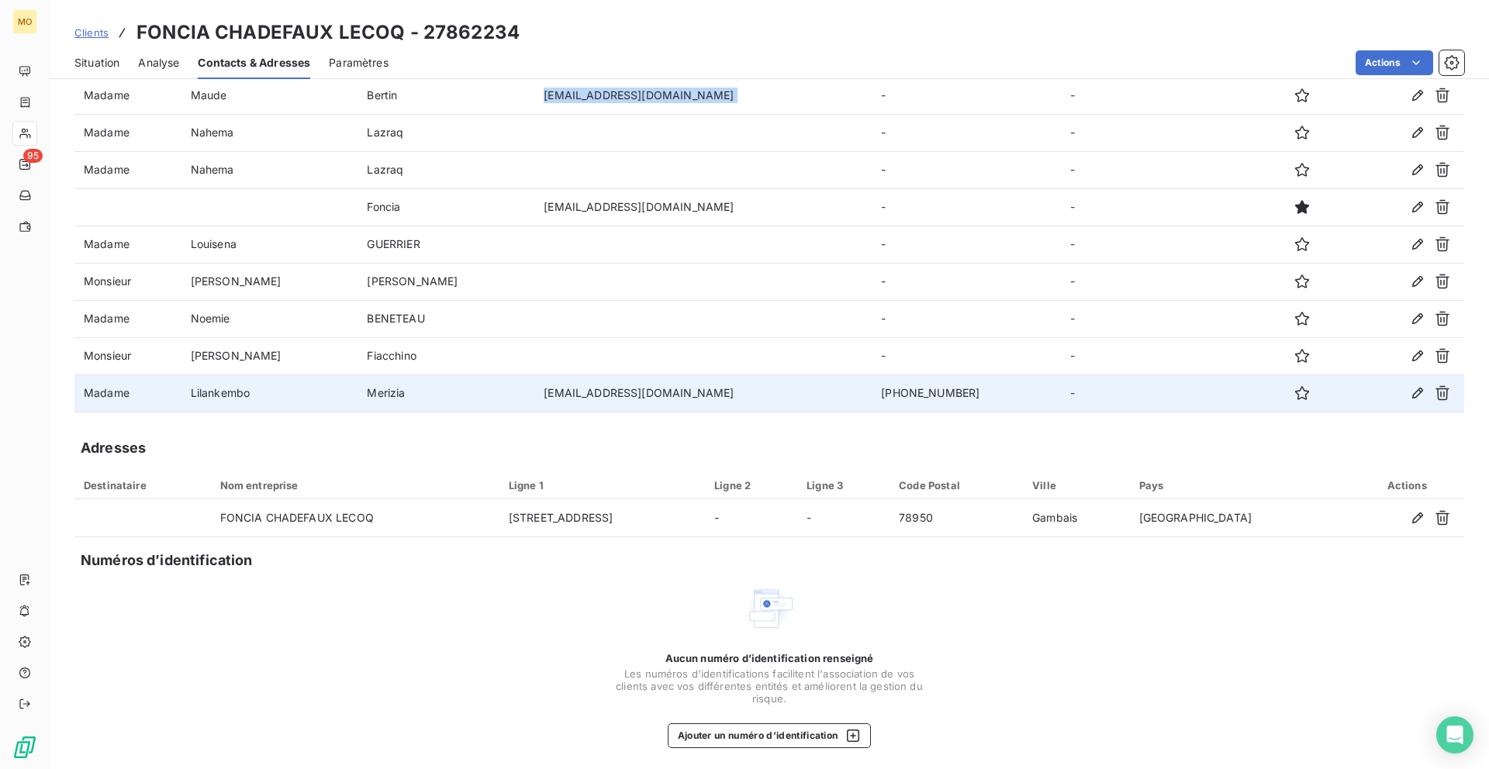
click at [534, 384] on td "[EMAIL_ADDRESS][DOMAIN_NAME]" at bounding box center [702, 393] width 337 height 37
click at [534, 391] on td "[EMAIL_ADDRESS][DOMAIN_NAME]" at bounding box center [702, 393] width 337 height 37
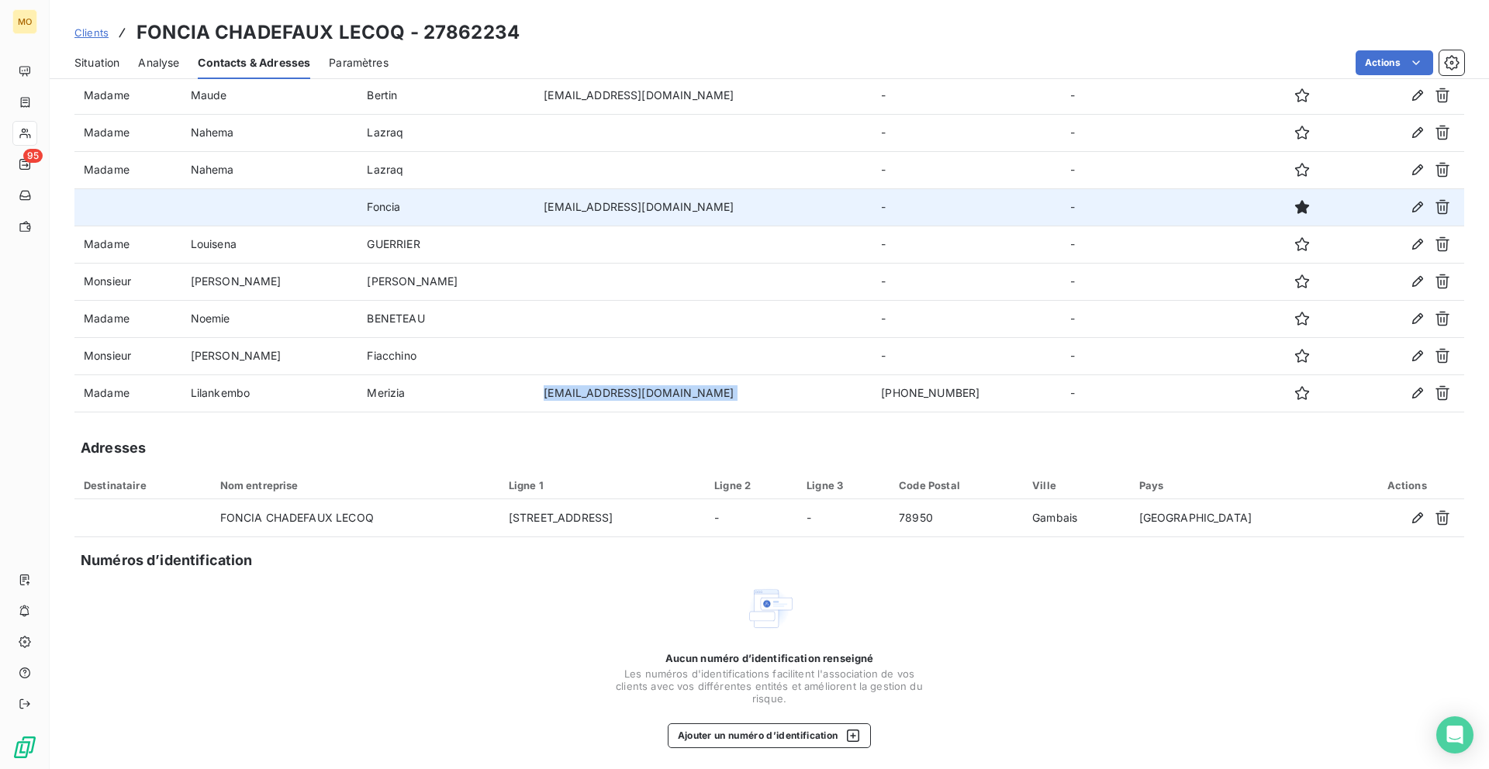
click at [571, 195] on td "[EMAIL_ADDRESS][DOMAIN_NAME]" at bounding box center [702, 206] width 337 height 37
click at [571, 202] on td "[EMAIL_ADDRESS][DOMAIN_NAME]" at bounding box center [702, 206] width 337 height 37
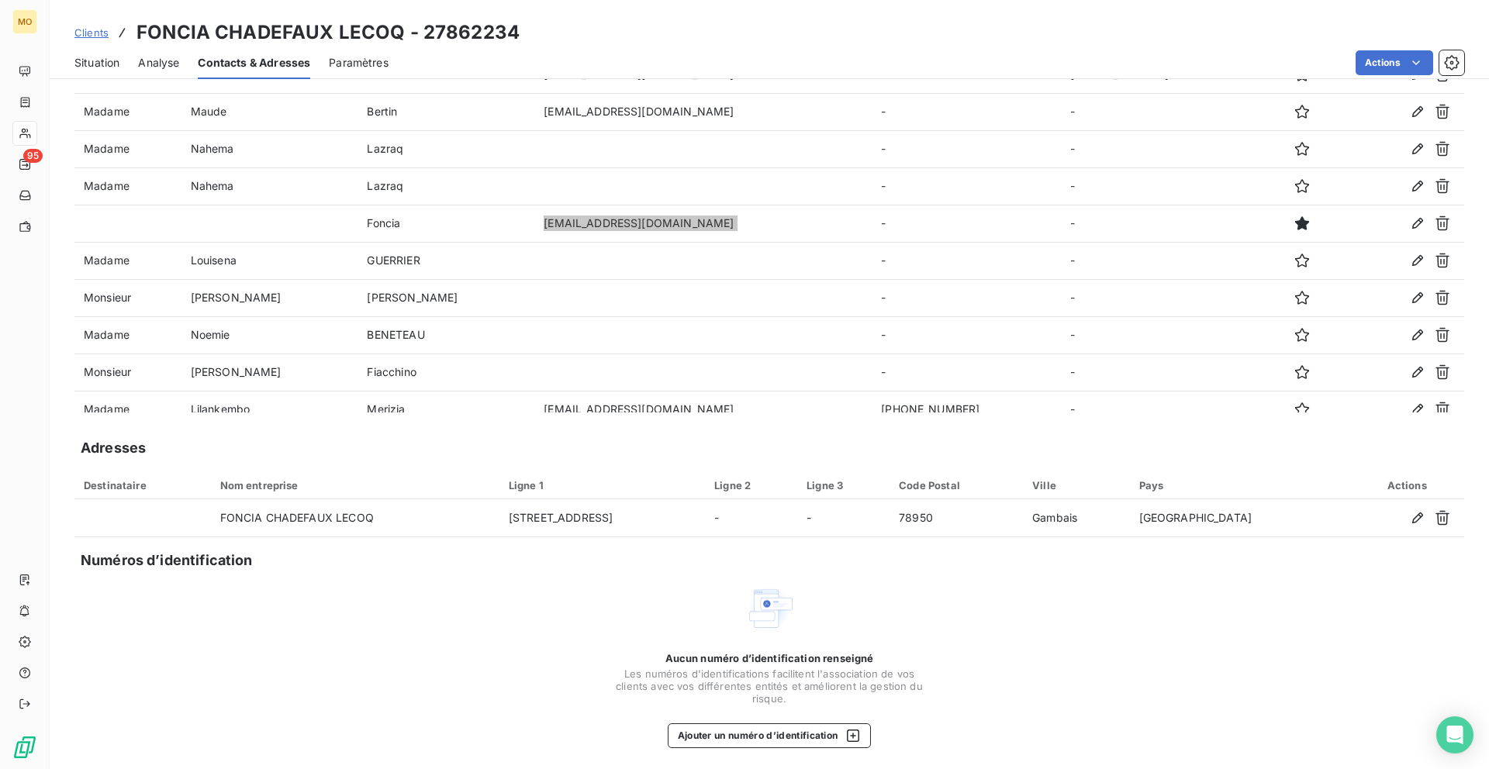
scroll to position [0, 0]
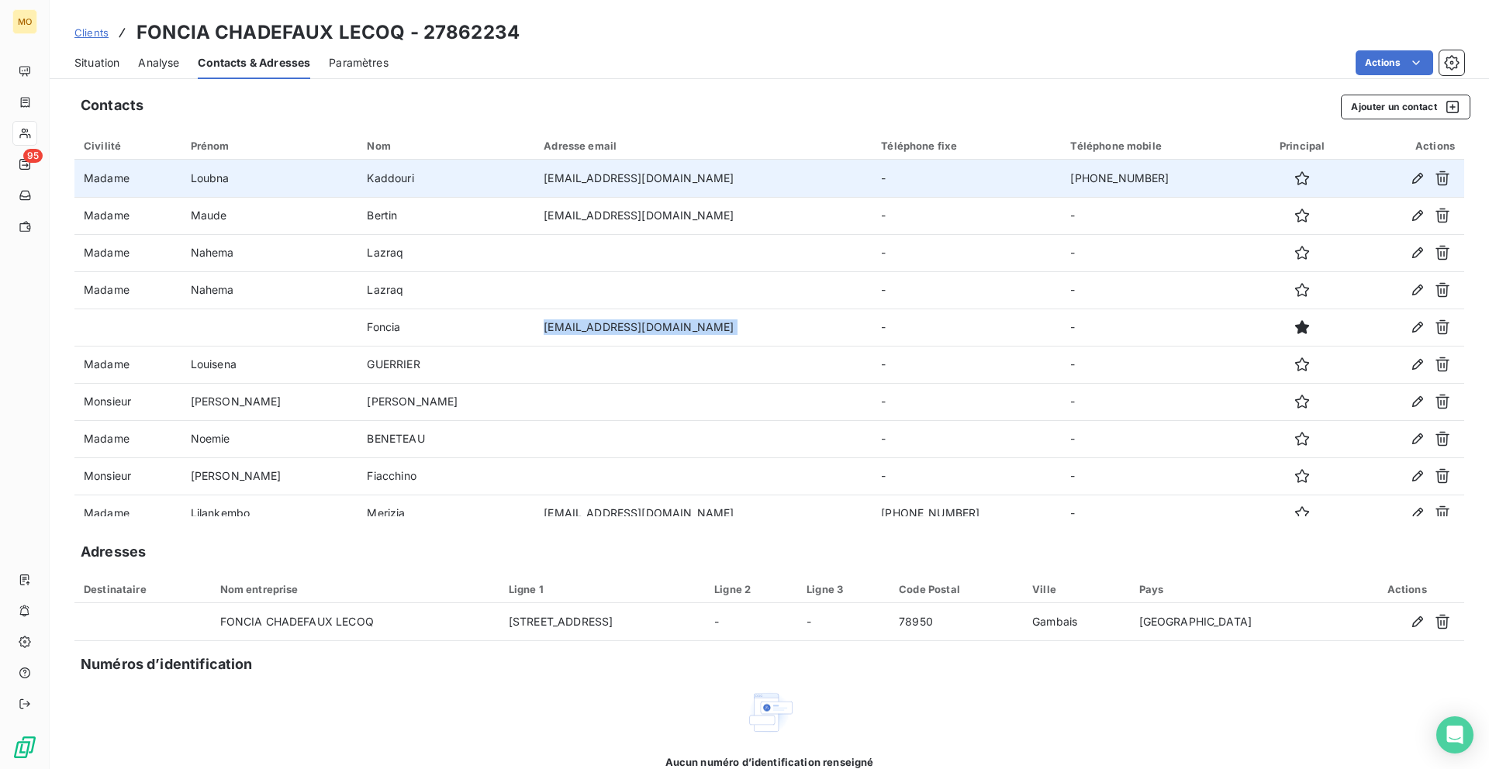
click at [534, 171] on td "[EMAIL_ADDRESS][DOMAIN_NAME]" at bounding box center [702, 178] width 337 height 37
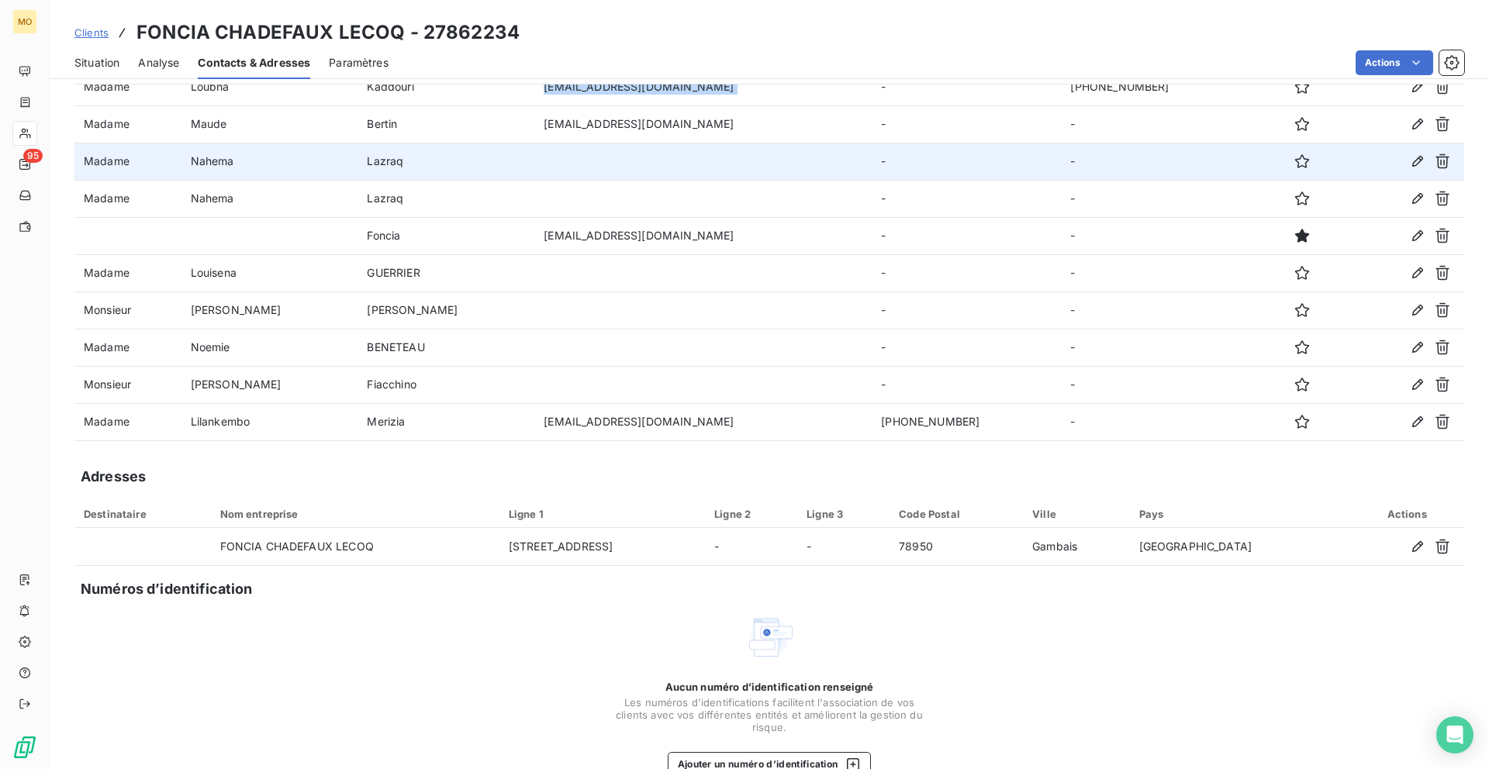
scroll to position [108, 0]
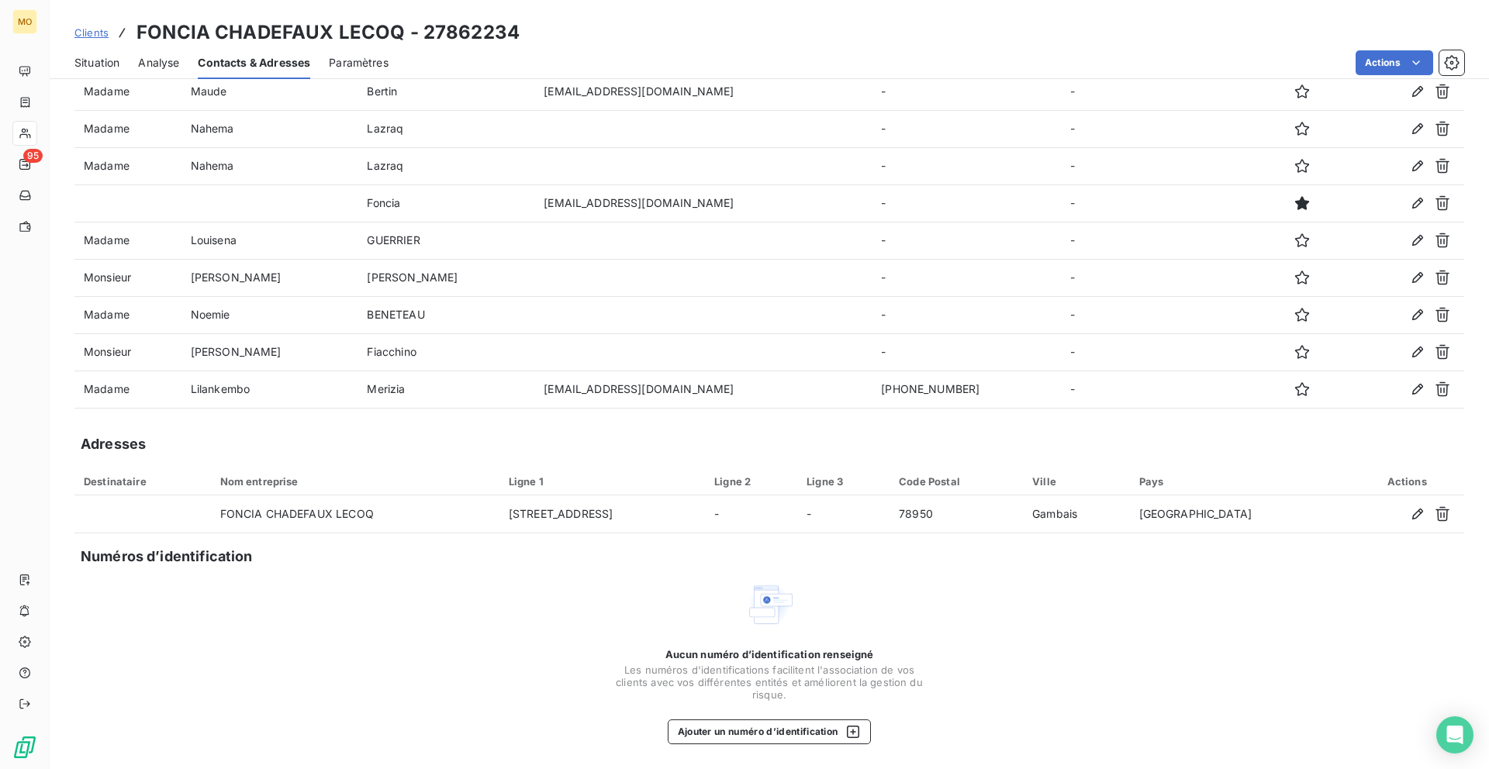
click at [102, 58] on span "Situation" at bounding box center [96, 63] width 45 height 16
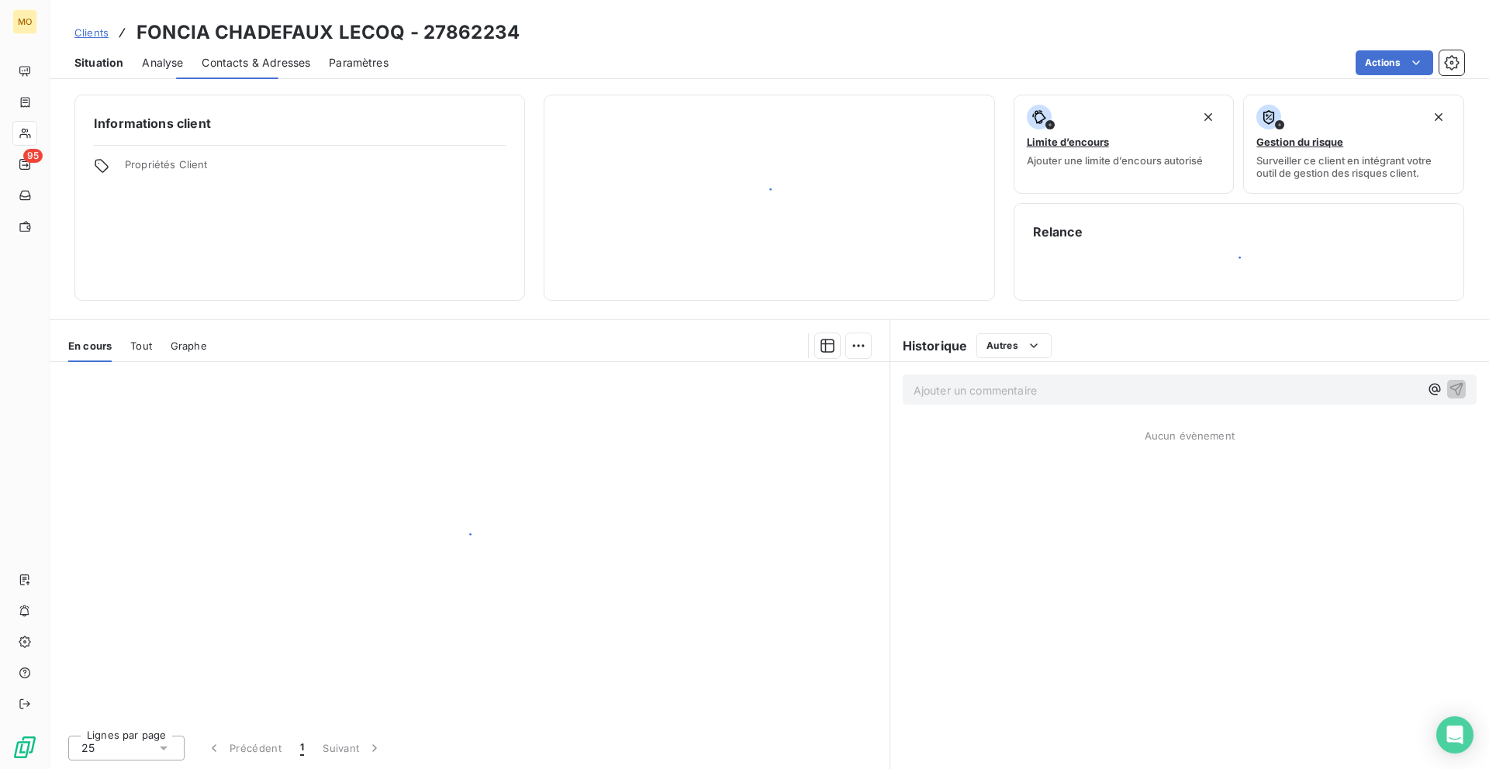
scroll to position [0, 0]
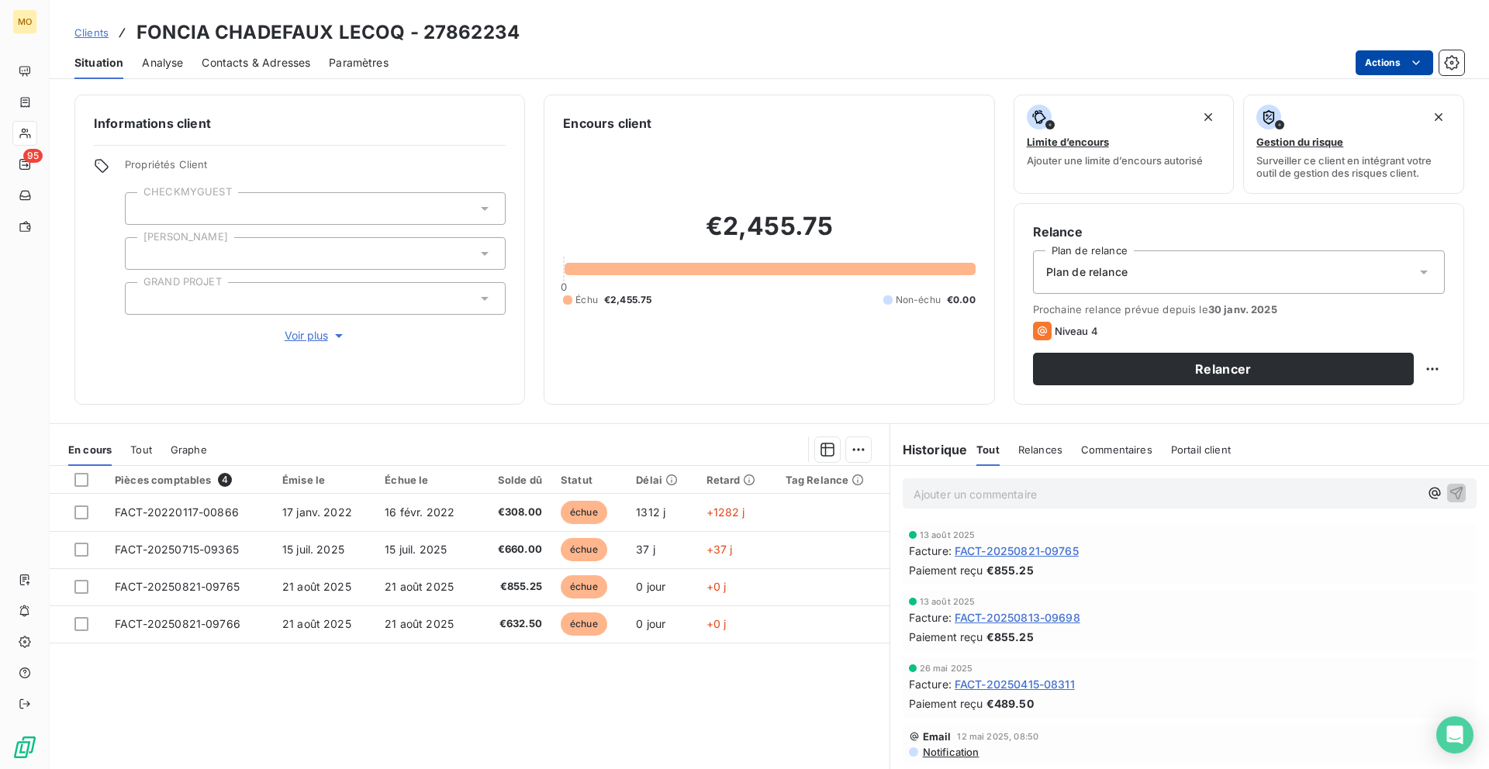
click at [1367, 71] on html "MO 95 Clients FONCIA CHADEFAUX LECOQ - 27862234 Situation Analyse Contacts & Ad…" at bounding box center [744, 384] width 1489 height 769
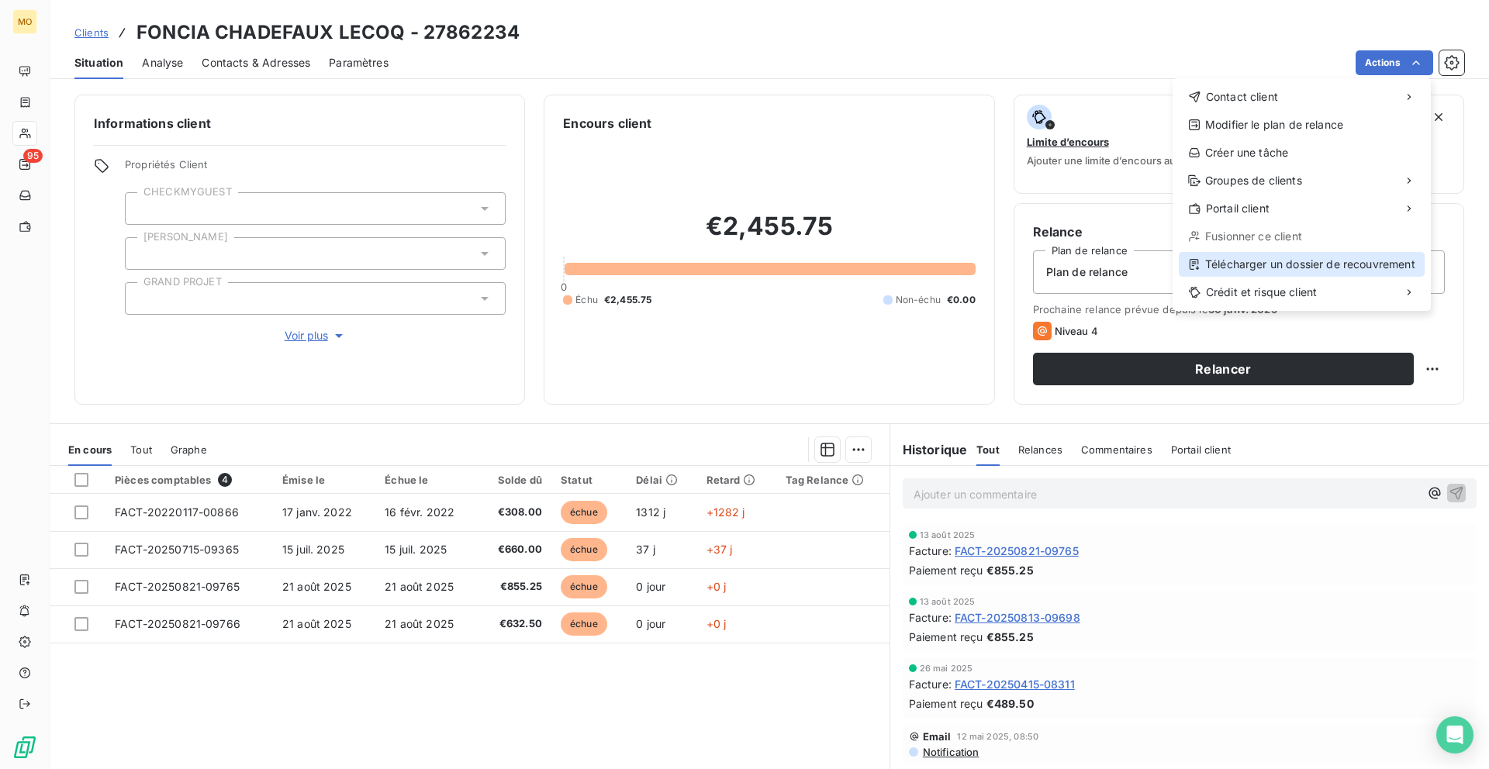
click at [1228, 257] on div "Télécharger un dossier de recouvrement" at bounding box center [1302, 264] width 246 height 25
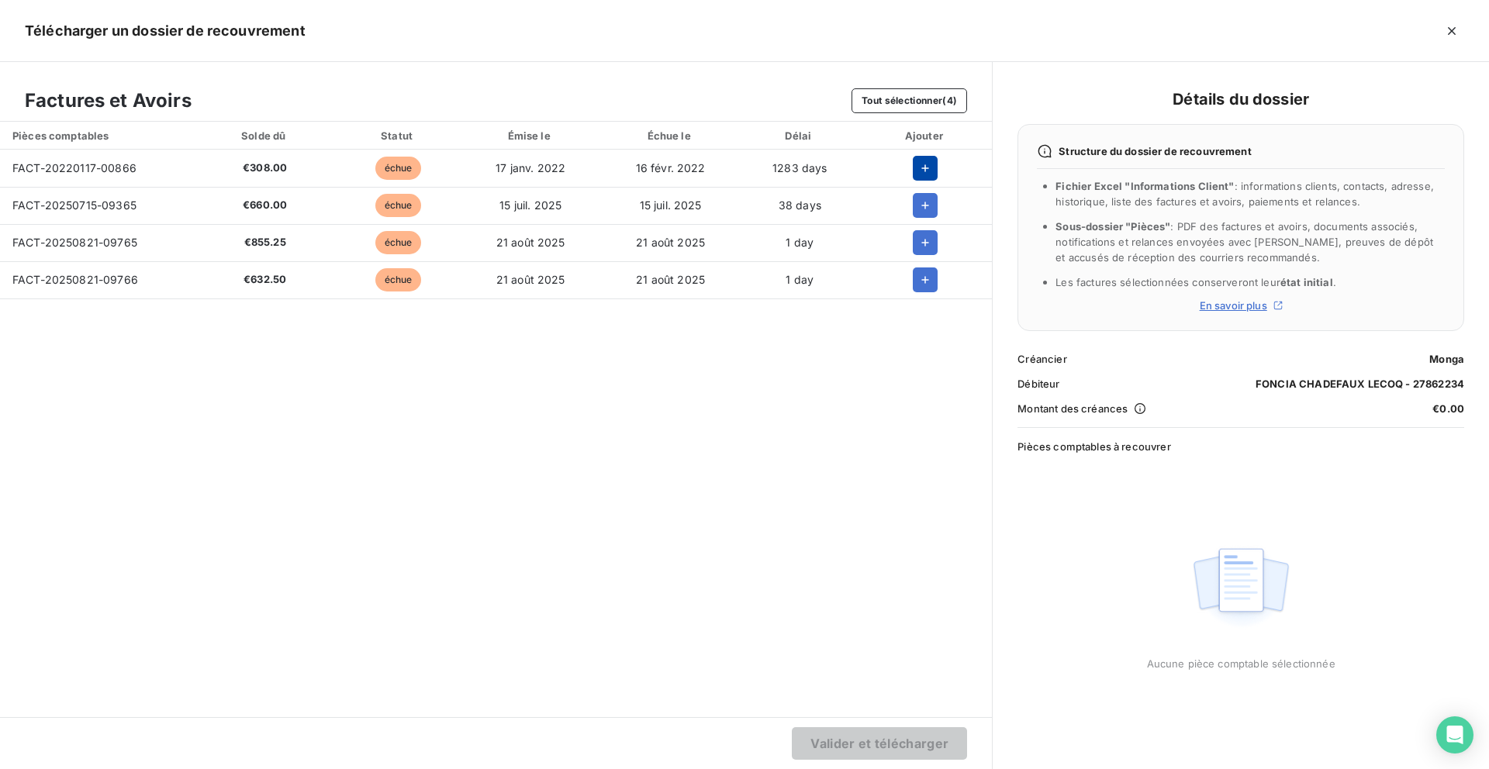
click at [927, 157] on button "button" at bounding box center [925, 168] width 25 height 25
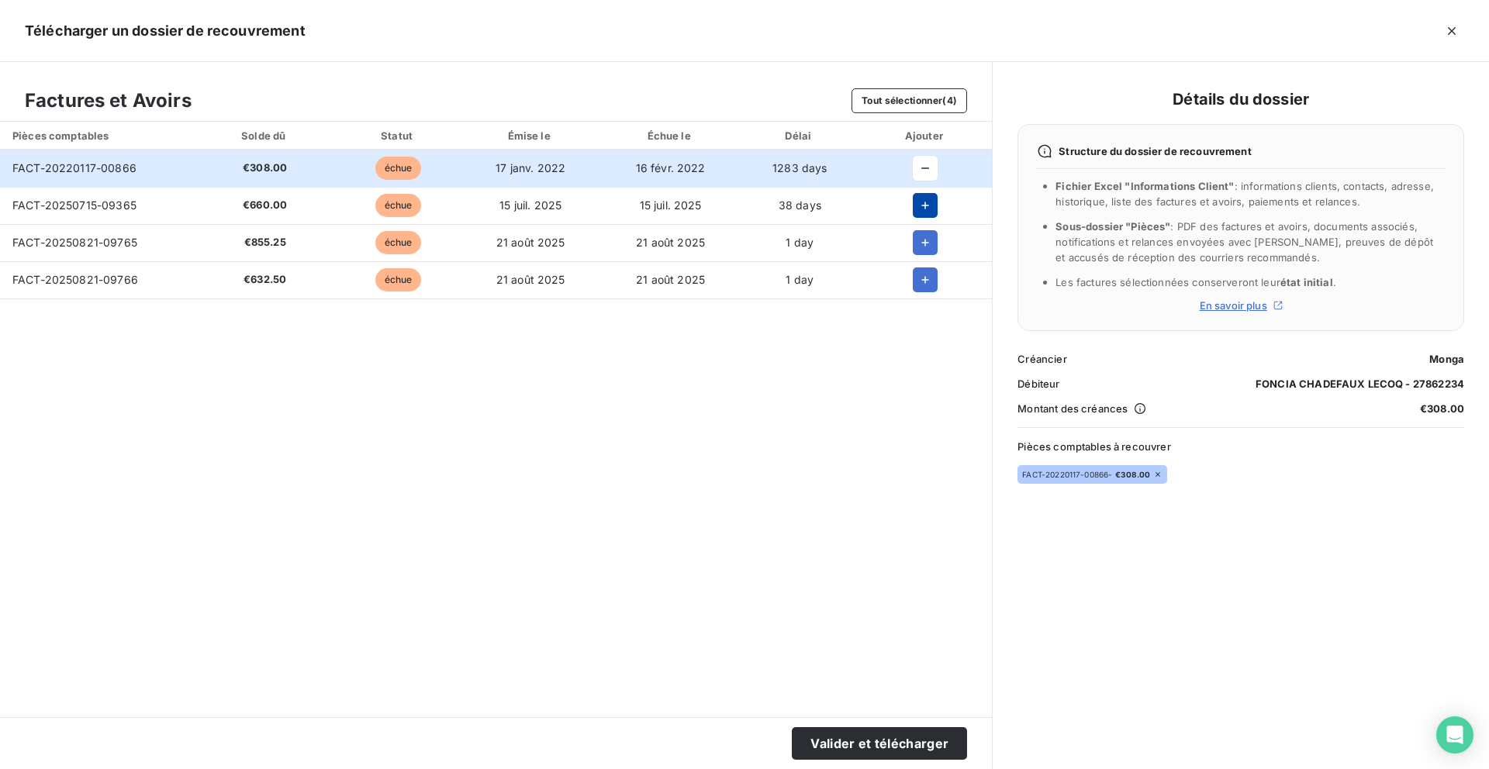
click at [927, 212] on icon "button" at bounding box center [925, 206] width 16 height 16
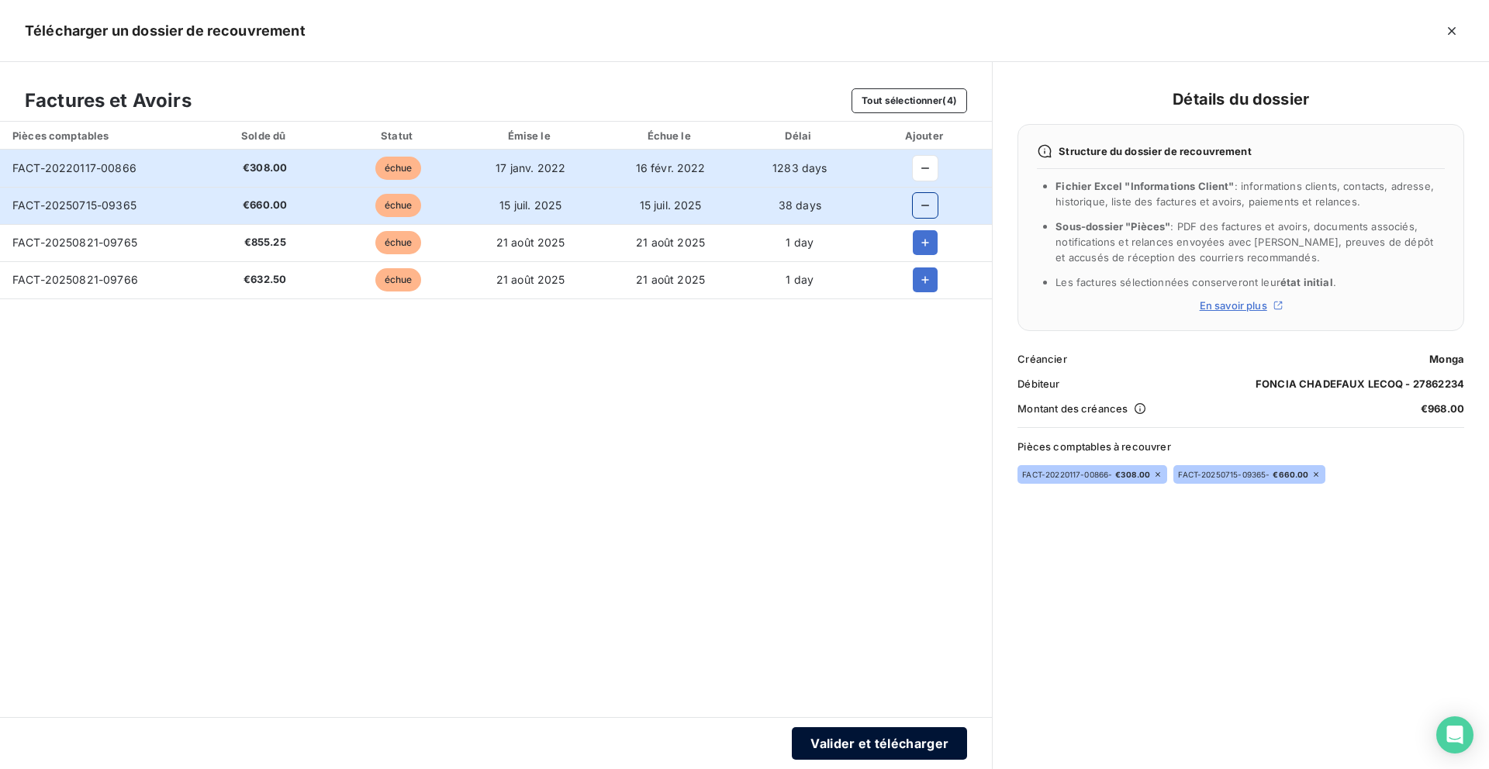
click at [844, 758] on button "Valider et télécharger" at bounding box center [879, 743] width 175 height 33
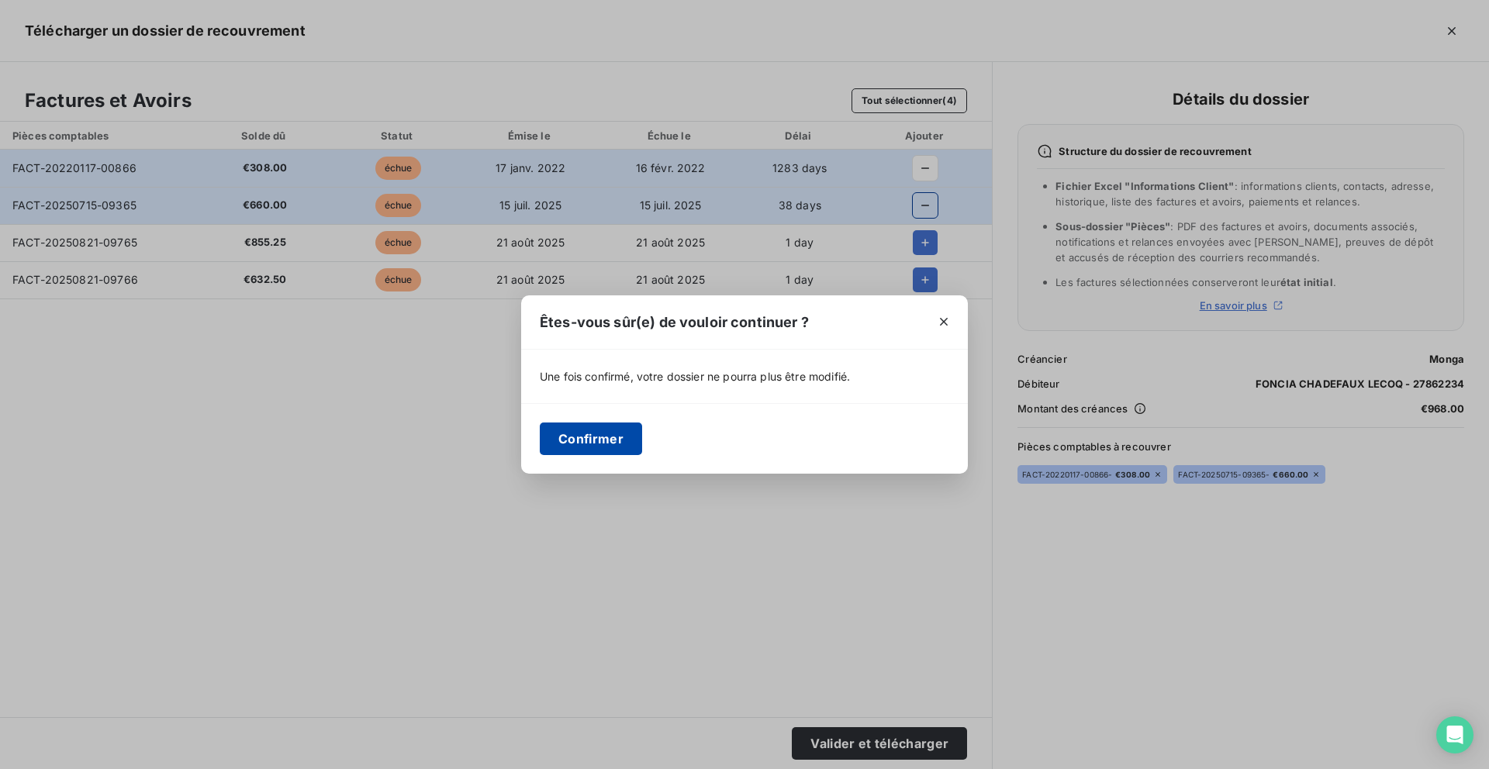
click at [613, 450] on button "Confirmer" at bounding box center [591, 439] width 102 height 33
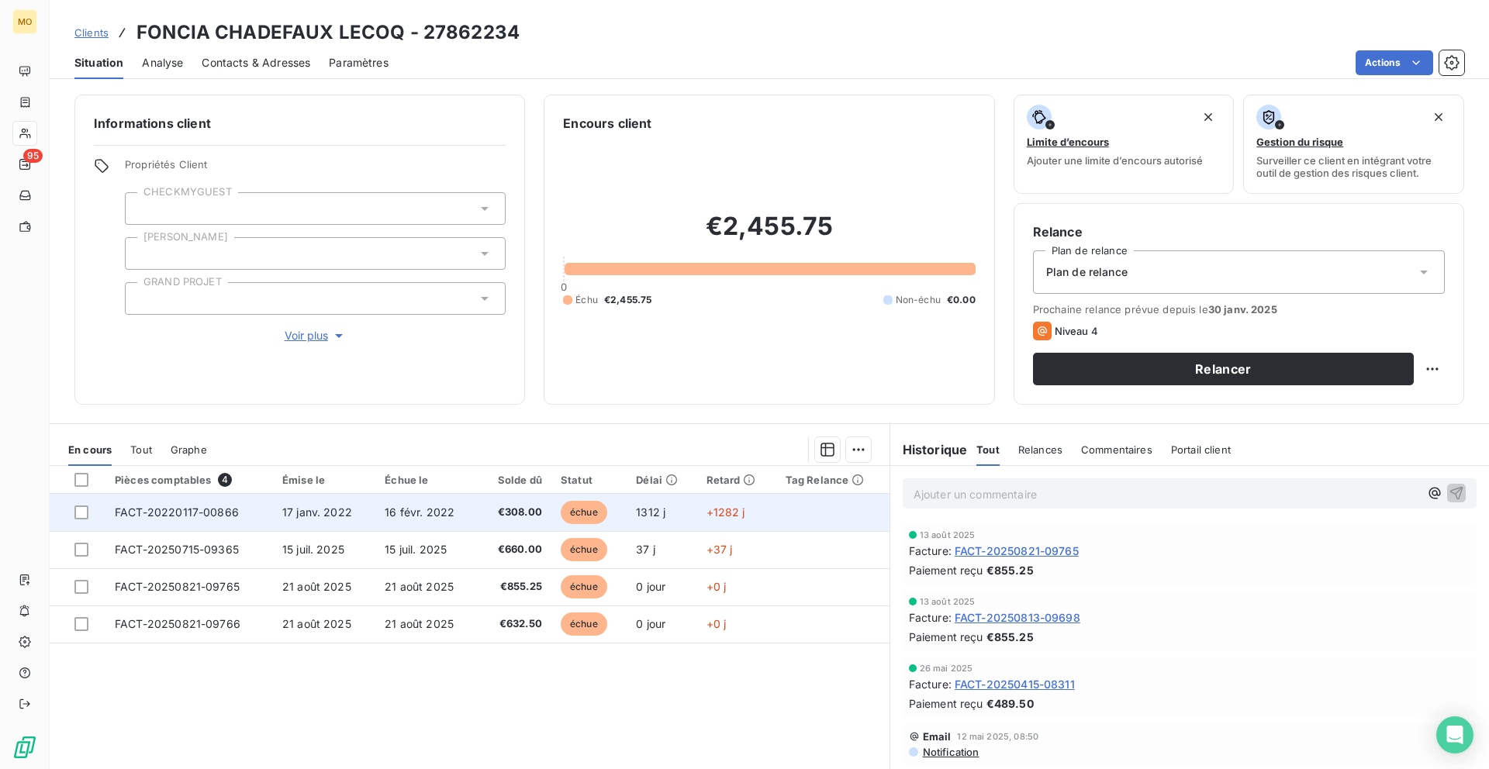
click at [220, 516] on span "FACT-20220117-00866" at bounding box center [177, 512] width 124 height 13
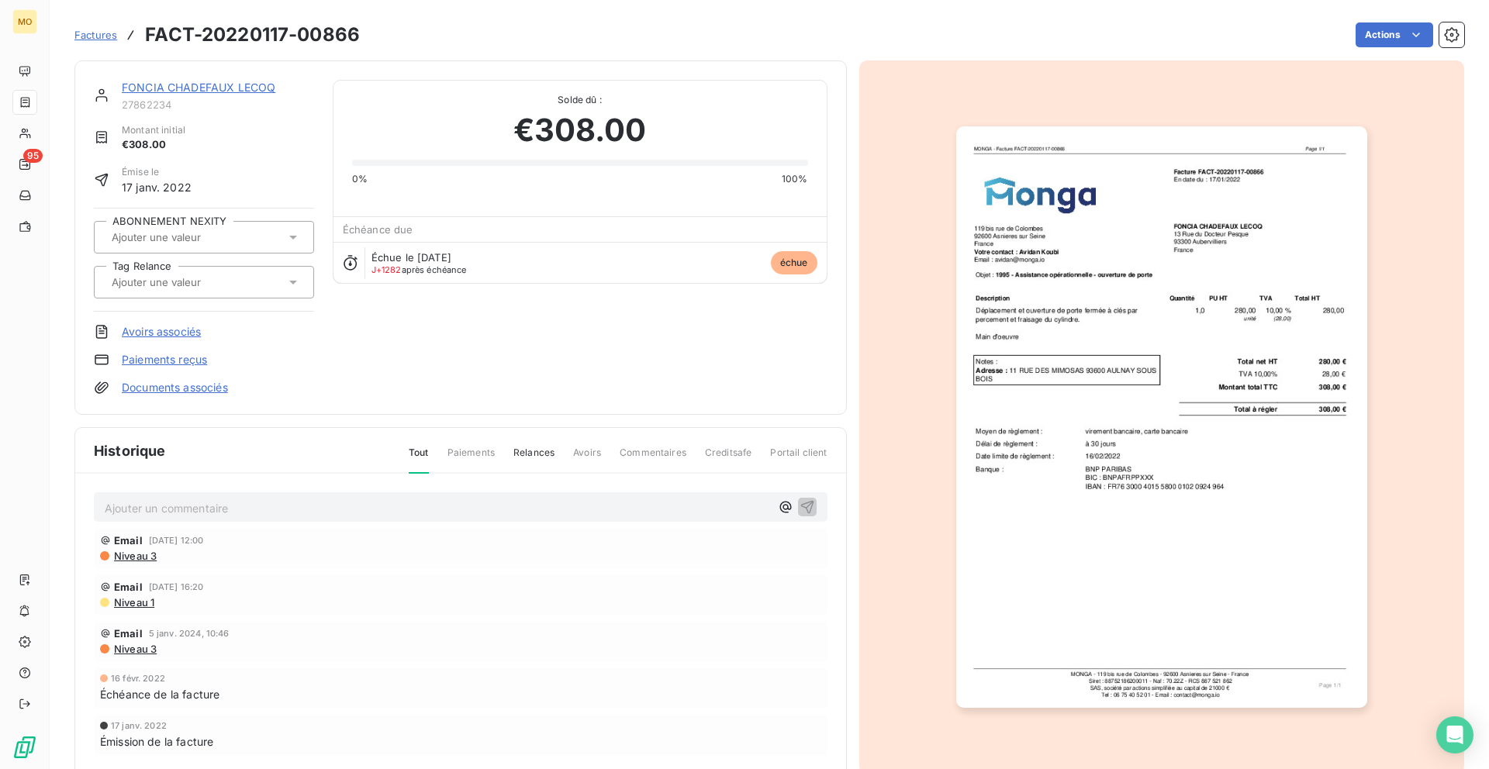
click at [322, 38] on h3 "FACT-20220117-00866" at bounding box center [252, 35] width 215 height 28
click at [192, 85] on link "FONCIA CHADEFAUX LECOQ" at bounding box center [199, 87] width 154 height 13
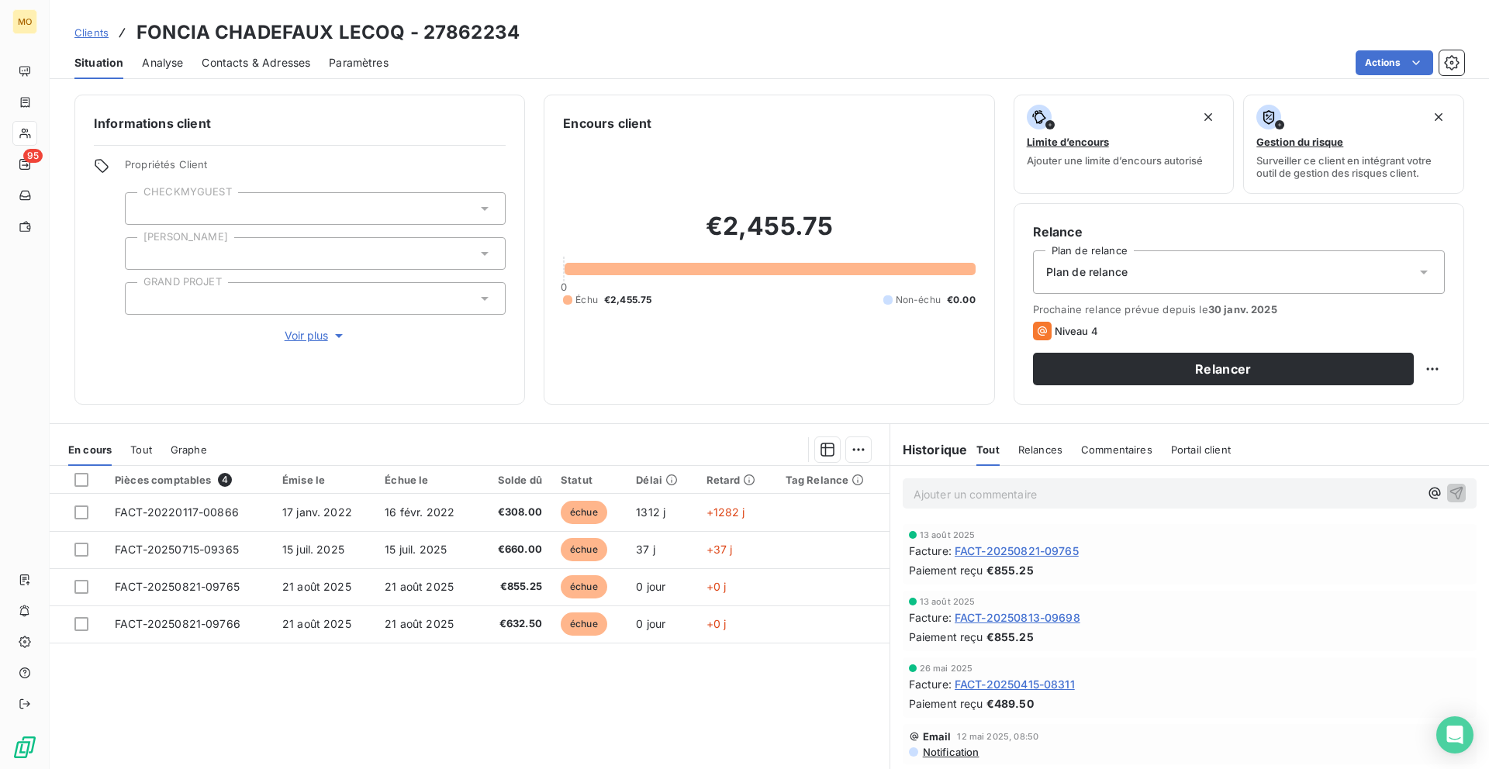
click at [95, 31] on span "Clients" at bounding box center [91, 32] width 34 height 12
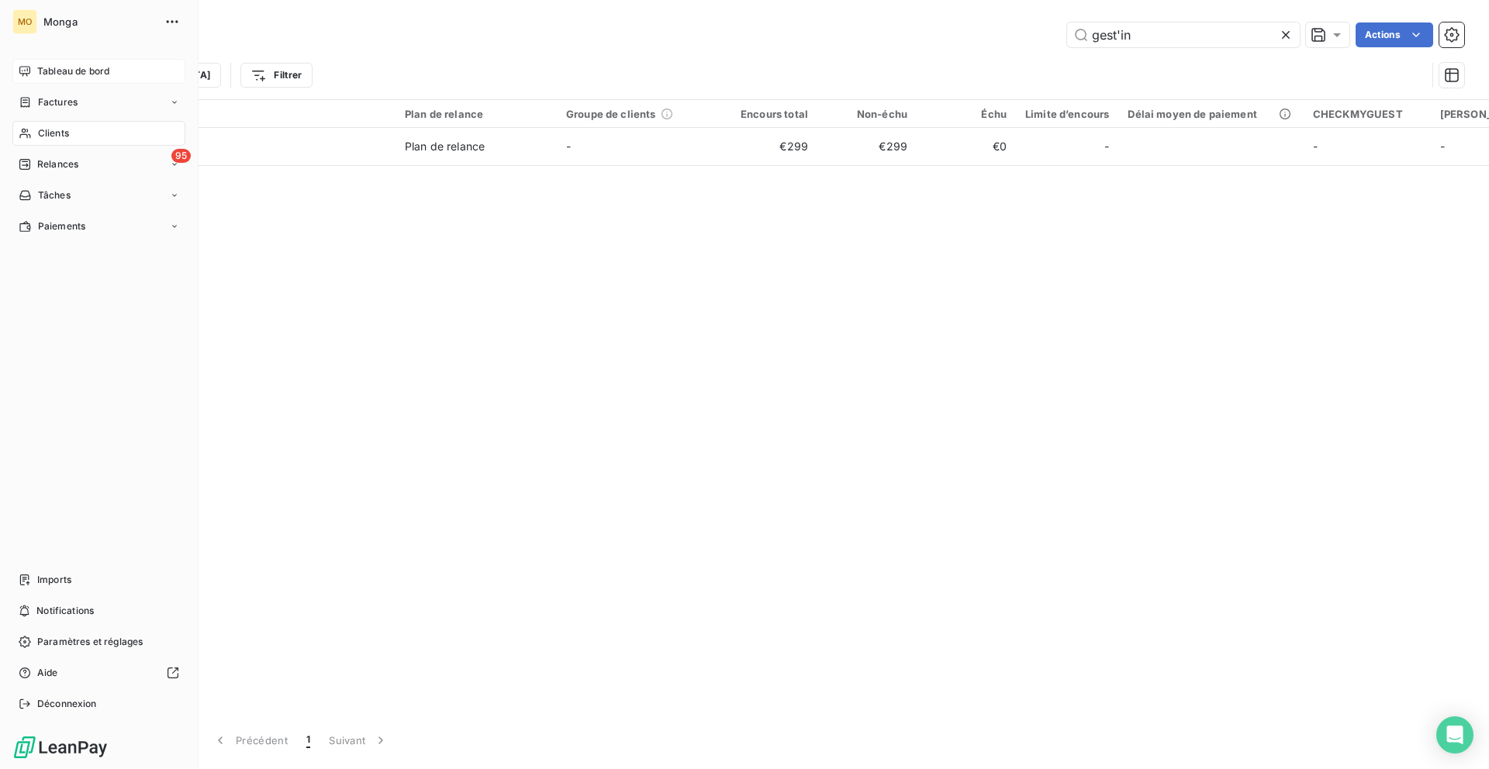
click at [35, 58] on div "MO Monga Tableau de bord Factures Clients 95 Relances Tâches Paiements Imports …" at bounding box center [99, 384] width 198 height 769
click at [36, 61] on div "Tableau de bord" at bounding box center [98, 71] width 173 height 25
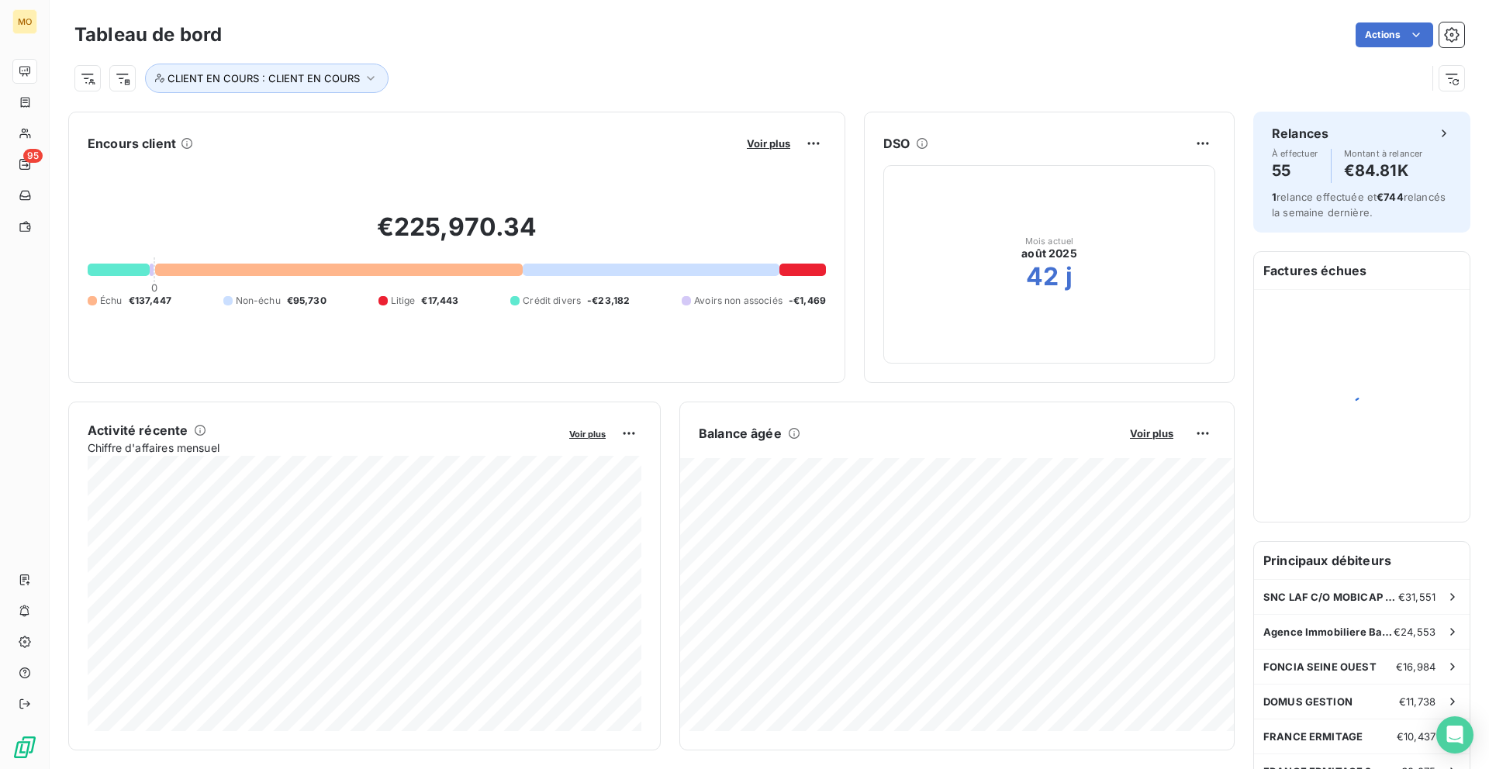
click at [774, 150] on button "Voir plus" at bounding box center [768, 143] width 53 height 14
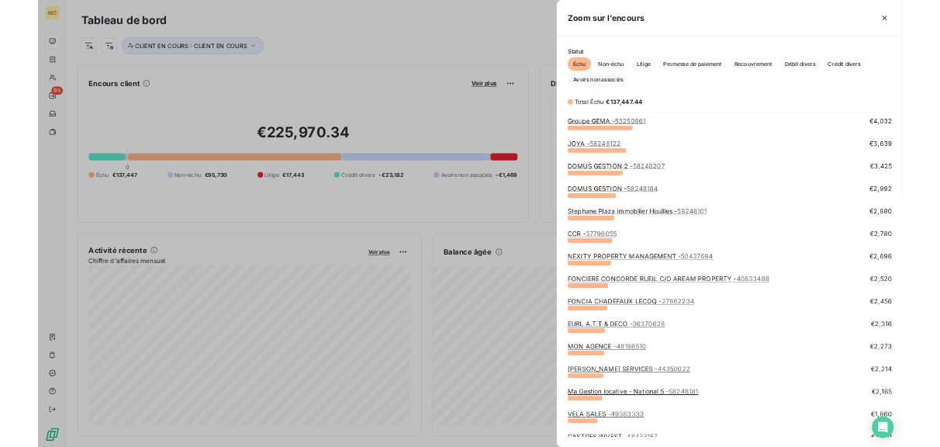
scroll to position [350, 0]
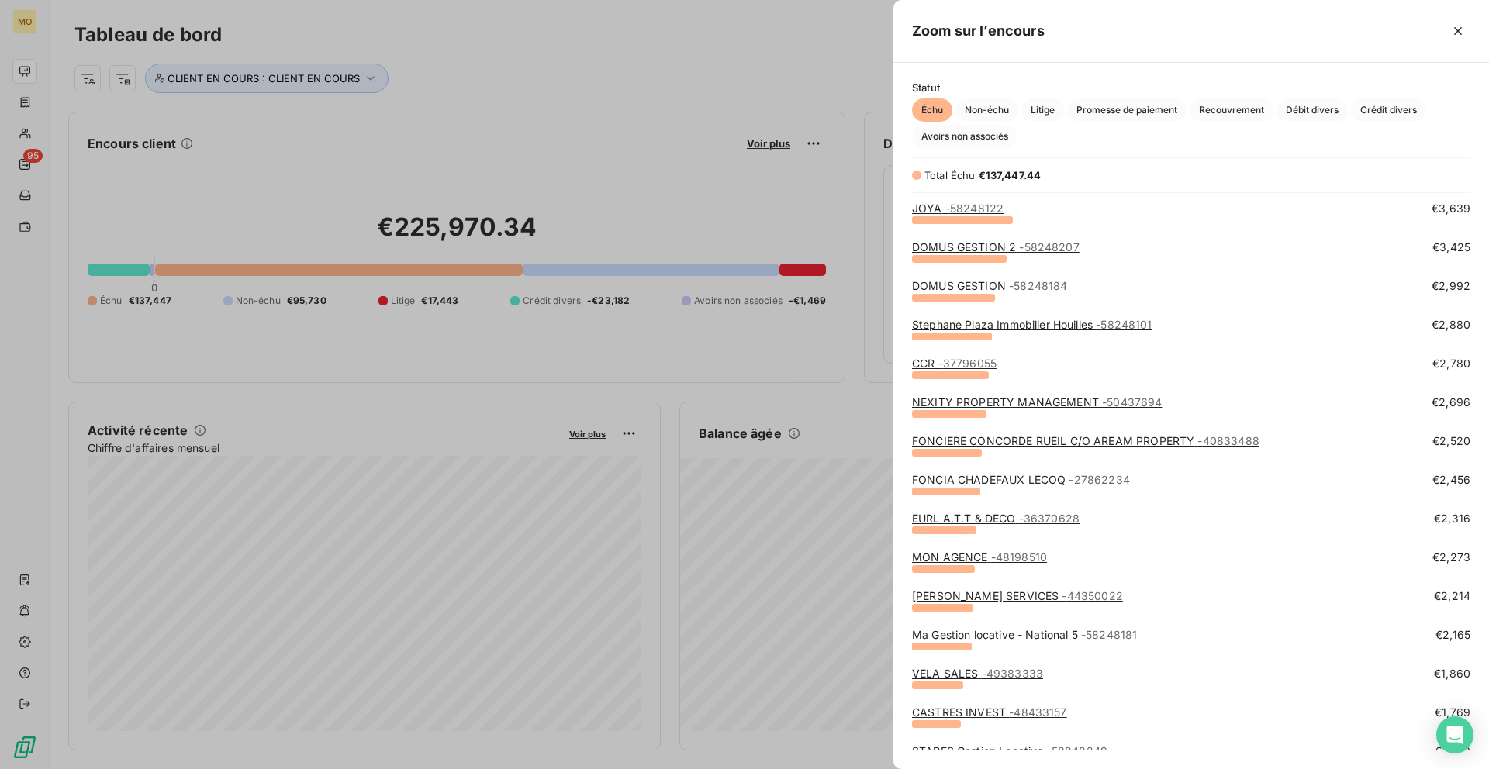
click at [965, 633] on link "Ma Gestion locative - National 5 - 58248181" at bounding box center [1024, 634] width 225 height 13
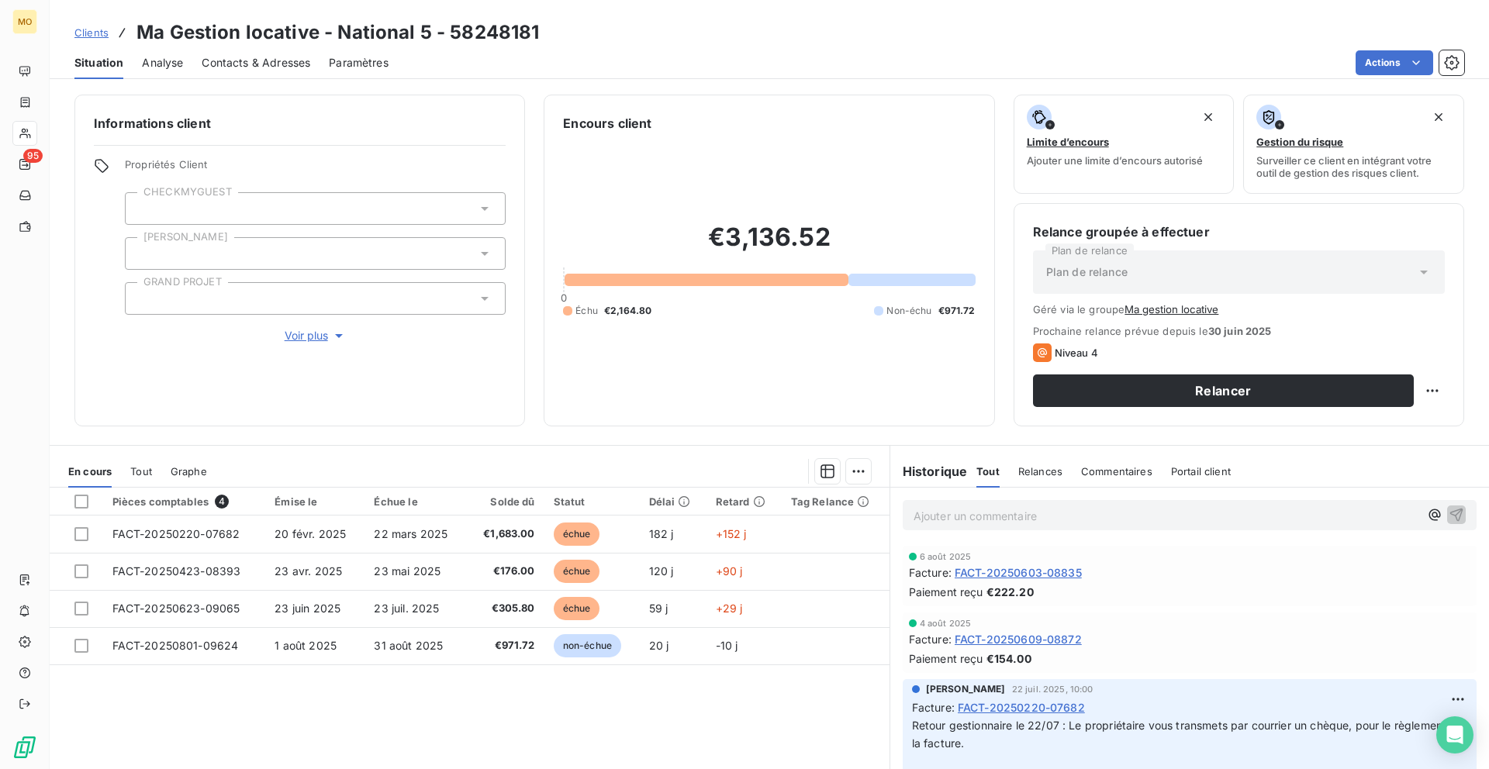
click at [276, 55] on span "Contacts & Adresses" at bounding box center [256, 63] width 109 height 16
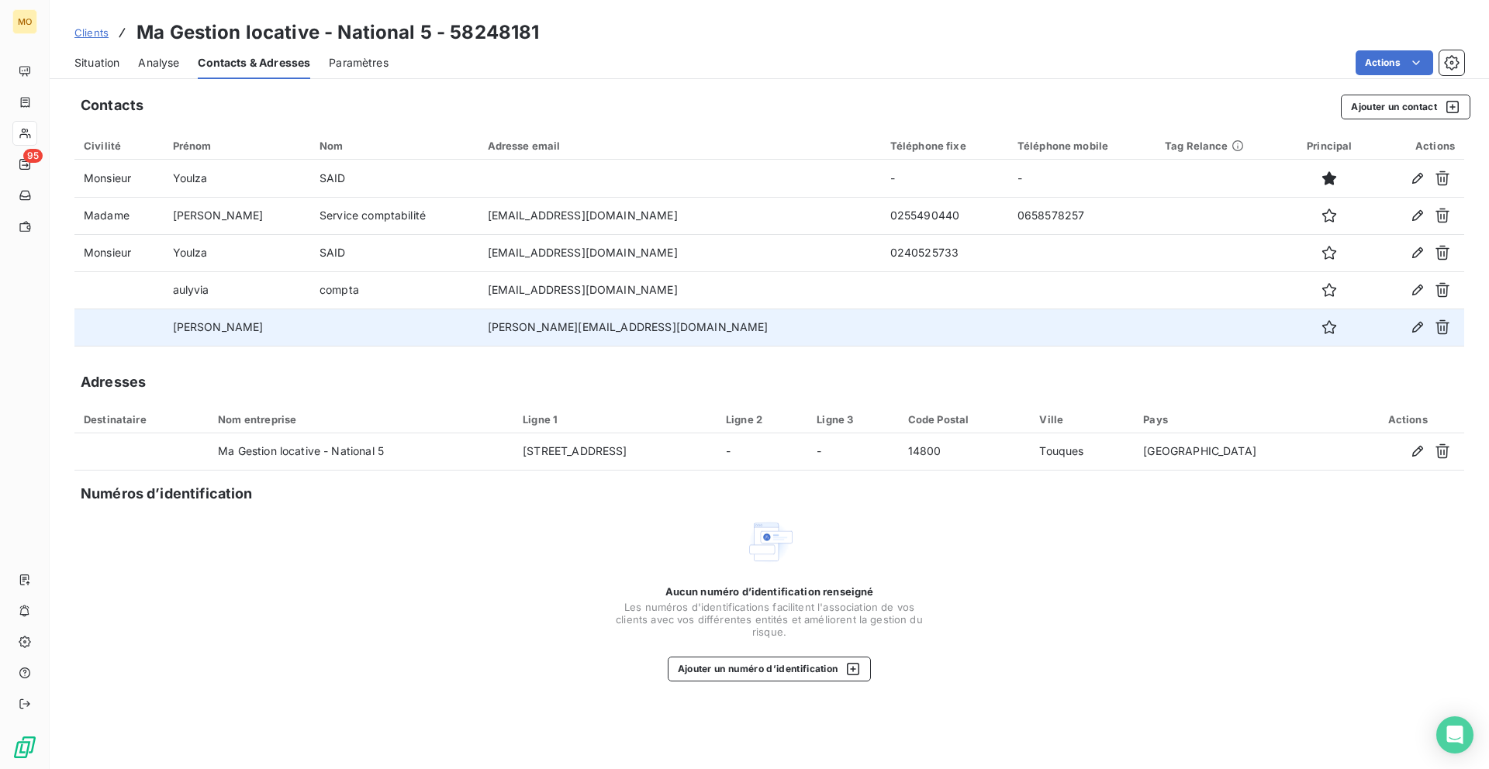
click at [600, 331] on td "[PERSON_NAME][EMAIL_ADDRESS][DOMAIN_NAME]" at bounding box center [679, 327] width 402 height 37
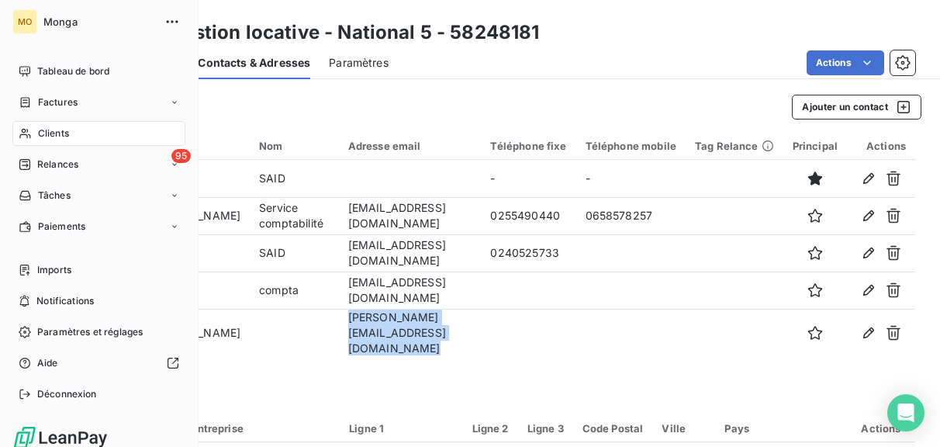
click at [26, 126] on div "Clients" at bounding box center [98, 133] width 173 height 25
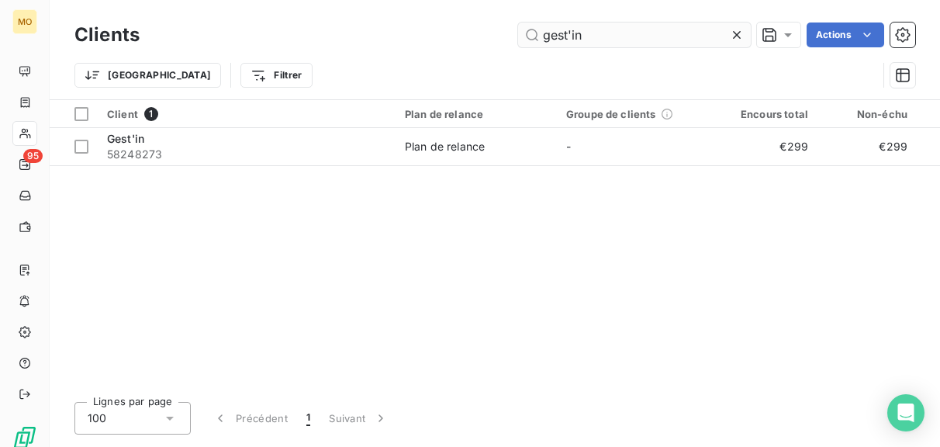
click at [595, 30] on input "gest'in" at bounding box center [634, 34] width 233 height 25
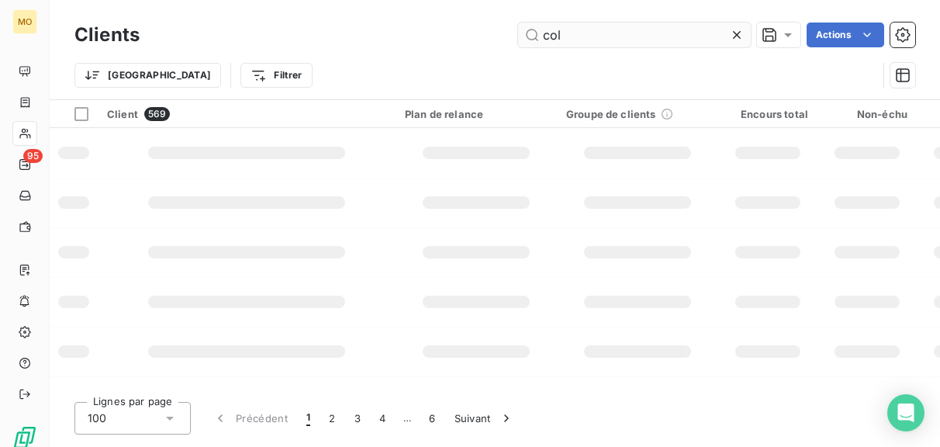
type input "coli"
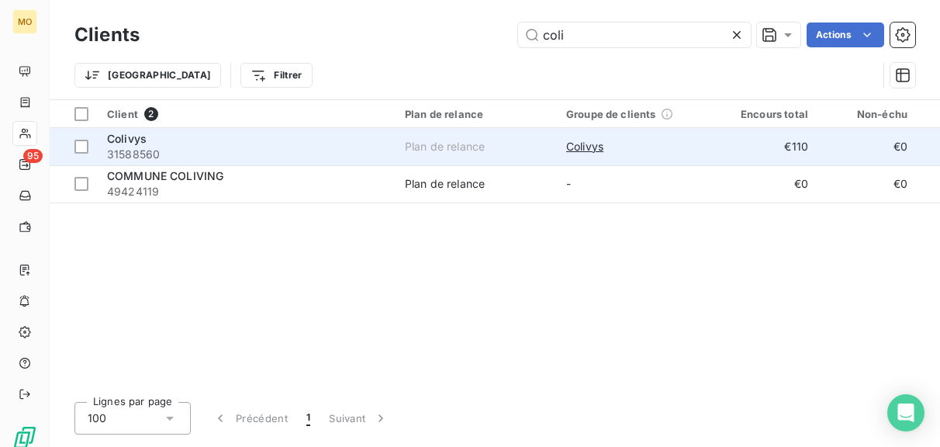
click at [340, 143] on div "Colivys" at bounding box center [246, 139] width 279 height 16
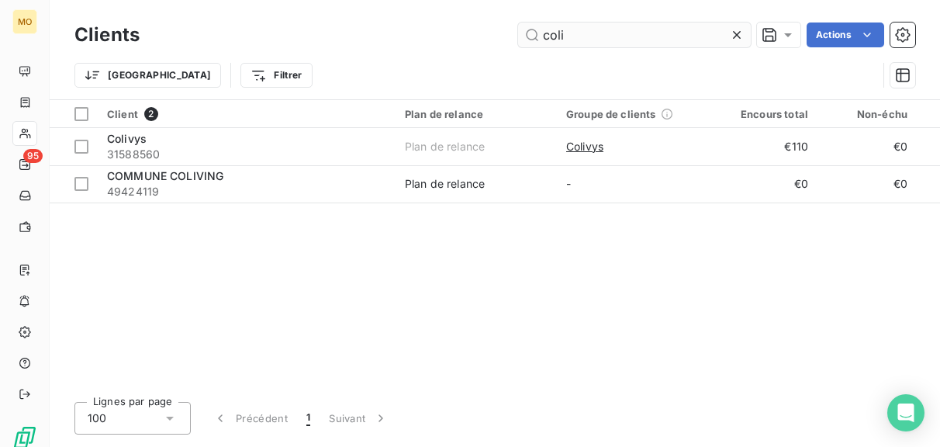
click at [611, 35] on input "coli" at bounding box center [634, 34] width 233 height 25
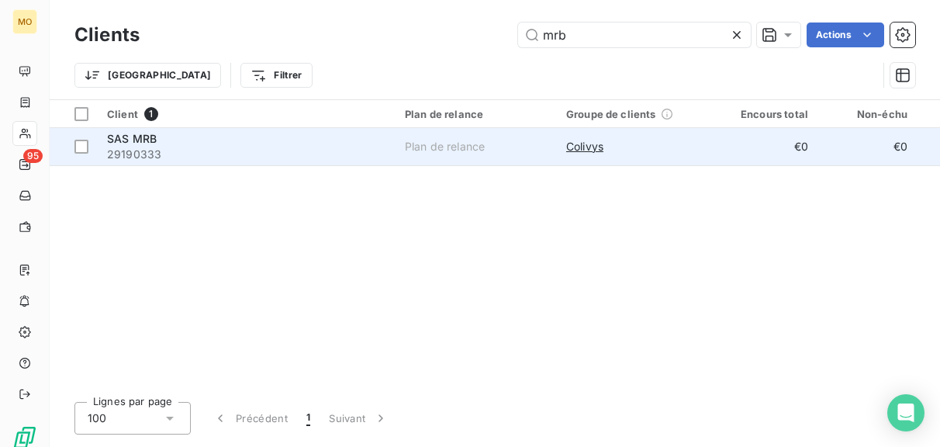
type input "mrb"
click at [330, 150] on span "29190333" at bounding box center [246, 155] width 279 height 16
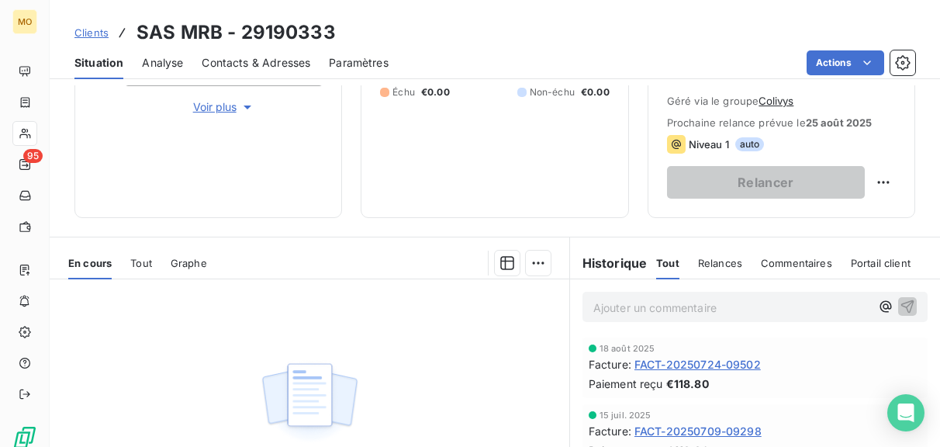
scroll to position [277, 0]
